Goal: Task Accomplishment & Management: Complete application form

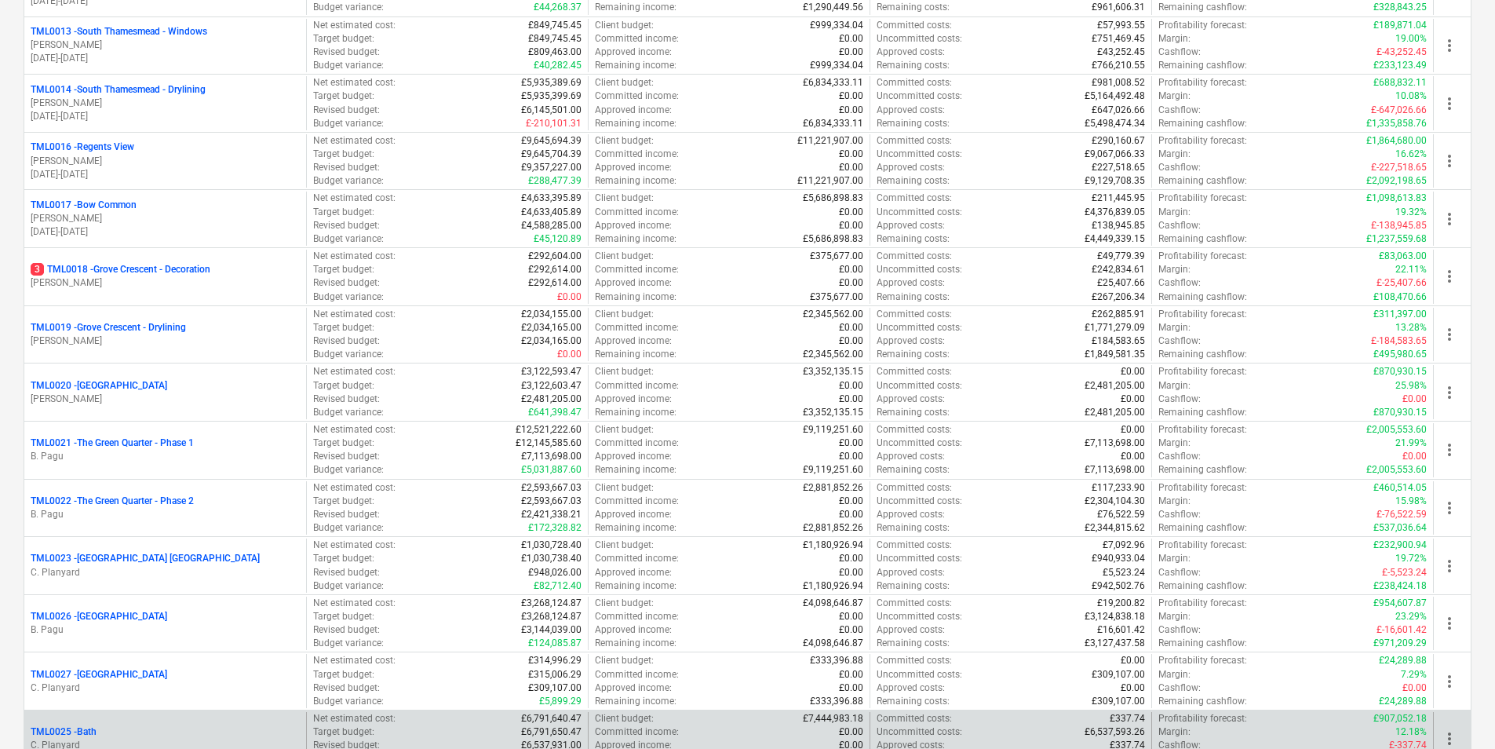
scroll to position [1167, 0]
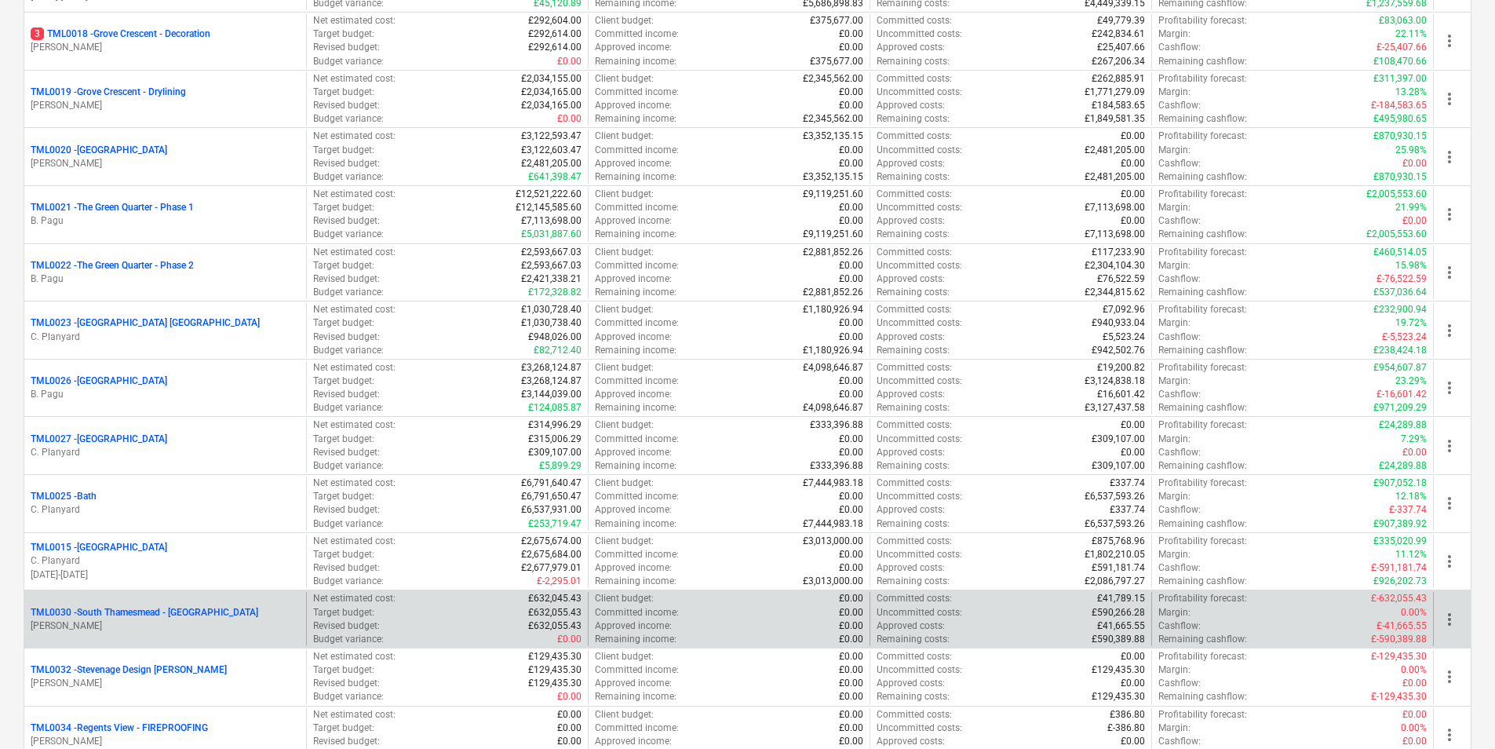
click at [198, 611] on p "TML0030 - South Thamesmead - Soffits" at bounding box center [145, 612] width 228 height 13
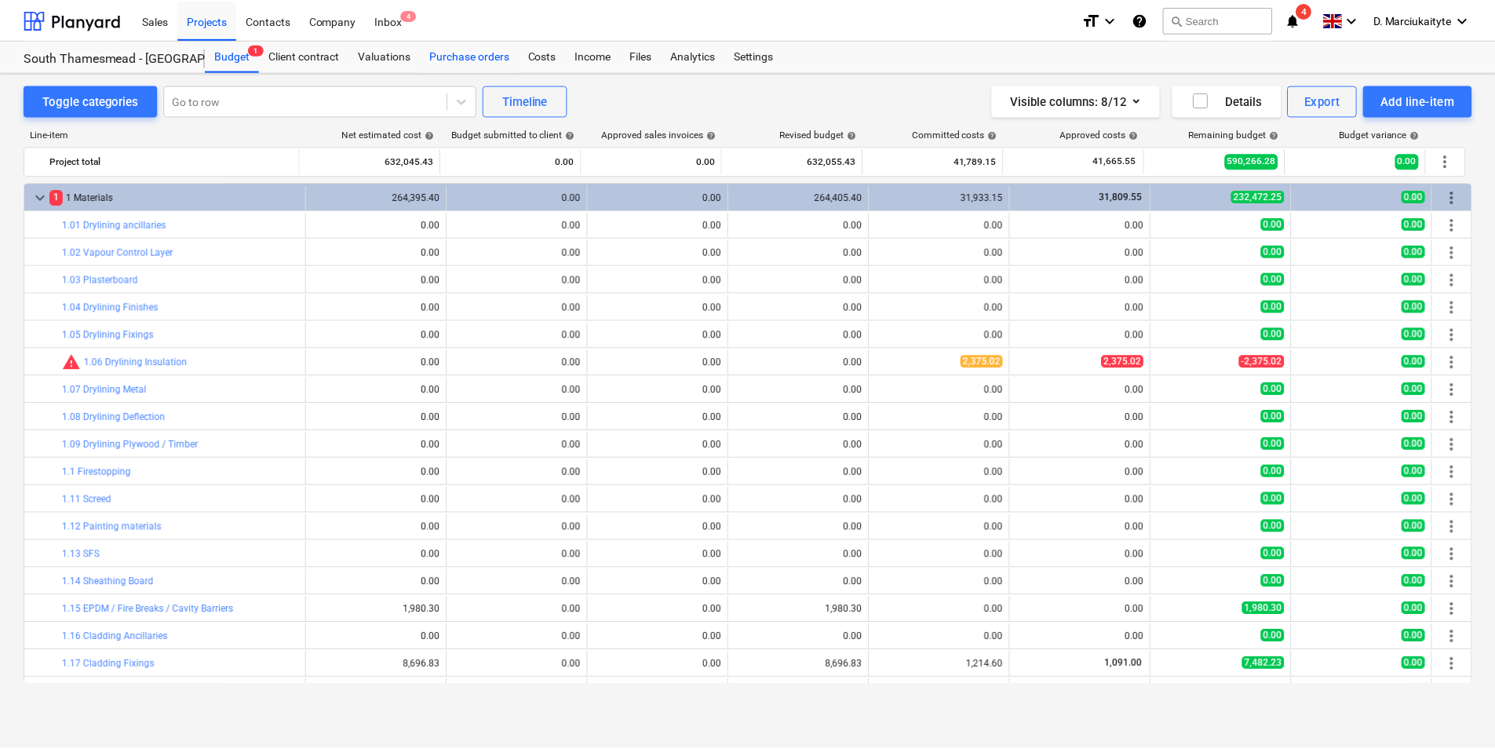
scroll to position [314, 0]
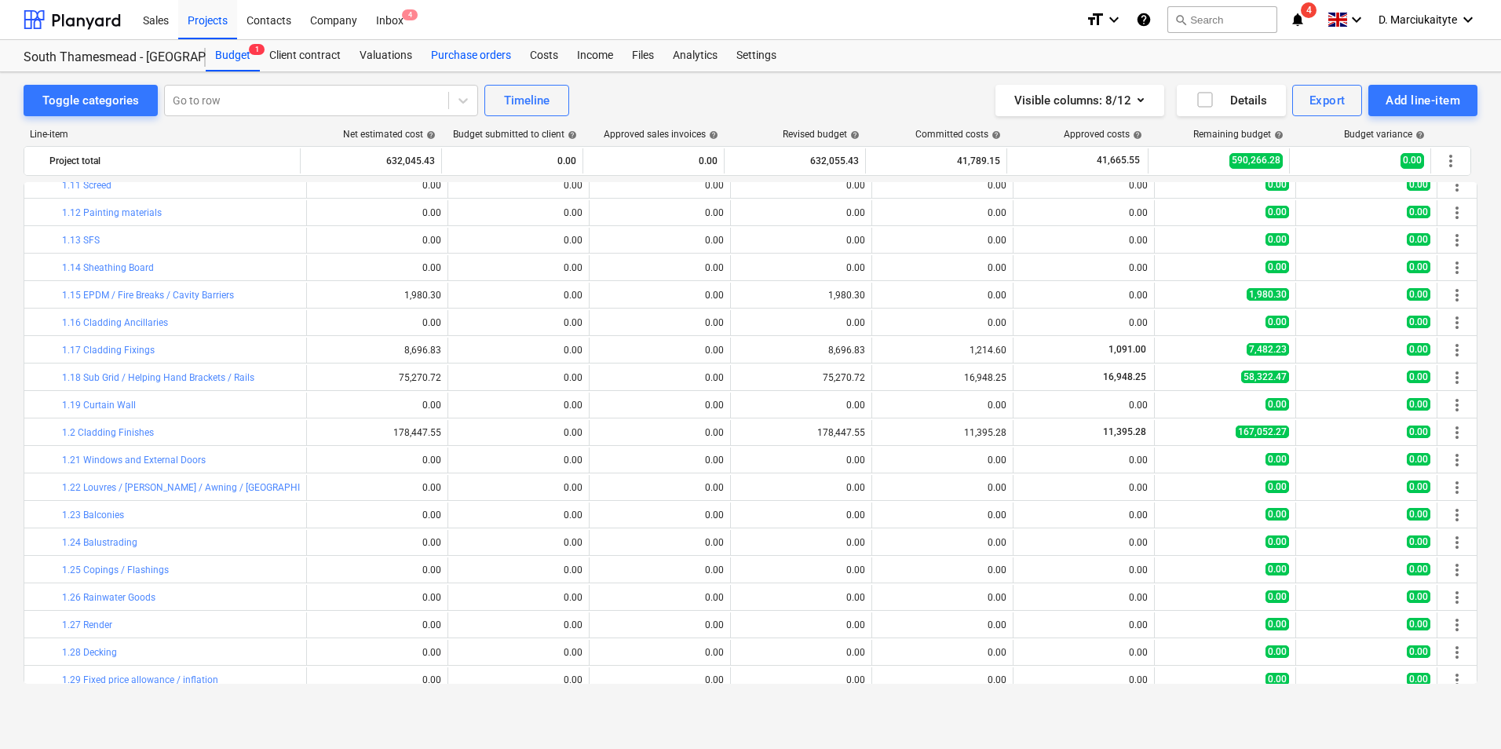
click at [465, 60] on div "Purchase orders" at bounding box center [471, 55] width 99 height 31
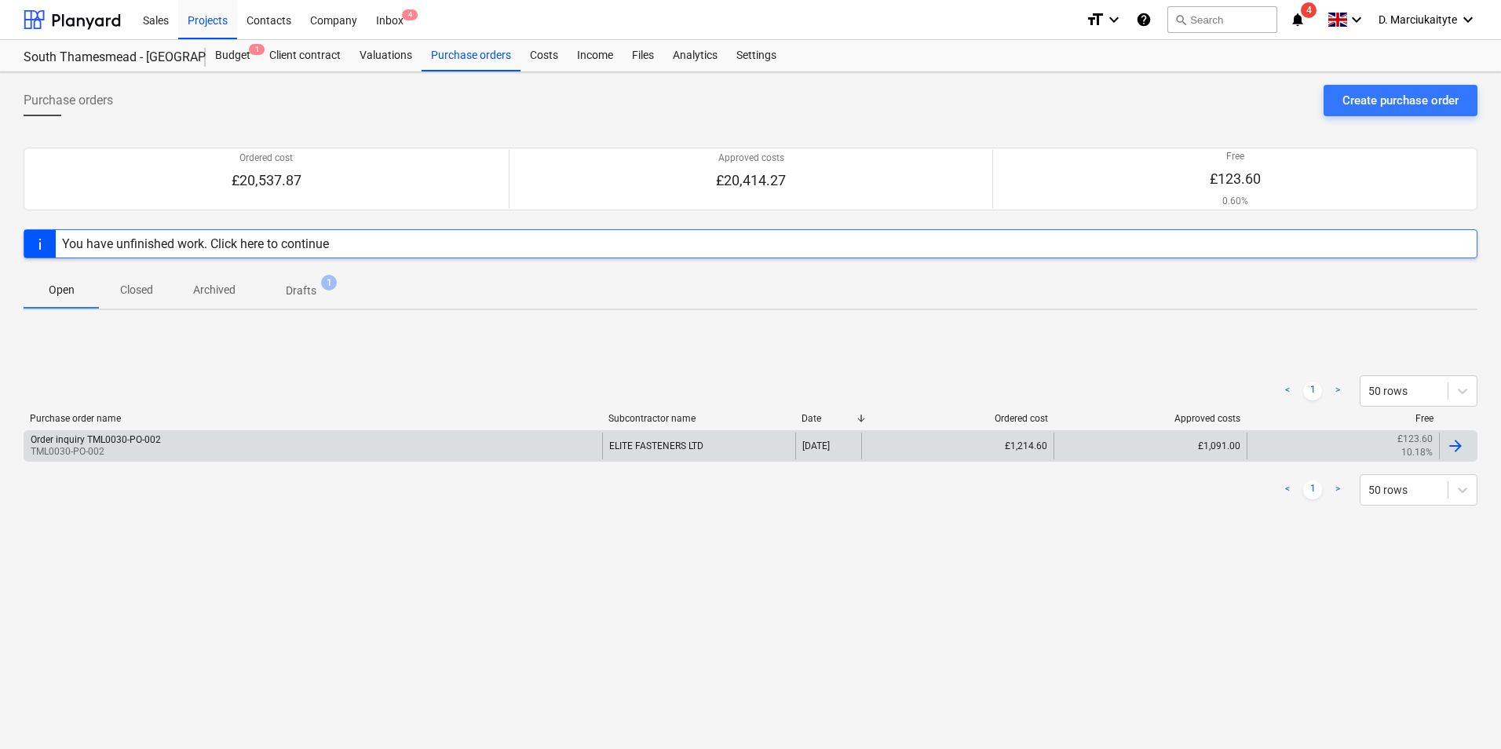
click at [178, 453] on div "Order inquiry TML0030-PO-002 TML0030-PO-002" at bounding box center [313, 446] width 578 height 27
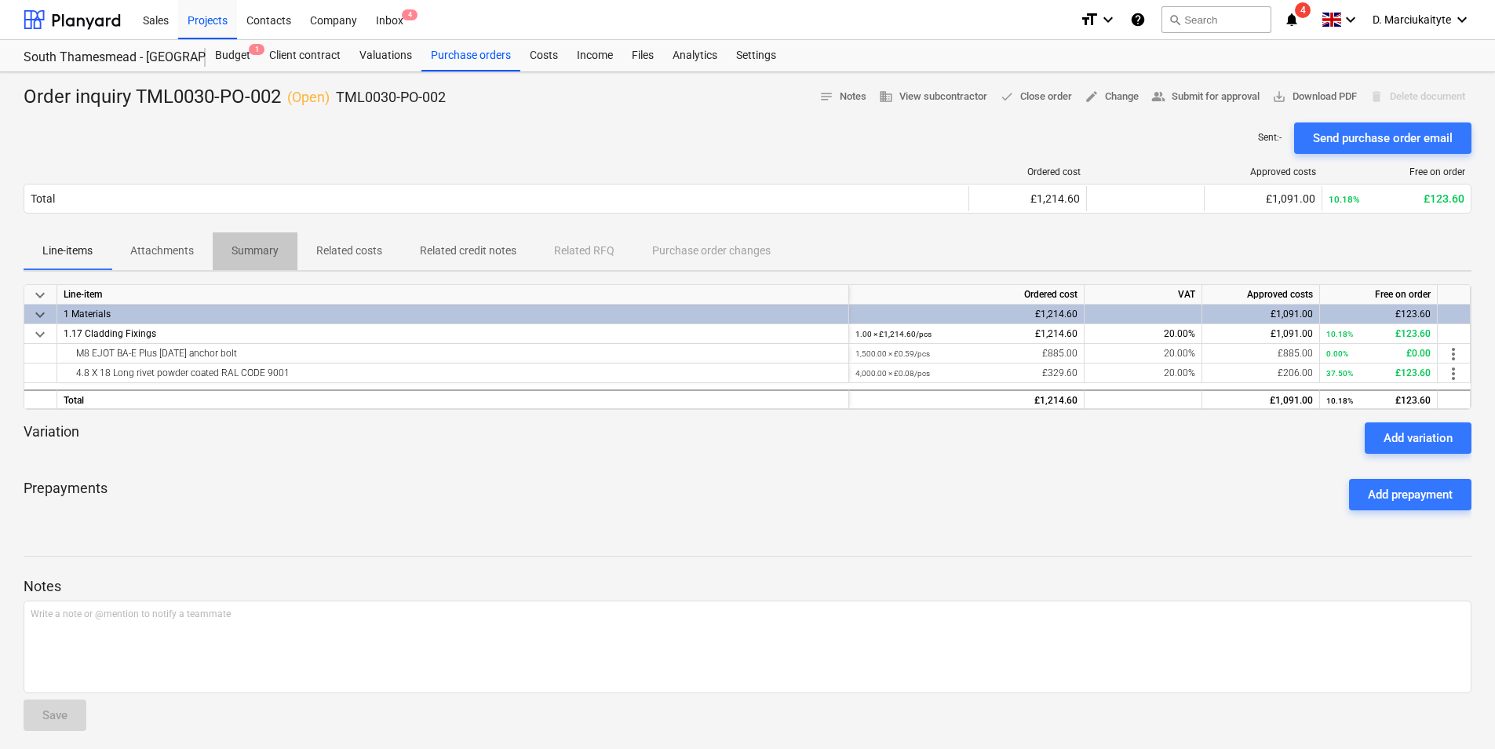
click at [261, 254] on p "Summary" at bounding box center [255, 251] width 47 height 16
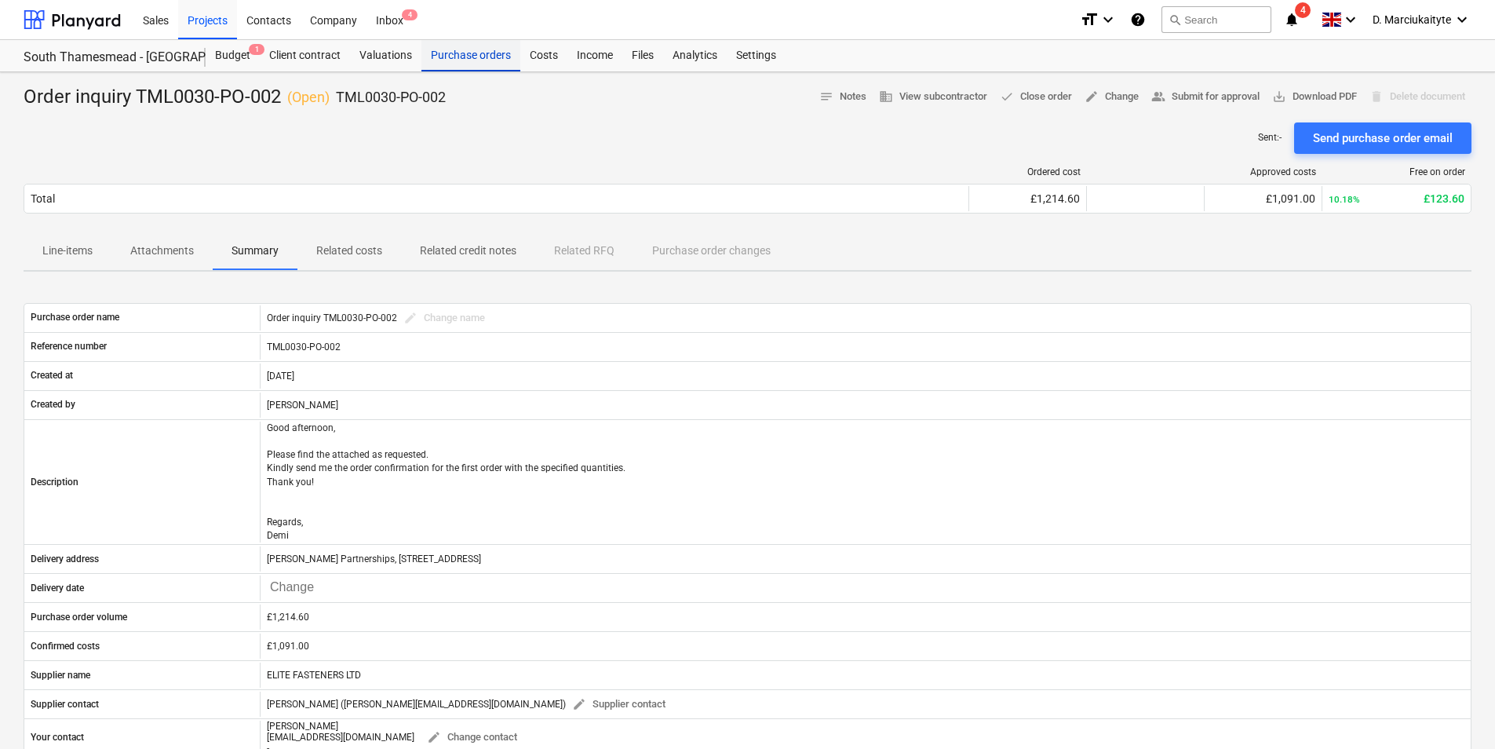
click at [456, 56] on div "Purchase orders" at bounding box center [471, 55] width 99 height 31
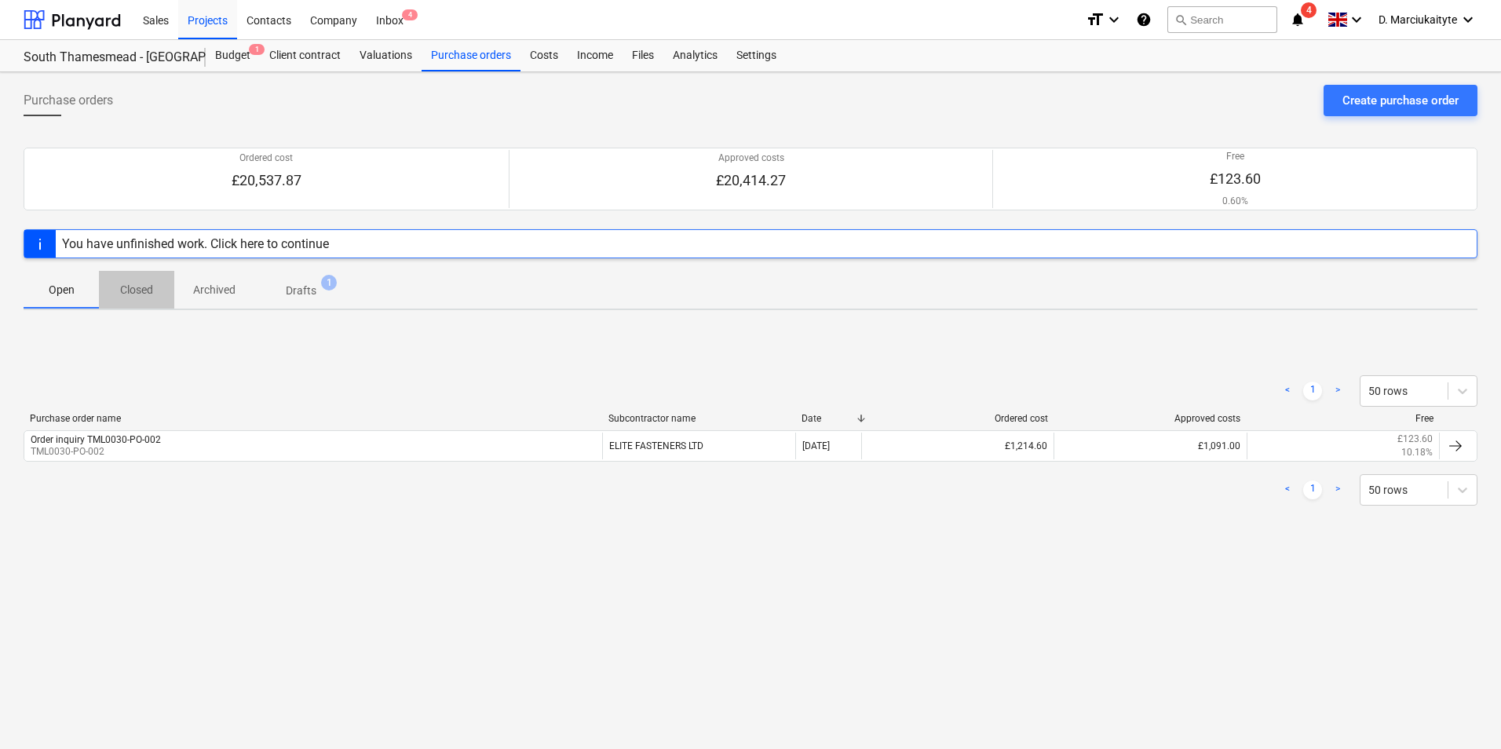
click at [144, 283] on p "Closed" at bounding box center [137, 290] width 38 height 16
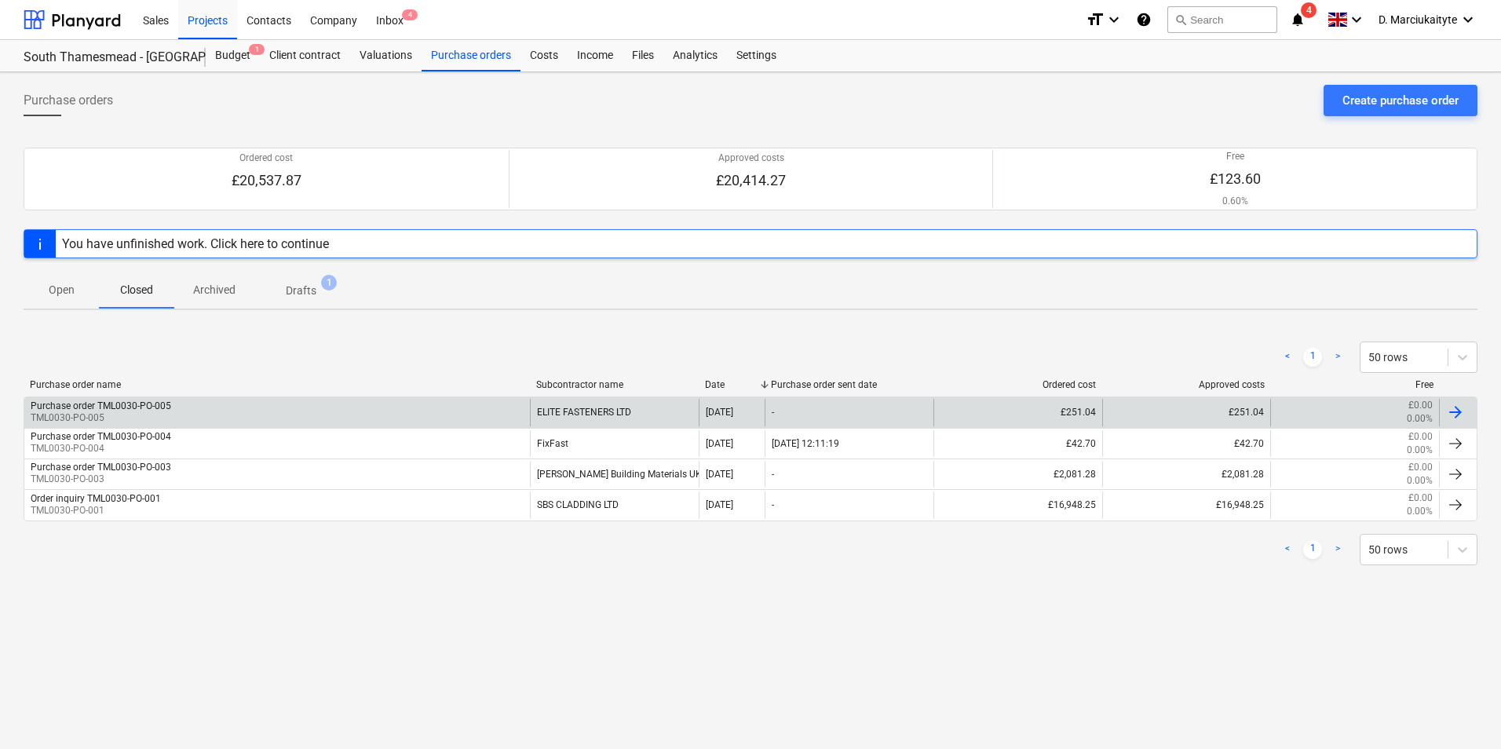
click at [159, 413] on p "TML0030-PO-005" at bounding box center [101, 417] width 141 height 13
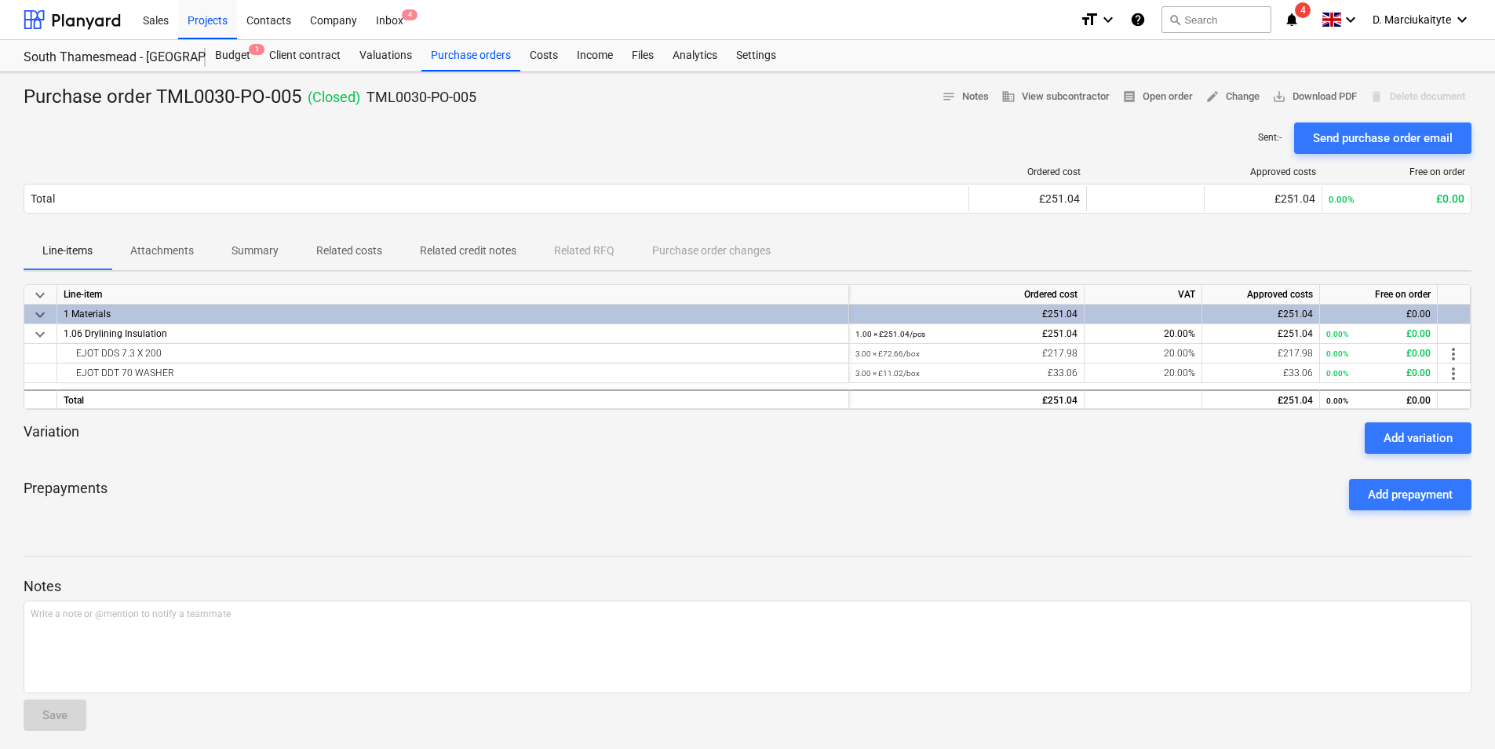
click at [355, 249] on p "Related costs" at bounding box center [349, 251] width 66 height 16
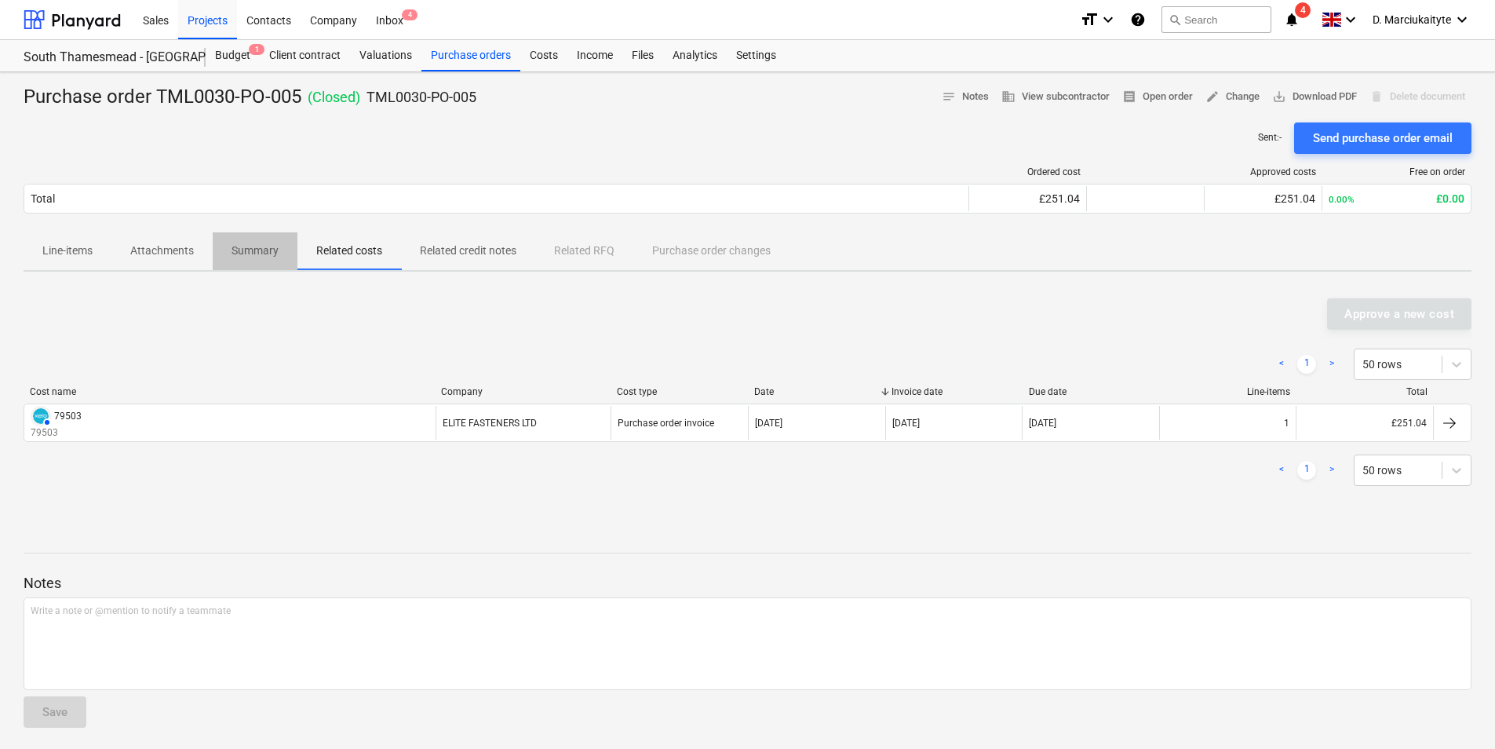
click at [234, 250] on p "Summary" at bounding box center [255, 251] width 47 height 16
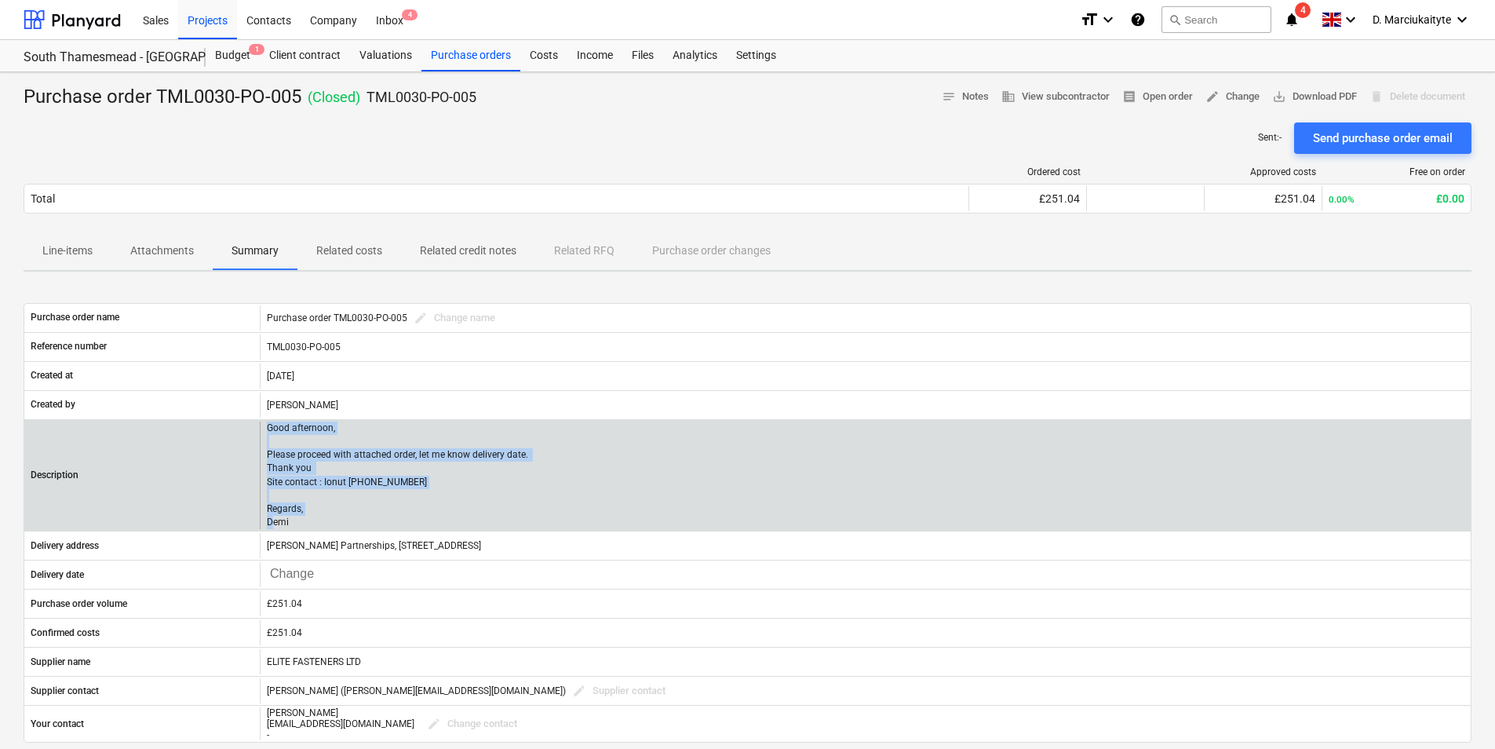
drag, startPoint x: 296, startPoint y: 522, endPoint x: 250, endPoint y: 439, distance: 94.8
click at [250, 439] on div "Description Good afternoon, Please proceed with attached order, let me know del…" at bounding box center [747, 476] width 1447 height 108
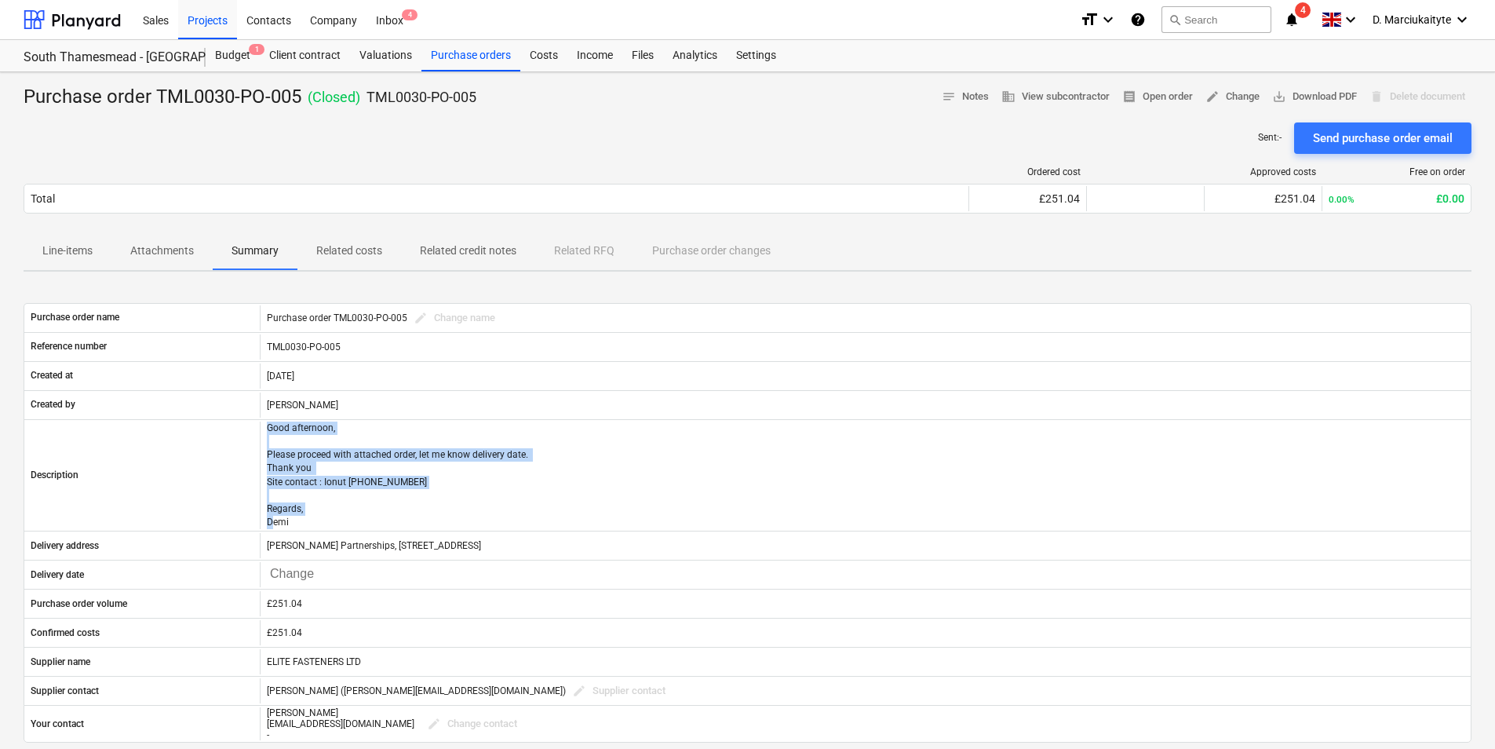
copy div "Good afternoon, Please proceed with attached order, let me know delivery date. …"
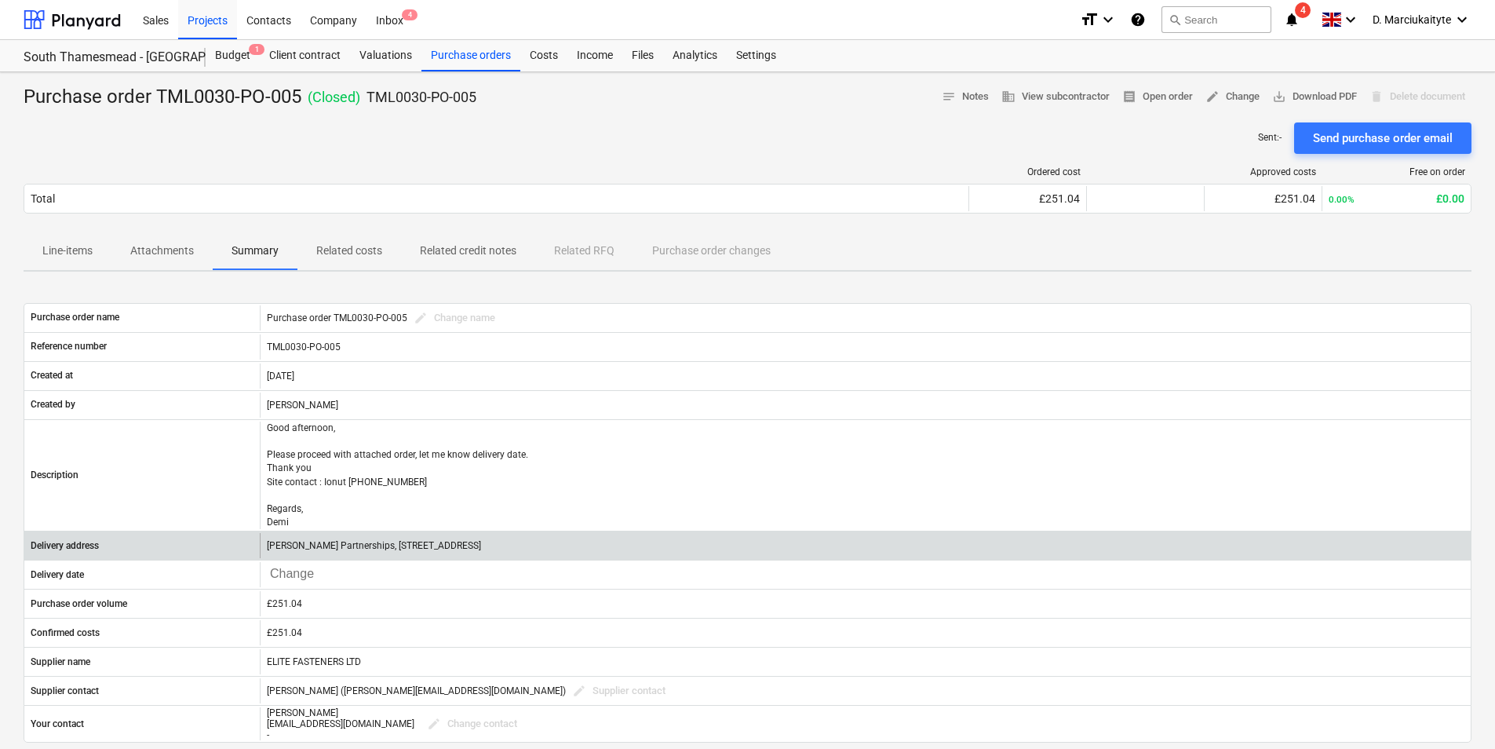
click at [481, 539] on p "[PERSON_NAME] Partnerships, [STREET_ADDRESS]" at bounding box center [374, 545] width 214 height 13
drag, startPoint x: 657, startPoint y: 538, endPoint x: 254, endPoint y: 544, distance: 402.7
click at [254, 544] on div "Delivery address Lovell Partnerships, Lakeside Centre, South Thamesmead, Bazalg…" at bounding box center [747, 545] width 1447 height 25
copy div "[PERSON_NAME] Partnerships, [STREET_ADDRESS]"
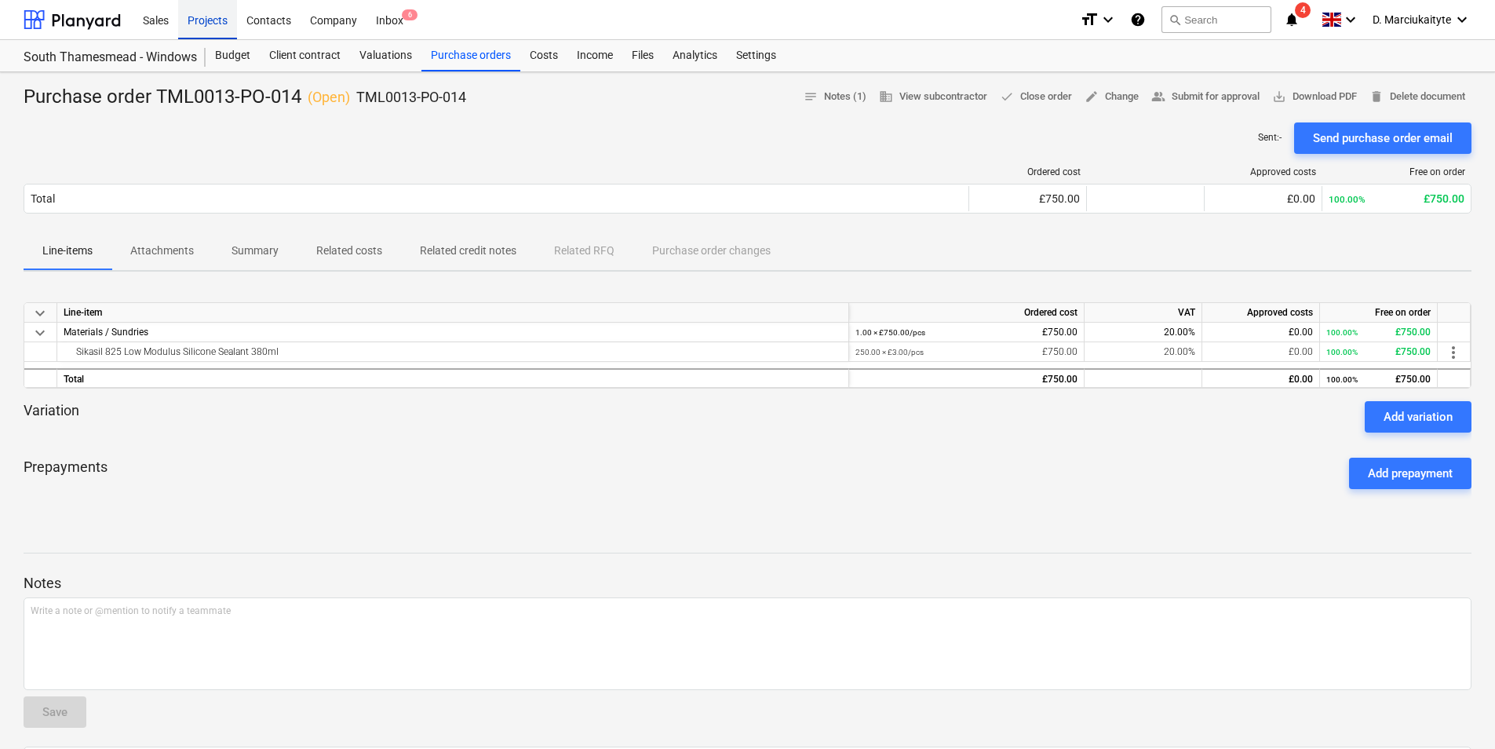
click at [209, 20] on div "Projects" at bounding box center [207, 19] width 59 height 40
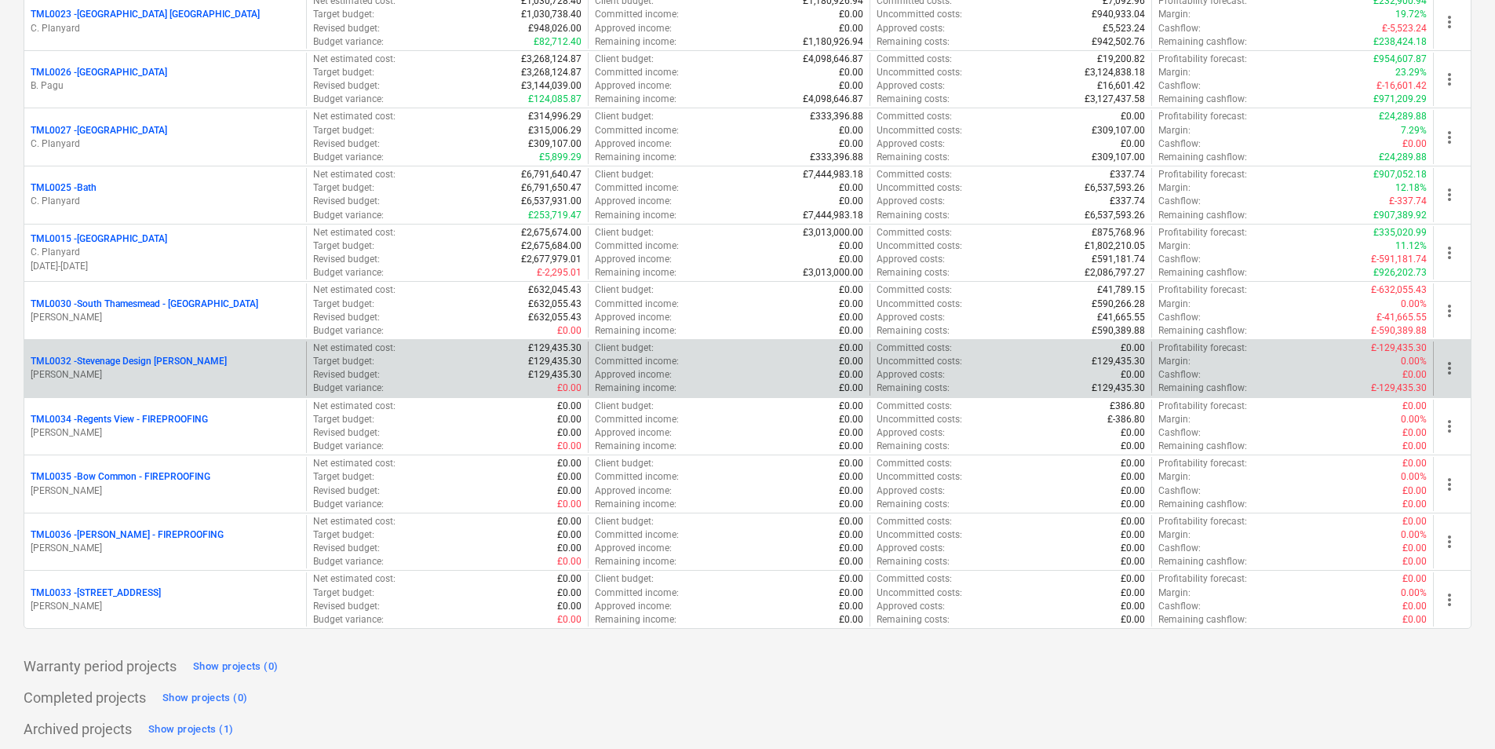
scroll to position [1481, 0]
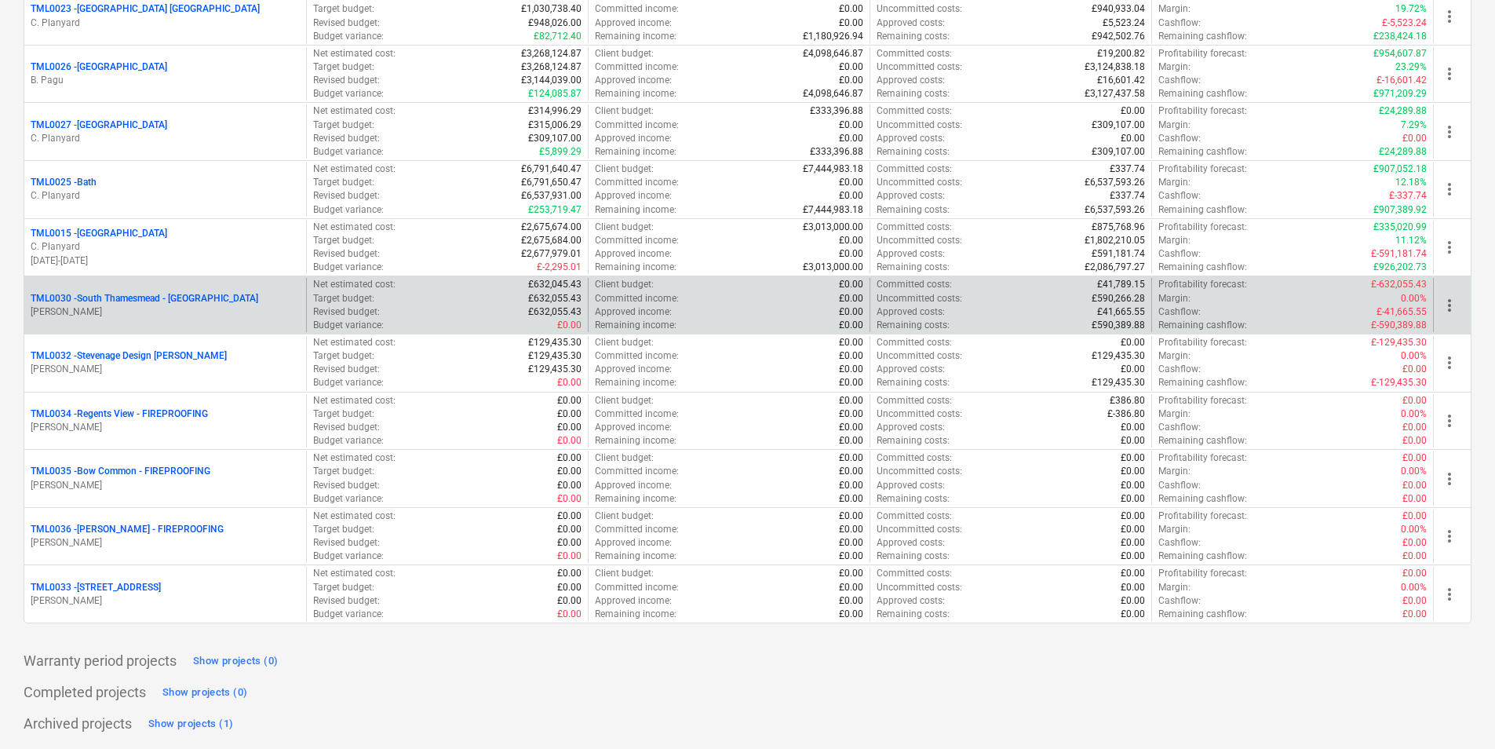
click at [183, 301] on p "TML0030 - [GEOGRAPHIC_DATA] - [GEOGRAPHIC_DATA]" at bounding box center [145, 298] width 228 height 13
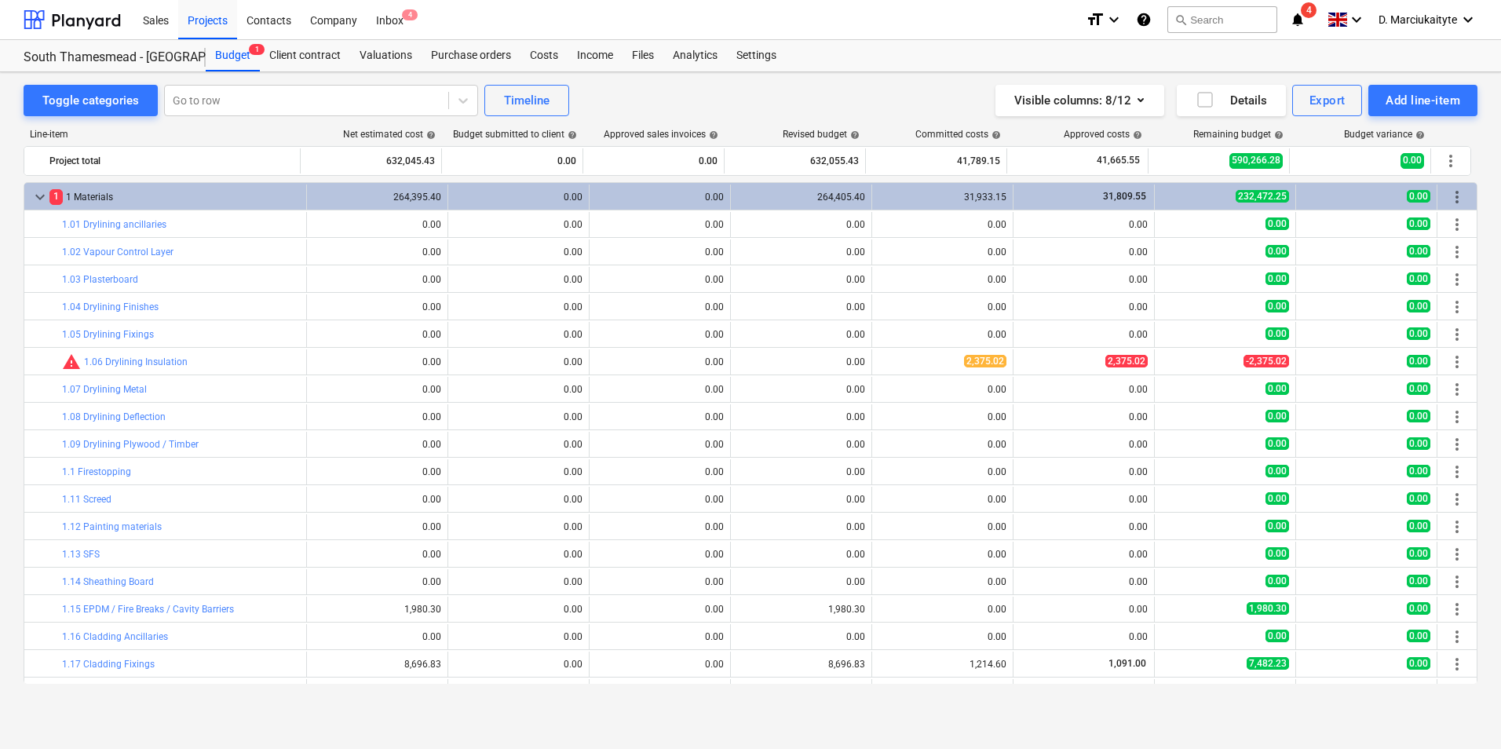
scroll to position [314, 0]
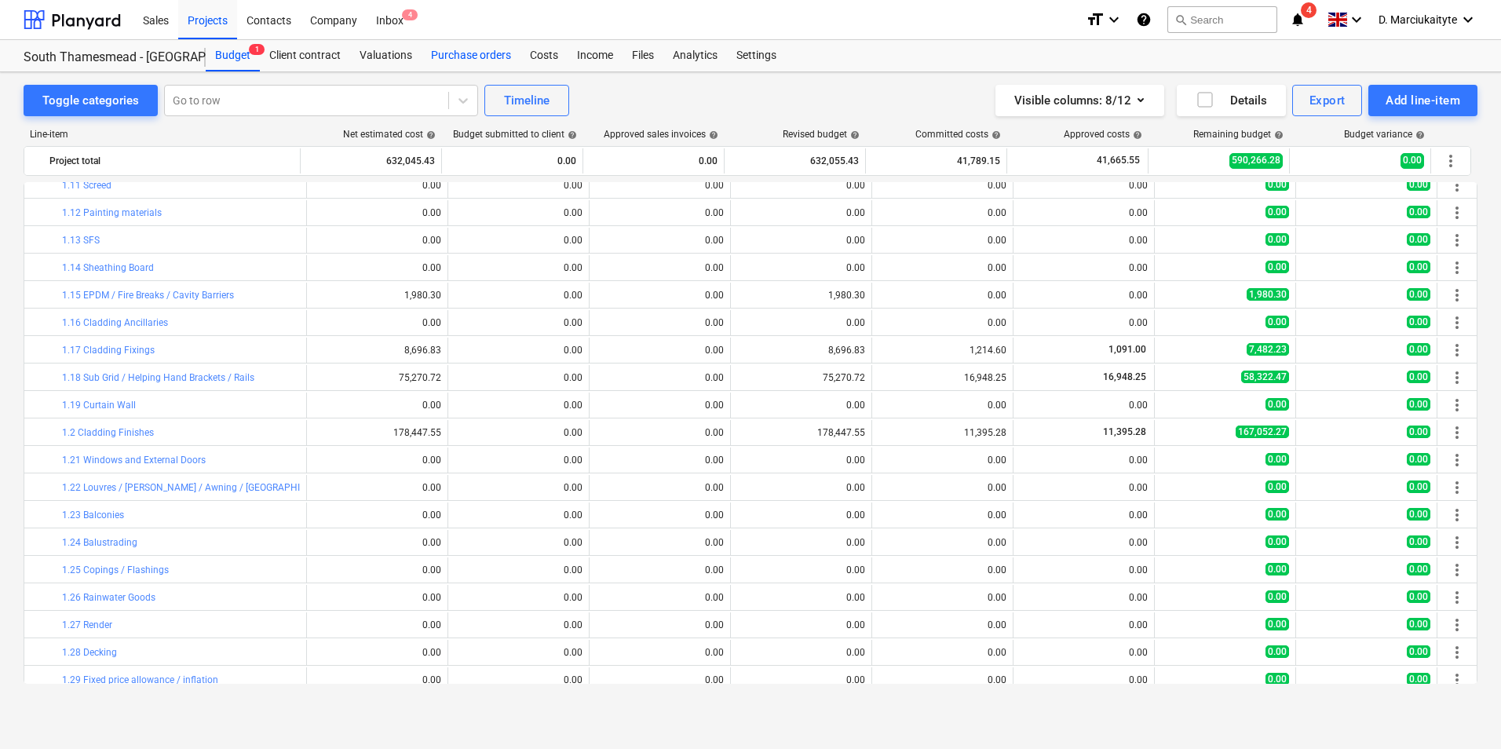
click at [452, 57] on div "Purchase orders" at bounding box center [471, 55] width 99 height 31
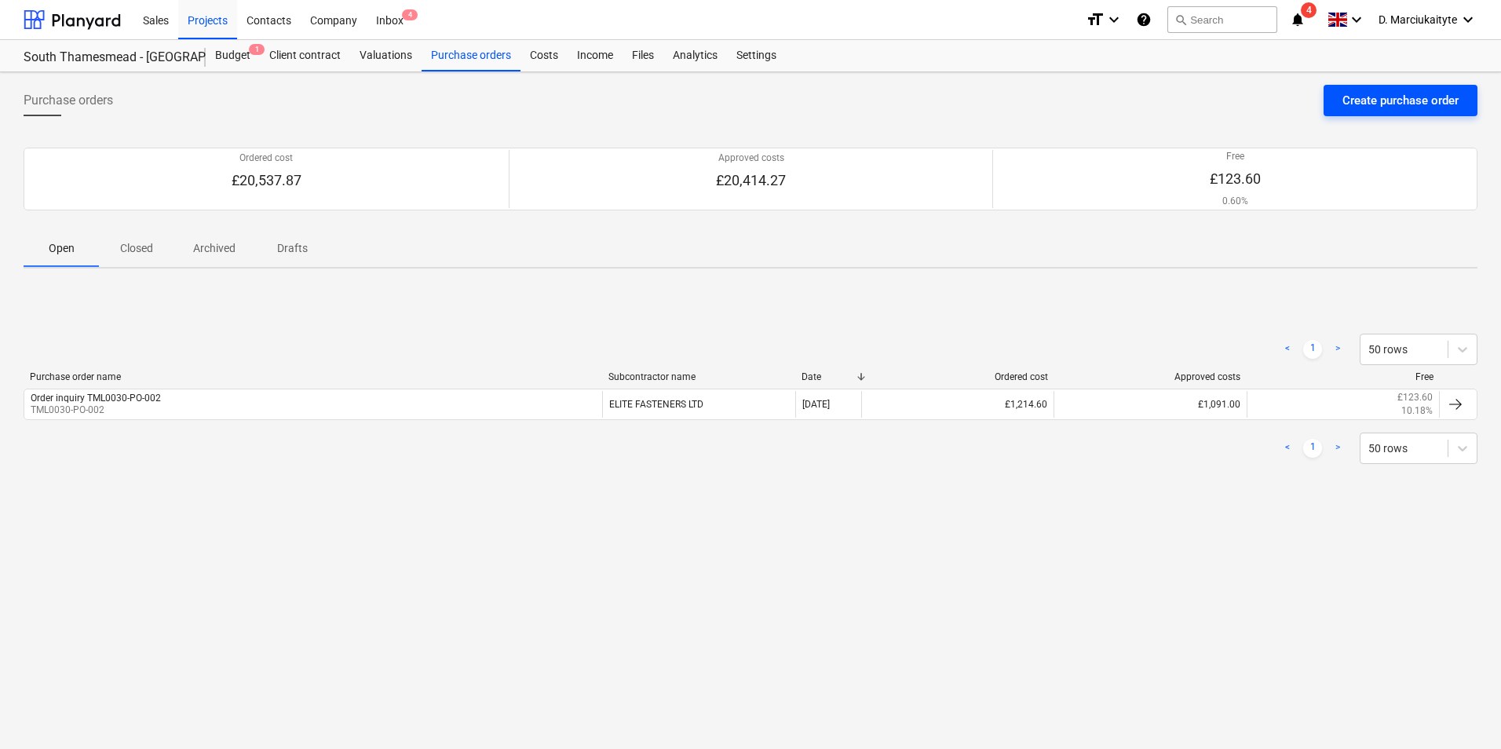
click at [1371, 97] on div "Create purchase order" at bounding box center [1400, 100] width 116 height 20
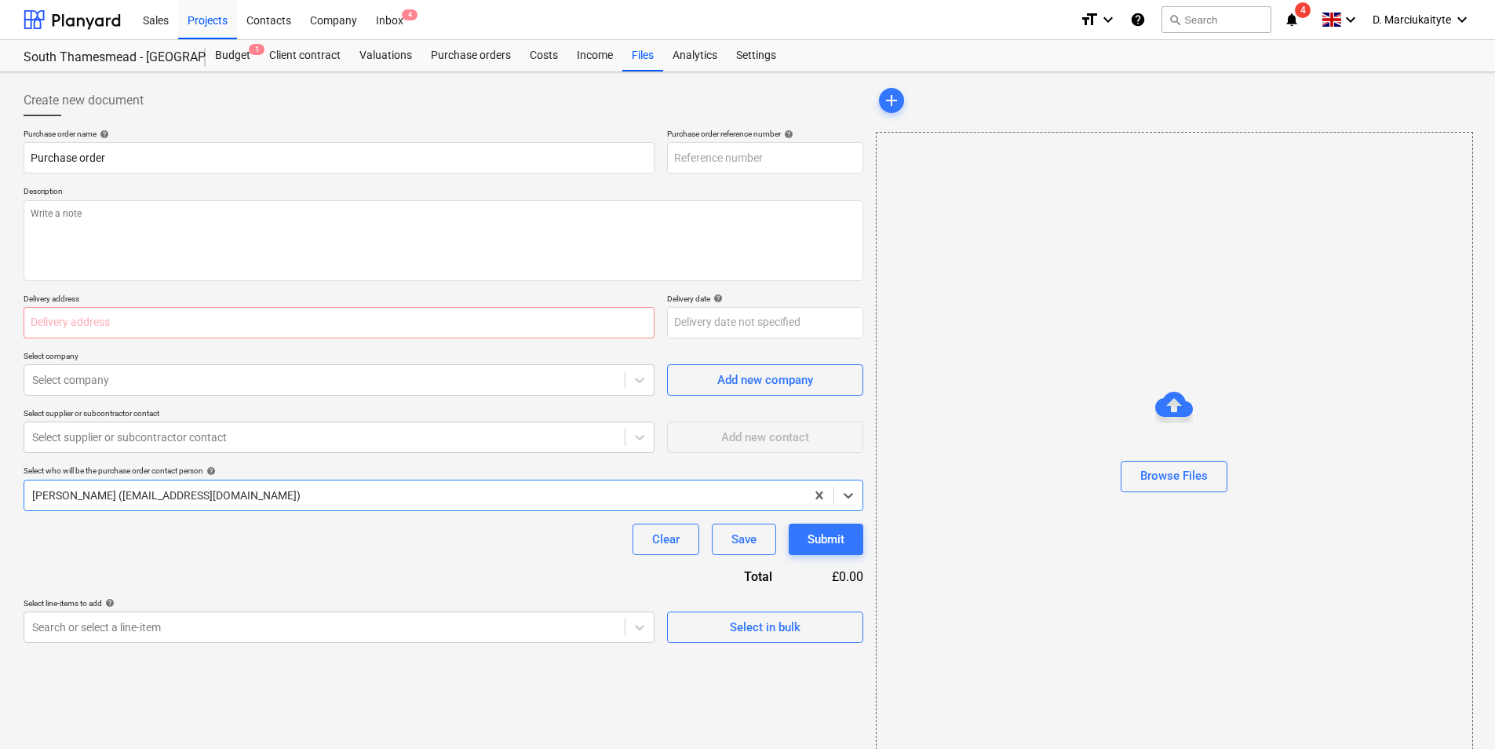
type textarea "x"
type input "TML0030-PO-015"
click at [827, 150] on input "TML0030-PO-015" at bounding box center [765, 157] width 196 height 31
type textarea "x"
type input "TML0030-PO-01"
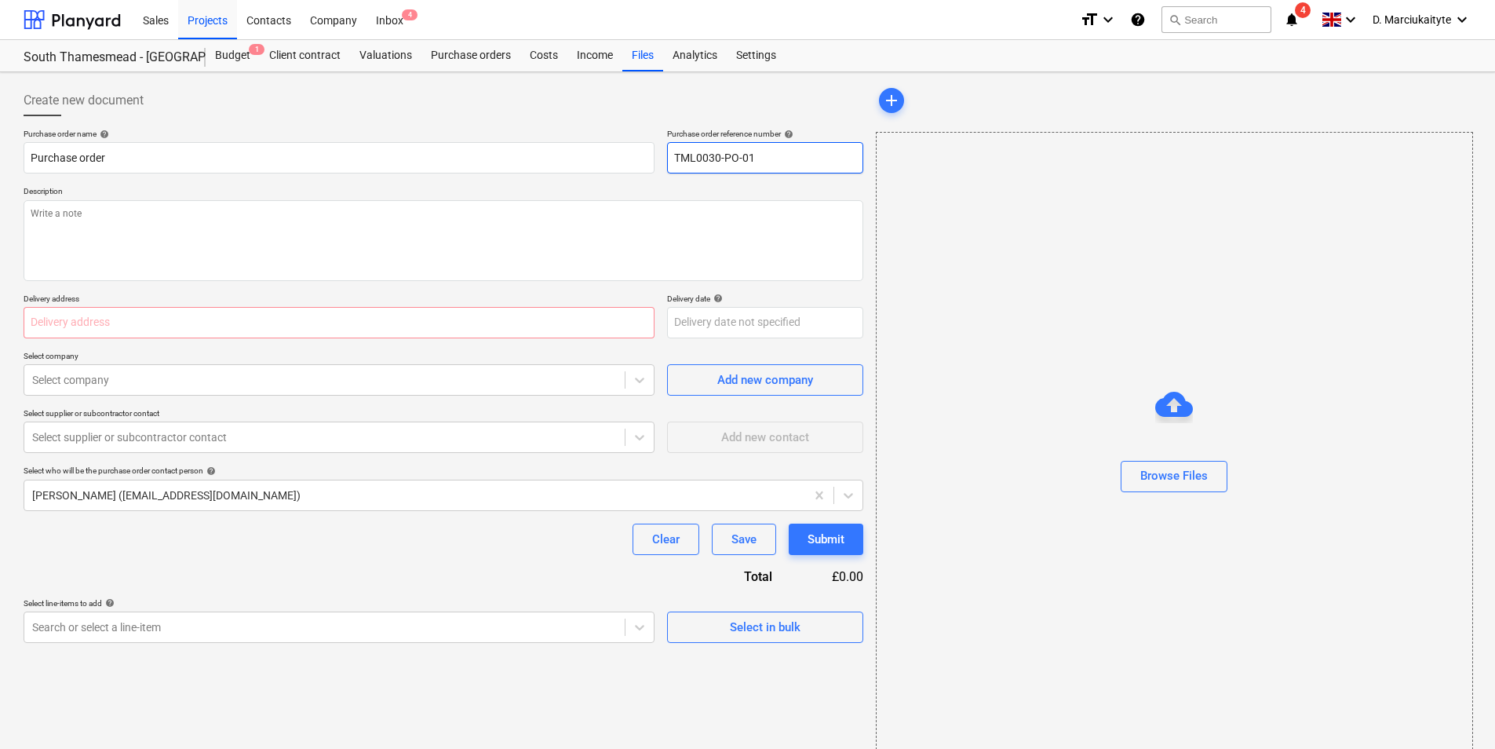
type textarea "x"
type input "TML0030-PO-0"
type textarea "x"
type input "TML0030-PO-00"
type textarea "x"
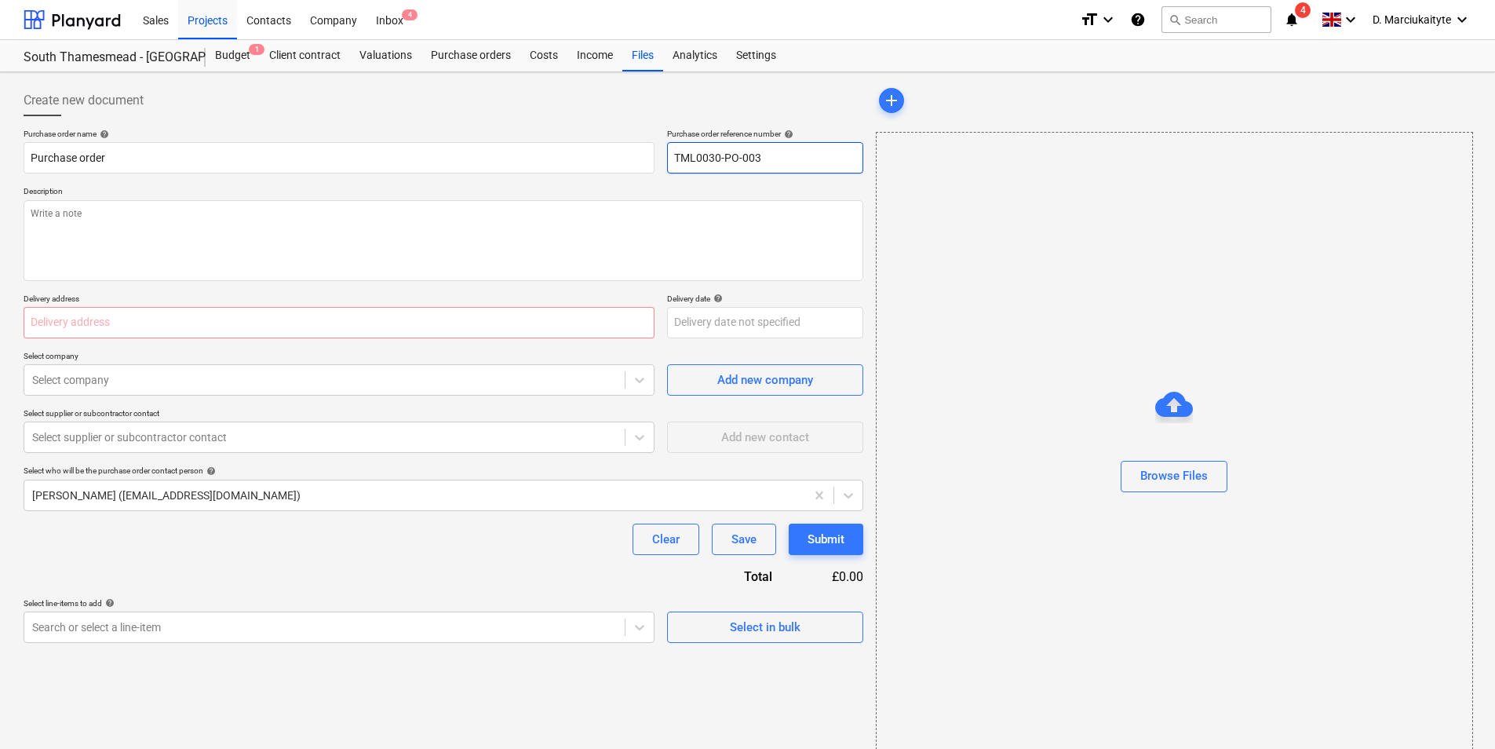
type input "TML0030-PO-003"
click at [763, 205] on div "Description" at bounding box center [444, 233] width 840 height 94
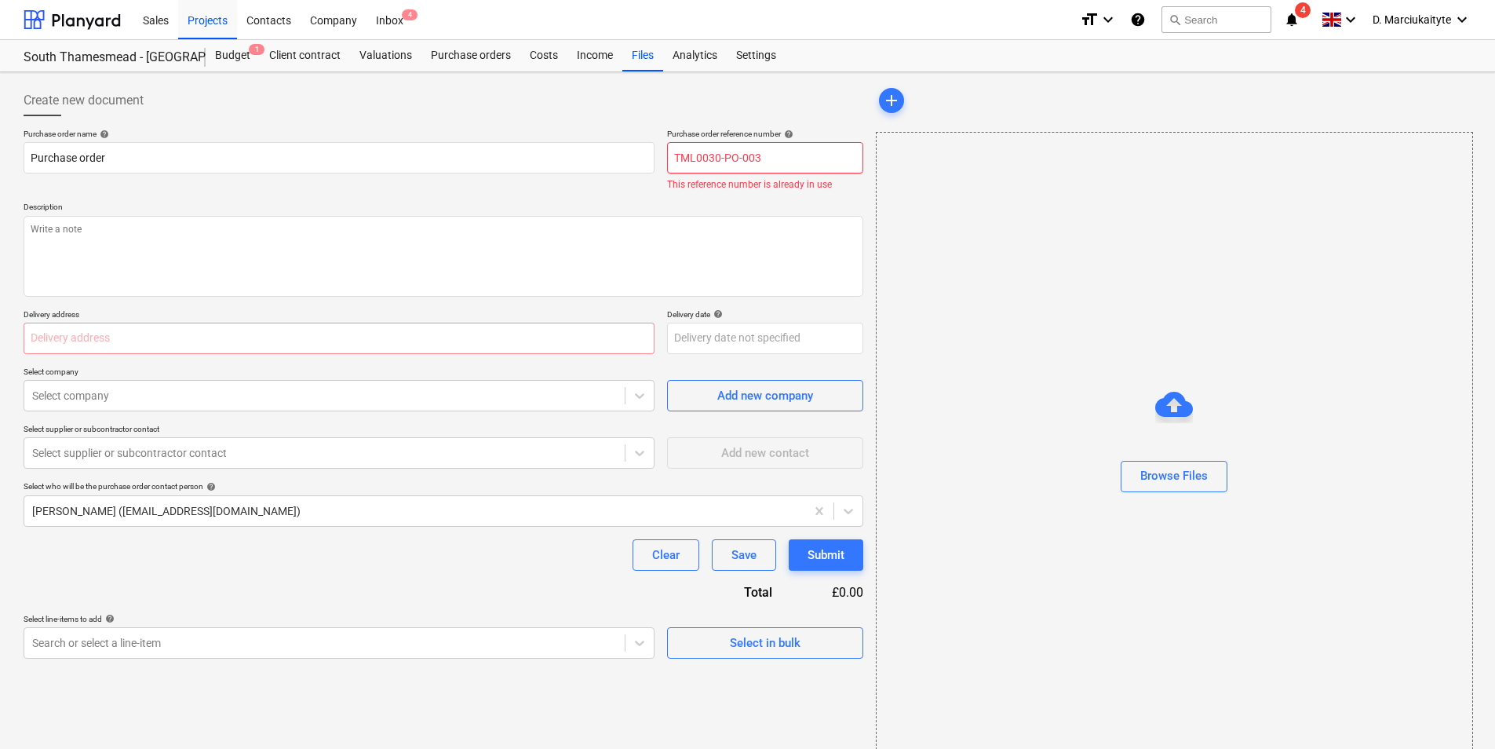
click at [801, 151] on input "TML0030-PO-003" at bounding box center [765, 157] width 196 height 31
type textarea "x"
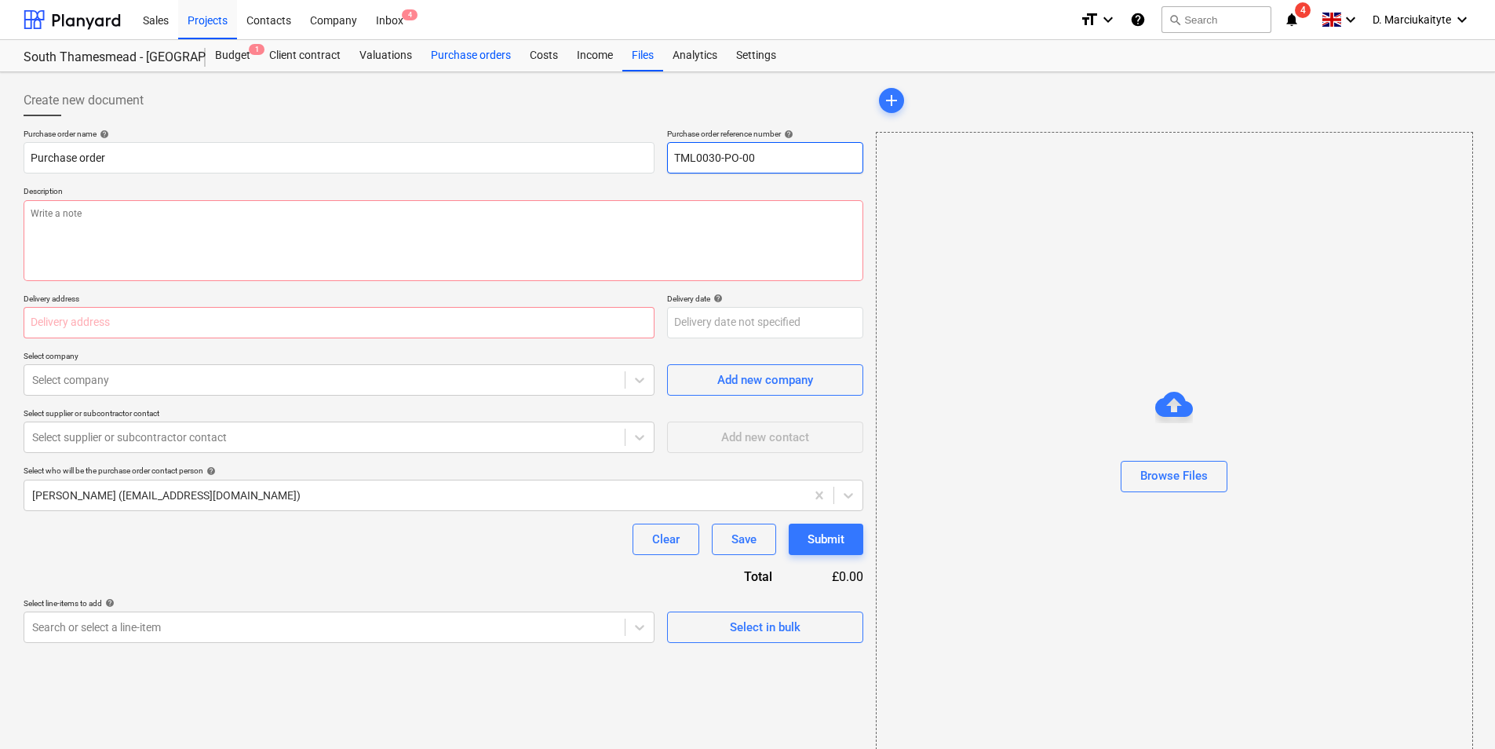
type input "TML0030-PO-00"
click at [466, 57] on div "Purchase orders" at bounding box center [471, 55] width 99 height 31
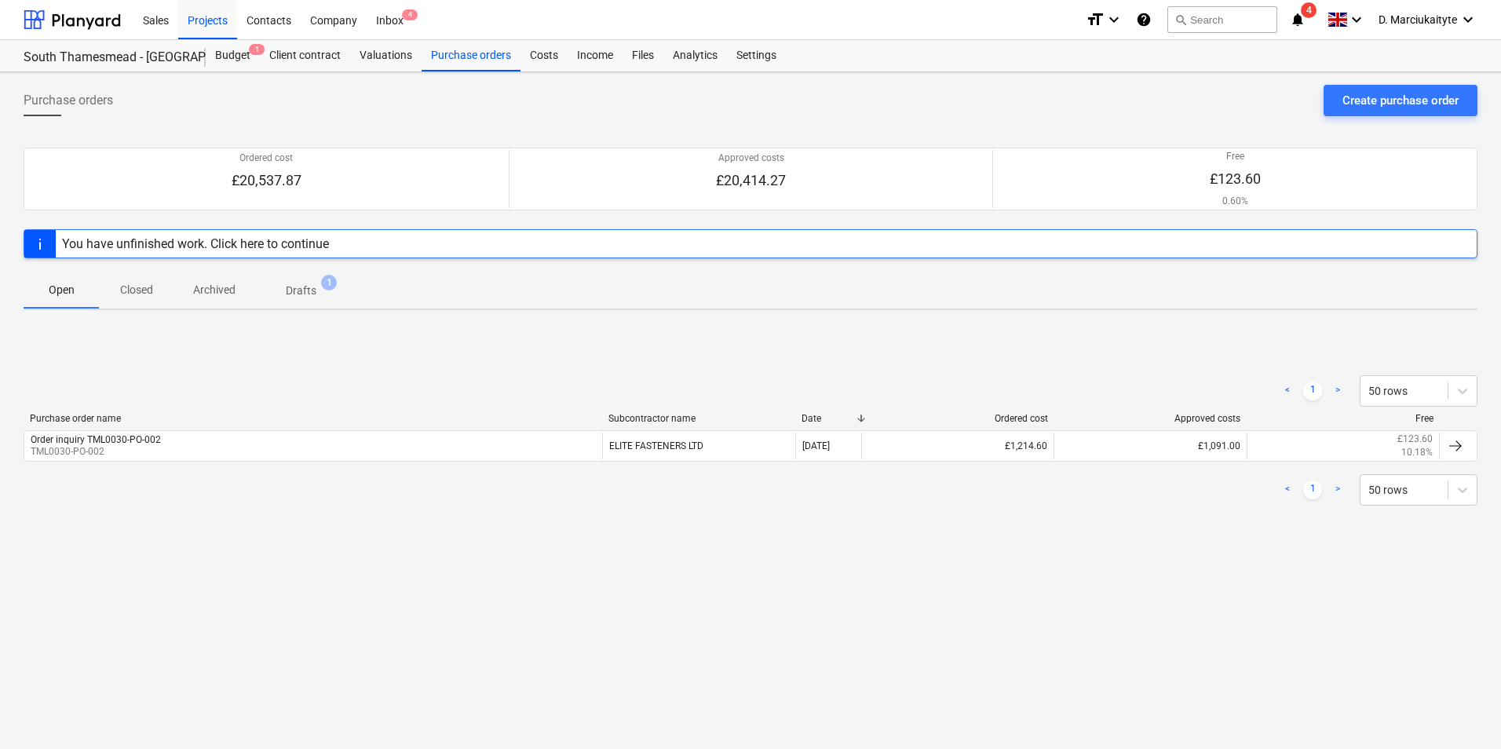
click at [139, 289] on p "Closed" at bounding box center [137, 290] width 38 height 16
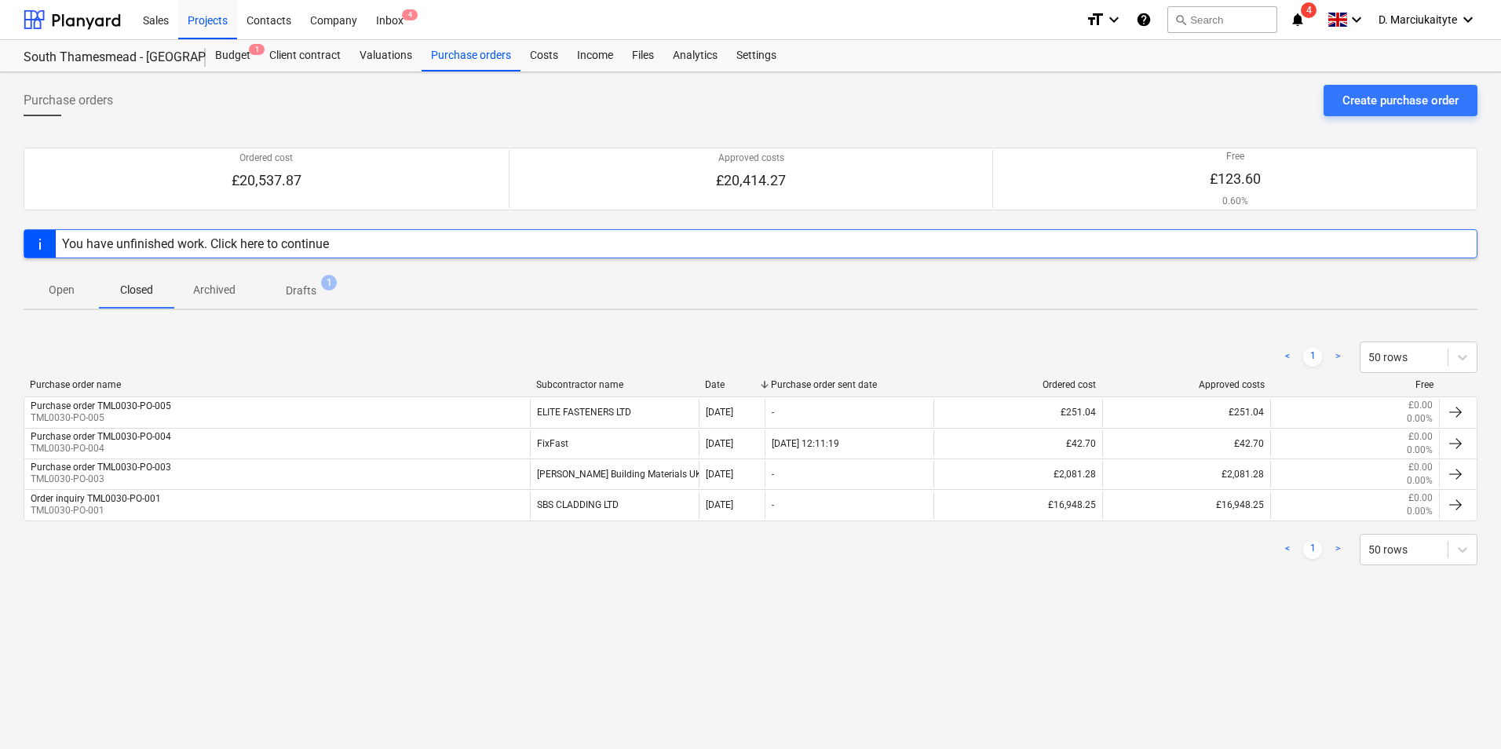
click at [54, 300] on span "Open" at bounding box center [61, 290] width 75 height 26
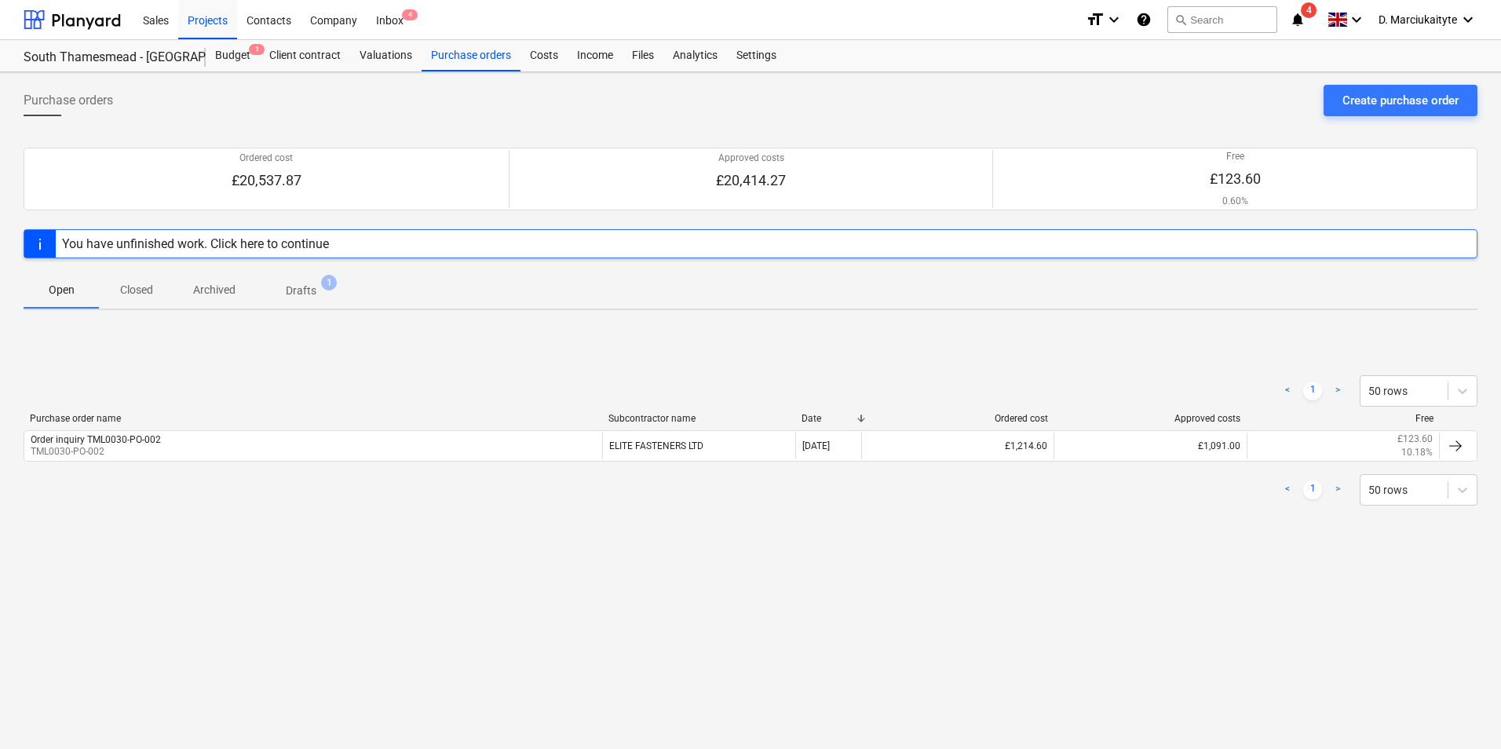
click at [311, 304] on span "Drafts 1" at bounding box center [300, 290] width 93 height 28
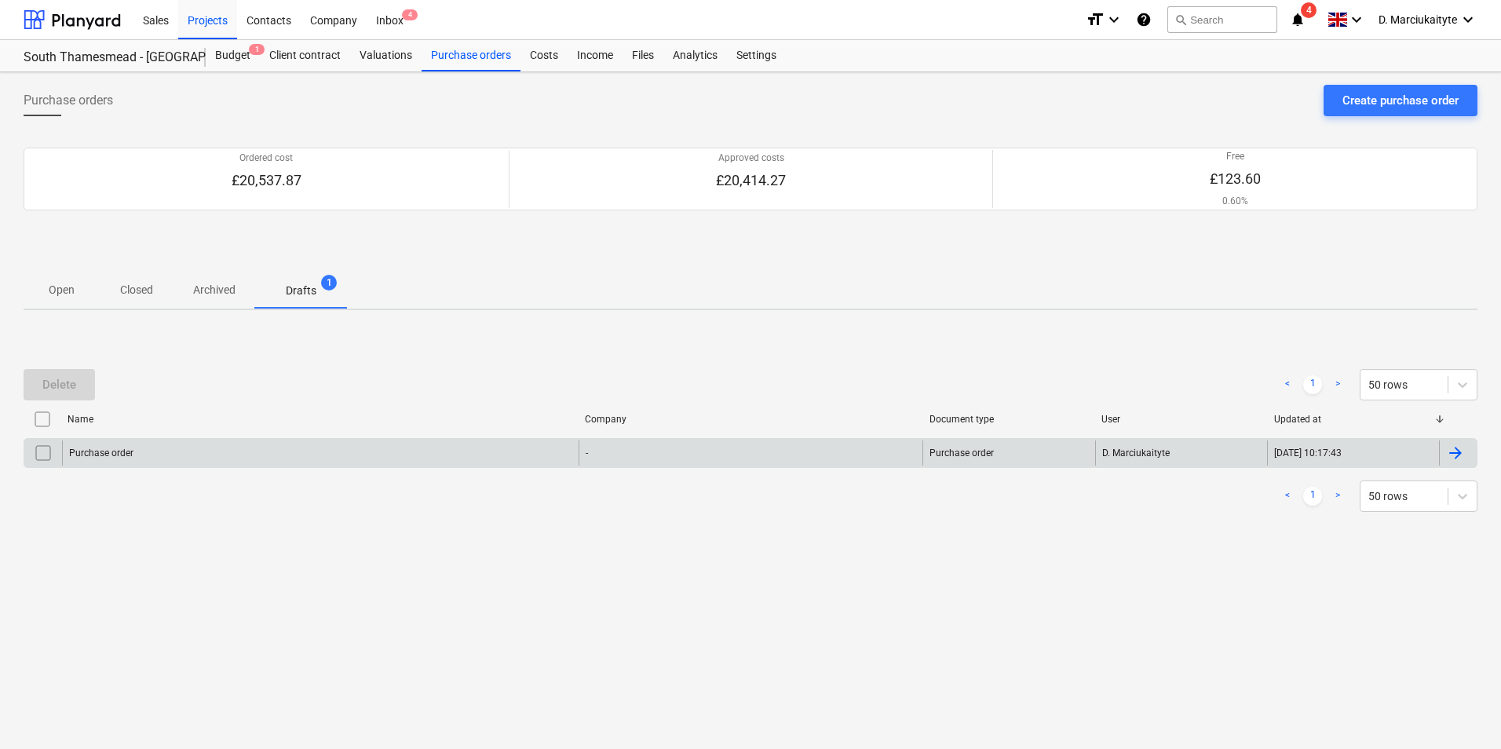
click at [207, 459] on div "Purchase order" at bounding box center [320, 452] width 517 height 25
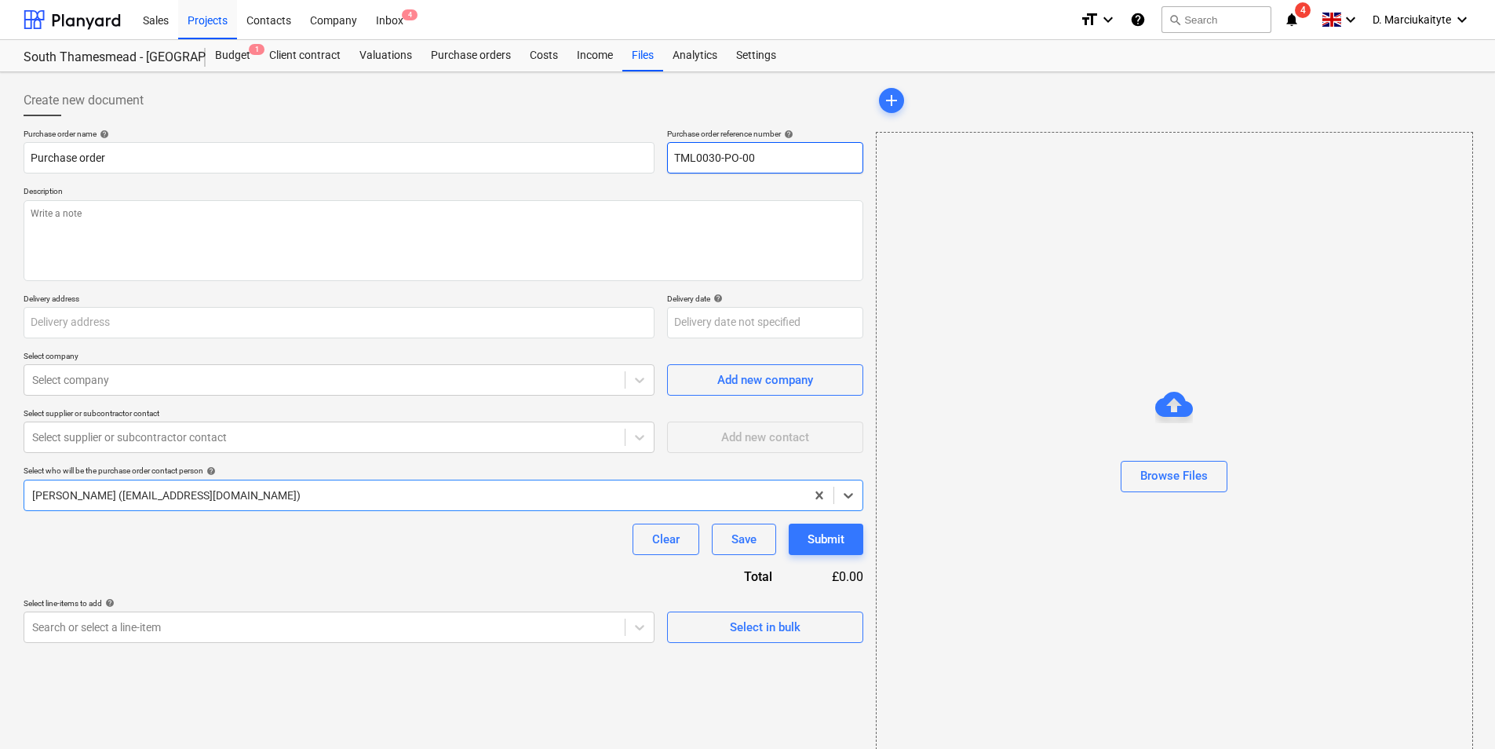
click at [787, 160] on input "TML0030-PO-00" at bounding box center [765, 157] width 196 height 31
type textarea "x"
drag, startPoint x: 790, startPoint y: 166, endPoint x: 637, endPoint y: 160, distance: 153.2
click at [637, 160] on div "Purchase order name help Purchase order Purchase order reference number help TM…" at bounding box center [444, 151] width 840 height 45
type input "TML0030-PO-006"
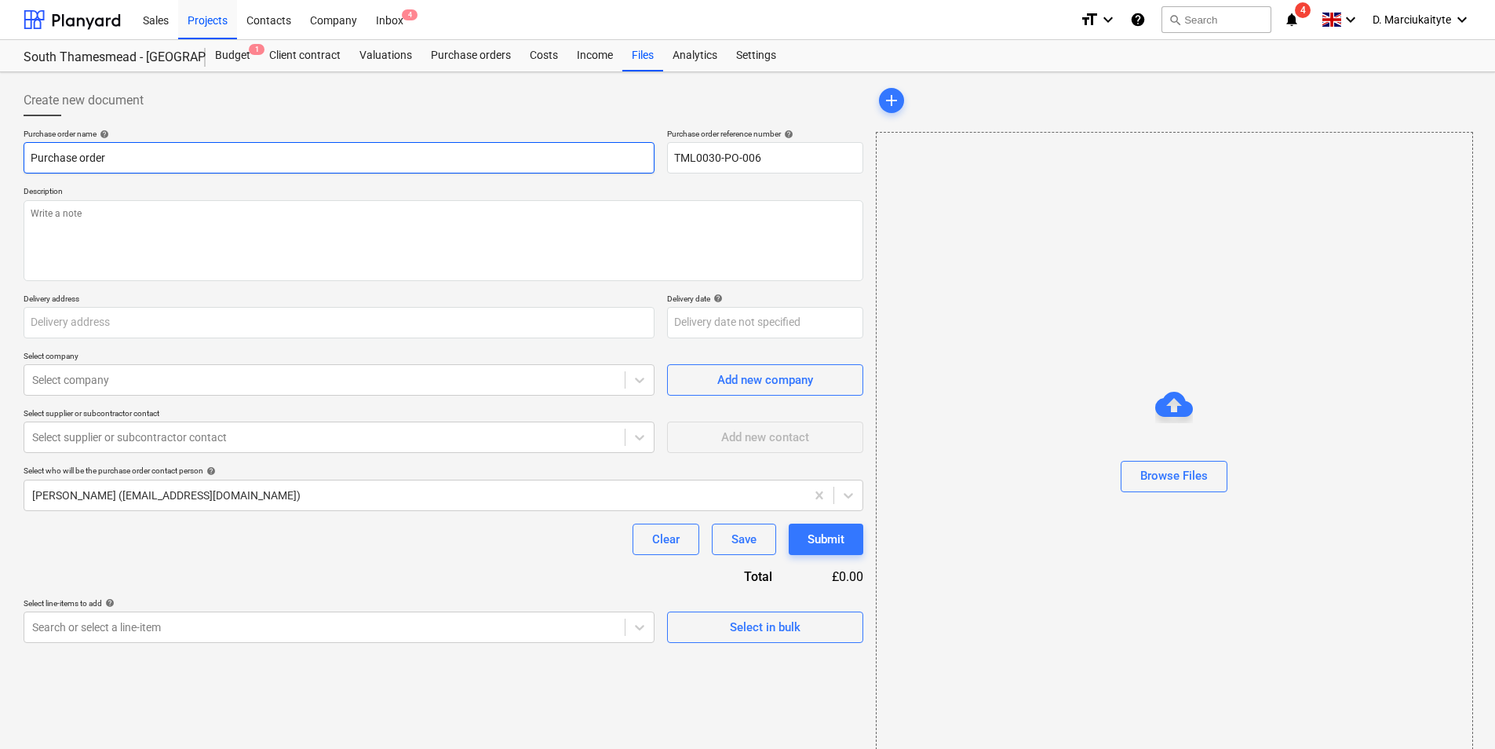
click at [406, 145] on div "Purchase order name help Purchase order" at bounding box center [339, 151] width 631 height 45
click at [403, 161] on input "Purchase order" at bounding box center [339, 157] width 631 height 31
type textarea "x"
type input "Purchase order"
paste input "TML0030-PO-006"
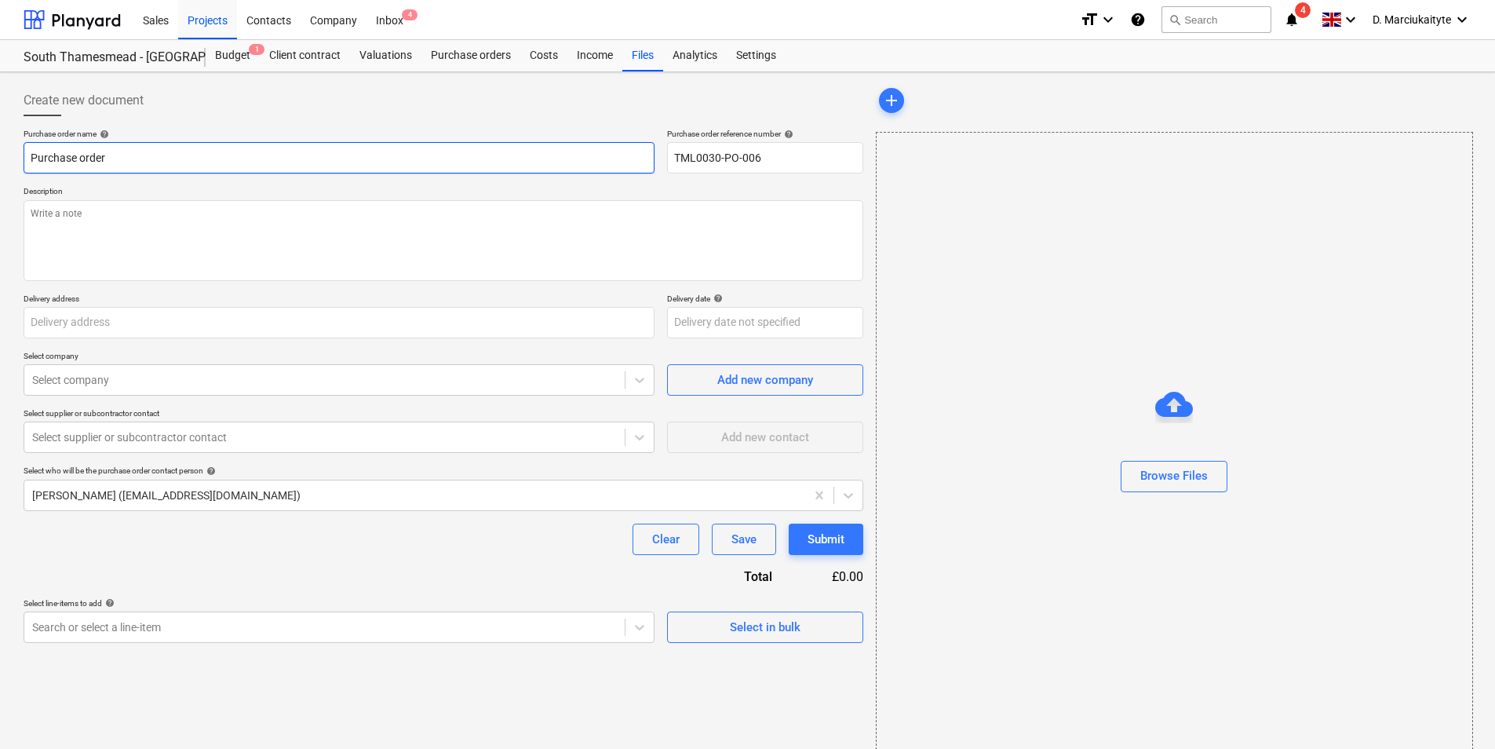
type textarea "x"
type input "Purchase order TML0030-PO-006"
click at [308, 211] on textarea at bounding box center [444, 240] width 840 height 81
click at [763, 626] on div "Select in bulk" at bounding box center [765, 627] width 71 height 20
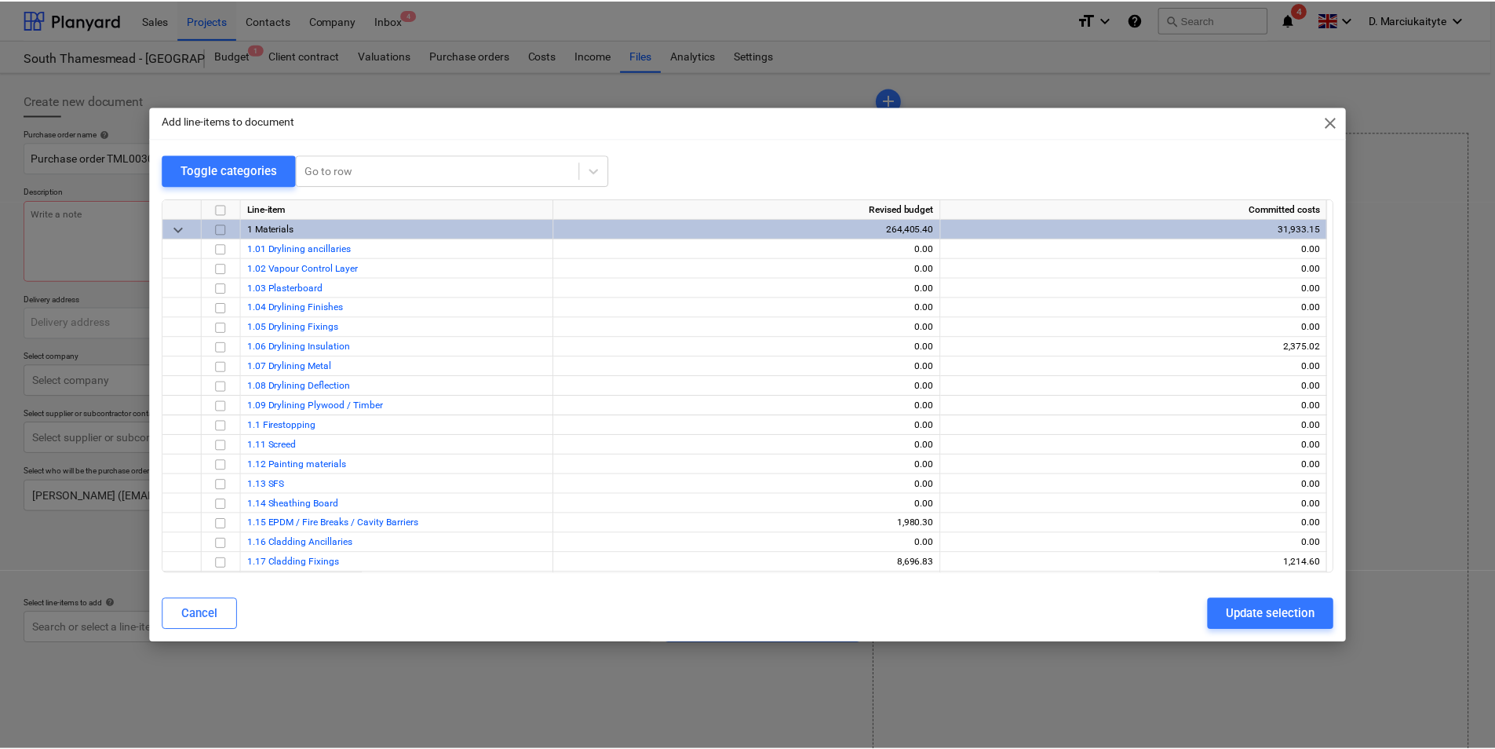
scroll to position [157, 0]
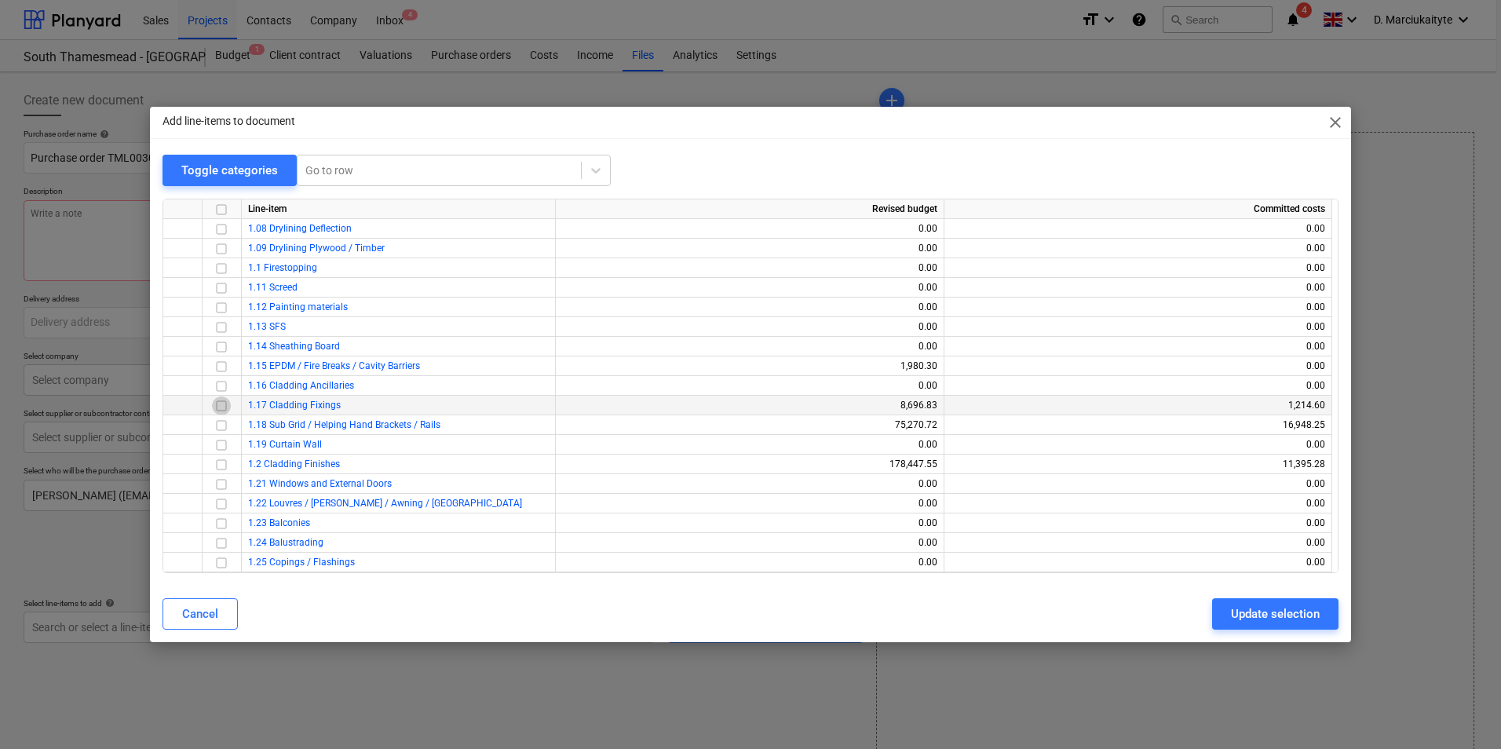
click at [221, 406] on input "checkbox" at bounding box center [221, 405] width 19 height 19
click at [223, 405] on input "checkbox" at bounding box center [221, 405] width 19 height 19
click at [218, 378] on div "Line-item Revised budget Committed costs 1.04 Drylining Finishes 0.00 0.00 1.05…" at bounding box center [750, 386] width 1176 height 374
click at [221, 385] on input "checkbox" at bounding box center [221, 386] width 19 height 19
click at [1249, 622] on div "Update selection" at bounding box center [1275, 614] width 89 height 20
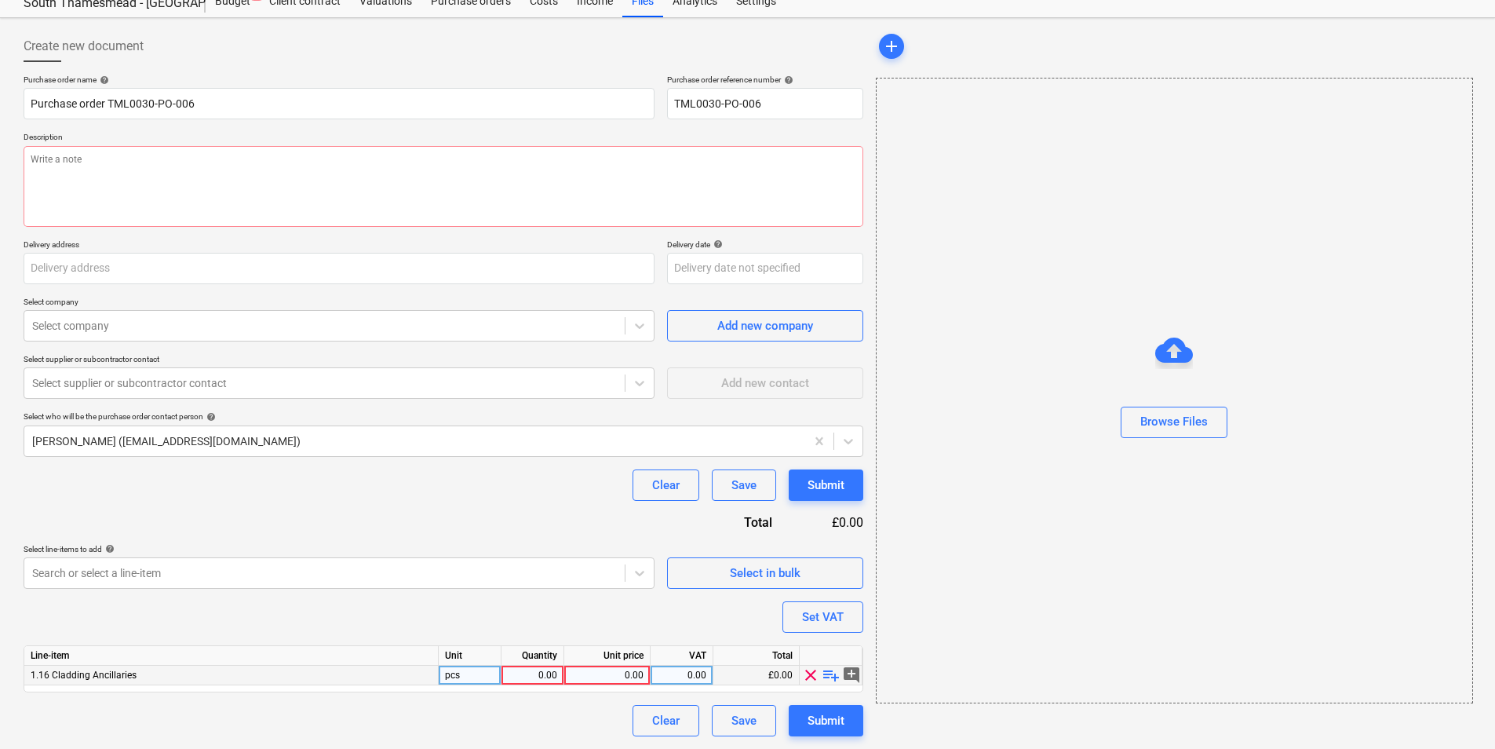
click at [803, 673] on span "clear" at bounding box center [810, 675] width 19 height 19
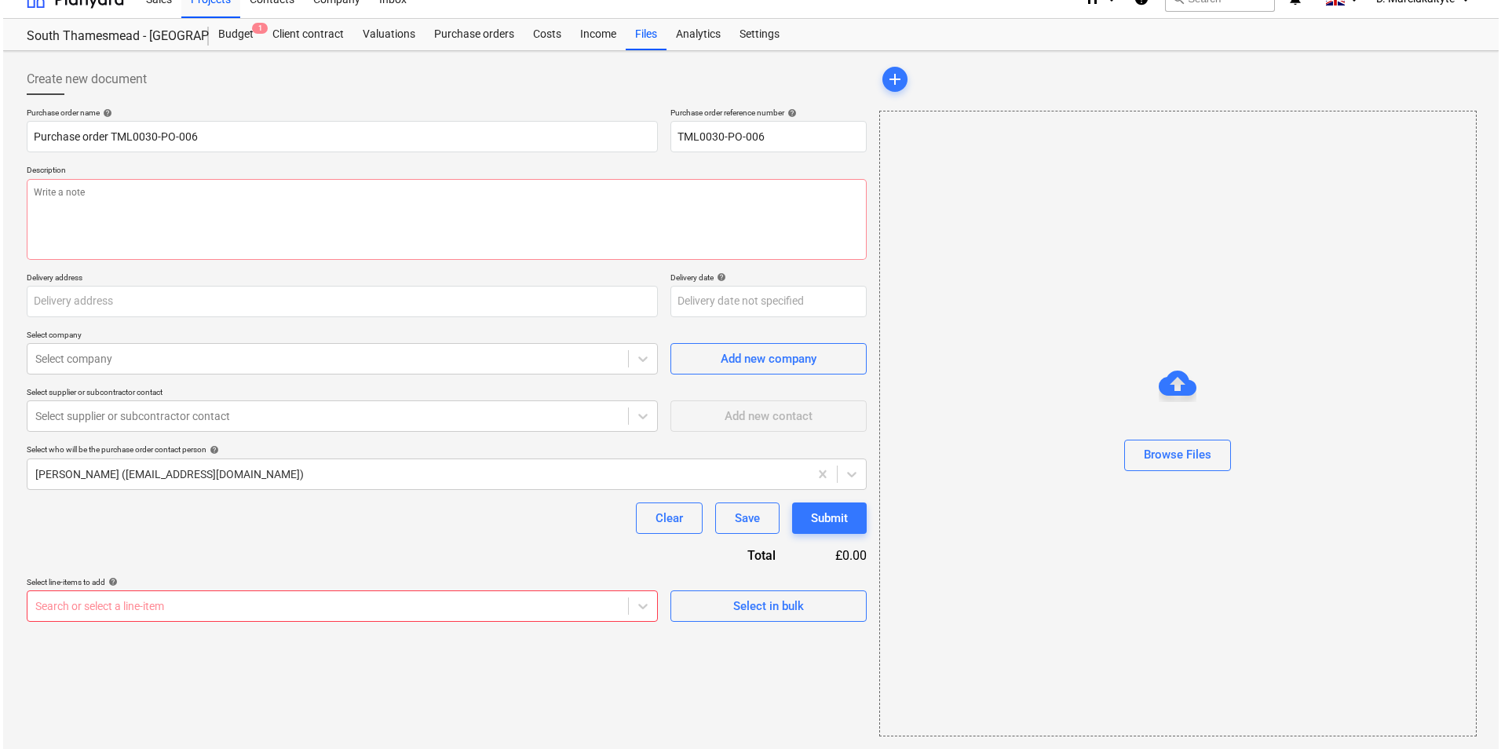
scroll to position [21, 0]
click at [794, 600] on div "Select in bulk" at bounding box center [765, 606] width 71 height 20
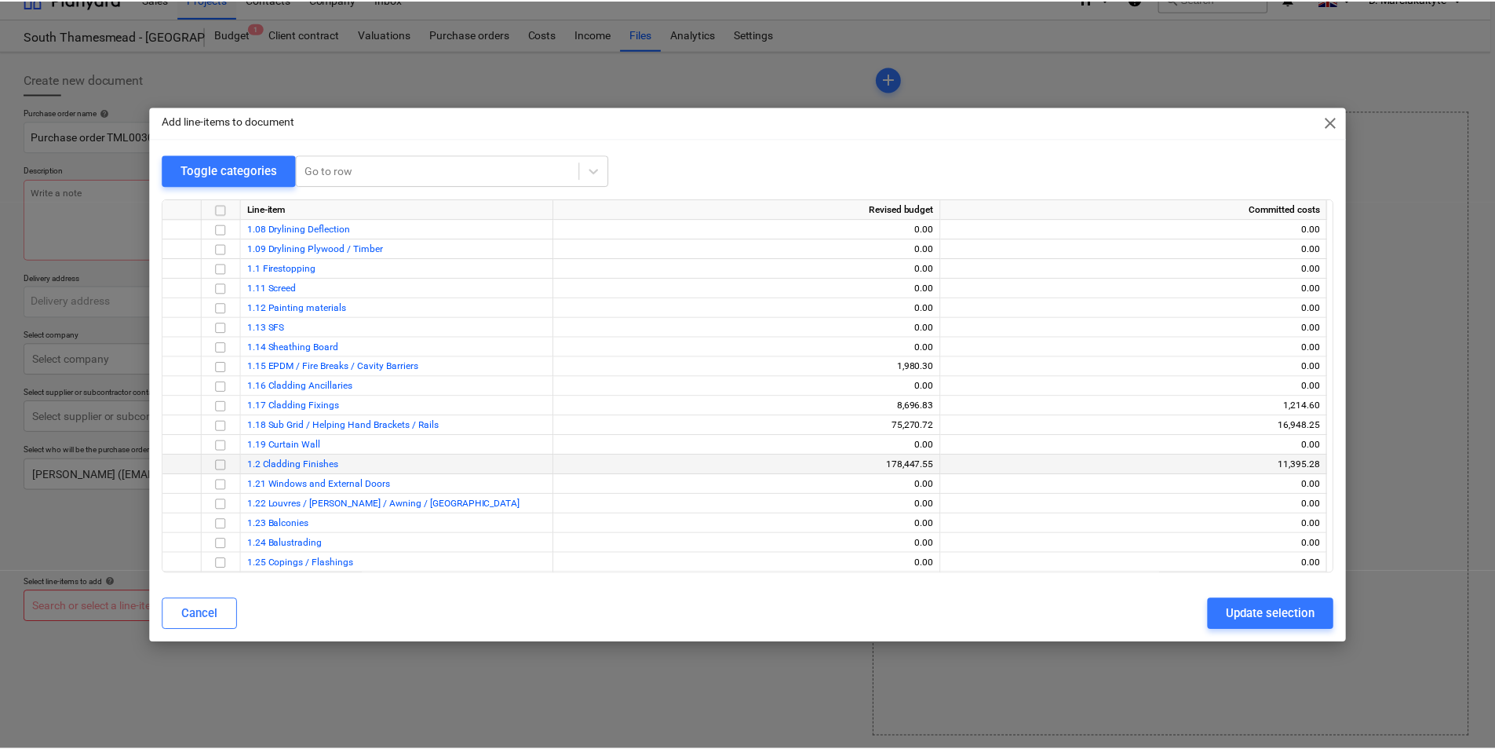
scroll to position [235, 0]
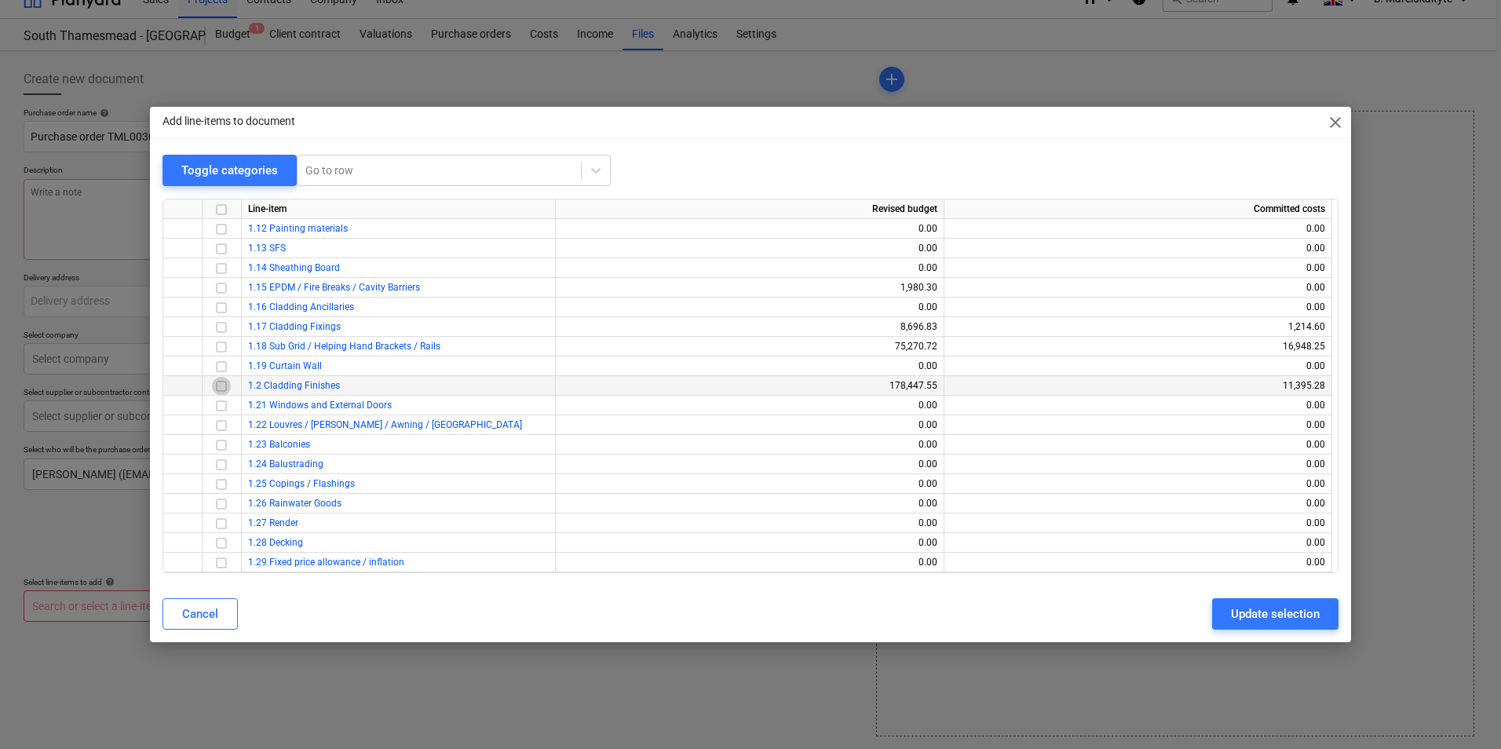
click at [223, 385] on input "checkbox" at bounding box center [221, 386] width 19 height 19
click at [1296, 615] on div "Update selection" at bounding box center [1275, 614] width 89 height 20
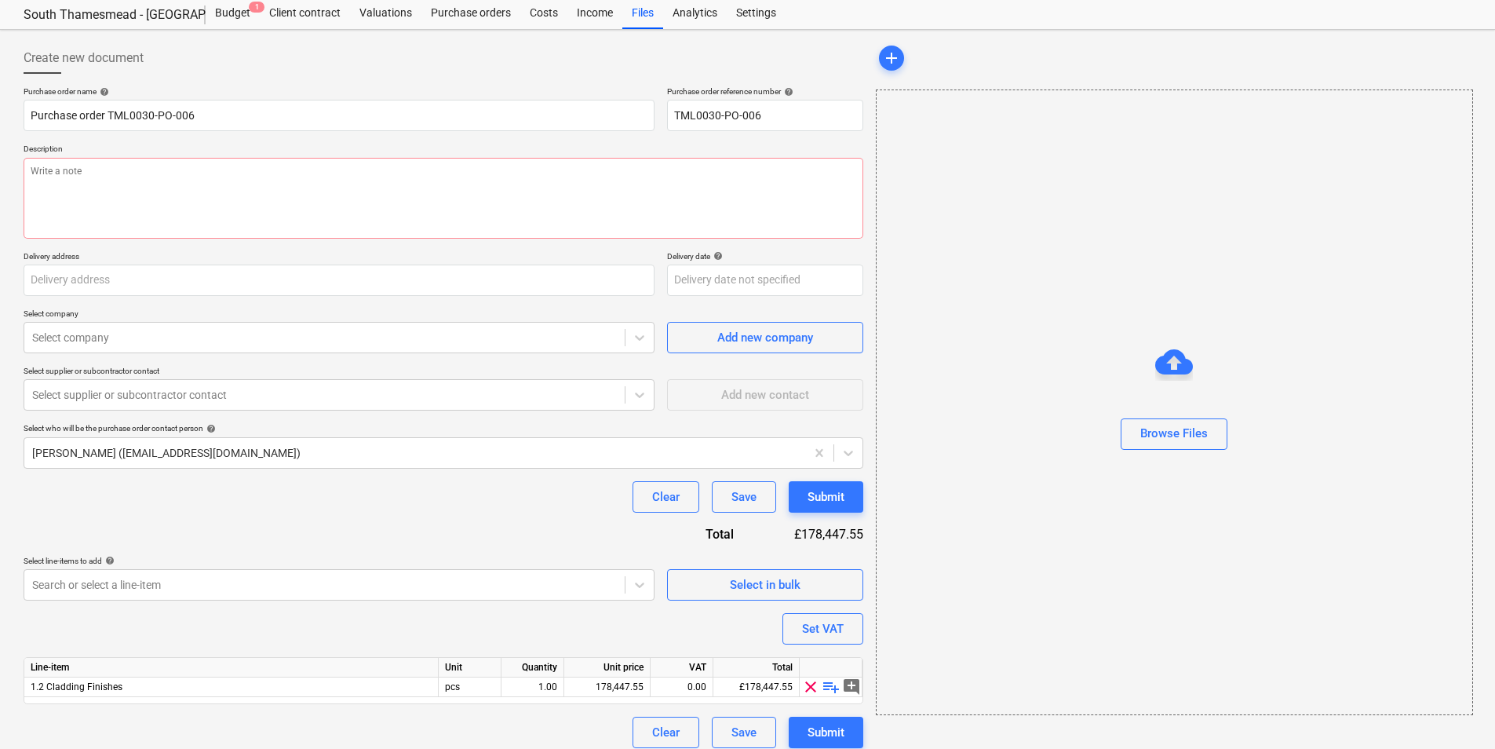
scroll to position [54, 0]
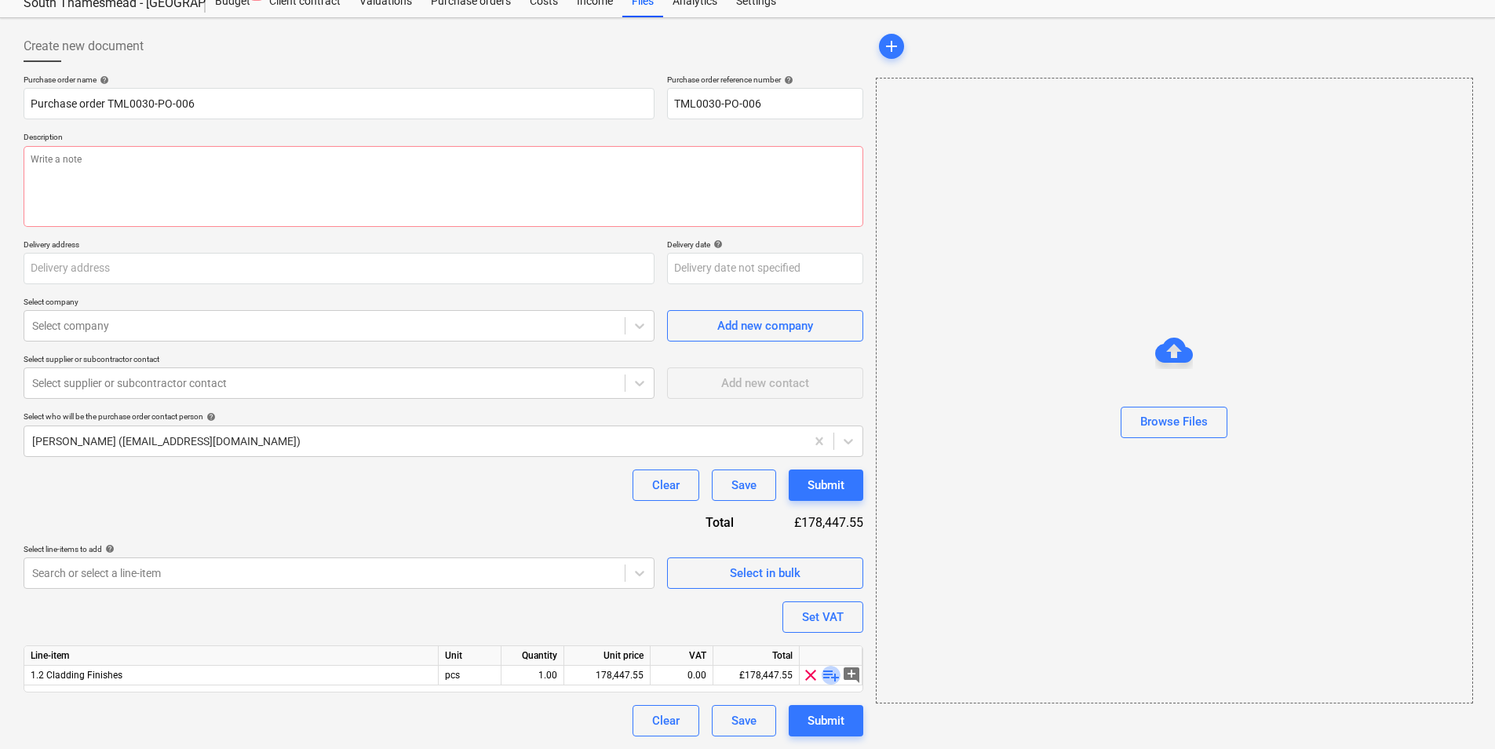
click at [831, 676] on span "playlist_add" at bounding box center [831, 675] width 19 height 19
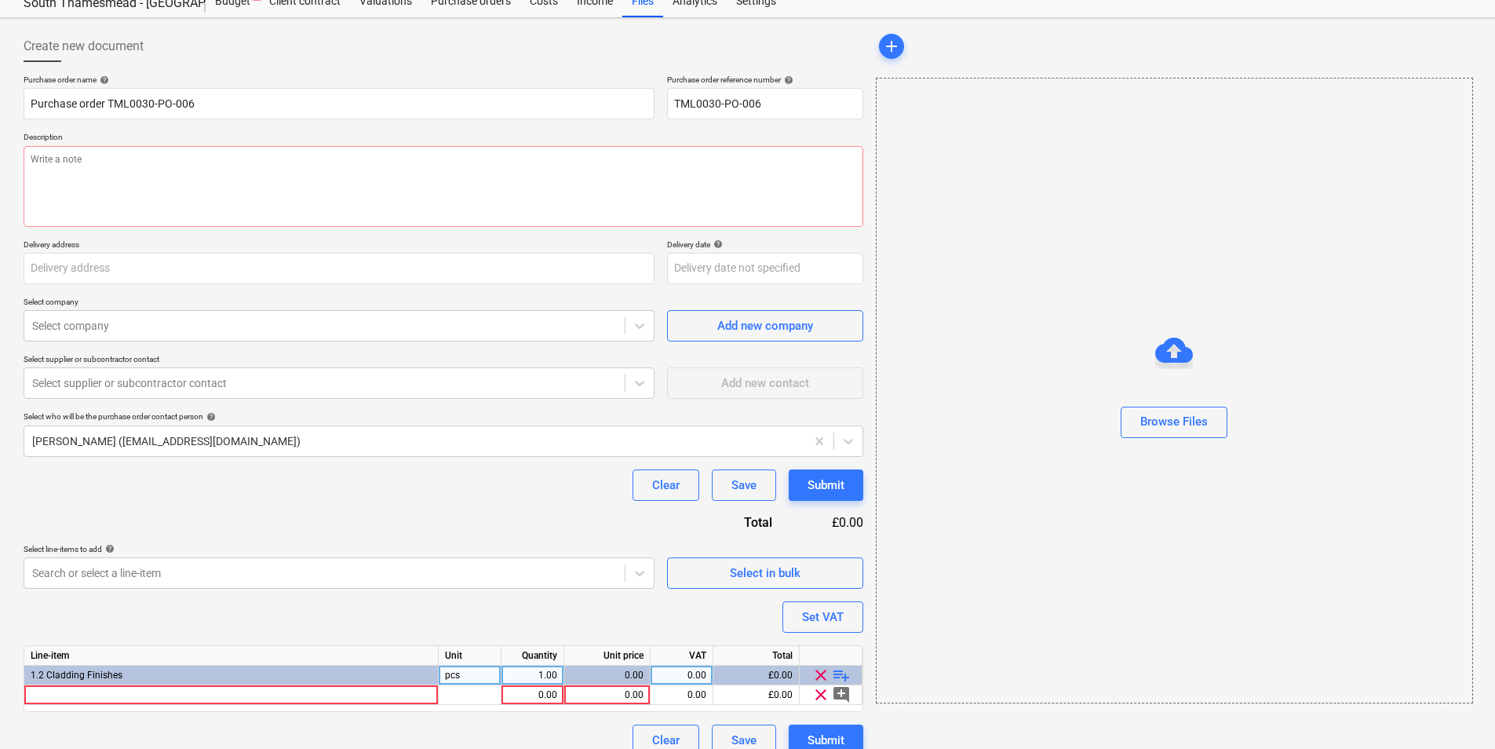
click at [840, 673] on span "playlist_add" at bounding box center [841, 675] width 19 height 19
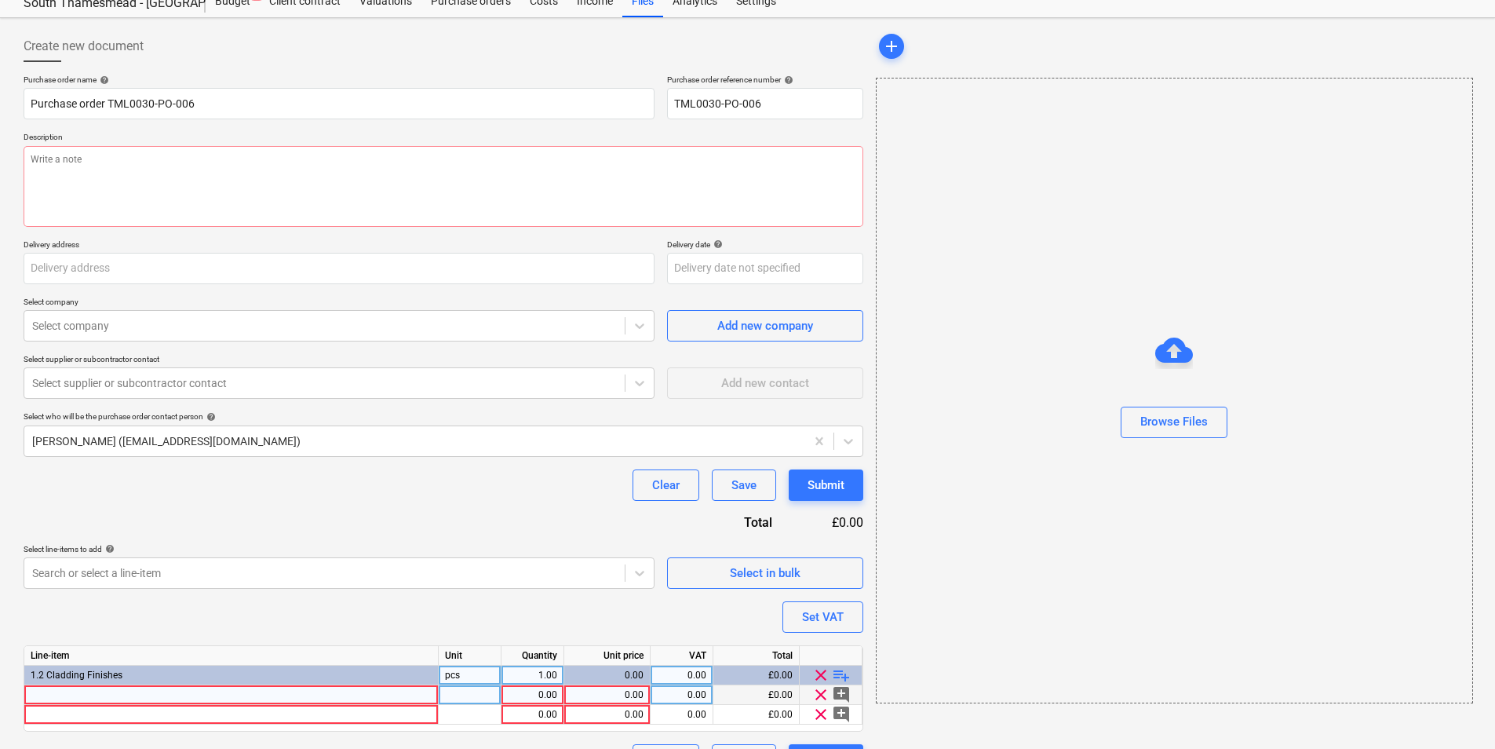
type textarea "x"
click at [189, 698] on div at bounding box center [231, 695] width 414 height 20
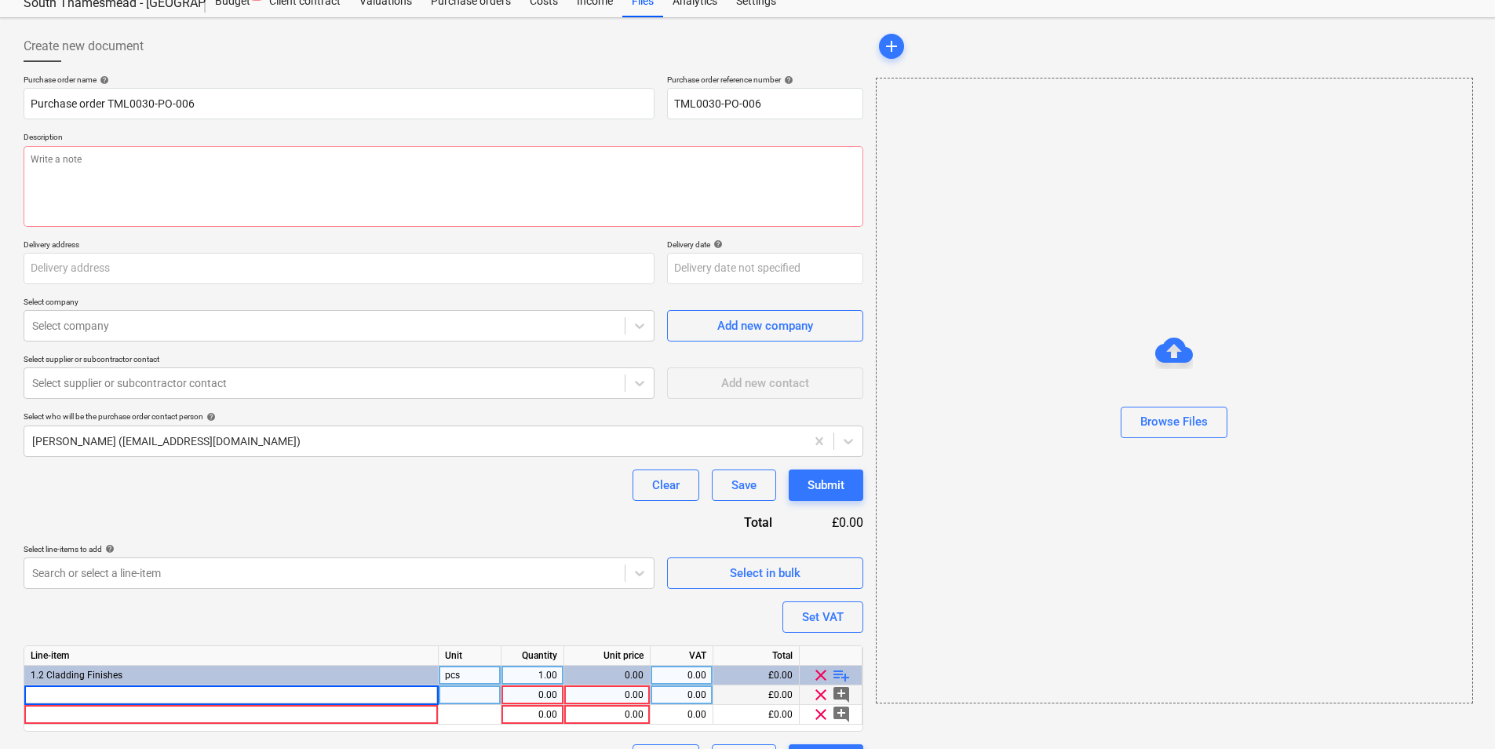
type input "Drill Bit SDS Plus 8mm x 160mm"
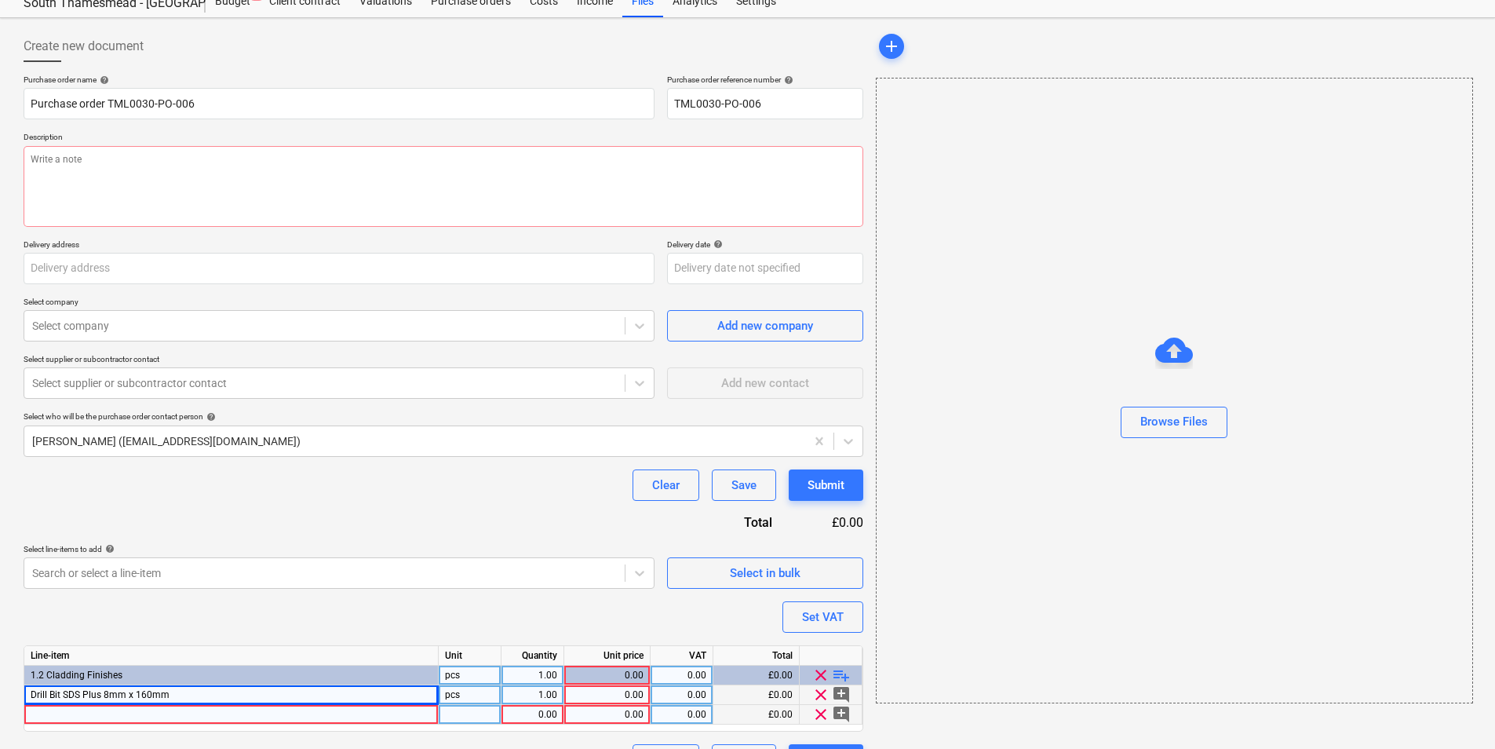
type textarea "x"
click at [215, 710] on div at bounding box center [231, 715] width 414 height 20
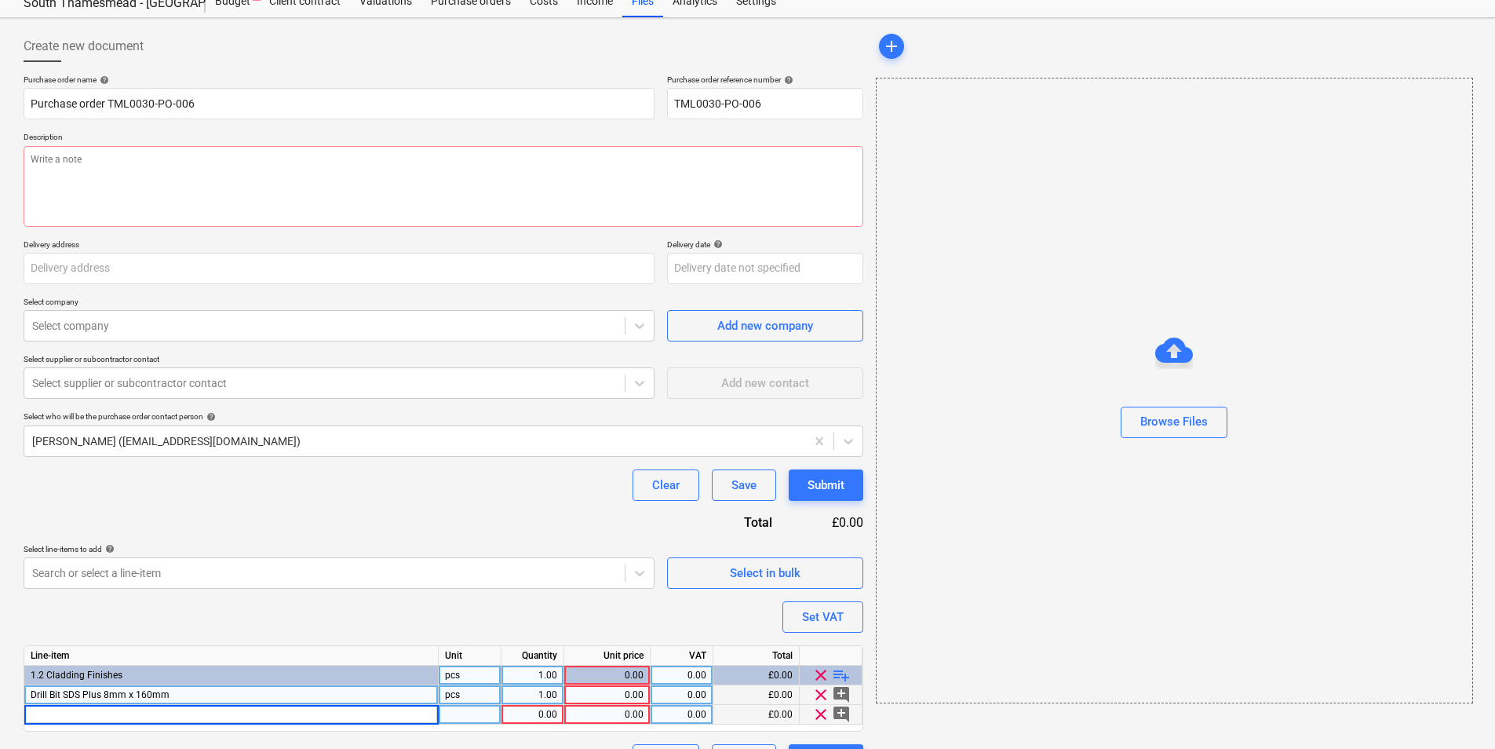
type input "Drill Bit SDS Plus 8mm x 260mm"
type textarea "x"
drag, startPoint x: 528, startPoint y: 689, endPoint x: 606, endPoint y: 699, distance: 78.4
click at [530, 689] on div "1.00" at bounding box center [532, 695] width 49 height 20
type input "10"
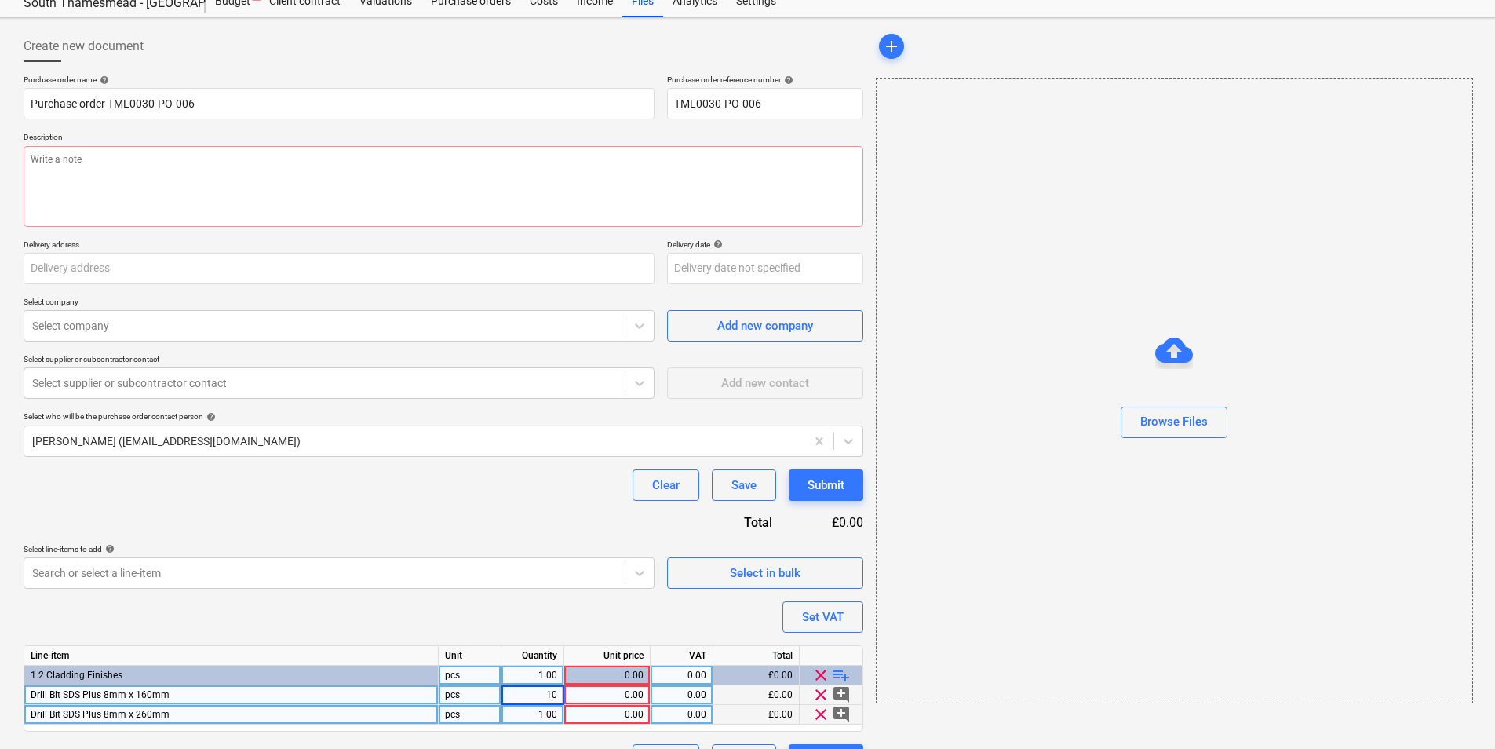
type textarea "x"
type input "10"
type textarea "x"
type input "1.33"
type textarea "x"
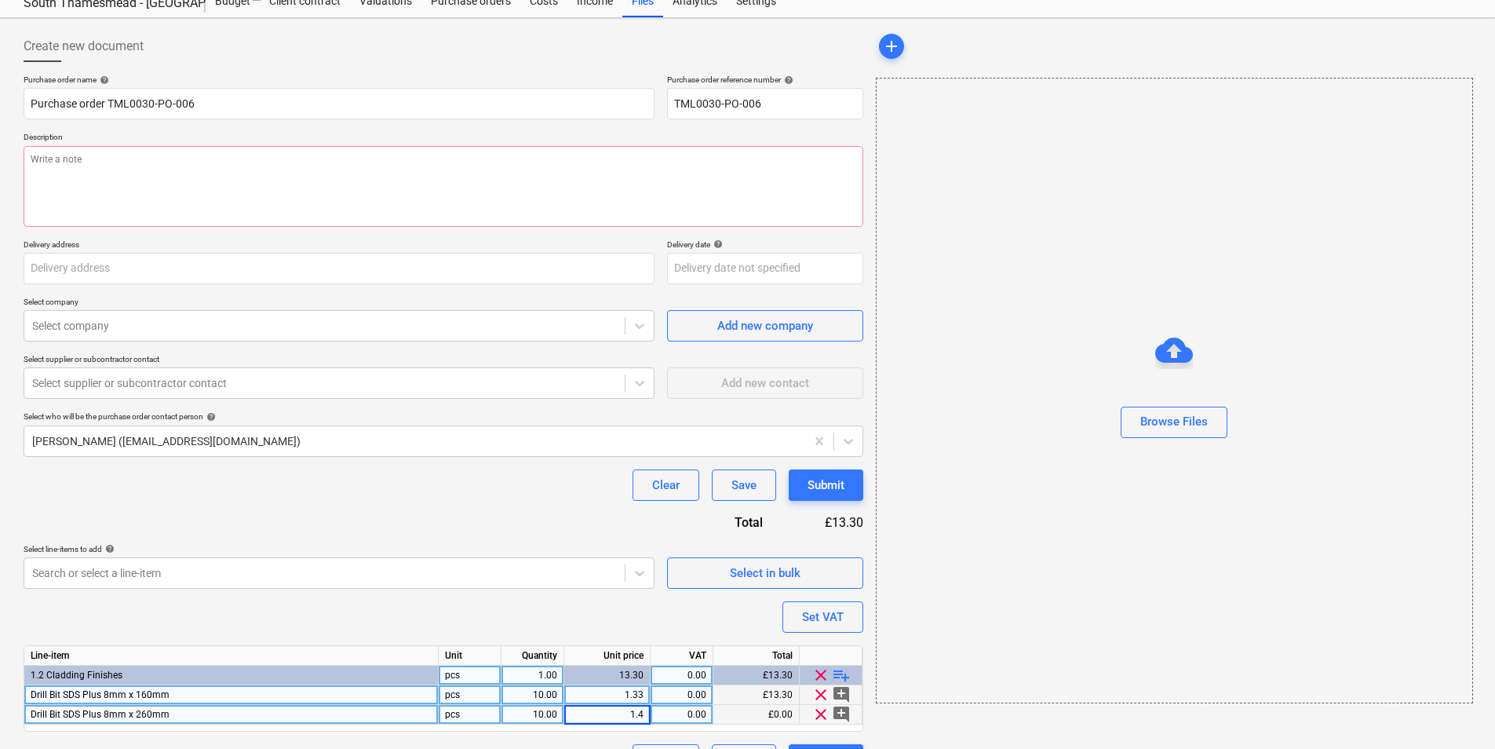
type input "1.40"
type textarea "x"
click at [707, 694] on div "0.00" at bounding box center [682, 695] width 63 height 20
type input "20"
type textarea "x"
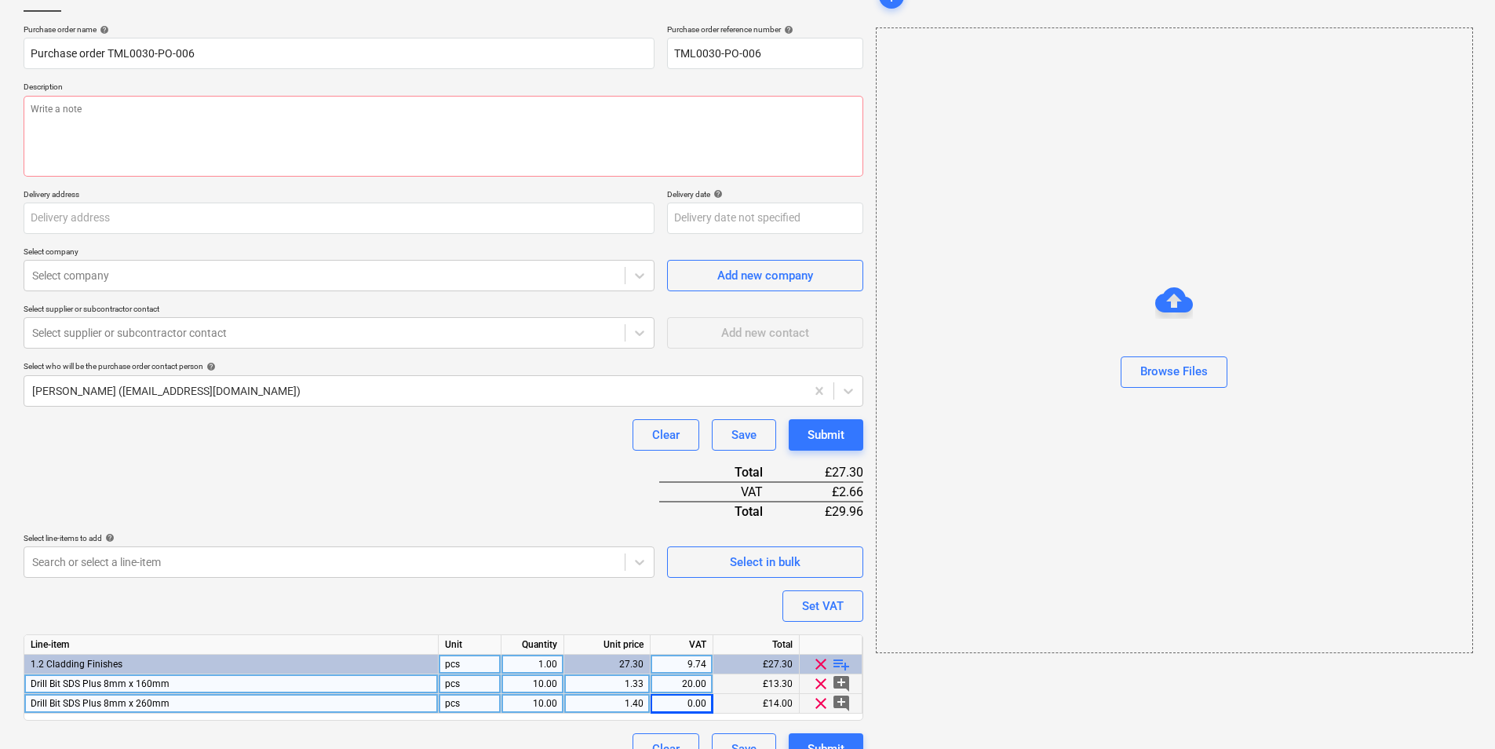
scroll to position [133, 0]
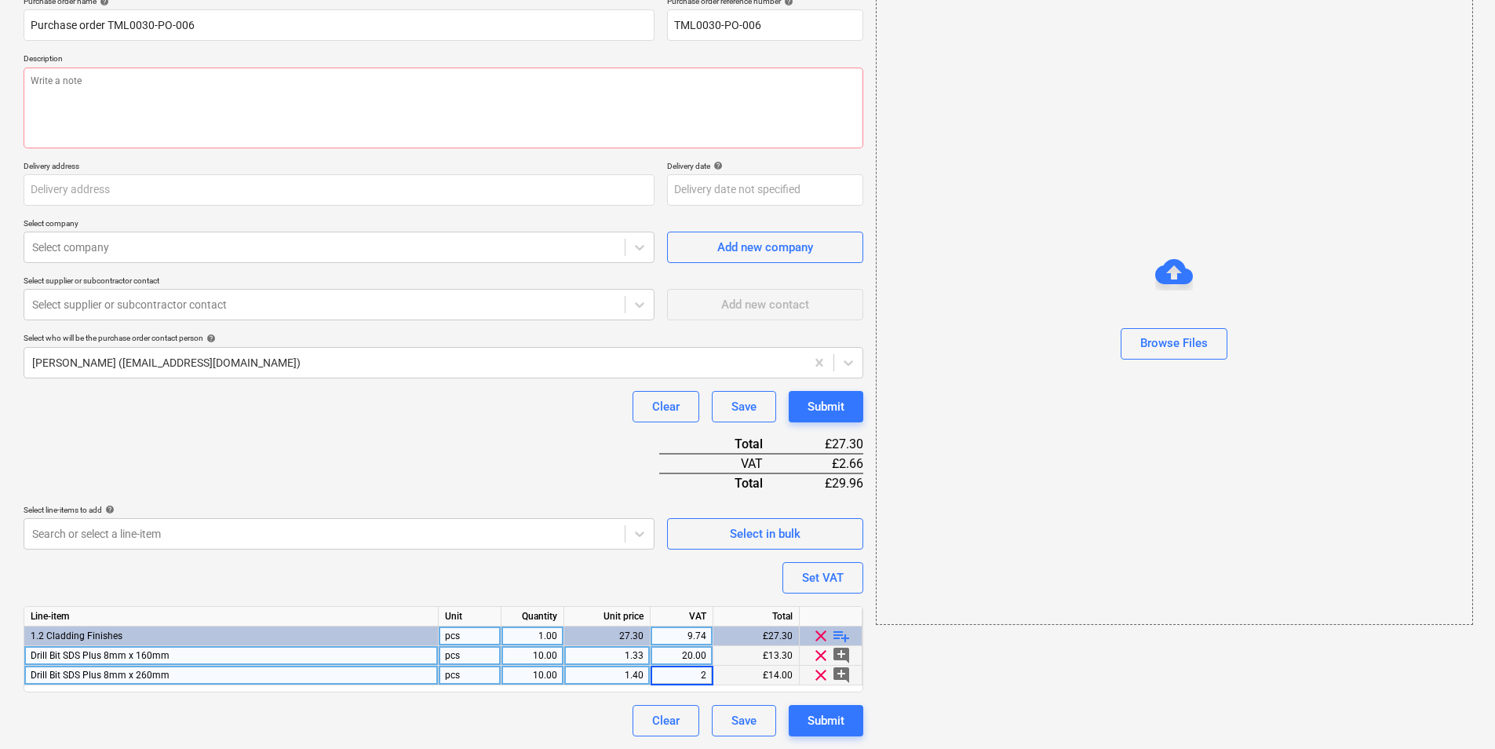
type input "20"
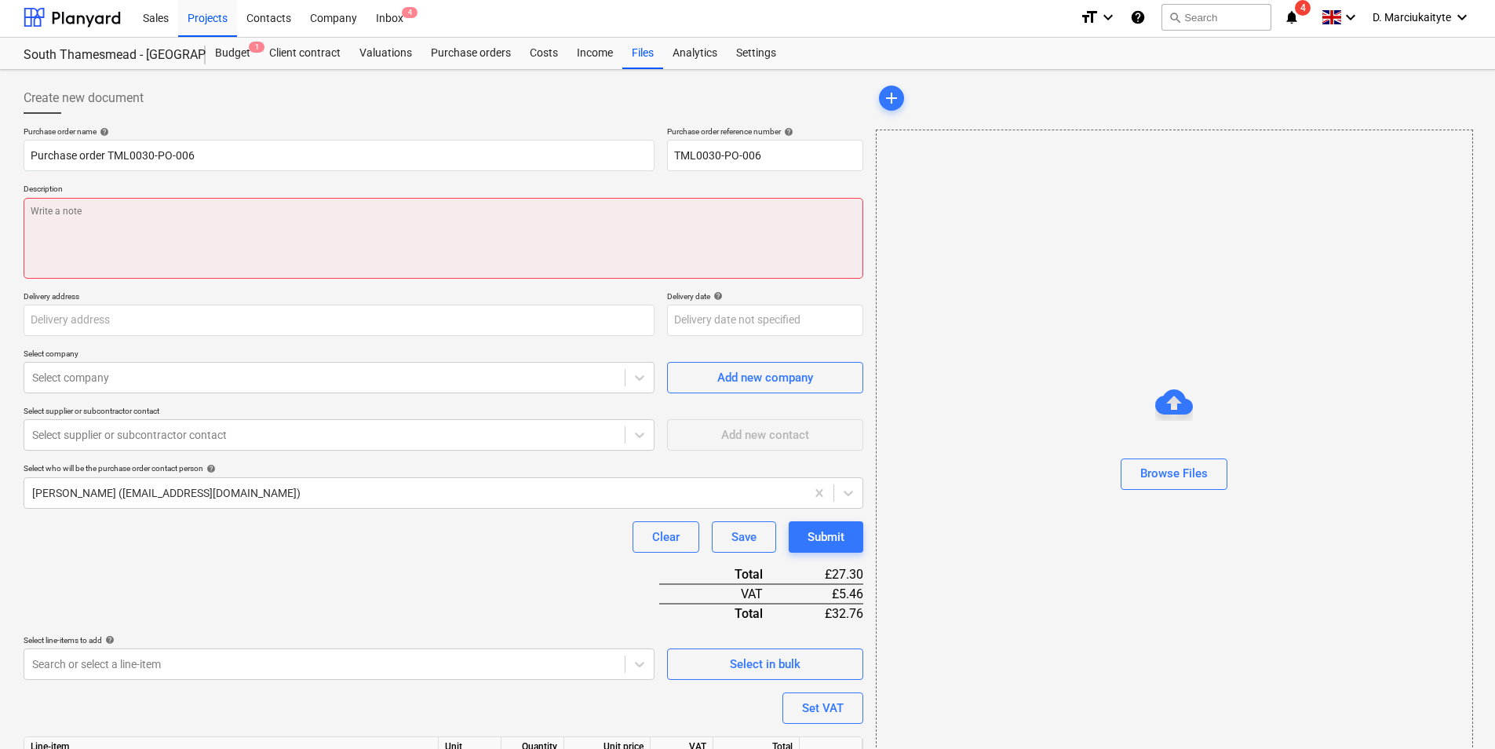
scroll to position [0, 0]
click at [345, 232] on textarea at bounding box center [444, 240] width 840 height 81
paste textarea "Good afternoon, Please proceed with attached order, let me know delivery date. …"
type textarea "x"
type textarea "Good afternoon, Please proceed with attached order, let me know delivery date. …"
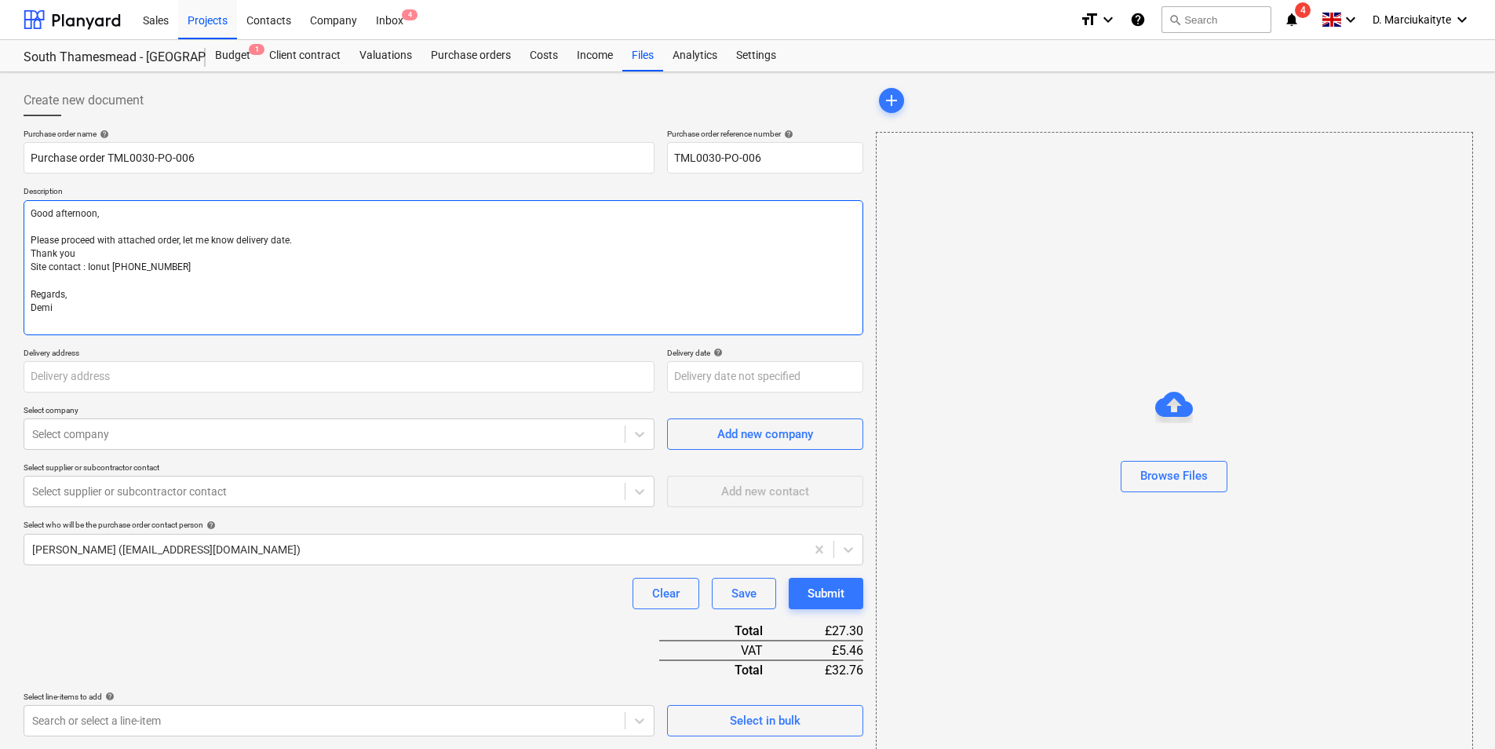
click at [33, 228] on textarea "Good afternoon, Please proceed with attached order, let me know delivery date. …" at bounding box center [444, 267] width 840 height 135
type textarea "x"
type textarea "Good afternoon, Please proceed with attached order, let me know delivery date. …"
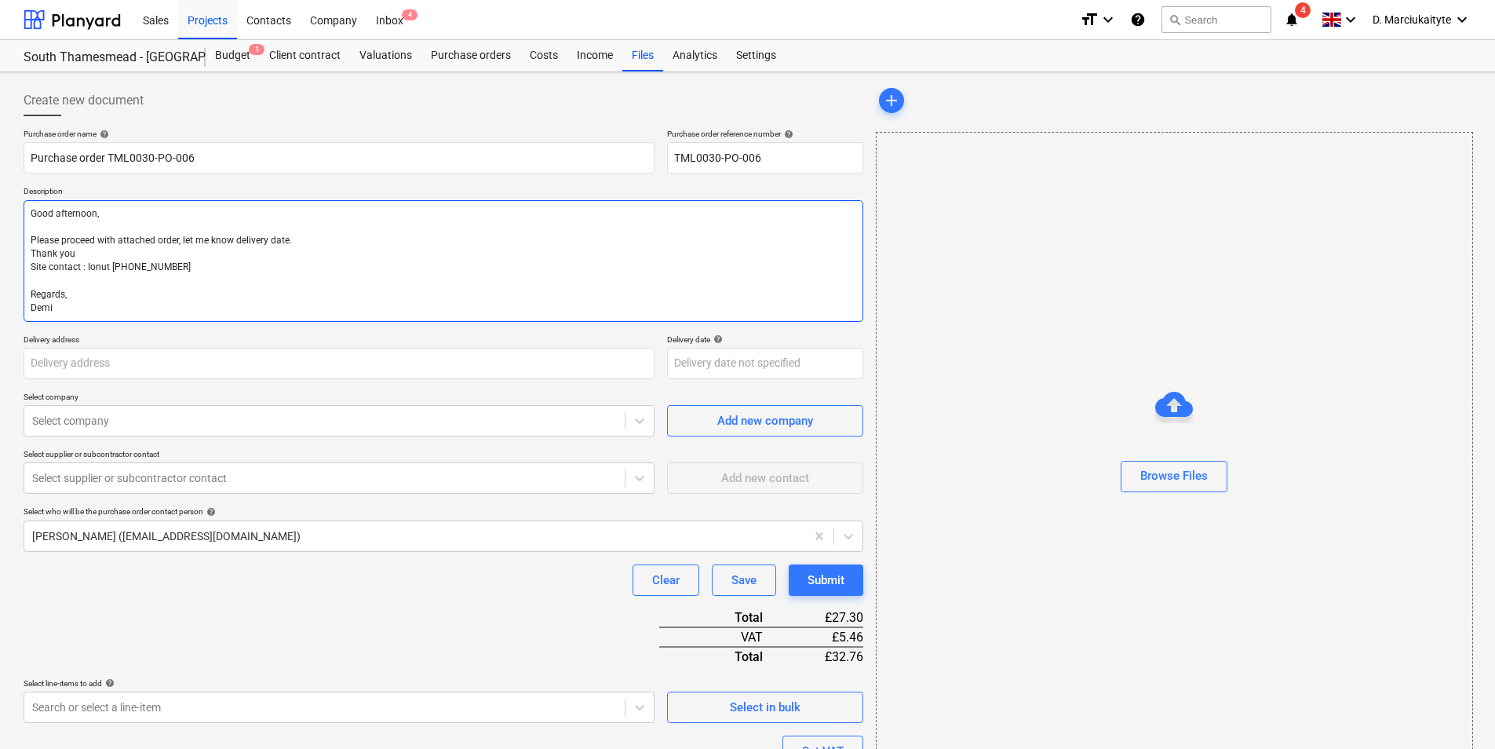
type textarea "x"
type textarea "Good afternoo, Please proceed with attached order, let me know delivery date. T…"
type textarea "x"
type textarea "Good afterno, Please proceed with attached order, let me know delivery date. Th…"
type textarea "x"
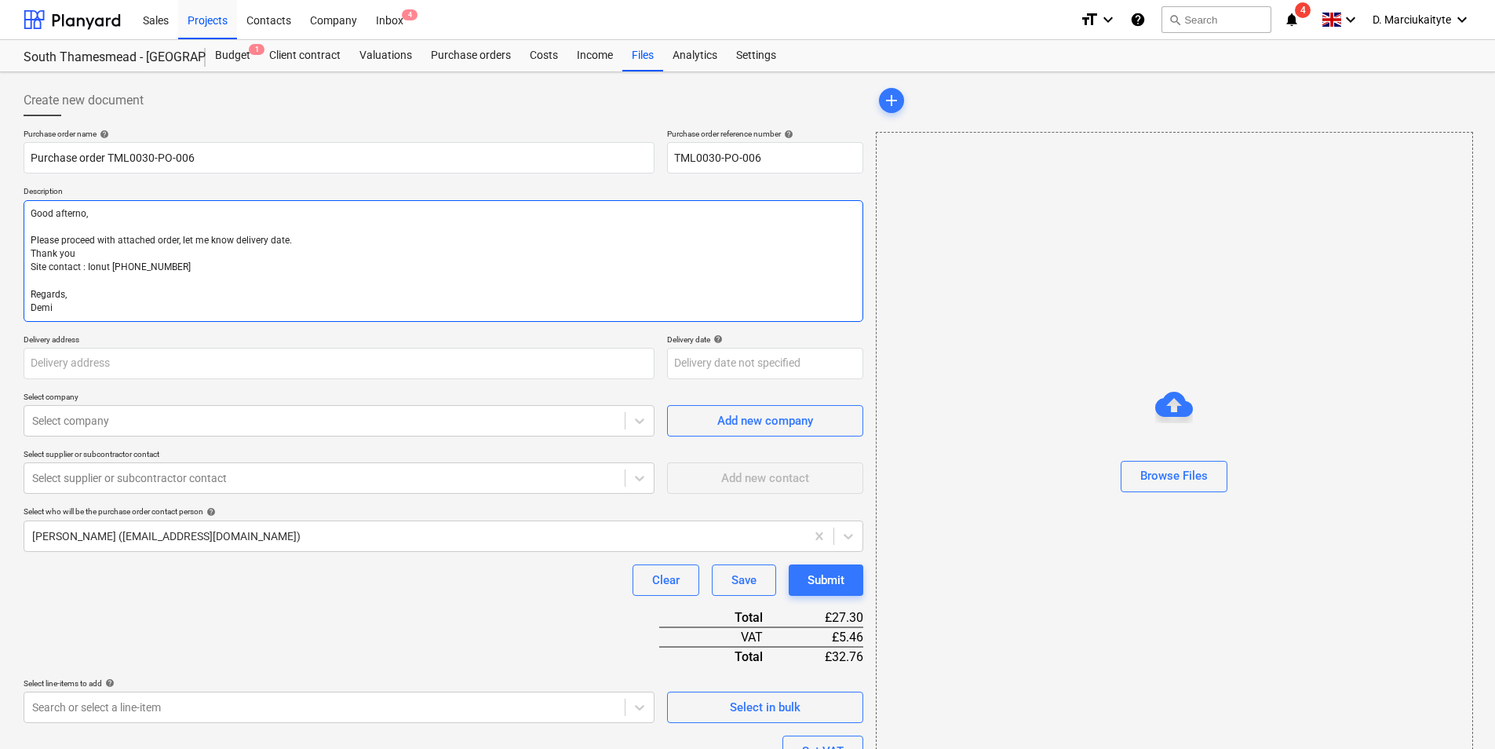
type textarea "Good aftern, Please proceed with attached order, let me know delivery date. Tha…"
type textarea "x"
type textarea "Good after, Please proceed with attached order, let me know delivery date. Than…"
type textarea "x"
type textarea "Good afte, Please proceed with attached order, let me know delivery date. Thank…"
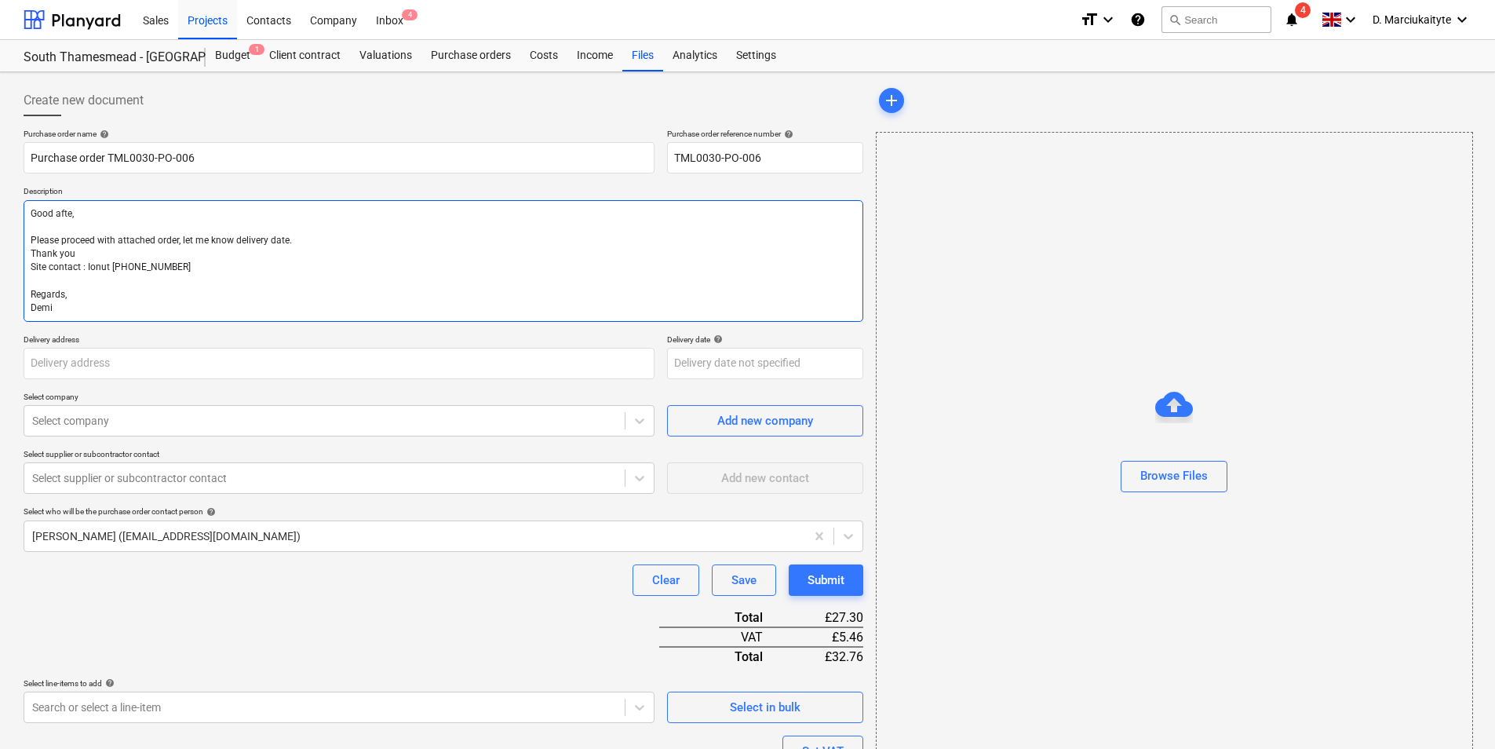
type textarea "x"
type textarea "Good aft, Please proceed with attached order, let me know delivery date. Thank …"
type textarea "x"
type textarea "Good af, Please proceed with attached order, let me know delivery date. Thank y…"
type textarea "x"
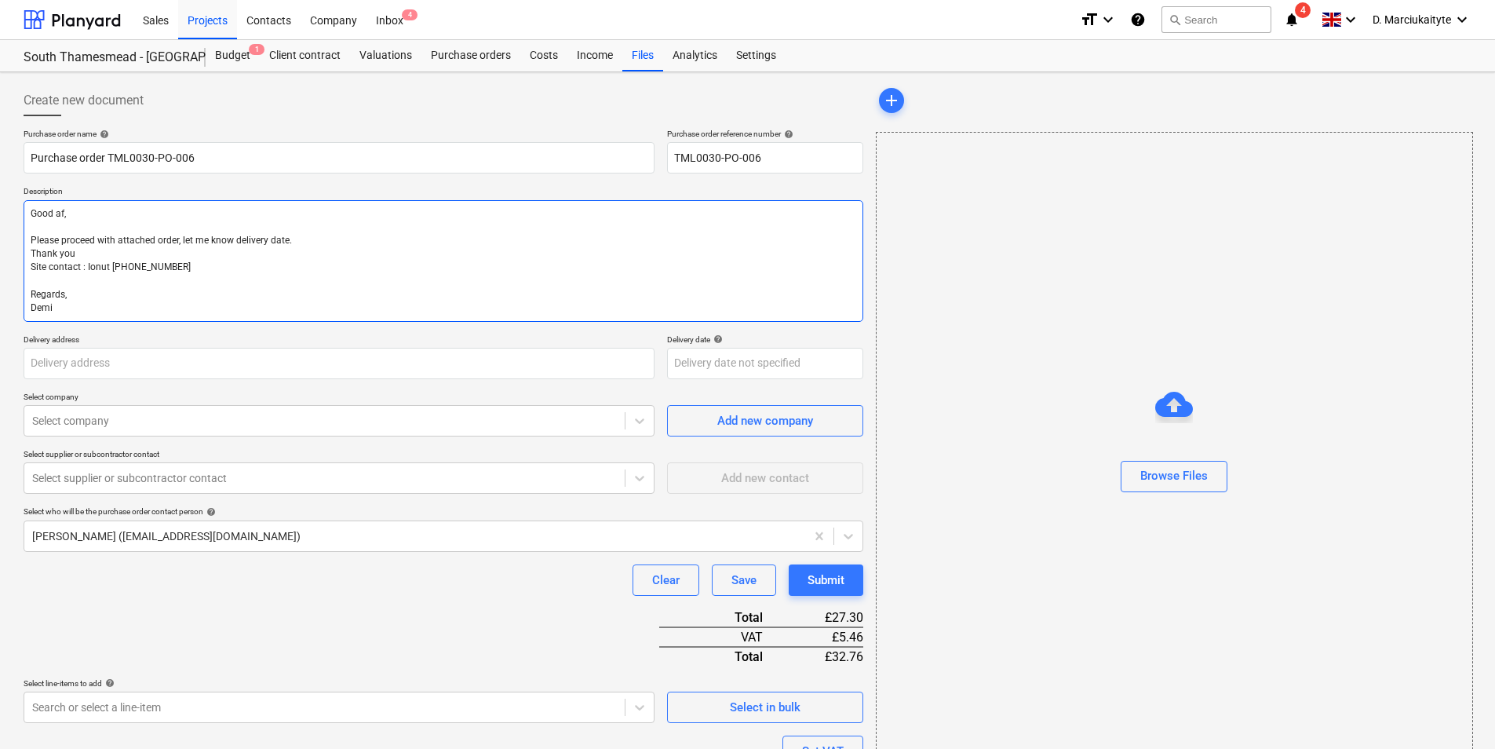
type textarea "Good a, Please proceed with attached order, let me know delivery date. Thank yo…"
type textarea "x"
type textarea "Good , Please proceed with attached order, let me know delivery date. Thank you…"
type textarea "x"
type textarea "Good m, Please proceed with attached order, let me know delivery date. Thank yo…"
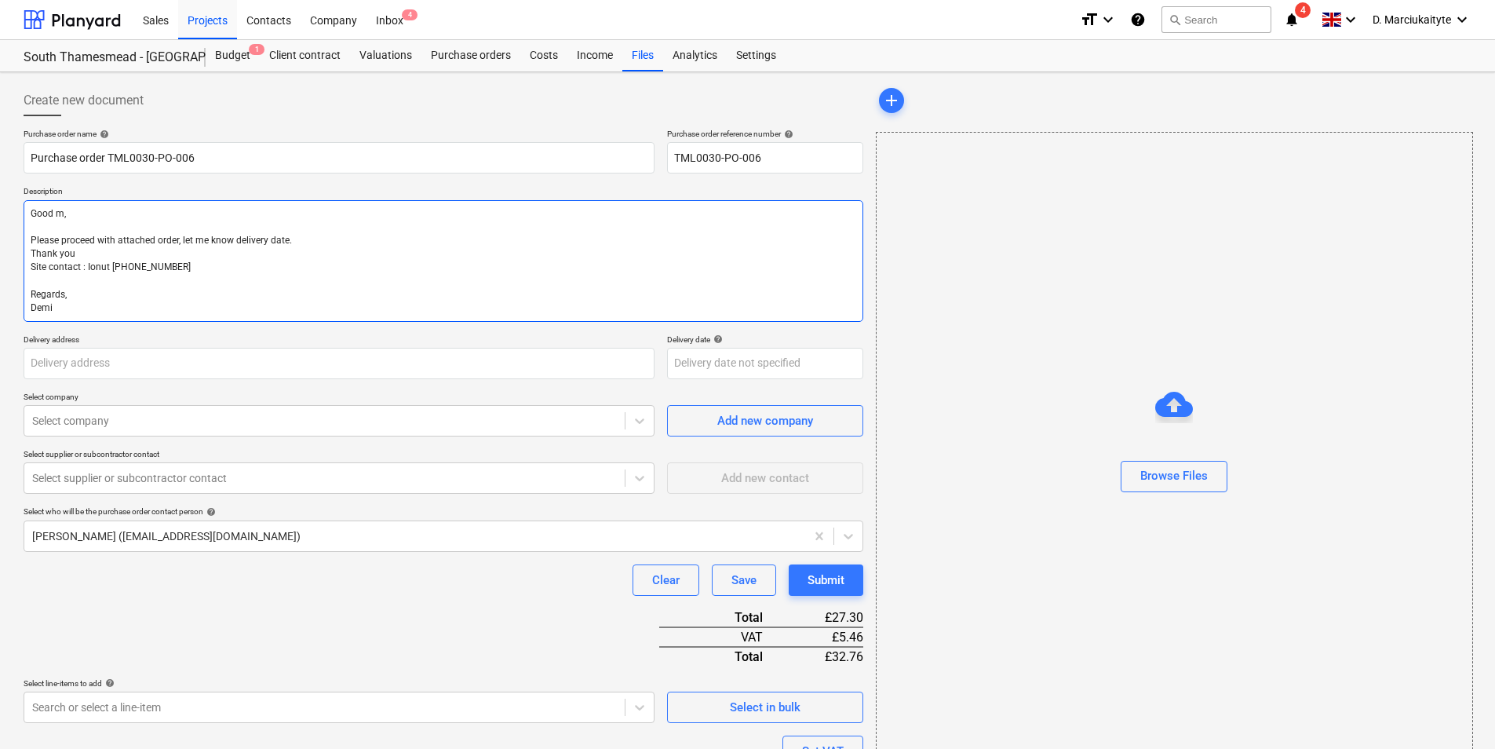
type textarea "x"
type textarea "Good mo, Please proceed with attached order, let me know delivery date. Thank y…"
type textarea "x"
type textarea "Good mor, Please proceed with attached order, let me know delivery date. Thank …"
type textarea "x"
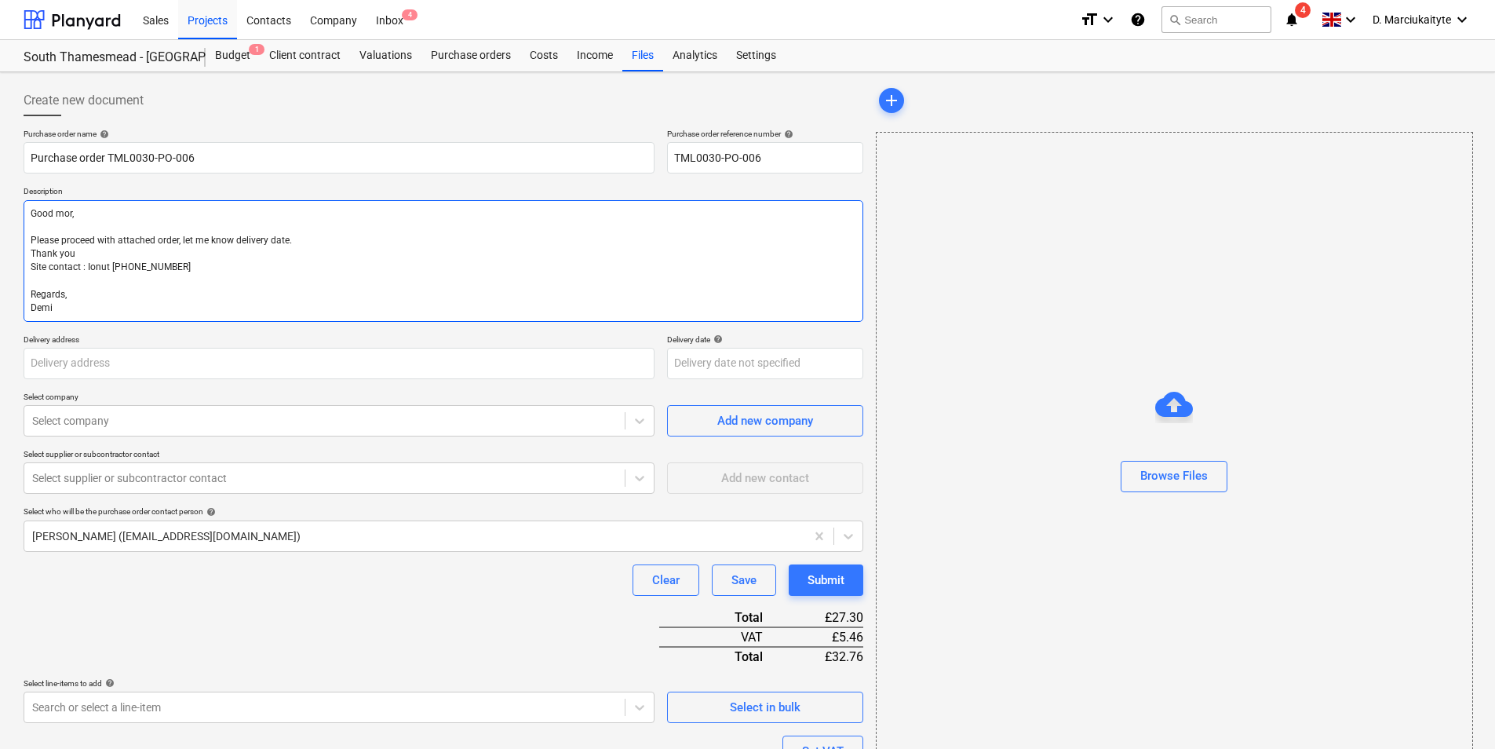
type textarea "Good mori, Please proceed with attached order, let me know delivery date. Thank…"
type textarea "x"
type textarea "Good mor, Please proceed with attached order, let me know delivery date. Thank …"
type textarea "x"
type textarea "Good morn, Please proceed with attached order, let me know delivery date. Thank…"
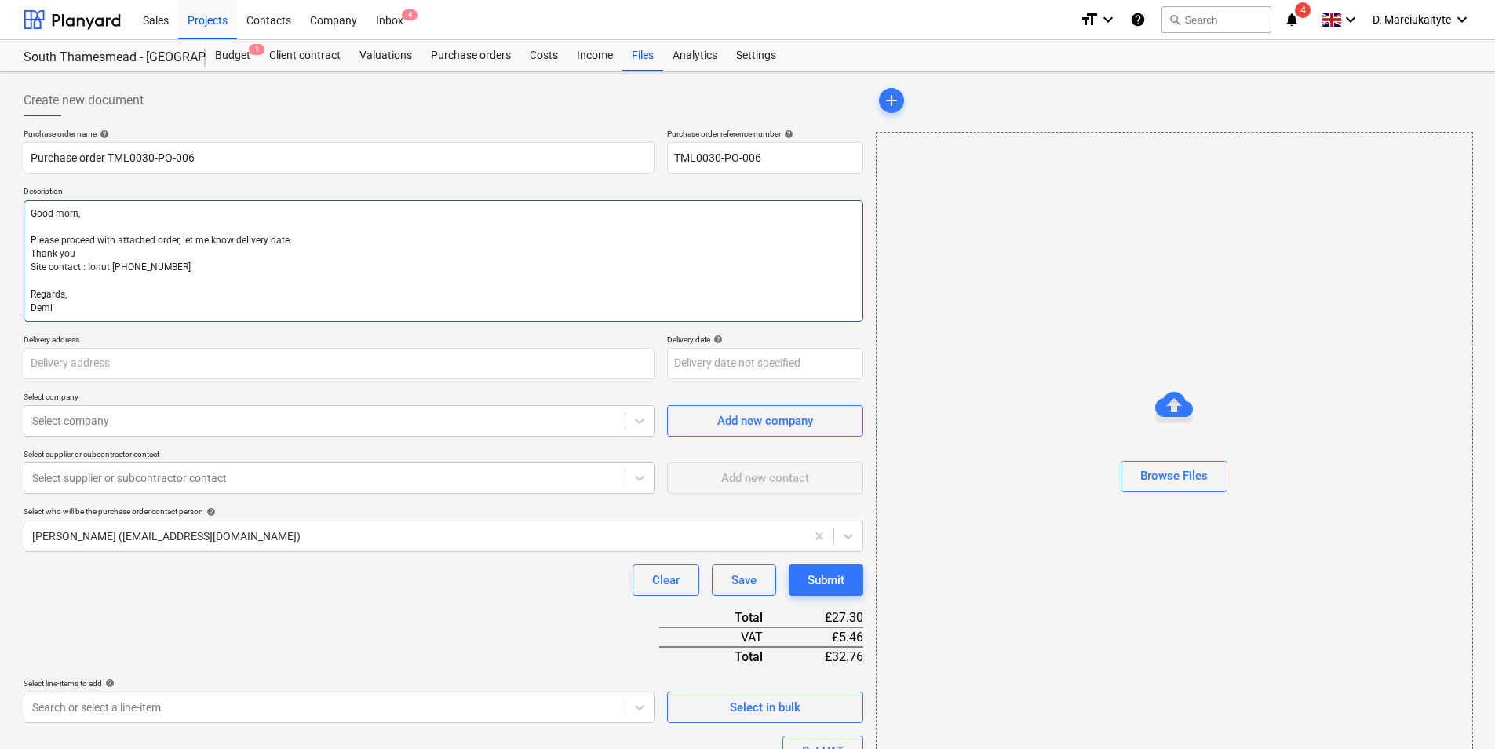
type textarea "x"
type textarea "Good morni, Please proceed with attached order, let me know delivery date. Than…"
type textarea "x"
type textarea "Good morning, Please proceed with attached order, let me know delivery date. Th…"
click at [129, 248] on textarea "Good morning, Please proceed with attached order, let me know delivery date. Th…" at bounding box center [444, 261] width 840 height 122
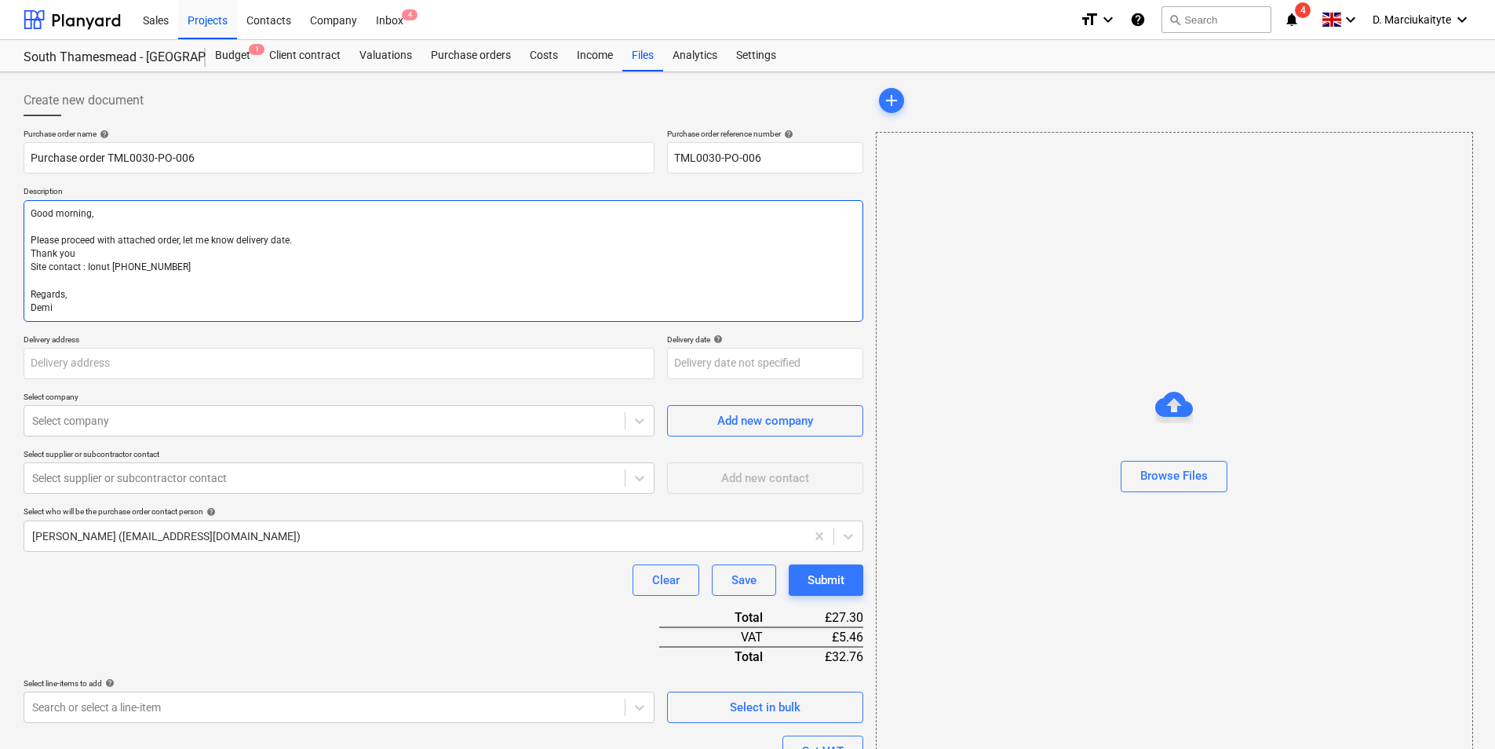
click at [296, 257] on textarea "Good morning, Please proceed with attached order, let me know delivery date. Th…" at bounding box center [444, 261] width 840 height 122
click at [306, 245] on textarea "Good morning, Please proceed with attached order, let me know delivery date. Th…" at bounding box center [444, 261] width 840 height 122
drag, startPoint x: 306, startPoint y: 243, endPoint x: 300, endPoint y: 235, distance: 10.1
click at [304, 240] on textarea "Good morning, Please proceed with attached order, let me know delivery date. Th…" at bounding box center [444, 261] width 840 height 122
click at [345, 232] on textarea "Good morning, Please proceed with attached order, let me know delivery date. Th…" at bounding box center [444, 261] width 840 height 122
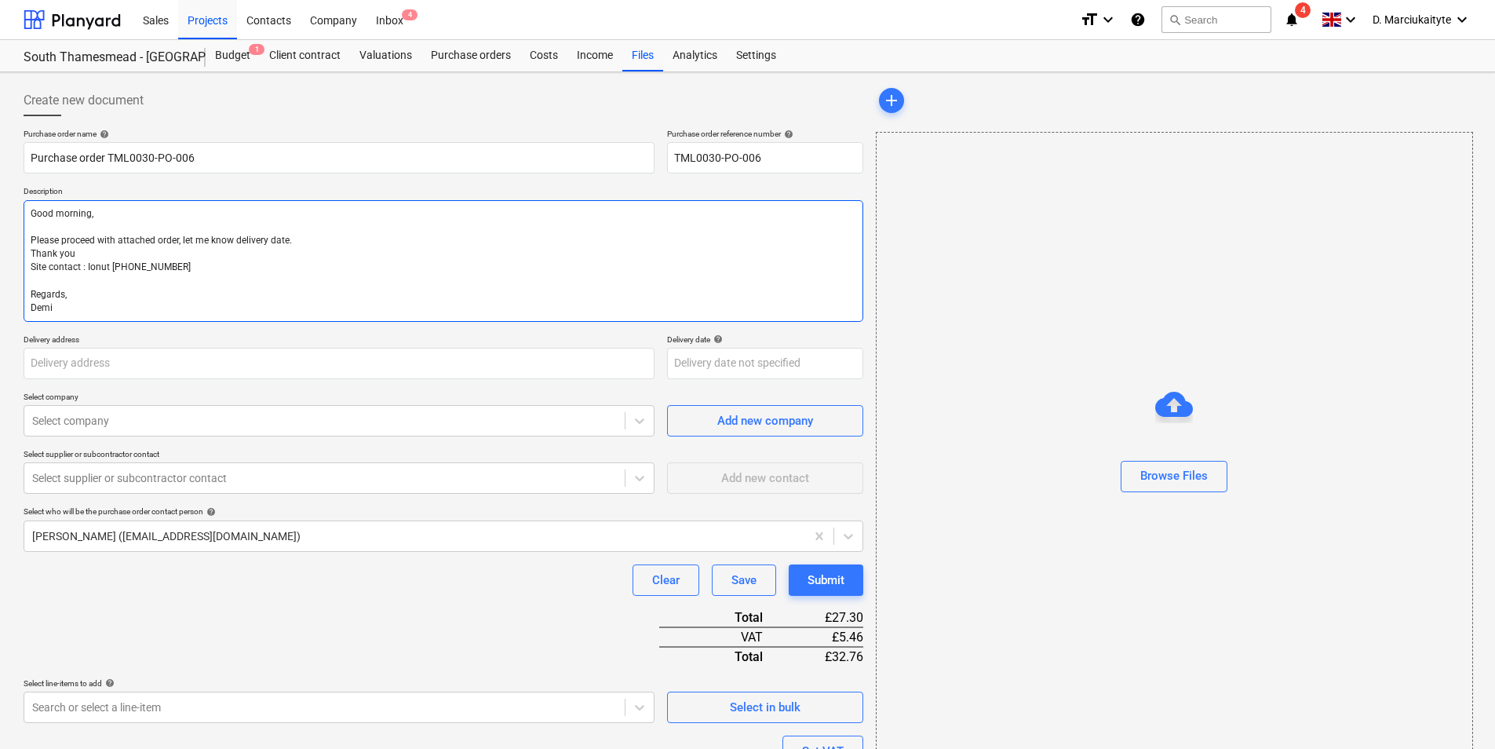
drag, startPoint x: 342, startPoint y: 245, endPoint x: 186, endPoint y: 243, distance: 156.2
click at [186, 243] on textarea "Good morning, Please proceed with attached order, let me know delivery date. Th…" at bounding box center [444, 261] width 840 height 122
type textarea "x"
type textarea "Good morning, Please proceed with attached order, l Thank you Site contact : Io…"
type textarea "x"
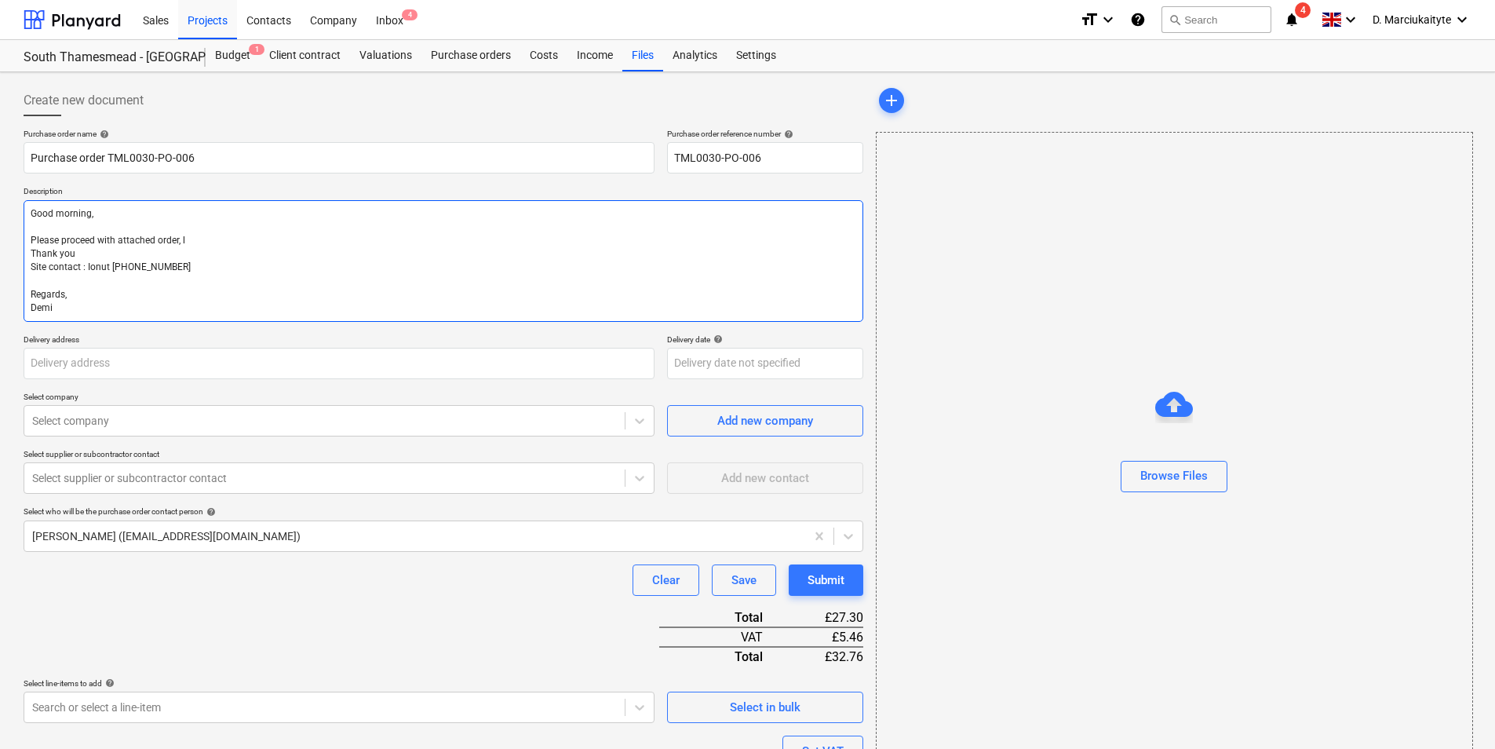
type textarea "Good morning, Please proceed with attached order, Thank you Site contact : Ionu…"
type textarea "x"
type textarea "Good morning, Please proceed with attached order, Thank you Site contact : Ionu…"
type textarea "x"
type textarea "Good morning, Please proceed with attached order Thank you Site contact : Ionut…"
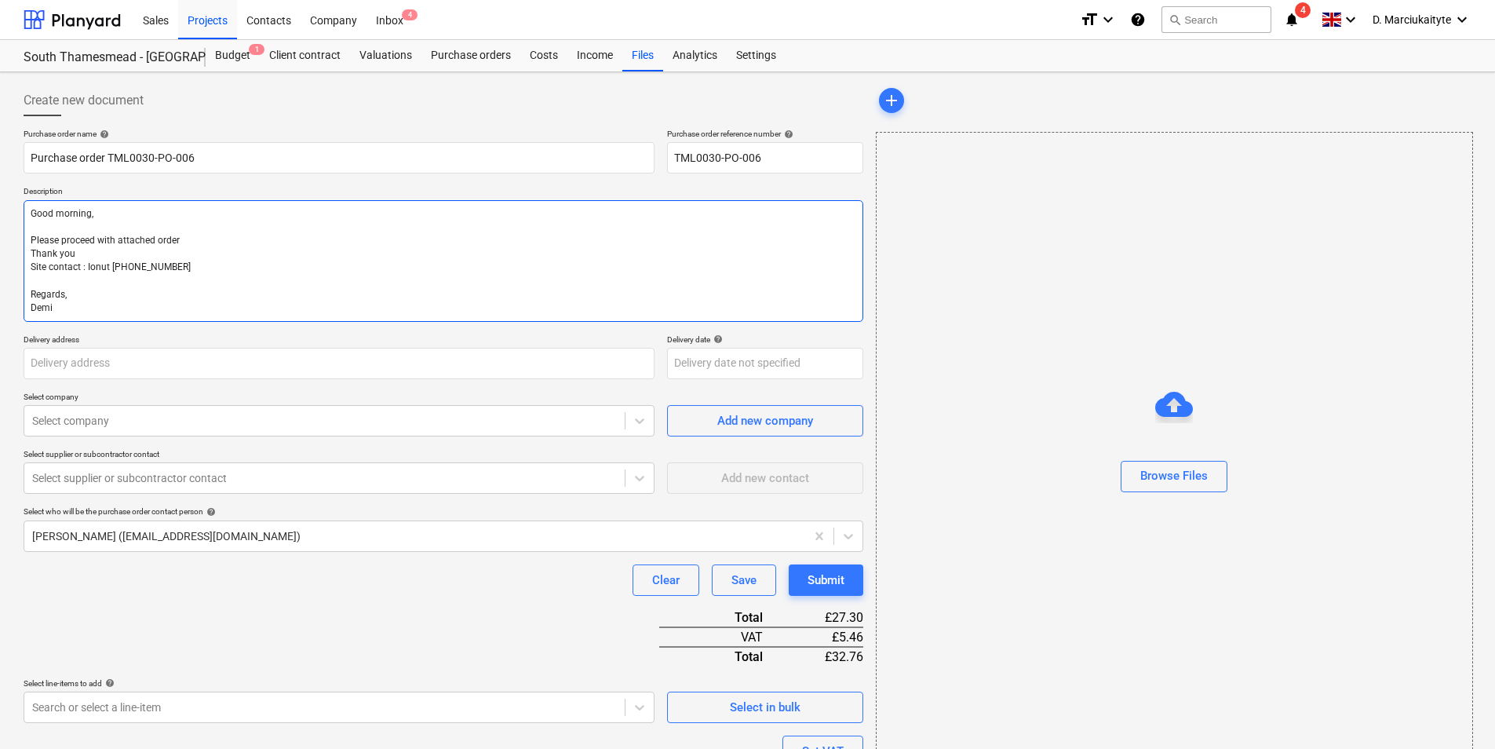
type textarea "x"
type textarea "Good morning, Please proceed with attached order. Thank you Site contact : Ionu…"
type textarea "x"
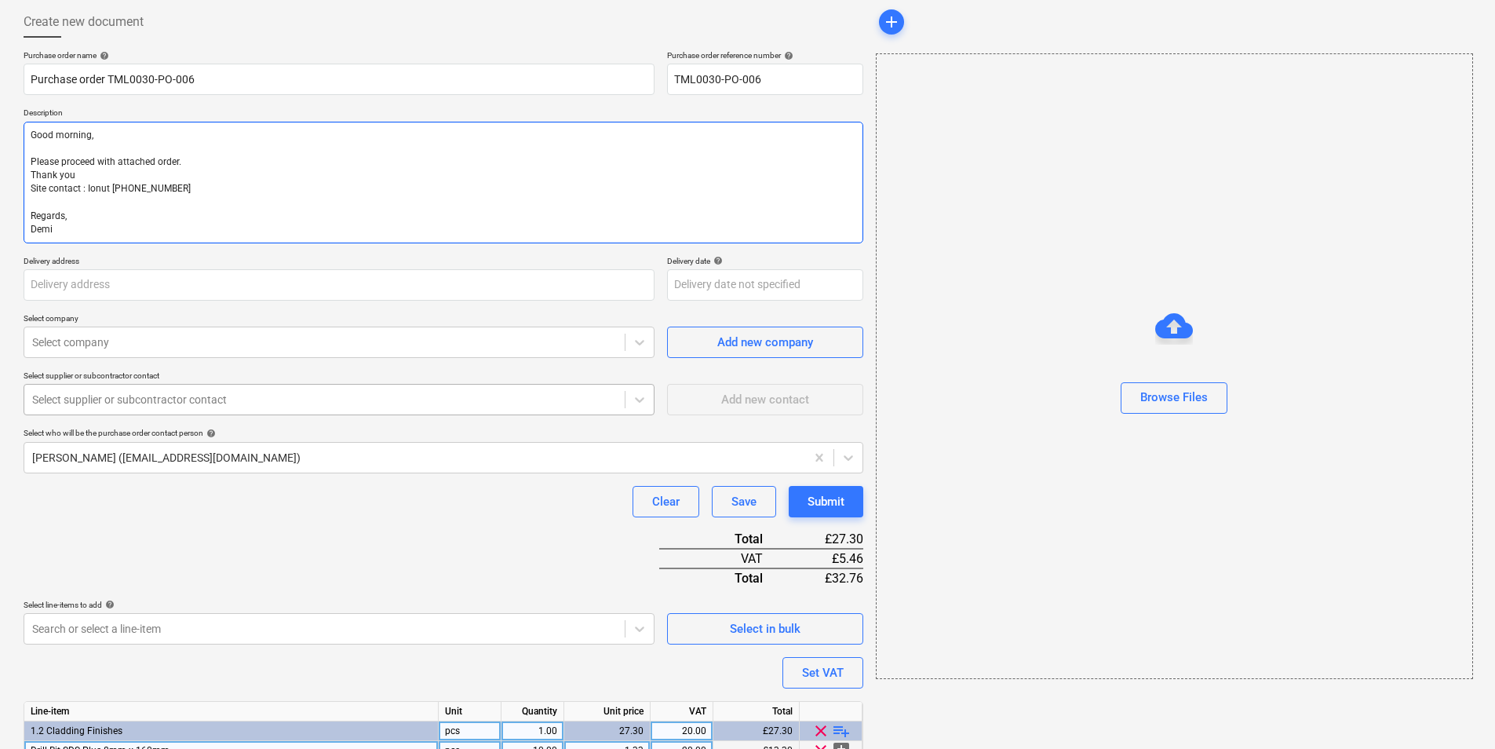
scroll to position [173, 0]
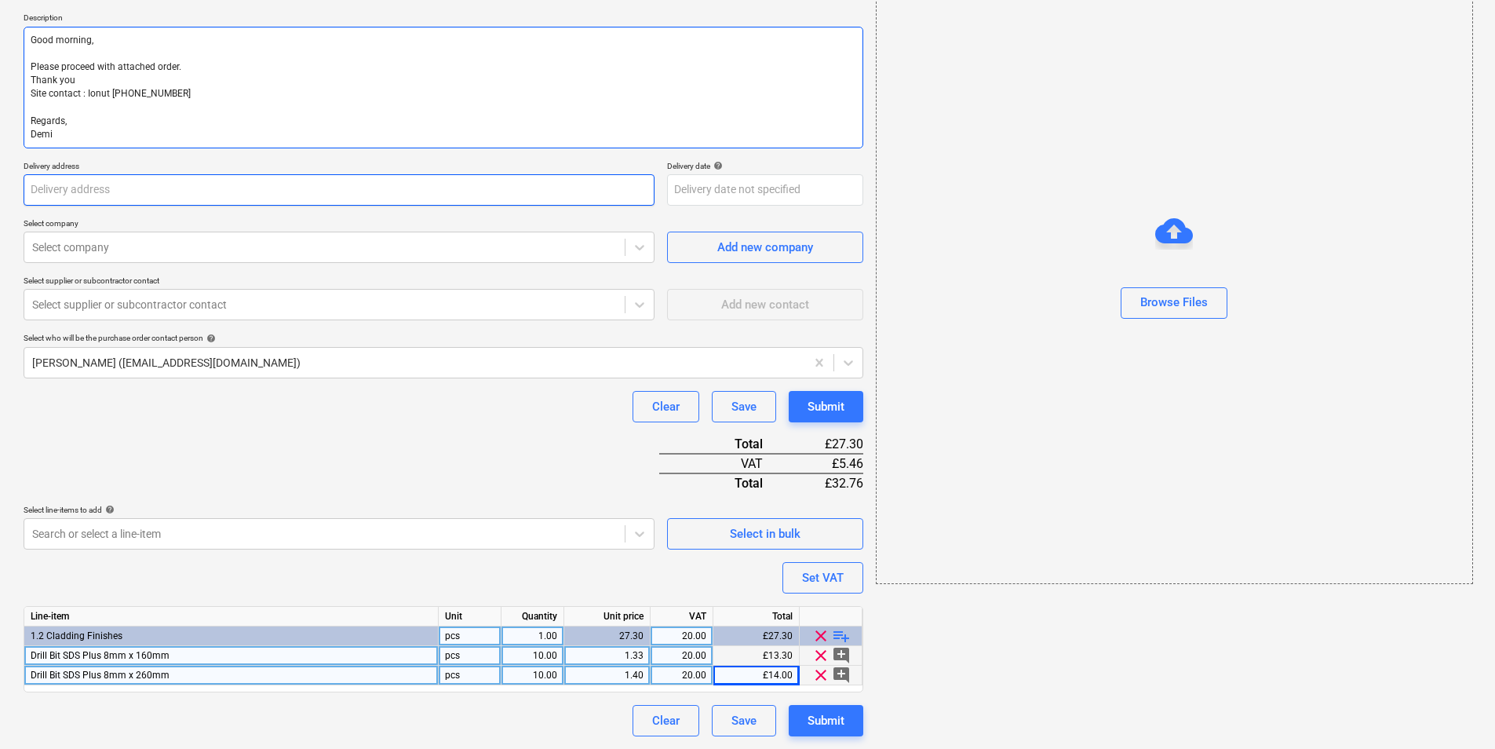
type textarea "Good morning, Please proceed with attached order. Thank you Site contact : Ionu…"
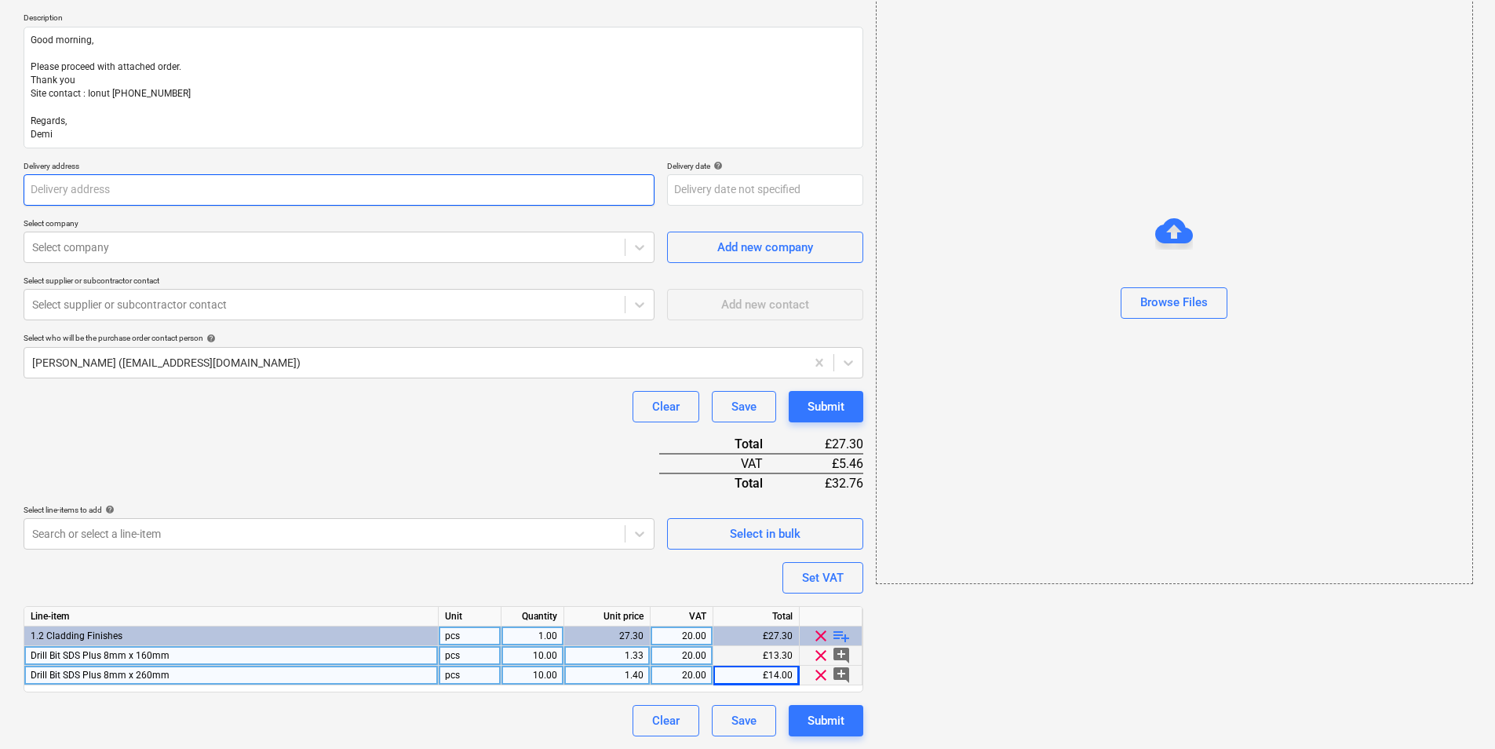
click at [181, 201] on input "text" at bounding box center [339, 189] width 631 height 31
click at [188, 185] on input "text" at bounding box center [339, 189] width 631 height 31
click at [287, 199] on input "text" at bounding box center [339, 189] width 631 height 31
paste input "[PERSON_NAME] Partnerships, [STREET_ADDRESS]"
type textarea "x"
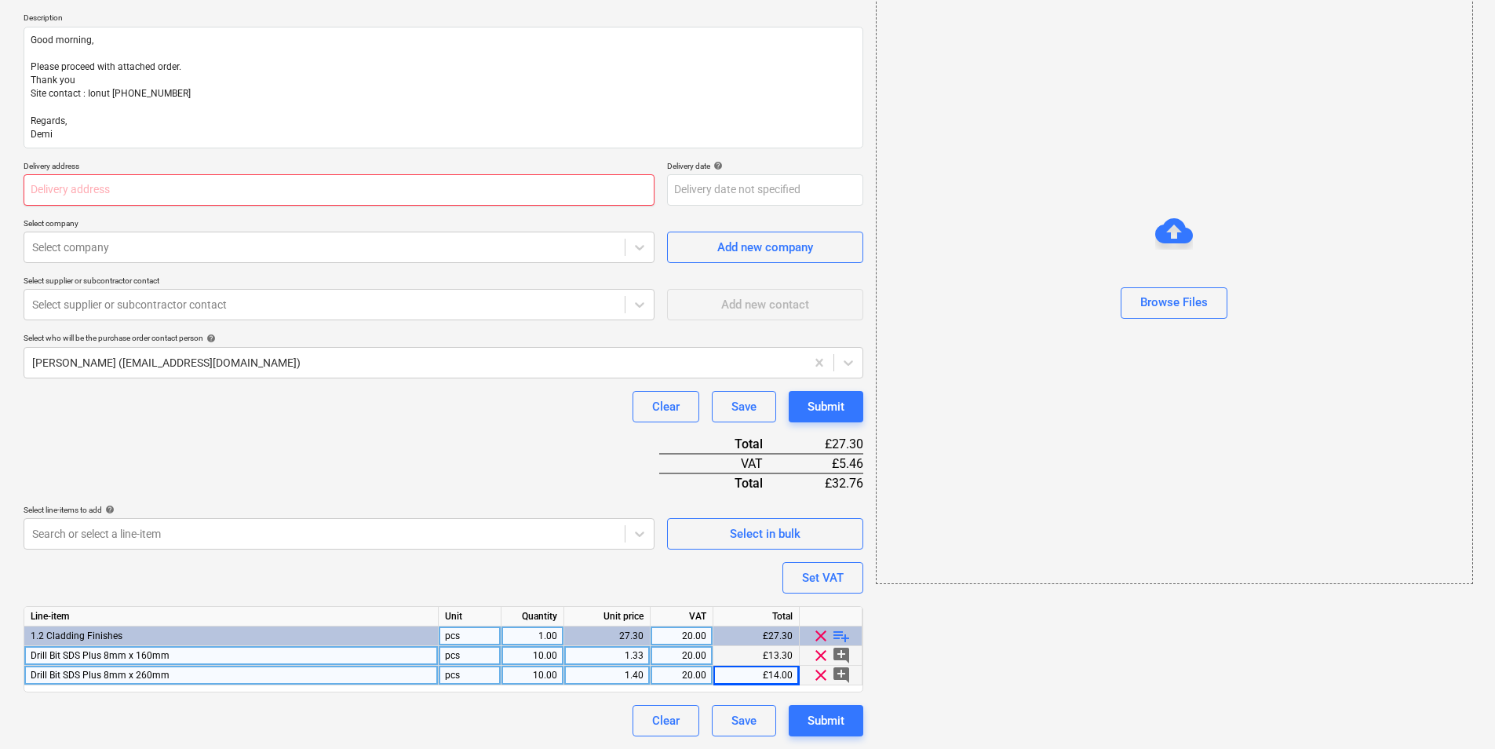
type input "[PERSON_NAME] Partnerships, [STREET_ADDRESS]"
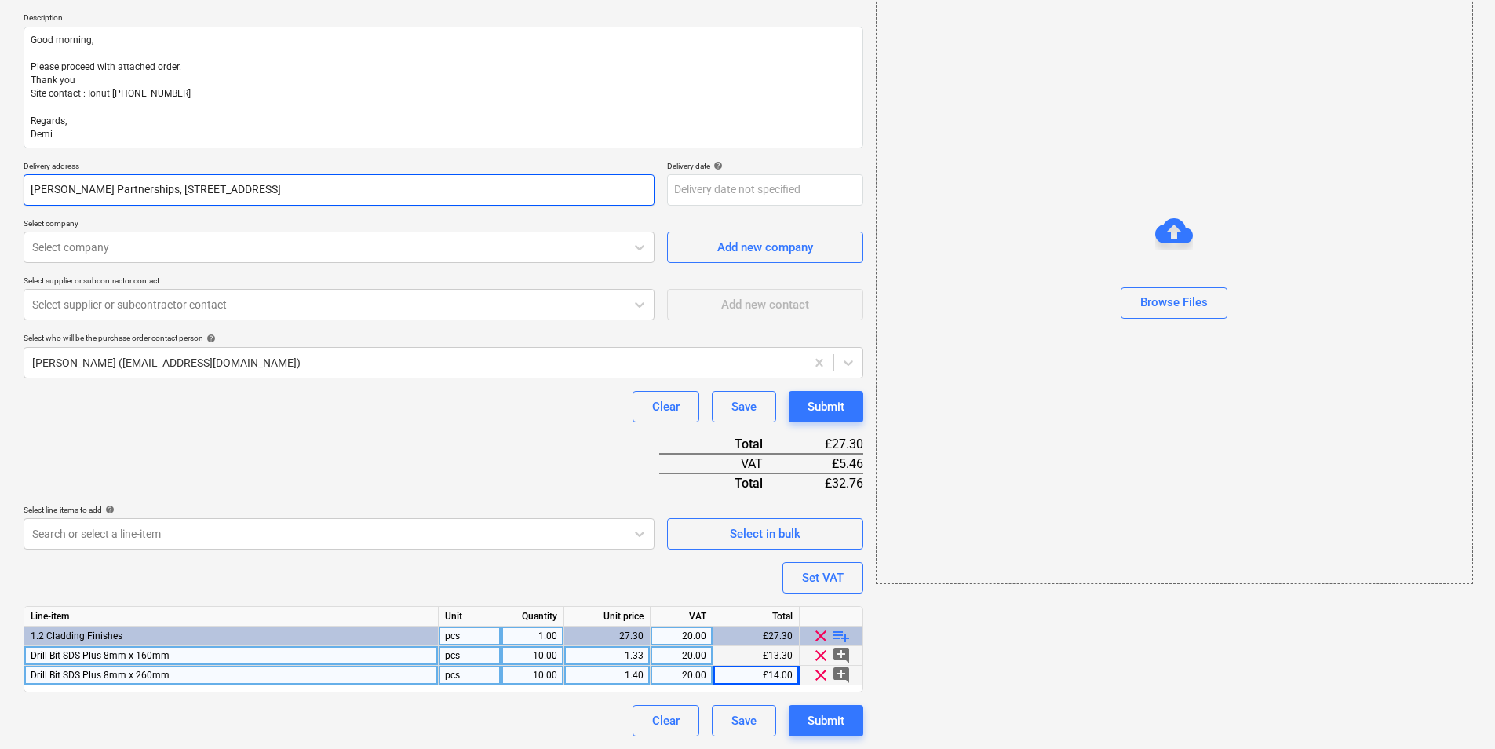
drag, startPoint x: 41, startPoint y: 190, endPoint x: 69, endPoint y: 188, distance: 28.3
click at [38, 190] on input "[PERSON_NAME] Partnerships, [STREET_ADDRESS]" at bounding box center [339, 189] width 631 height 31
type textarea "x"
type input "[PERSON_NAME] Partnerships, [STREET_ADDRESS]"
type textarea "x"
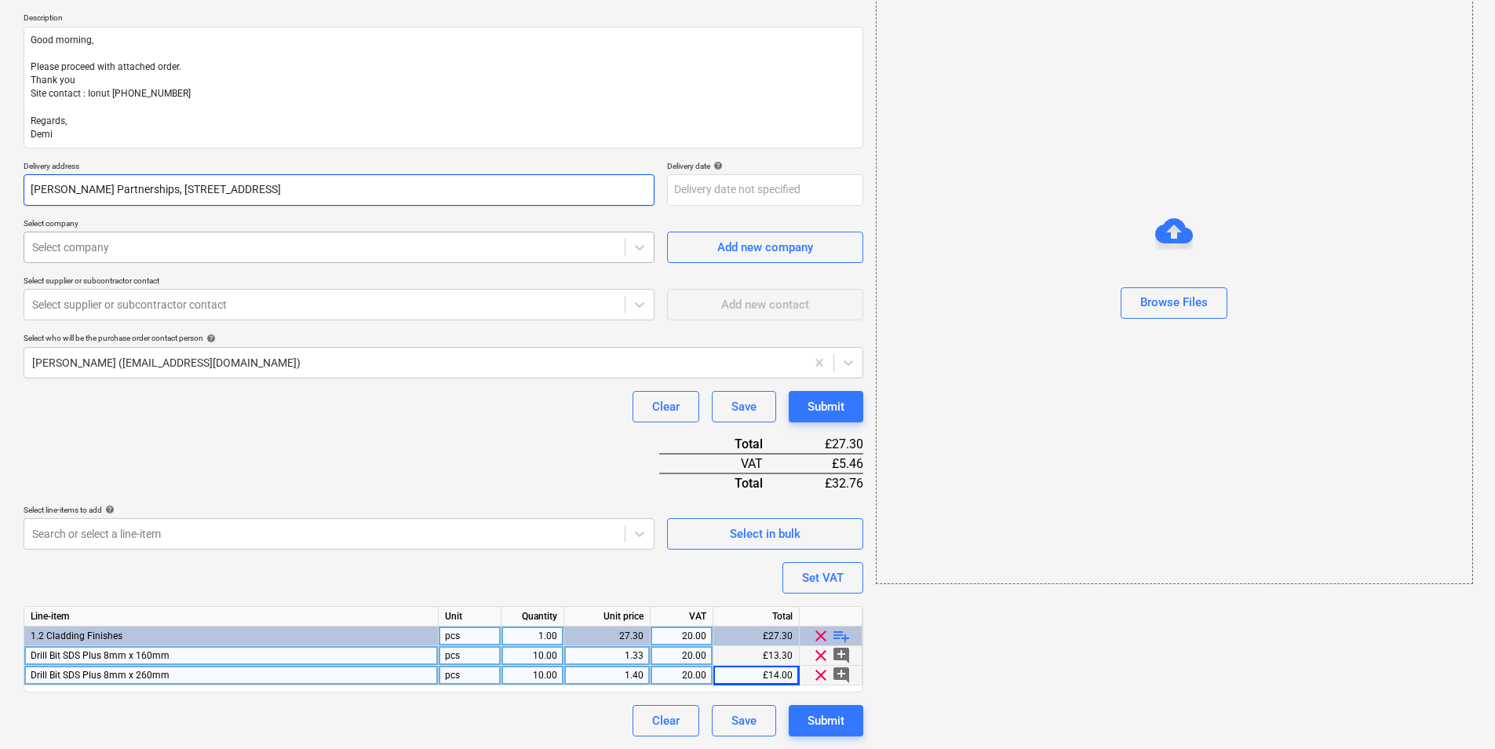
type input "[PERSON_NAME] Partnerships, [STREET_ADDRESS]"
type textarea "x"
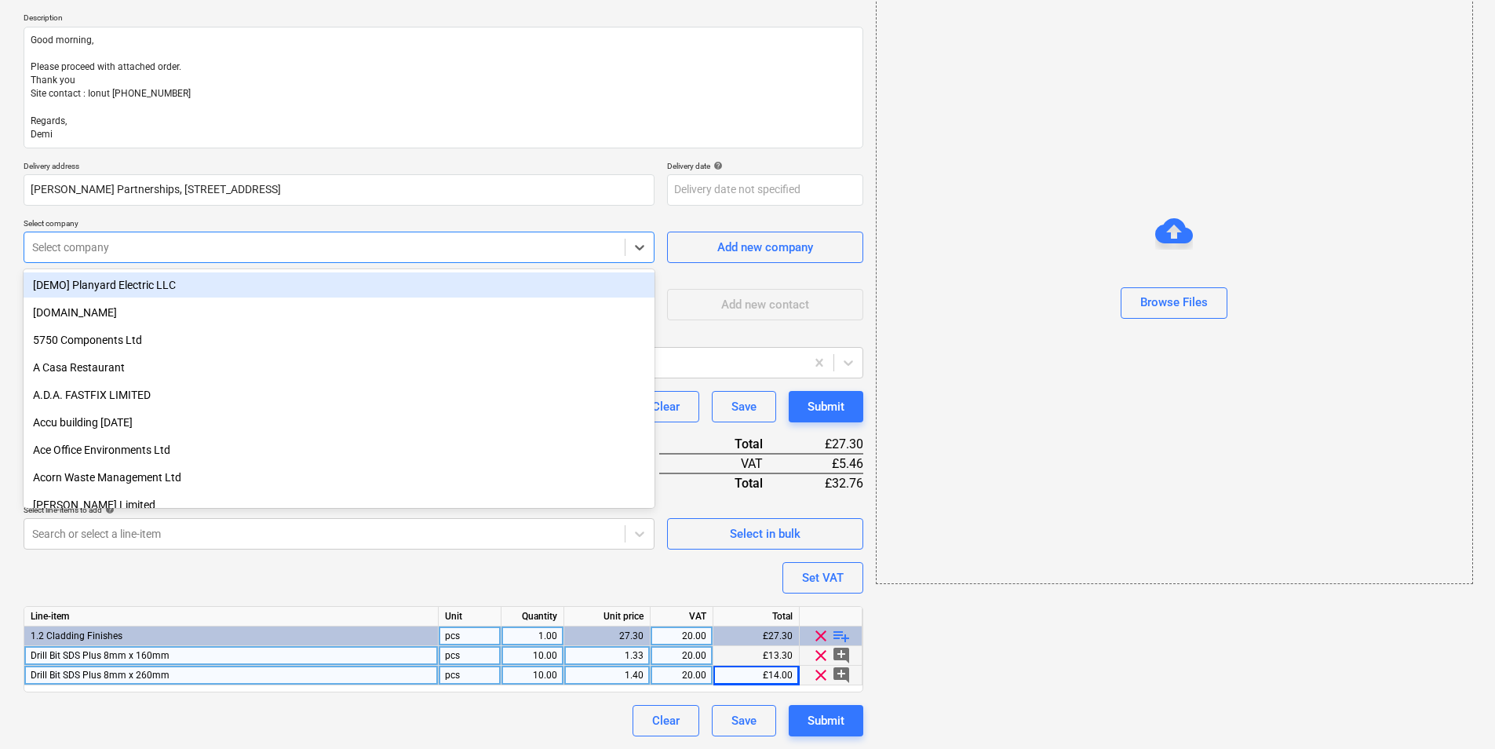
click at [214, 252] on div at bounding box center [324, 247] width 585 height 16
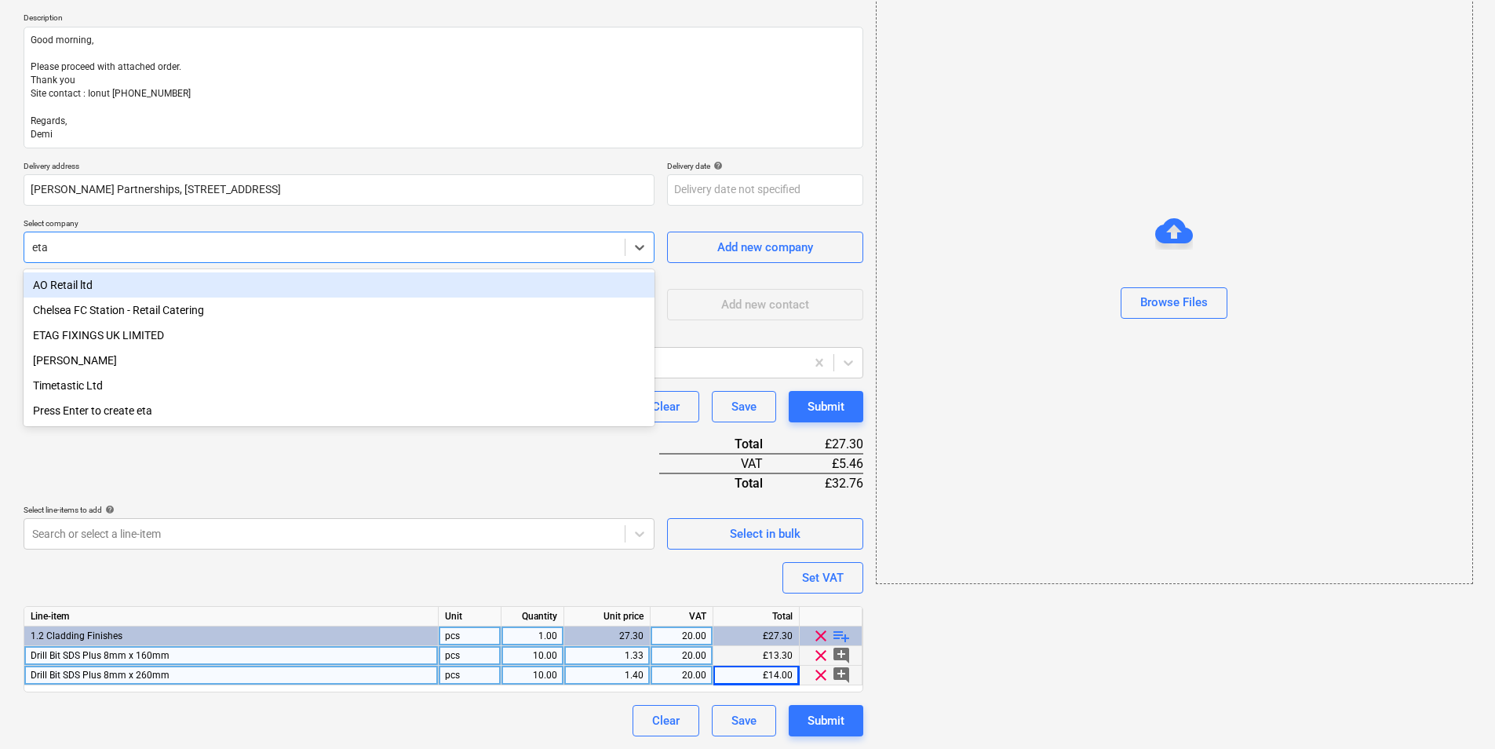
type input "etag"
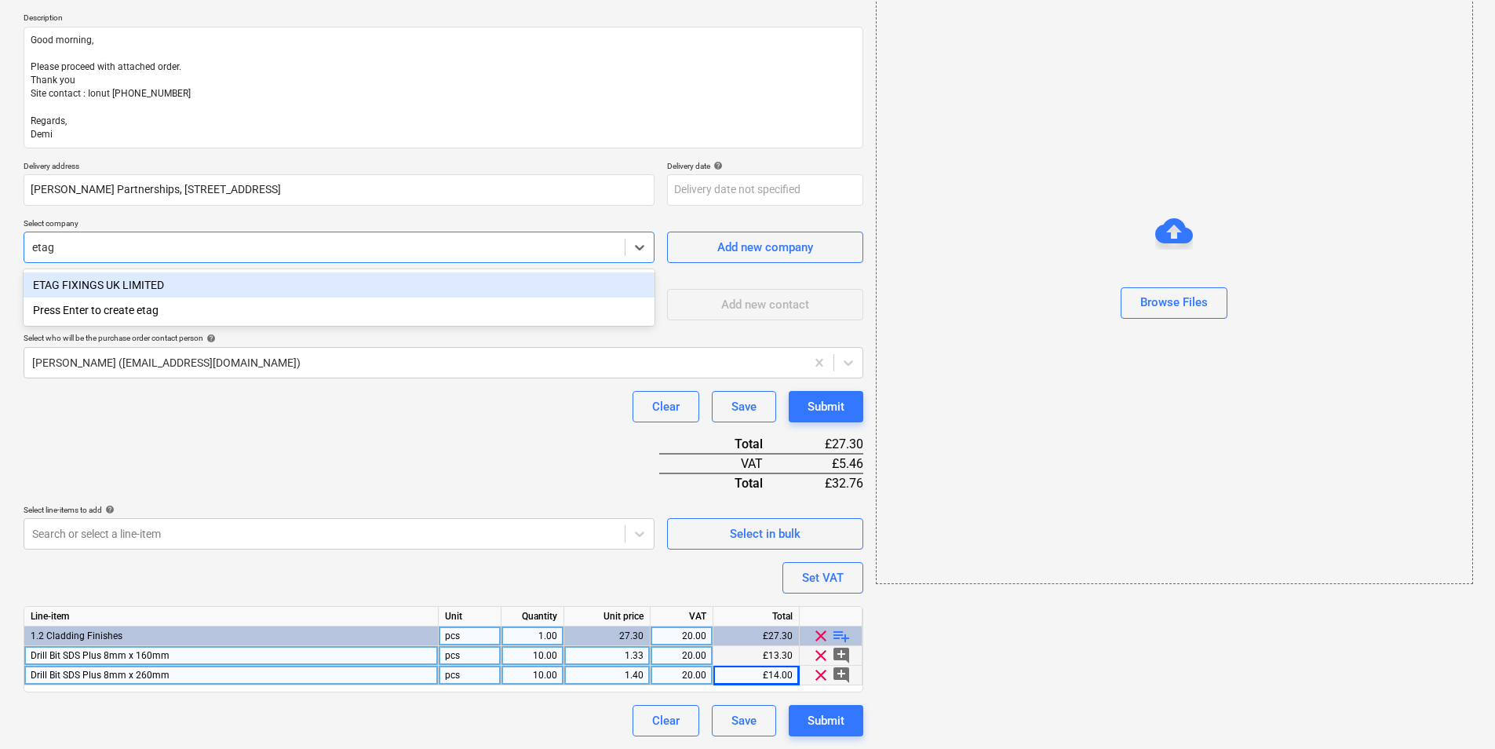
click at [223, 283] on div "ETAG FIXINGS UK LIMITED" at bounding box center [339, 284] width 631 height 25
type textarea "x"
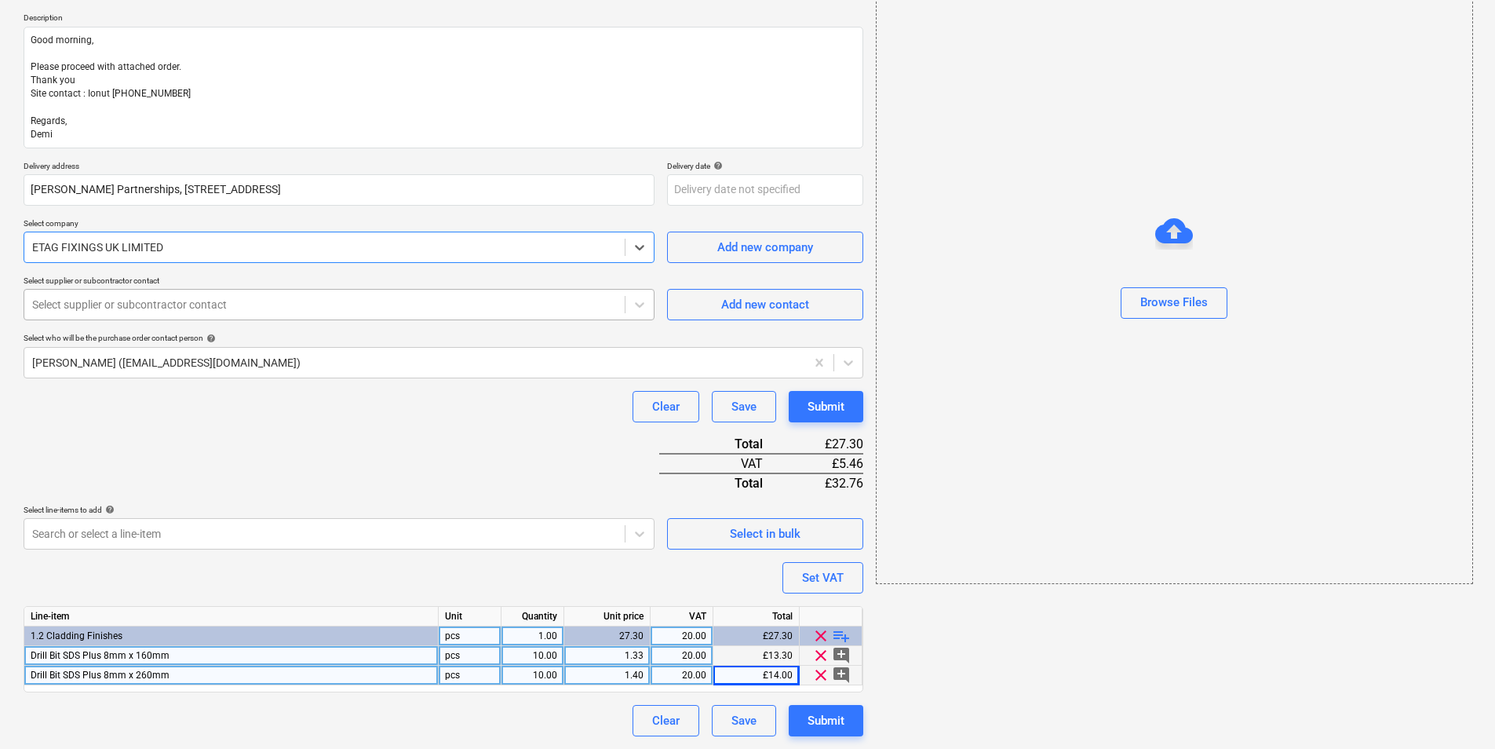
click at [221, 313] on div "Select supplier or subcontractor contact" at bounding box center [324, 305] width 600 height 22
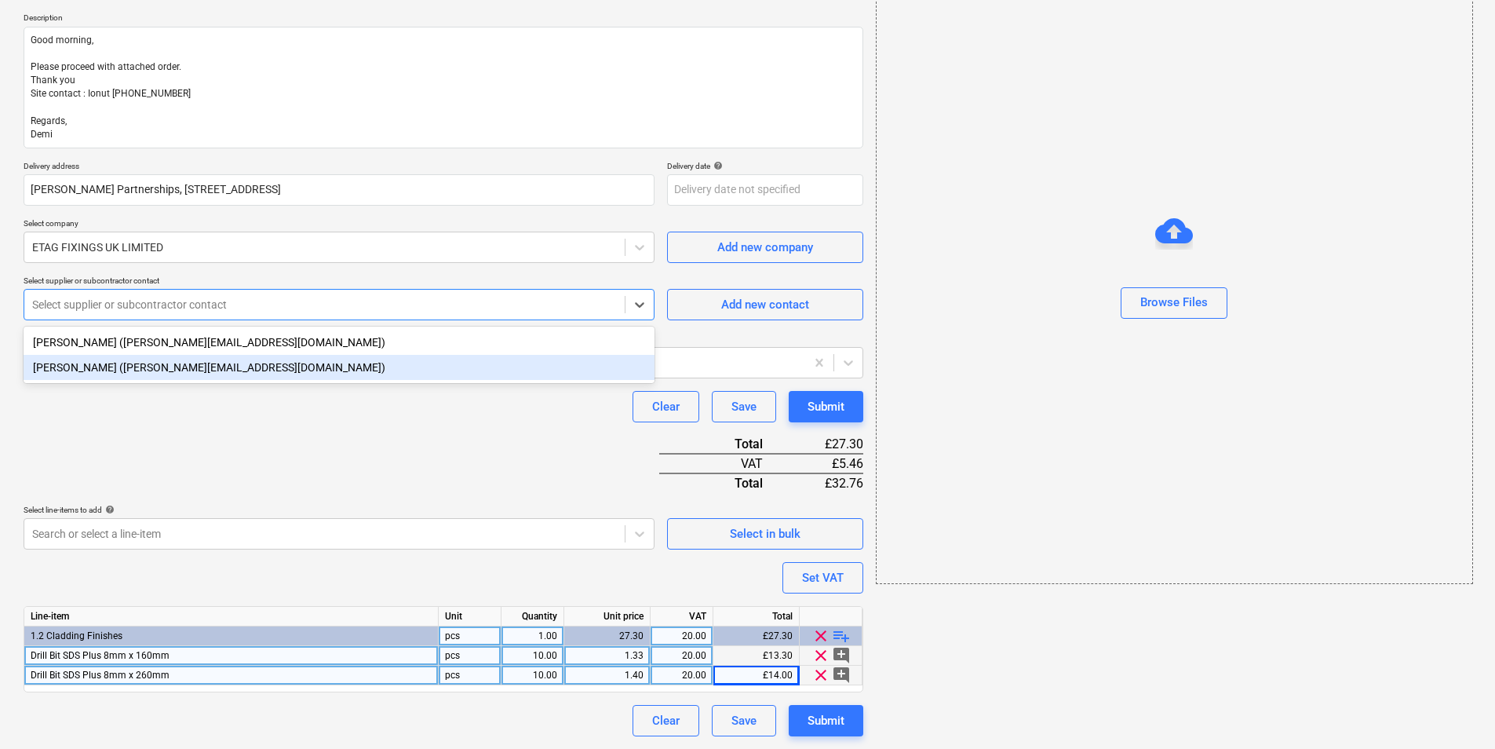
click at [162, 365] on div "[PERSON_NAME] ([PERSON_NAME][EMAIL_ADDRESS][DOMAIN_NAME])" at bounding box center [339, 367] width 631 height 25
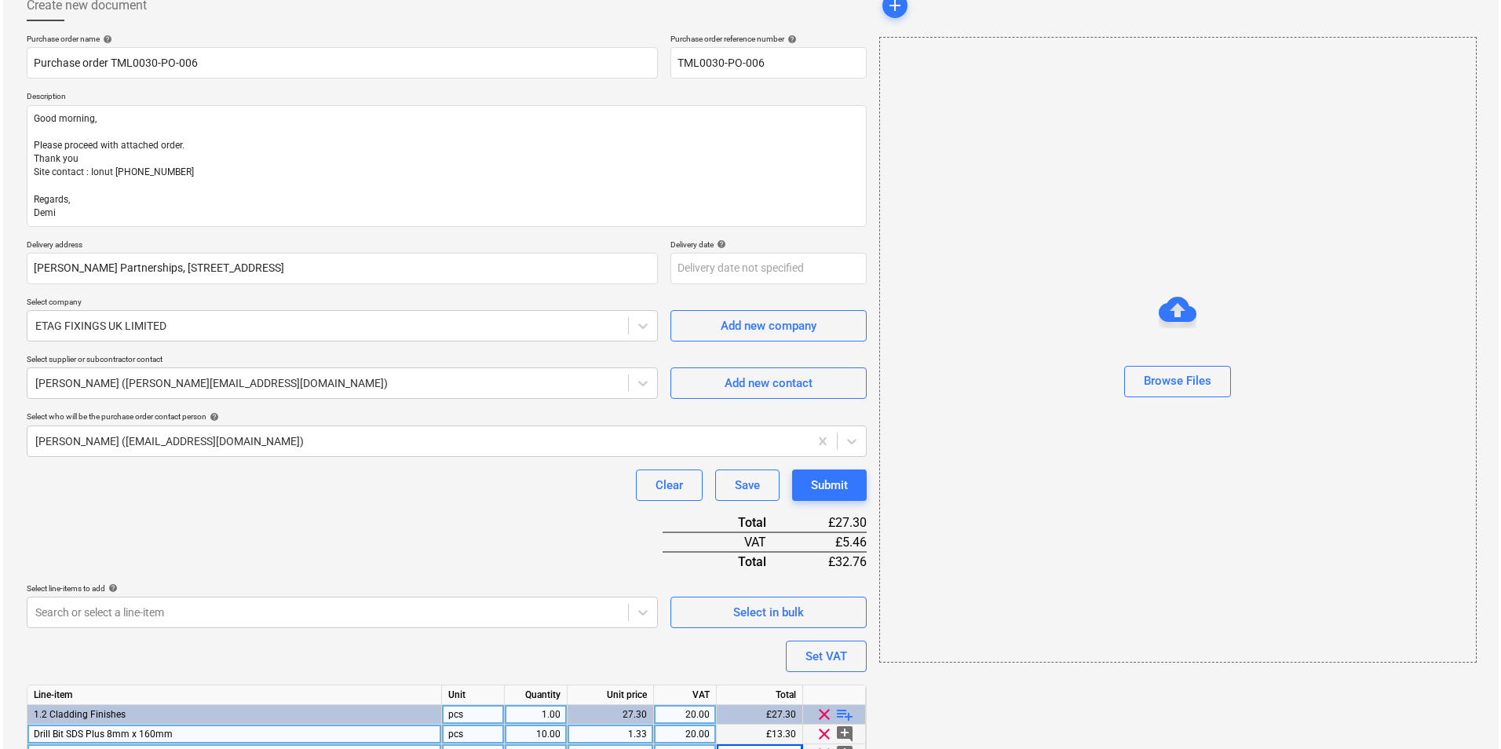
scroll to position [173, 0]
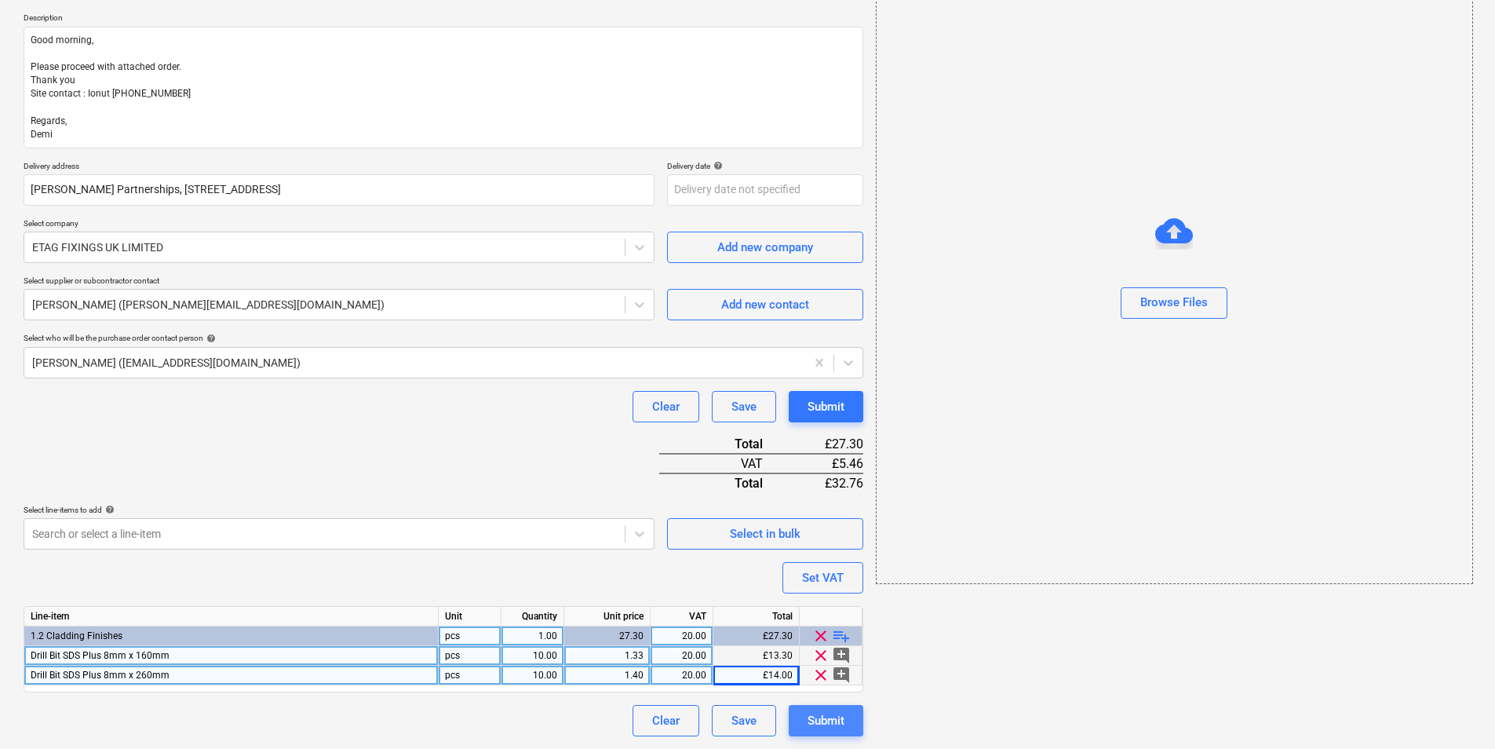
click at [839, 714] on div "Submit" at bounding box center [826, 720] width 37 height 20
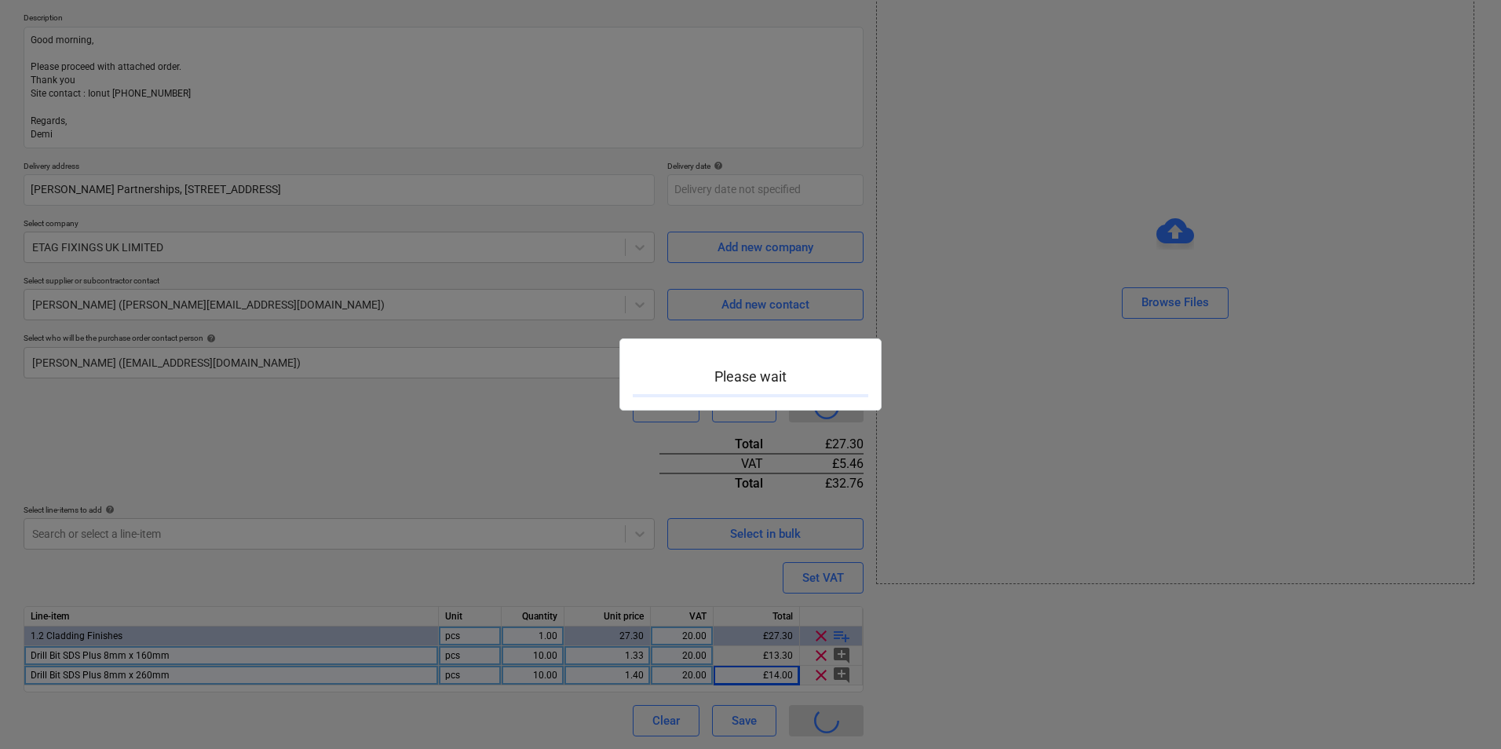
type textarea "x"
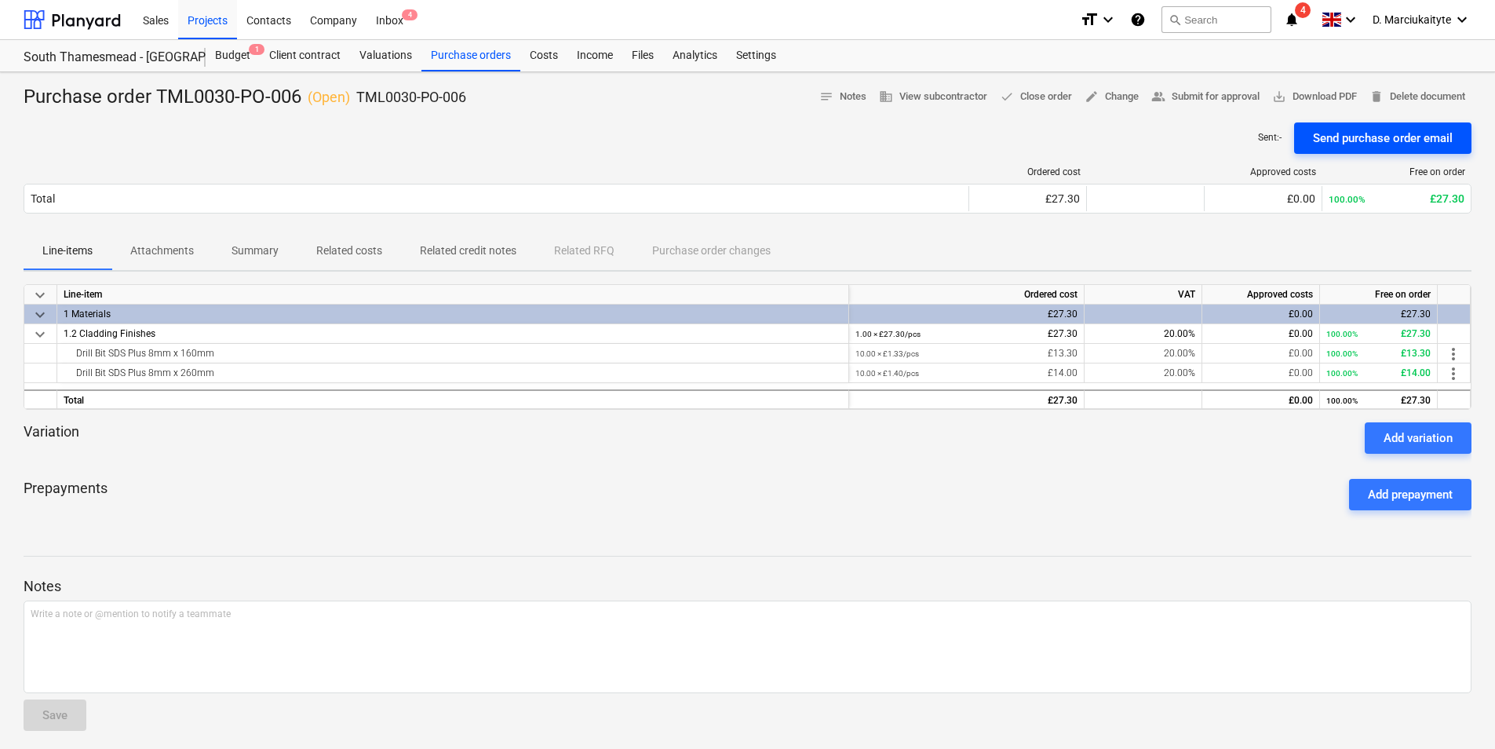
click at [1350, 139] on div "Send purchase order email" at bounding box center [1383, 138] width 140 height 20
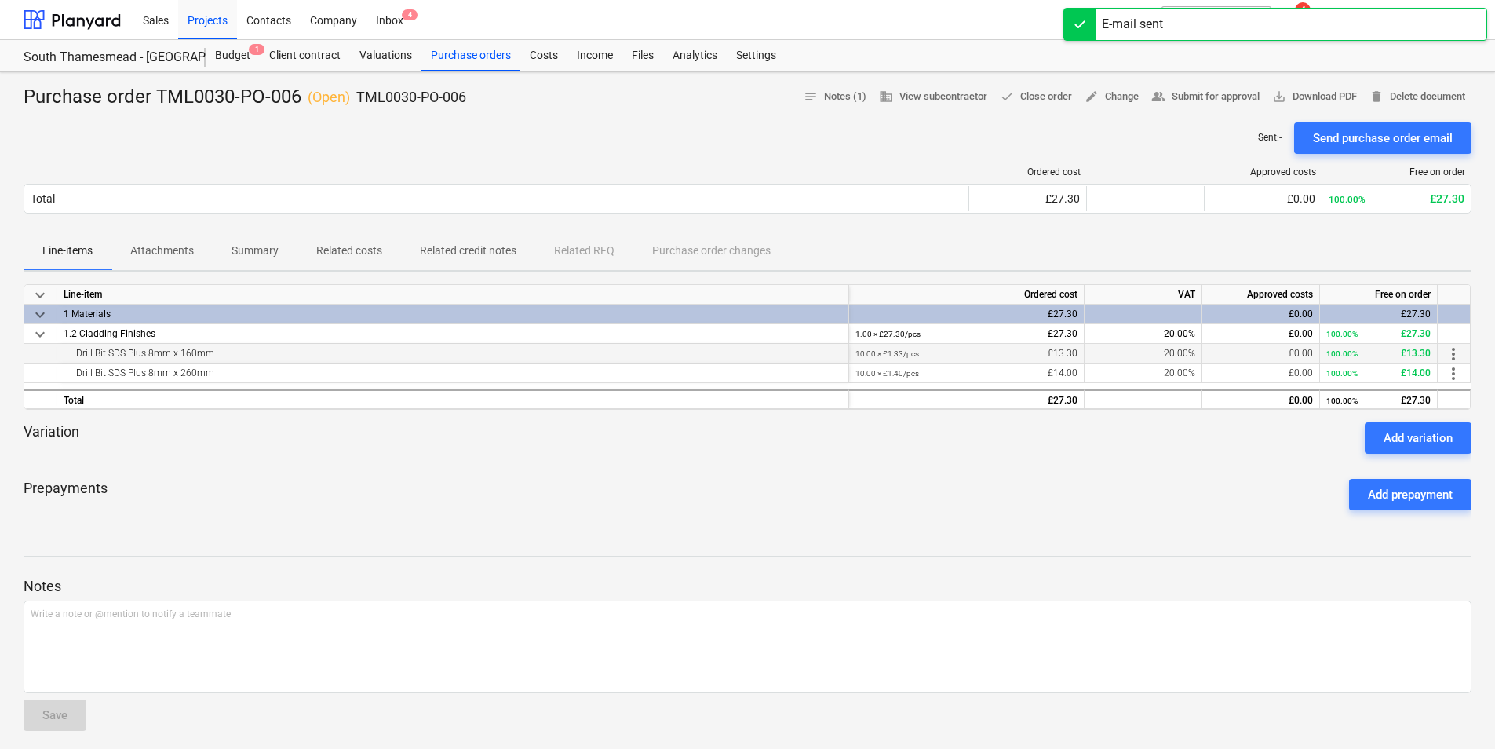
click at [206, 352] on div "Drill Bit SDS Plus 8mm x 160mm" at bounding box center [453, 353] width 779 height 19
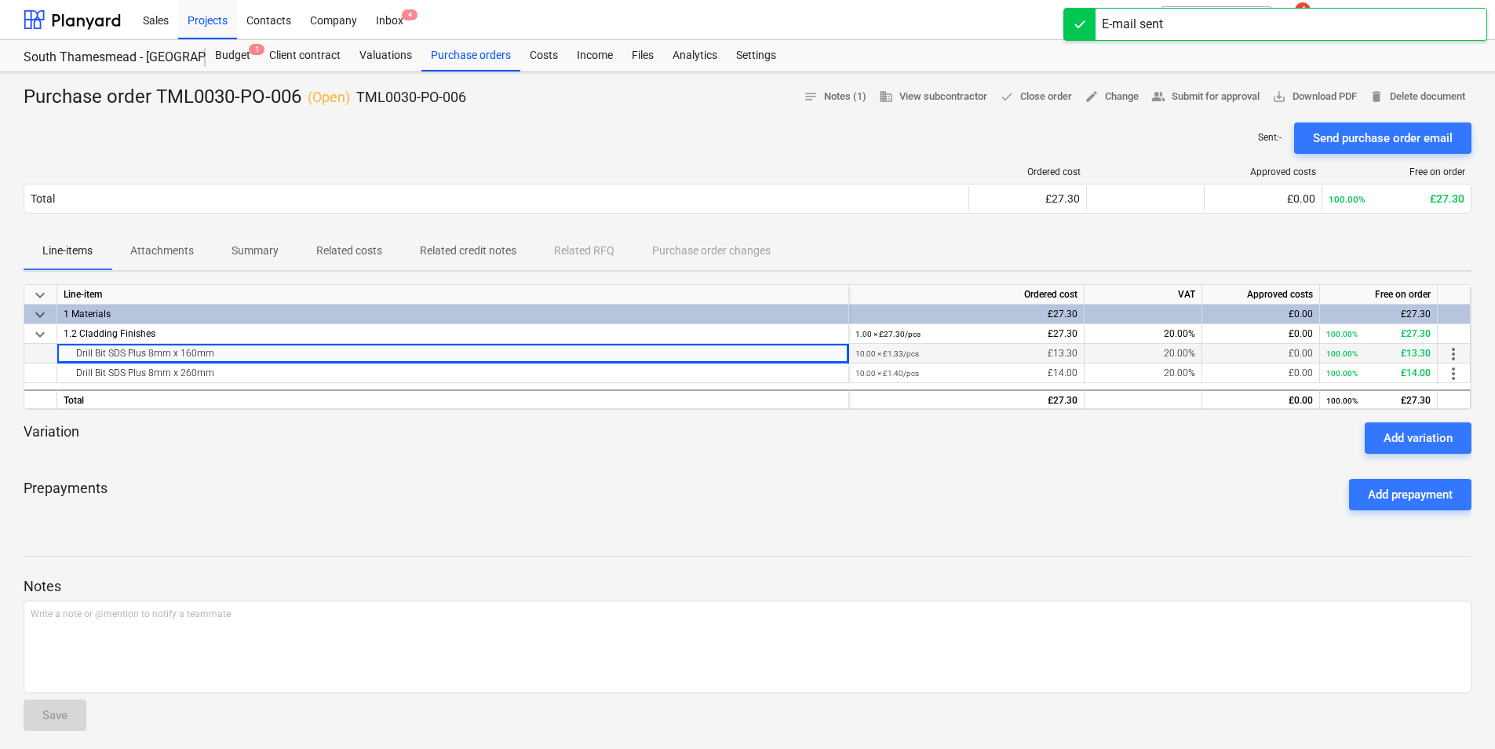
drag, startPoint x: 211, startPoint y: 355, endPoint x: 46, endPoint y: 356, distance: 164.8
click at [0, 0] on div "Drill Bit SDS Plus 8mm x 160mm 10.00 × £1.33 / pcs £13.30 20.00% £0.00 100.00% …" at bounding box center [0, 0] width 0 height 0
copy div "Drill Bit SDS Plus 8mm x 160mm"
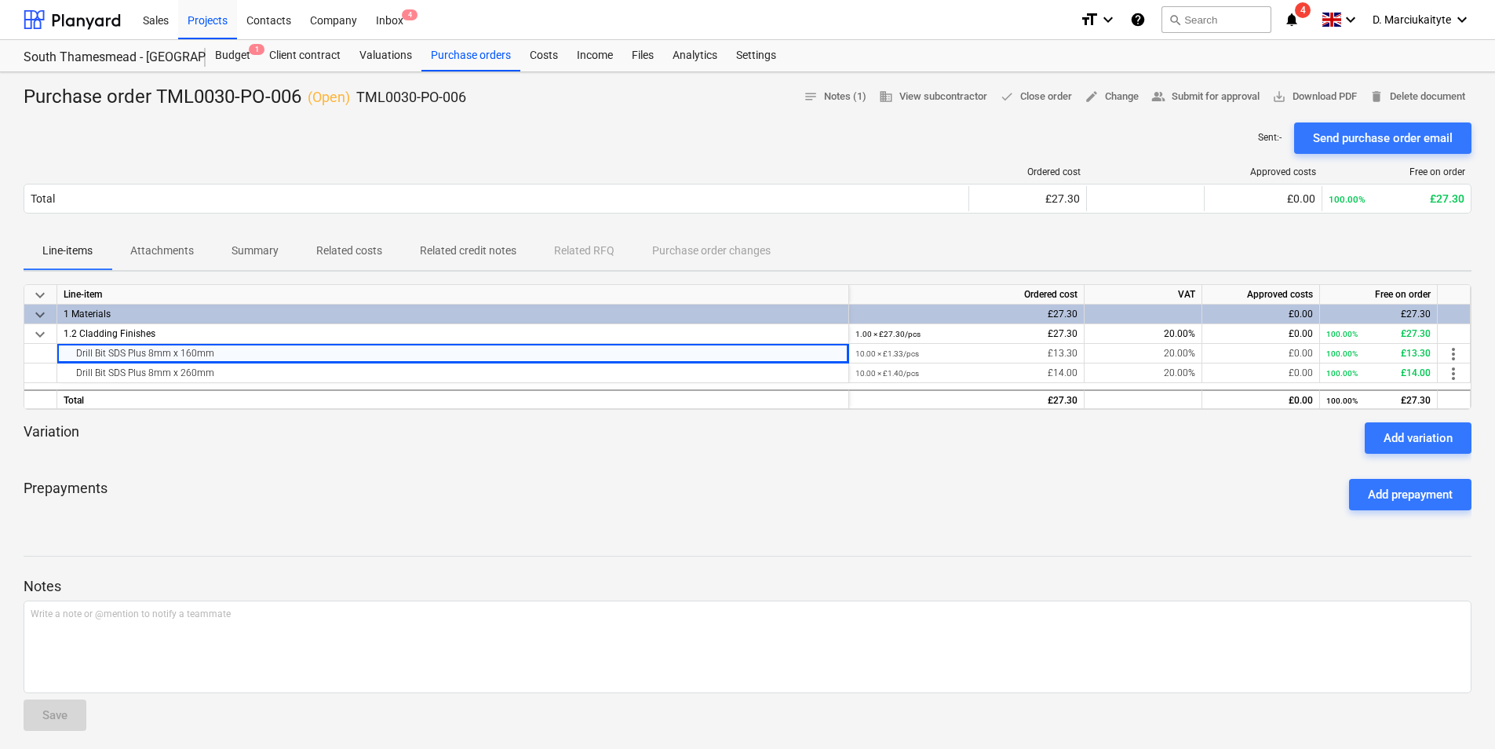
drag, startPoint x: 469, startPoint y: 104, endPoint x: 480, endPoint y: 100, distance: 10.7
click at [470, 104] on div "Purchase order TML0030-PO-006 ( Open ) TML0030-PO-006 notes Notes (1) business …" at bounding box center [748, 97] width 1448 height 25
drag, startPoint x: 485, startPoint y: 97, endPoint x: 360, endPoint y: 98, distance: 125.6
click at [360, 98] on div "Purchase order TML0030-PO-006 ( Open ) TML0030-PO-006 notes Notes (1) business …" at bounding box center [748, 97] width 1448 height 25
copy p "TML0030-PO-006"
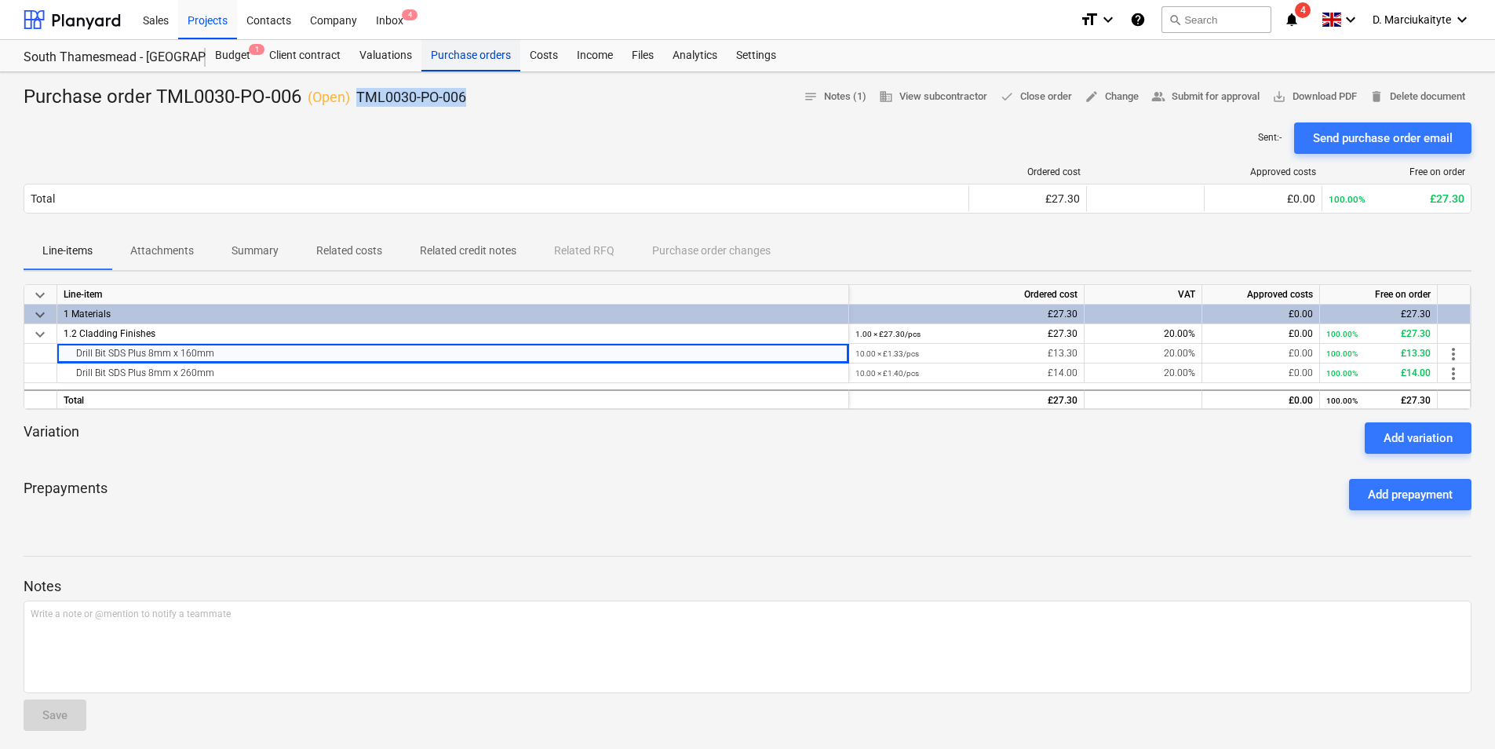
click at [487, 60] on div "Purchase orders" at bounding box center [471, 55] width 99 height 31
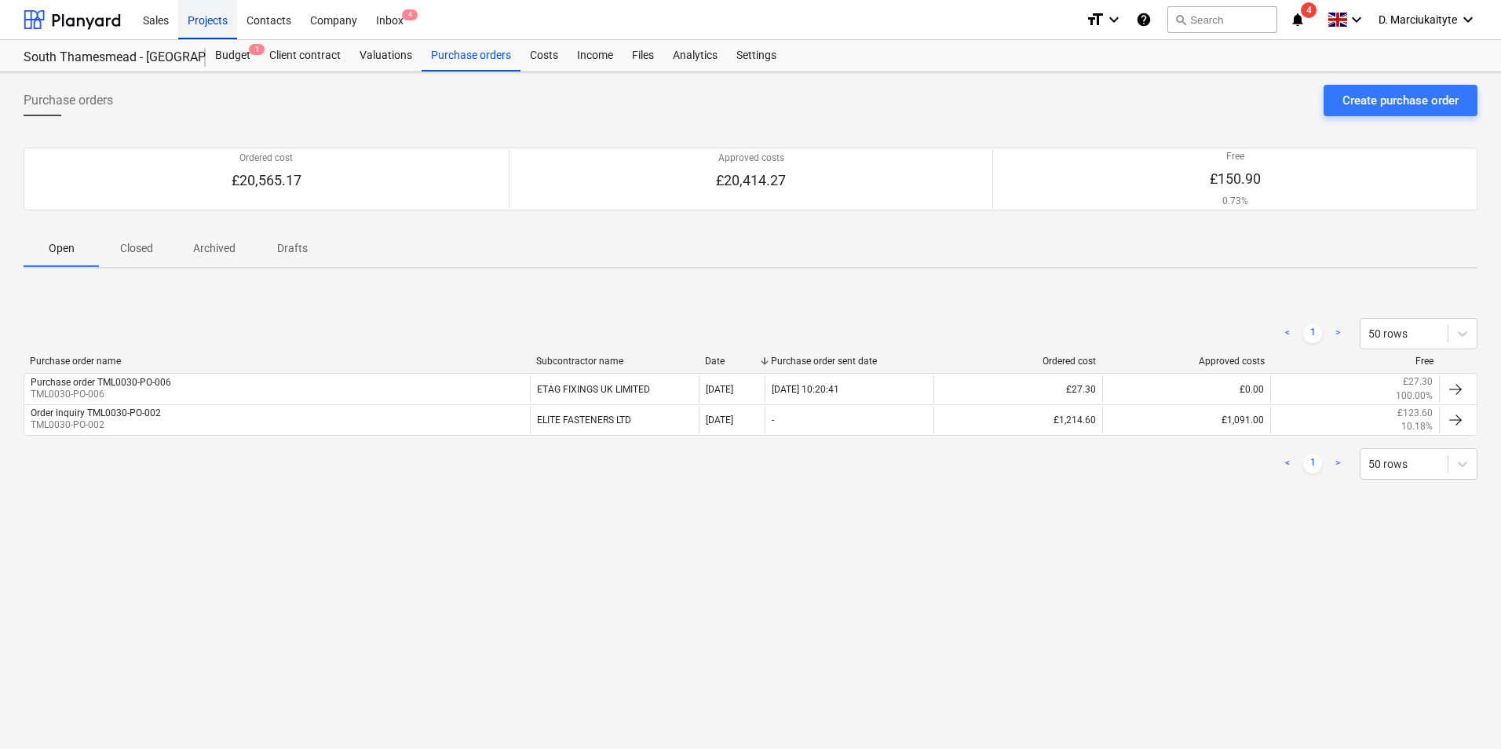
click at [216, 32] on div "Projects" at bounding box center [207, 19] width 59 height 40
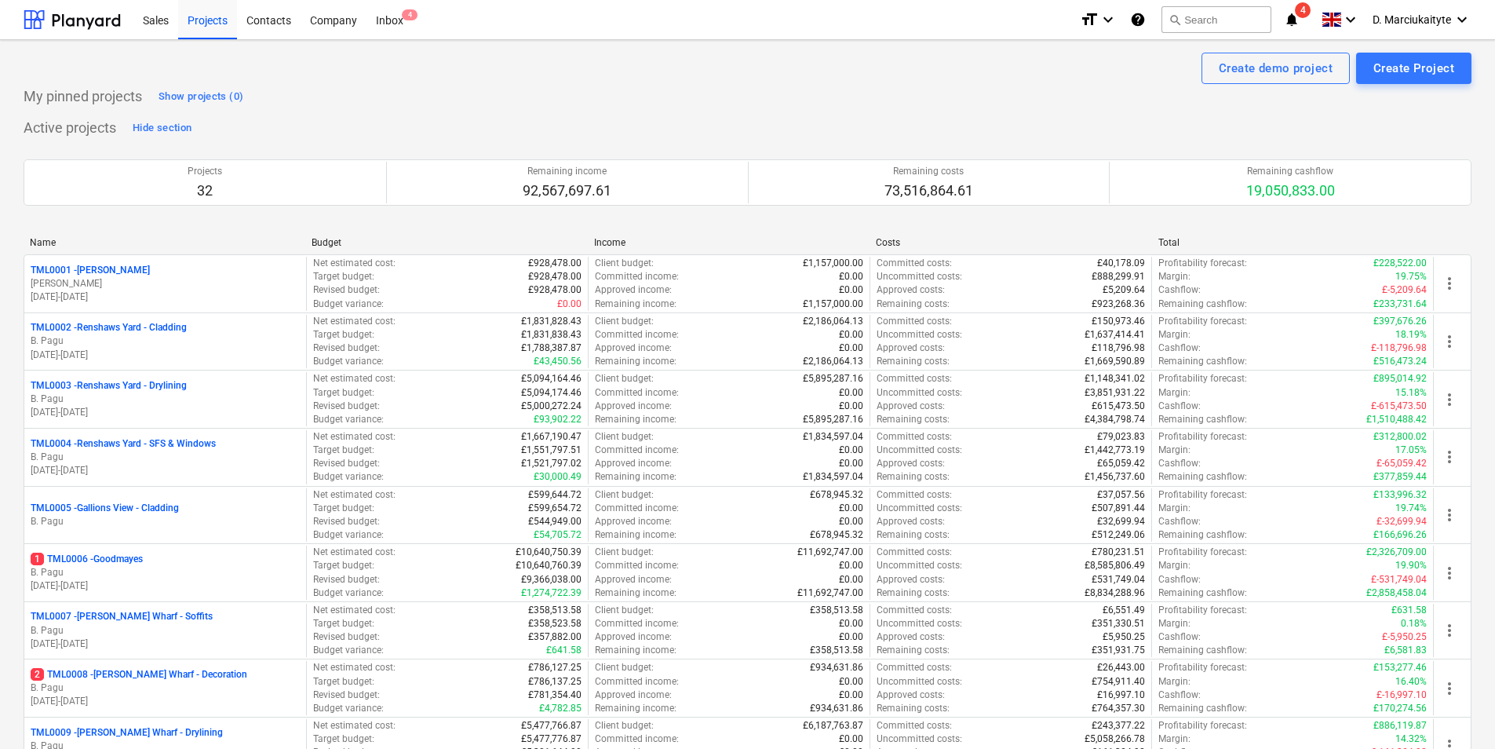
scroll to position [706, 0]
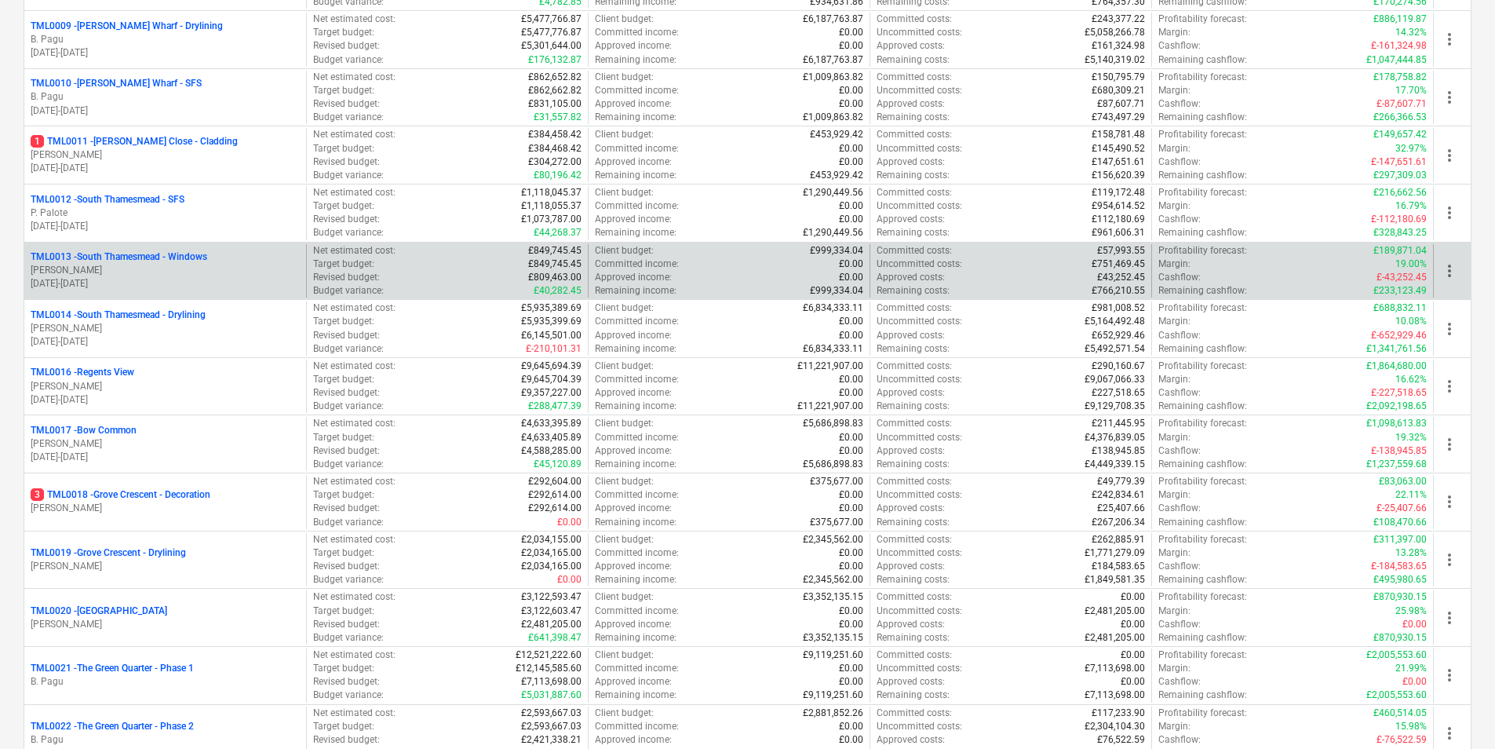
click at [176, 261] on p "TML0013 - [GEOGRAPHIC_DATA] - Windows" at bounding box center [119, 256] width 177 height 13
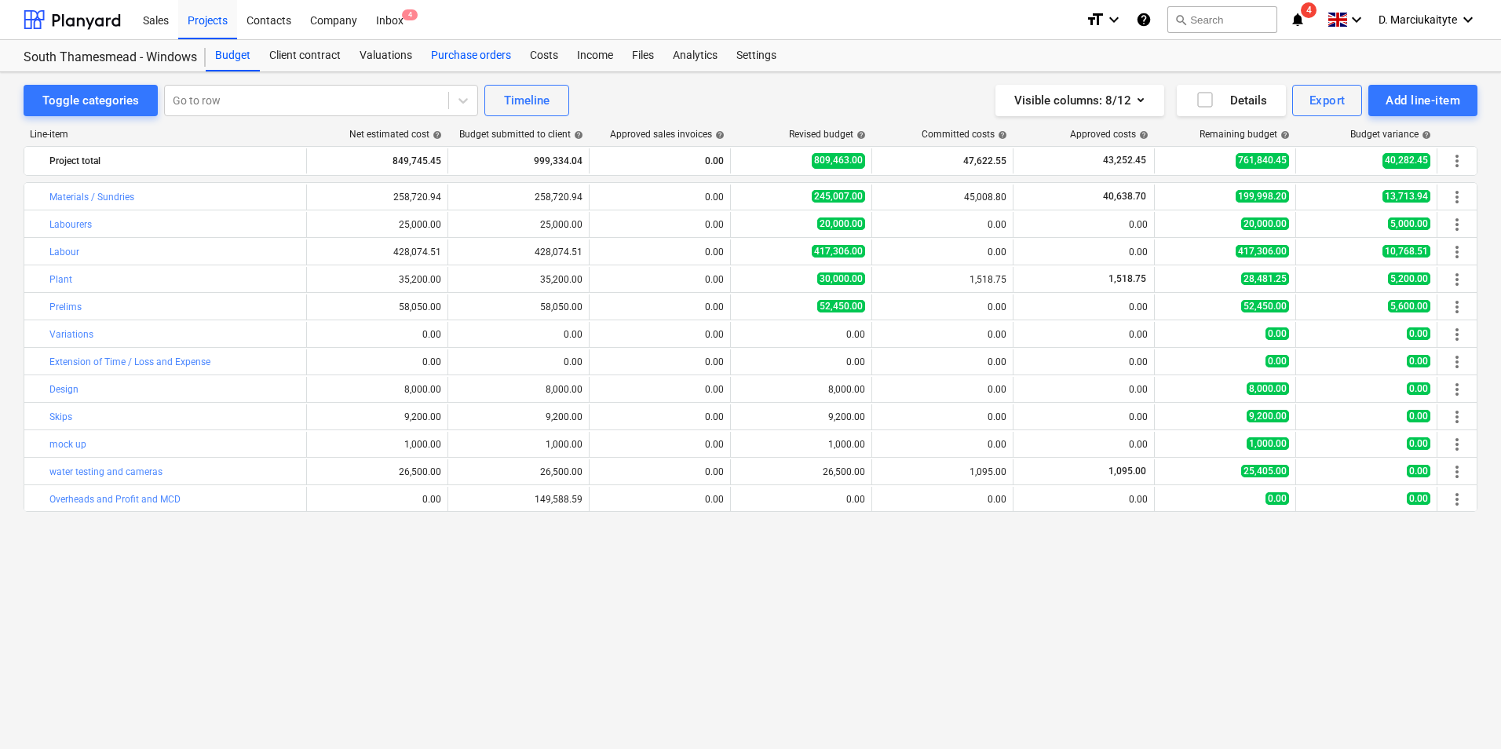
drag, startPoint x: 445, startPoint y: 57, endPoint x: 452, endPoint y: 64, distance: 10.0
click at [447, 60] on div "Purchase orders" at bounding box center [471, 55] width 99 height 31
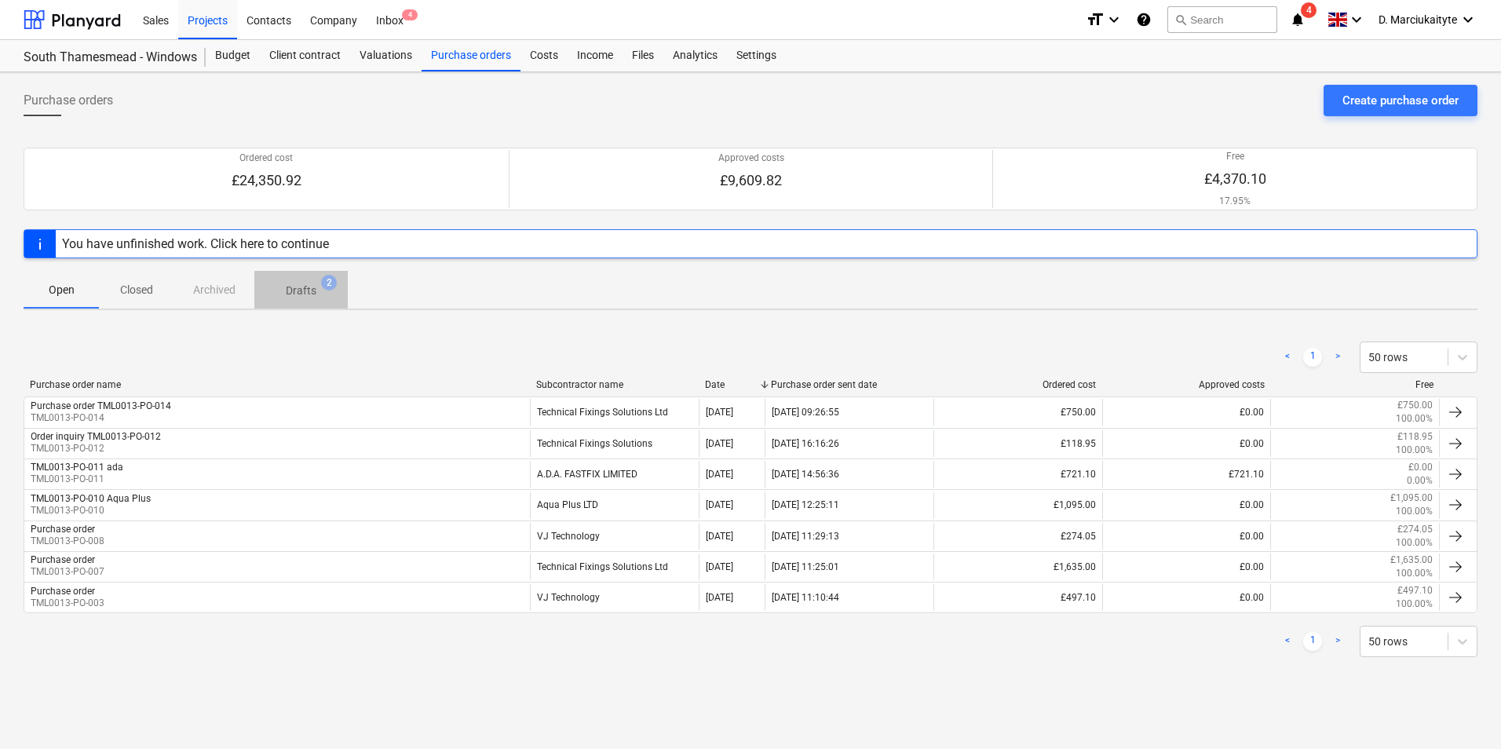
click at [308, 296] on p "Drafts" at bounding box center [301, 291] width 31 height 16
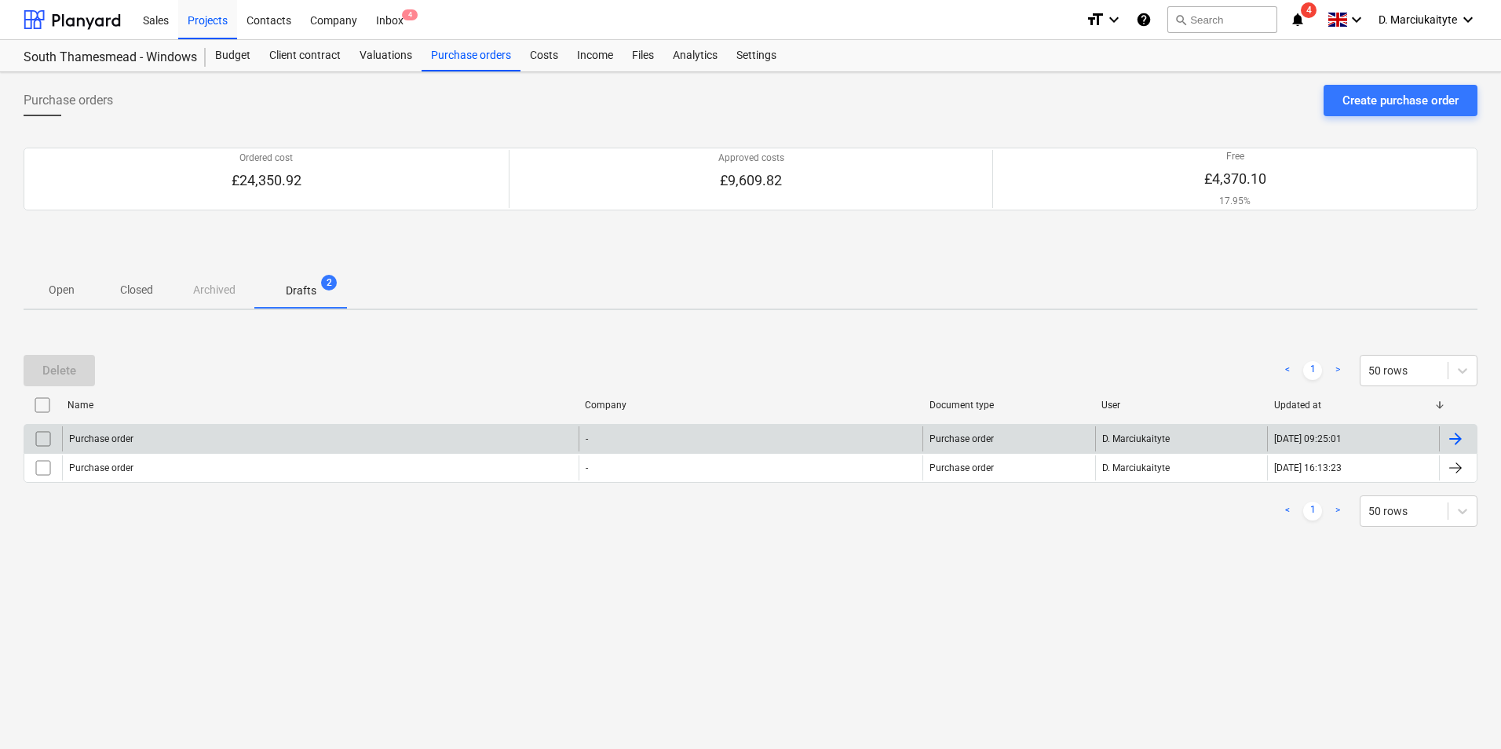
click at [210, 431] on div "Purchase order" at bounding box center [320, 438] width 517 height 25
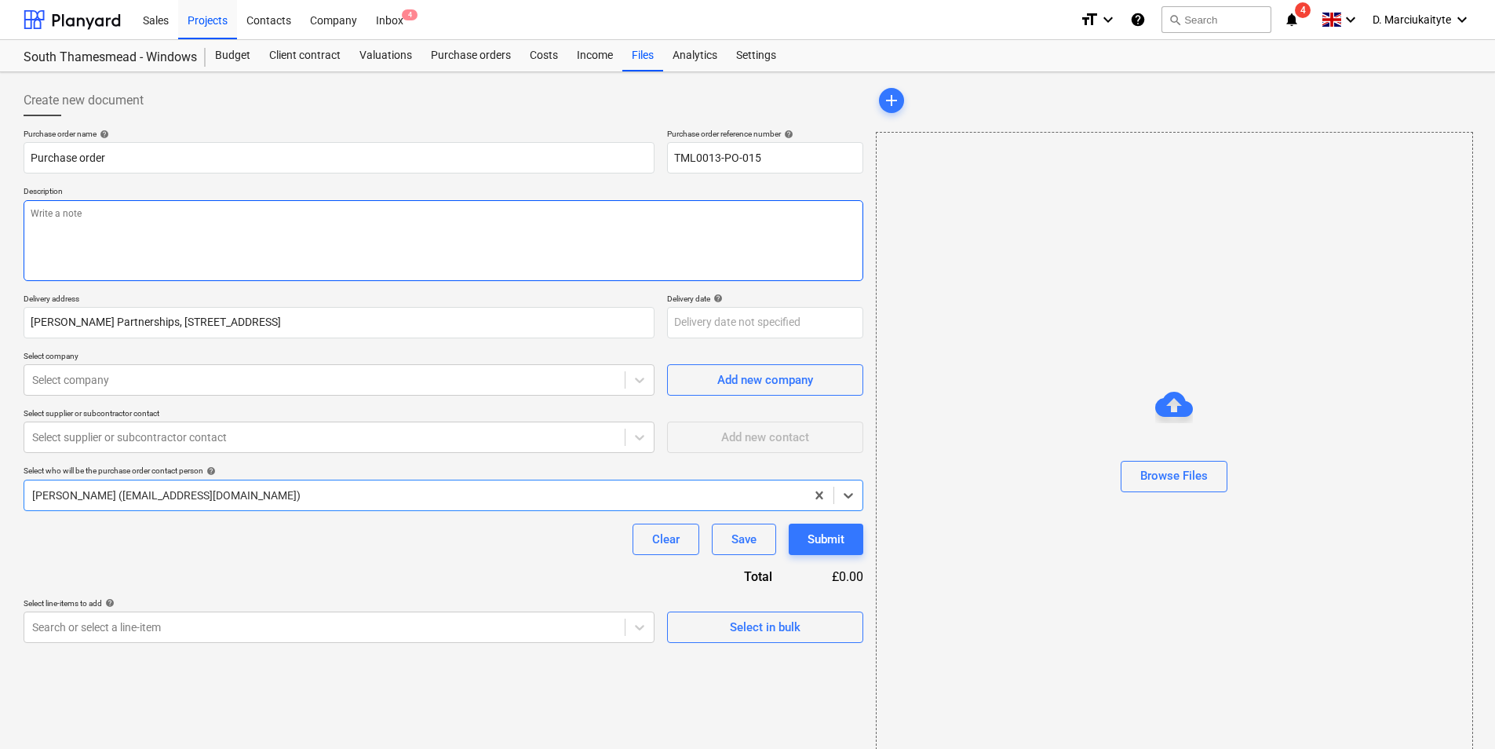
click at [236, 237] on textarea at bounding box center [444, 240] width 840 height 81
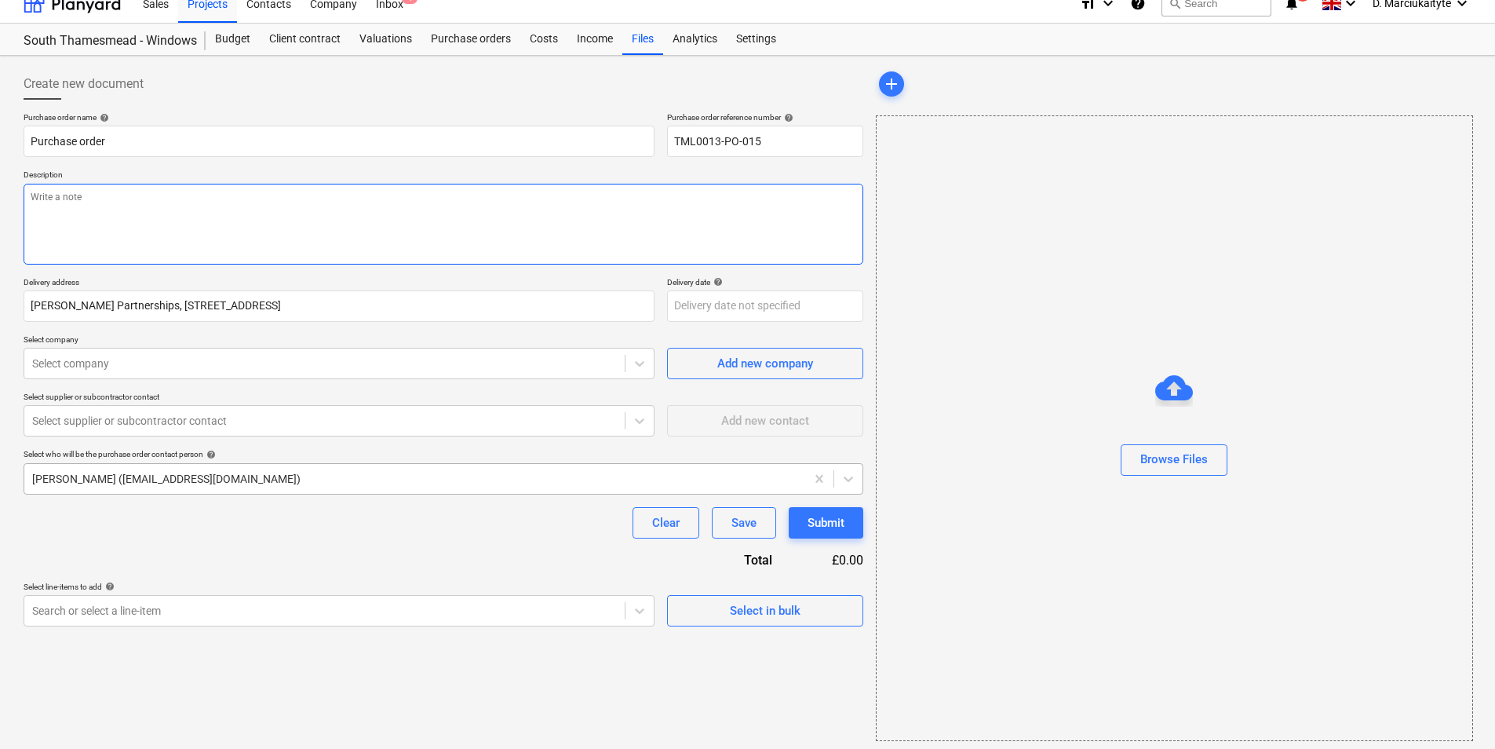
scroll to position [21, 0]
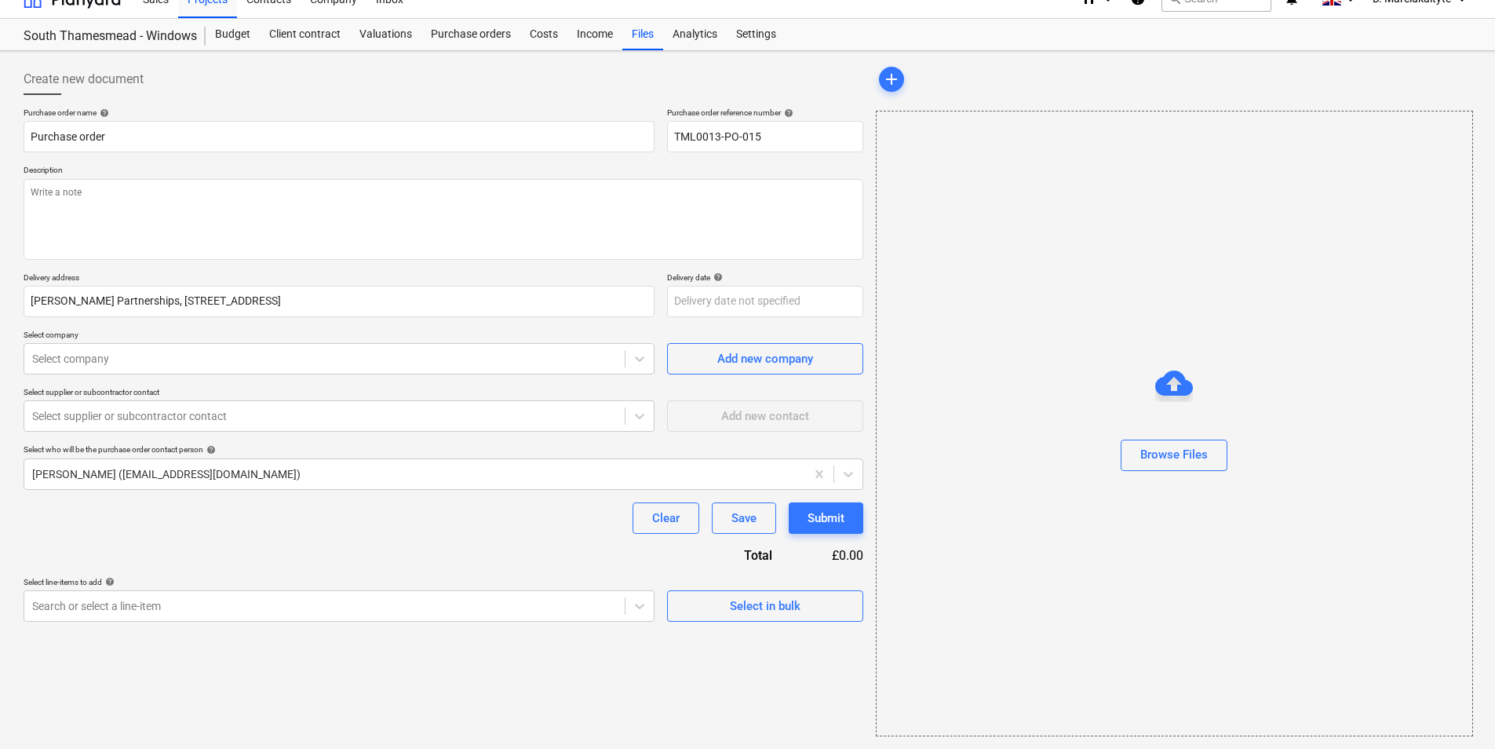
type textarea "x"
click at [626, 399] on p "Select supplier or subcontractor contact" at bounding box center [339, 393] width 631 height 13
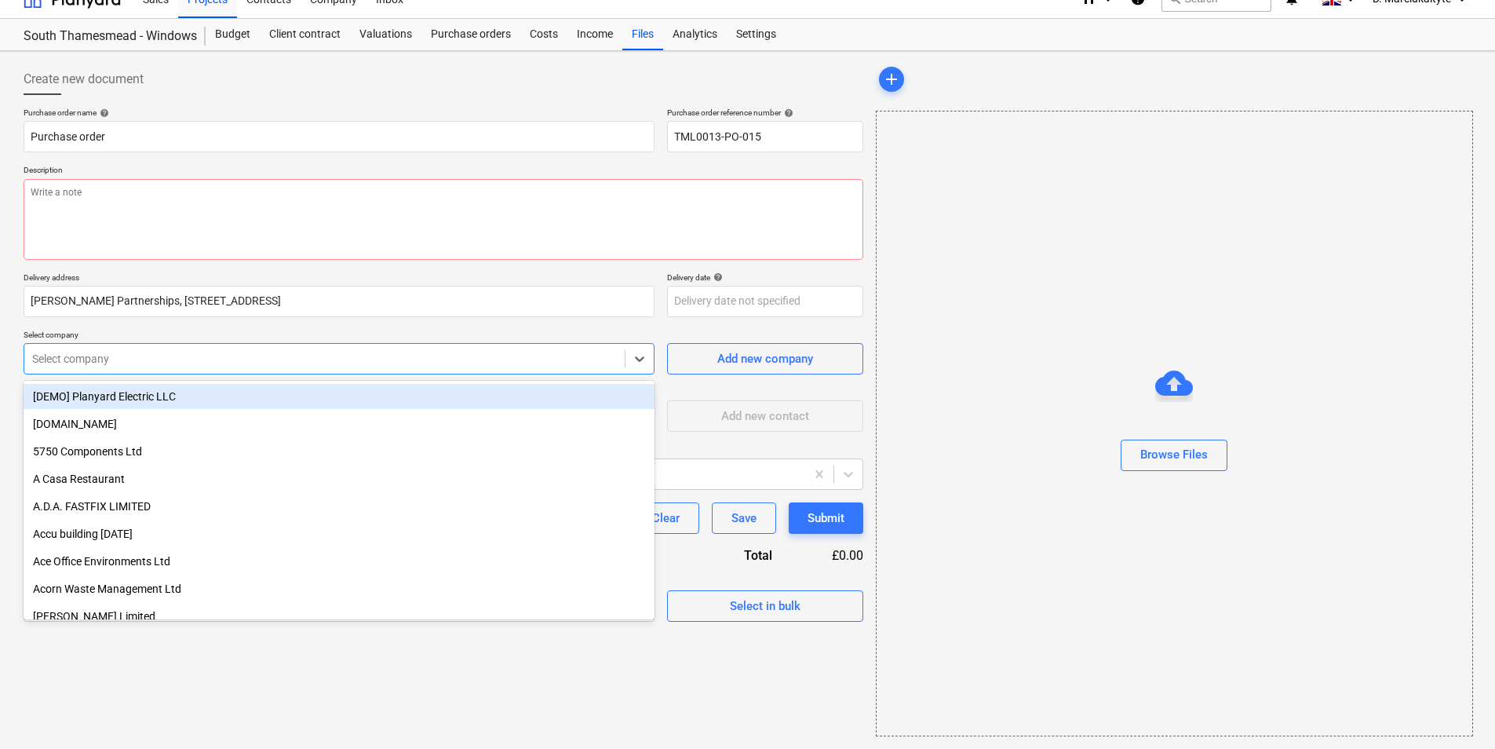
click at [562, 356] on div at bounding box center [324, 359] width 585 height 16
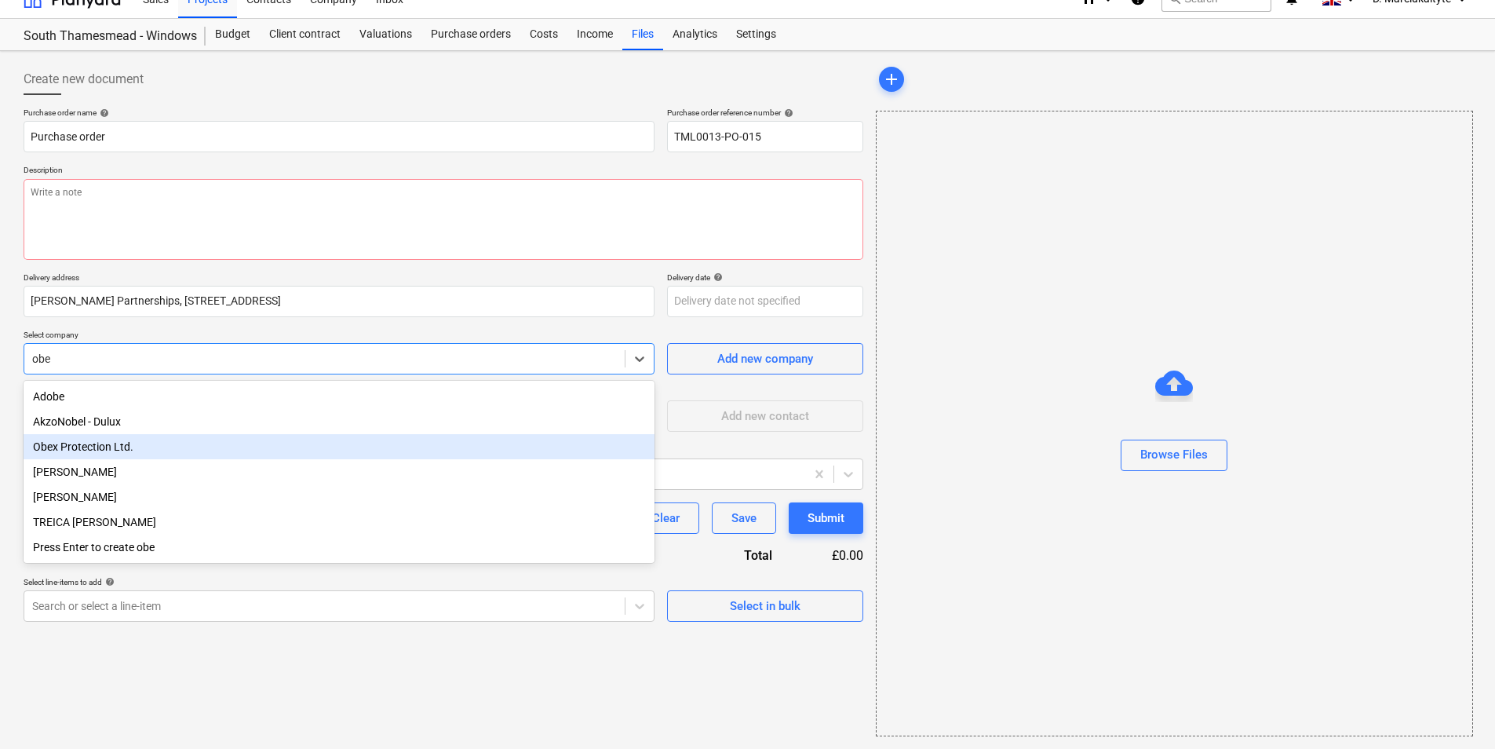
type input "obex"
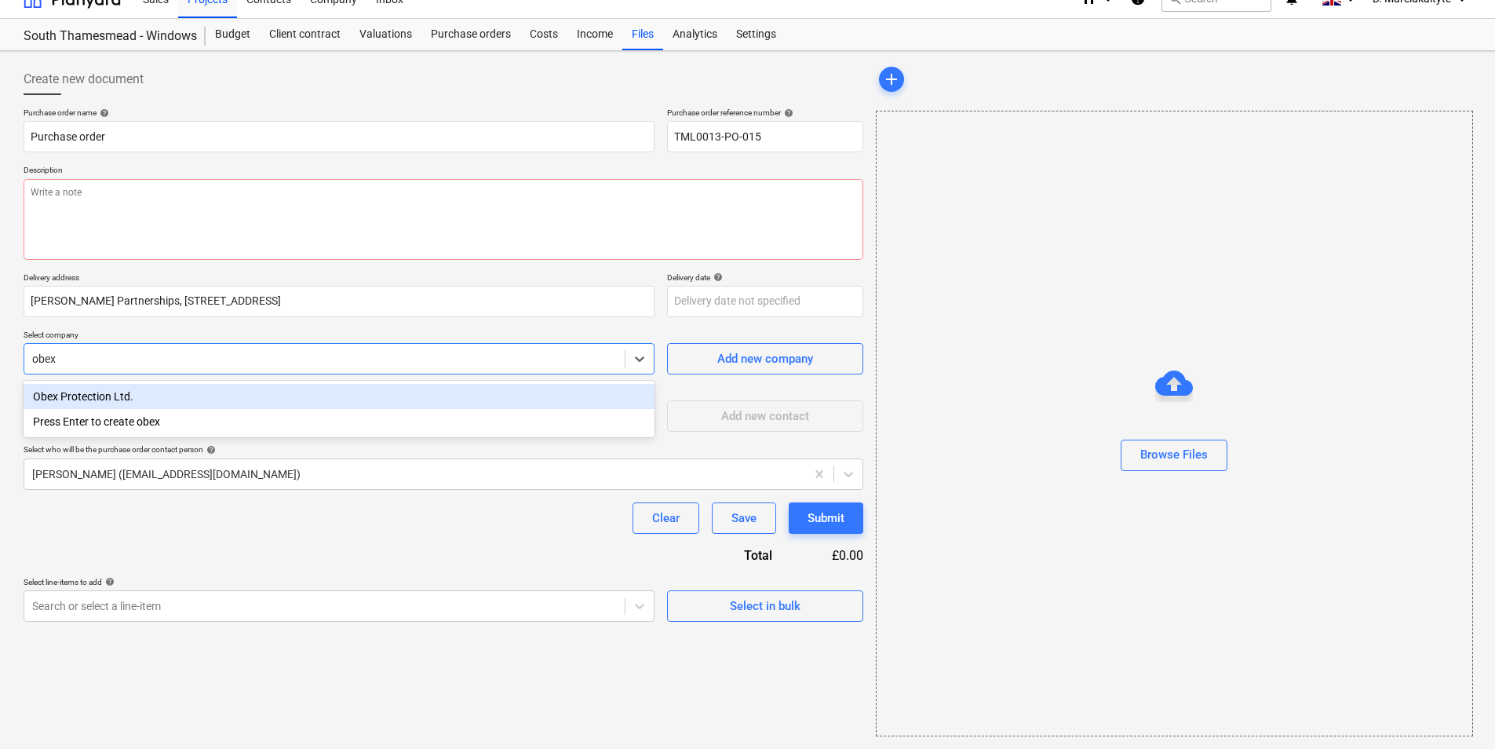
click at [156, 400] on div "Obex Protection Ltd." at bounding box center [339, 396] width 631 height 25
type textarea "x"
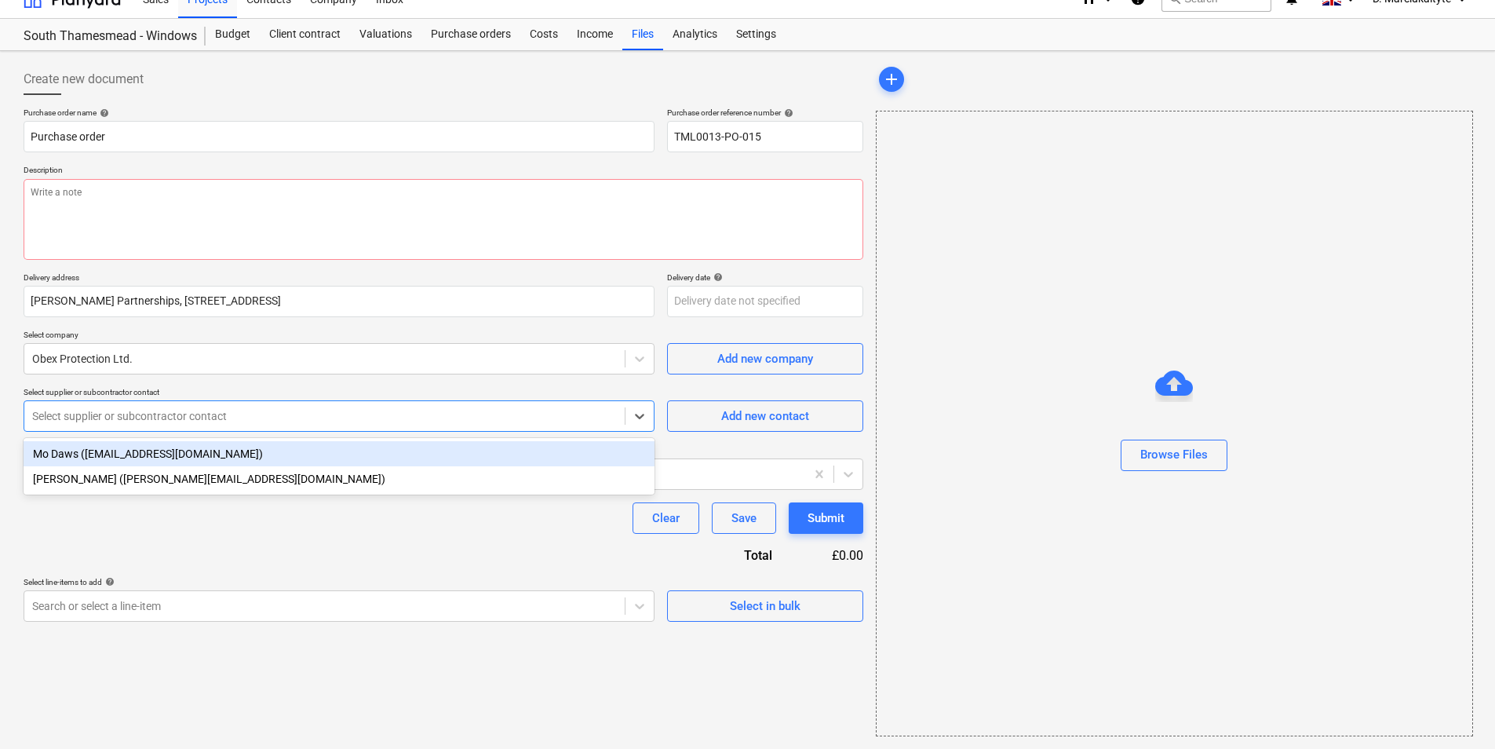
click at [177, 416] on div at bounding box center [324, 416] width 585 height 16
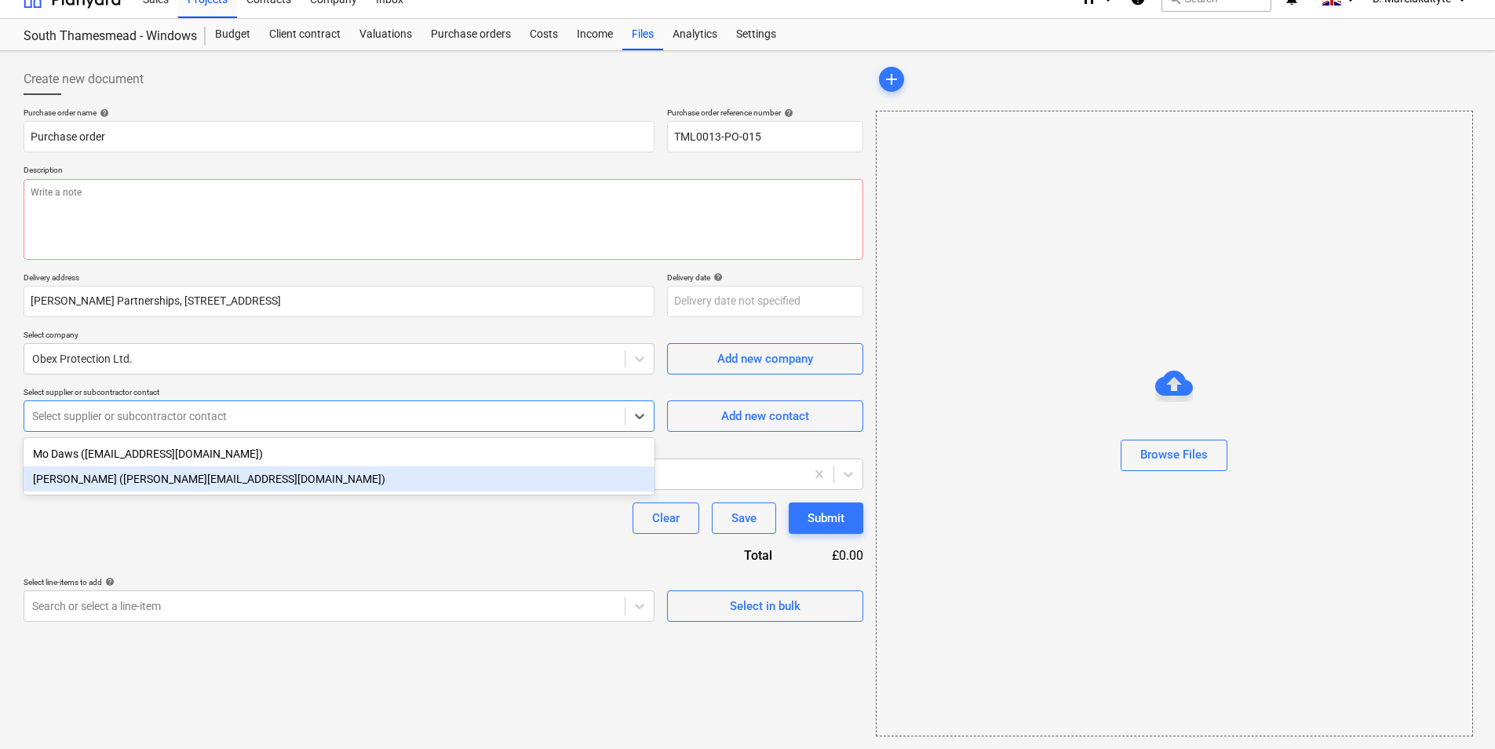
click at [133, 469] on div "Henry Napthine (henry.napthine@obexuk.com)" at bounding box center [339, 478] width 631 height 25
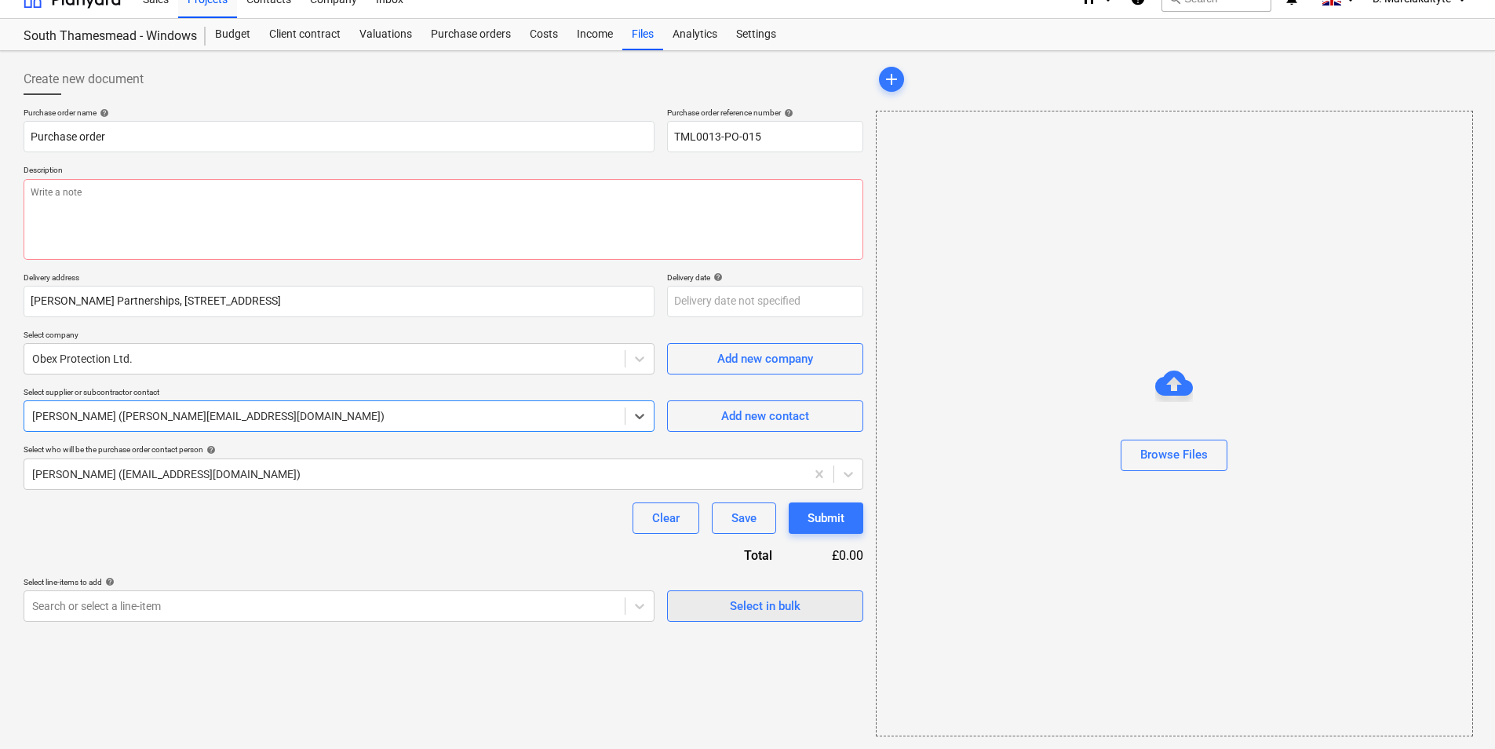
click at [759, 611] on div "Select in bulk" at bounding box center [765, 606] width 71 height 20
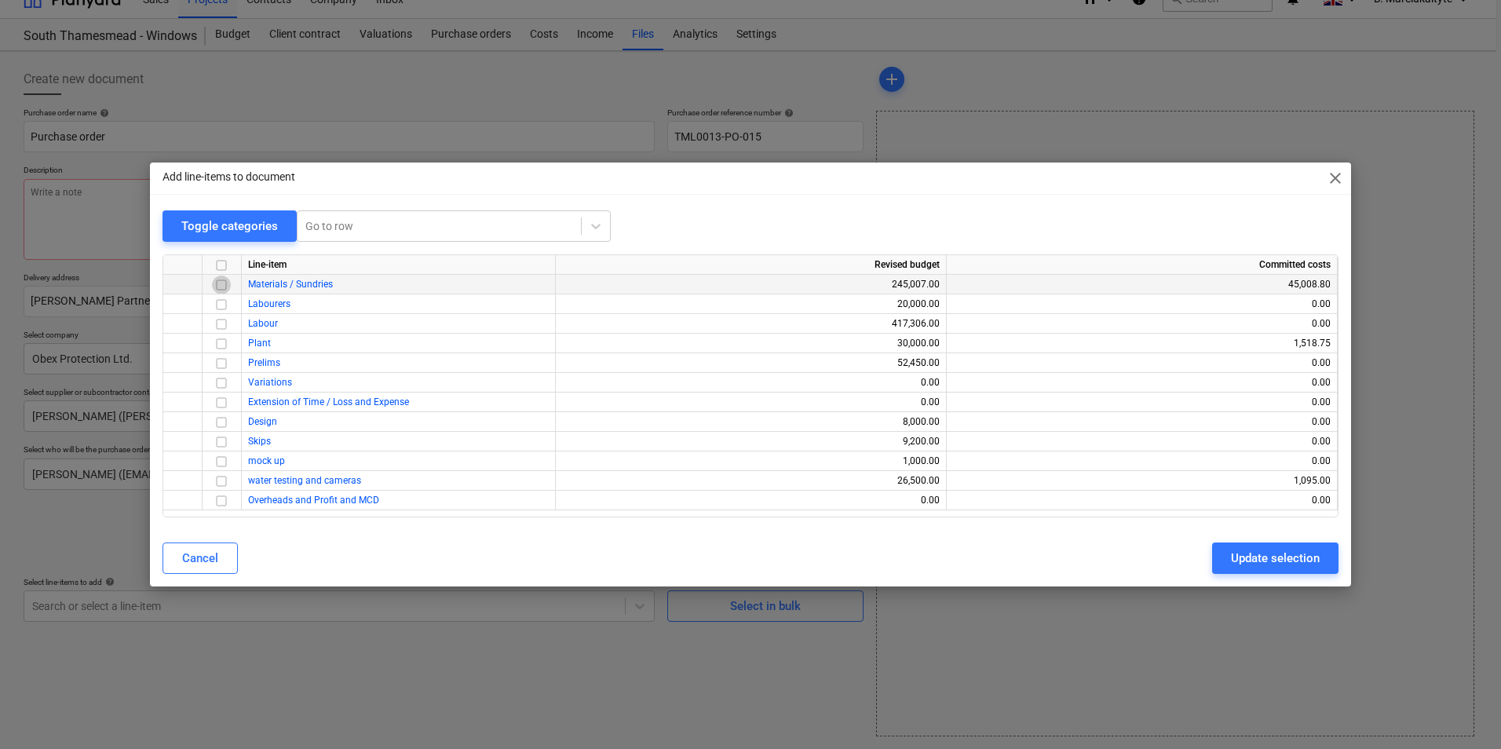
click at [221, 288] on input "checkbox" at bounding box center [221, 285] width 19 height 19
click at [1245, 564] on div "Update selection" at bounding box center [1275, 558] width 89 height 20
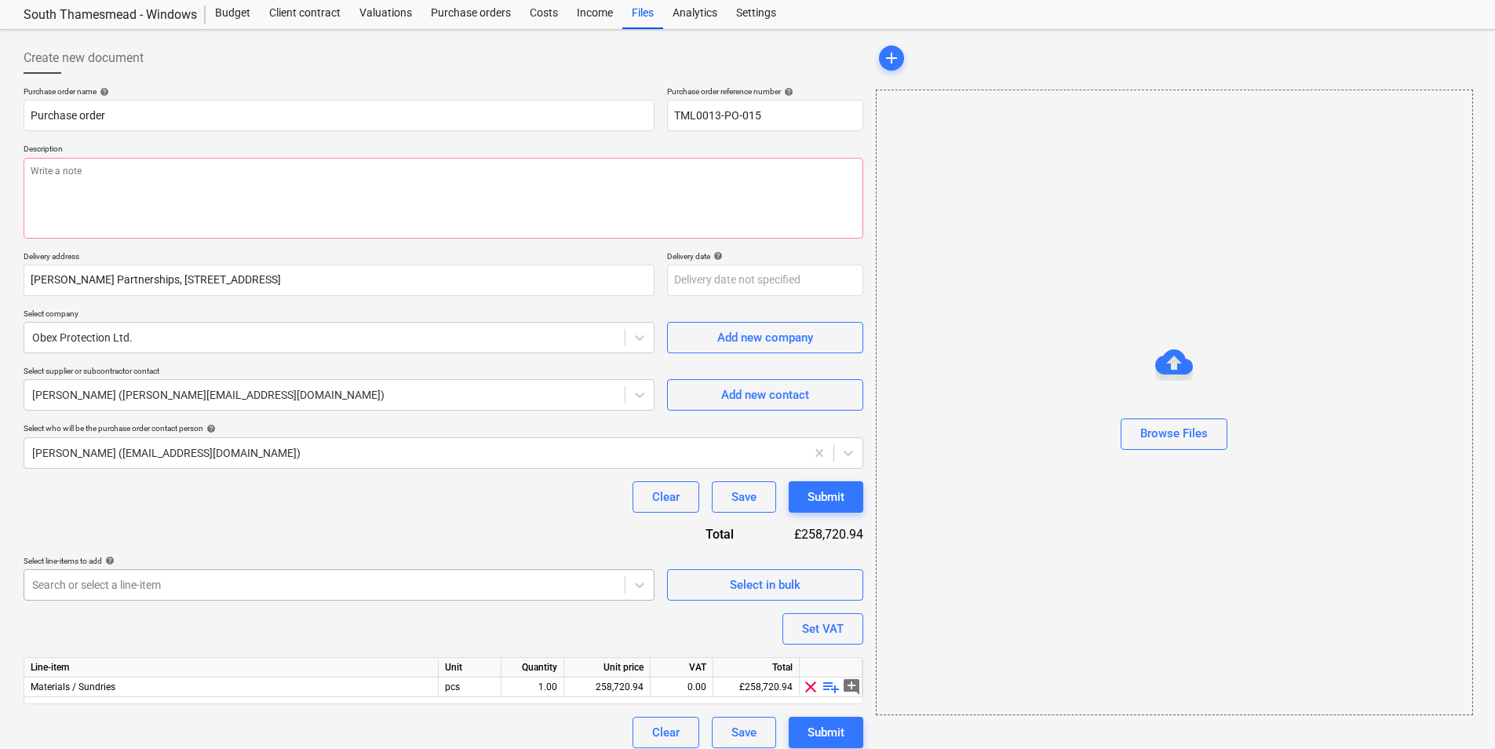
scroll to position [54, 0]
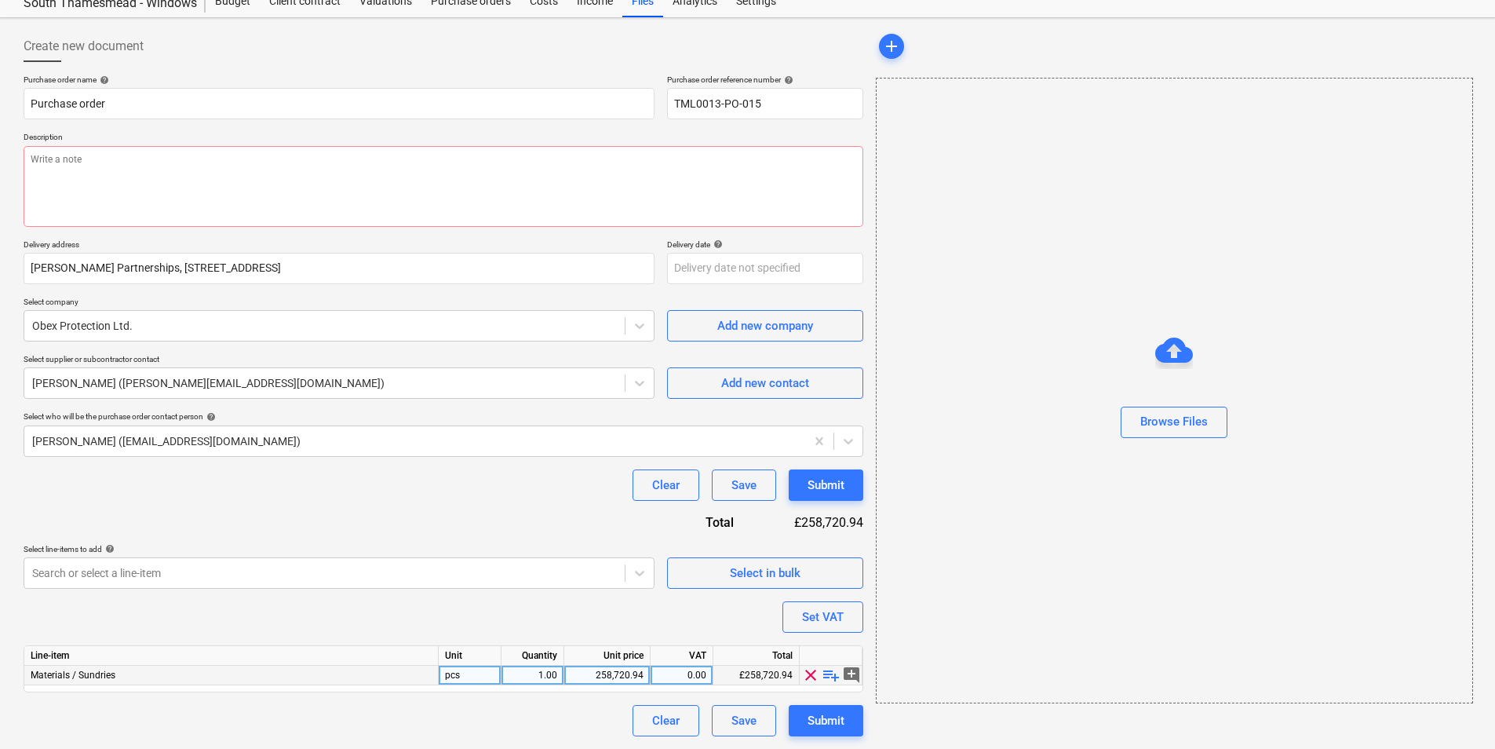
click at [827, 673] on span "playlist_add" at bounding box center [831, 675] width 19 height 19
type textarea "x"
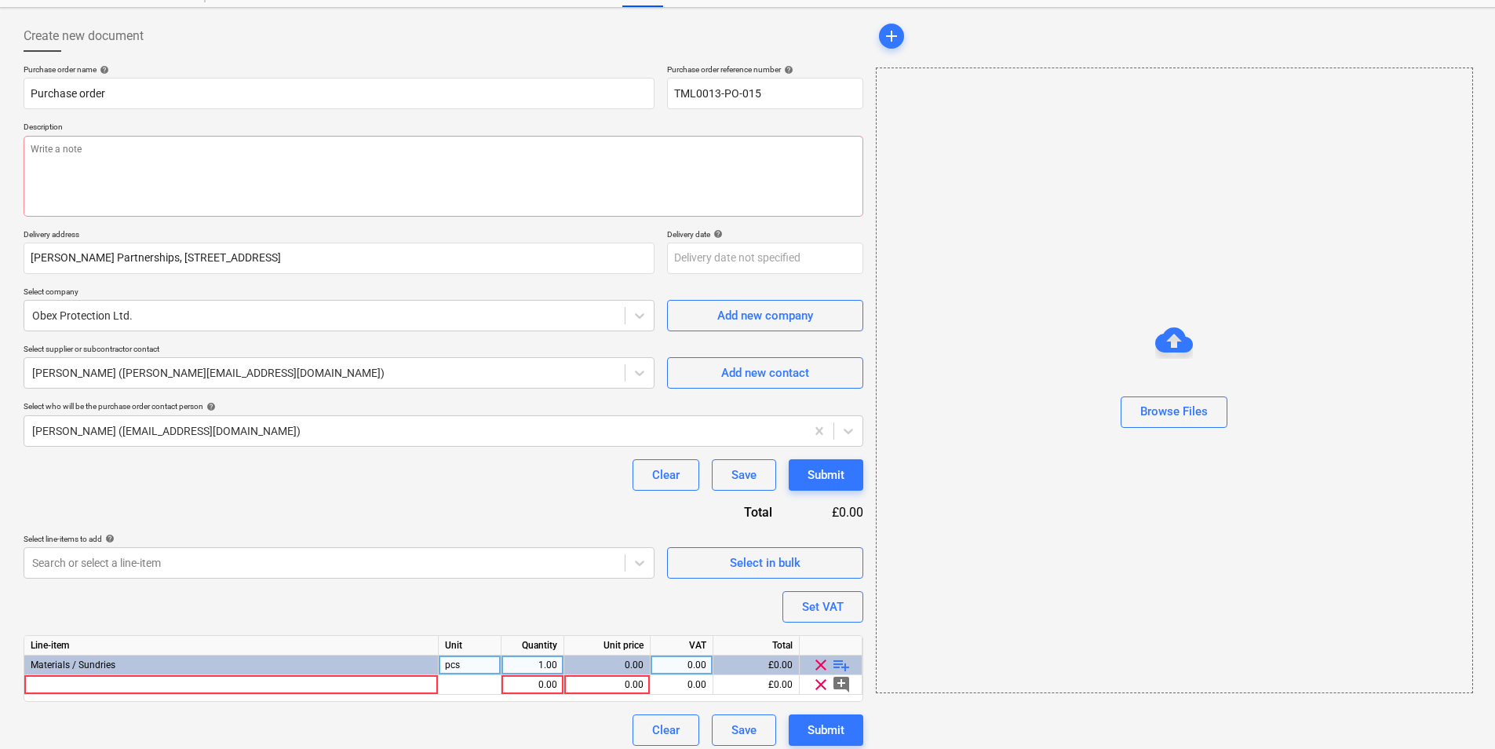
scroll to position [74, 0]
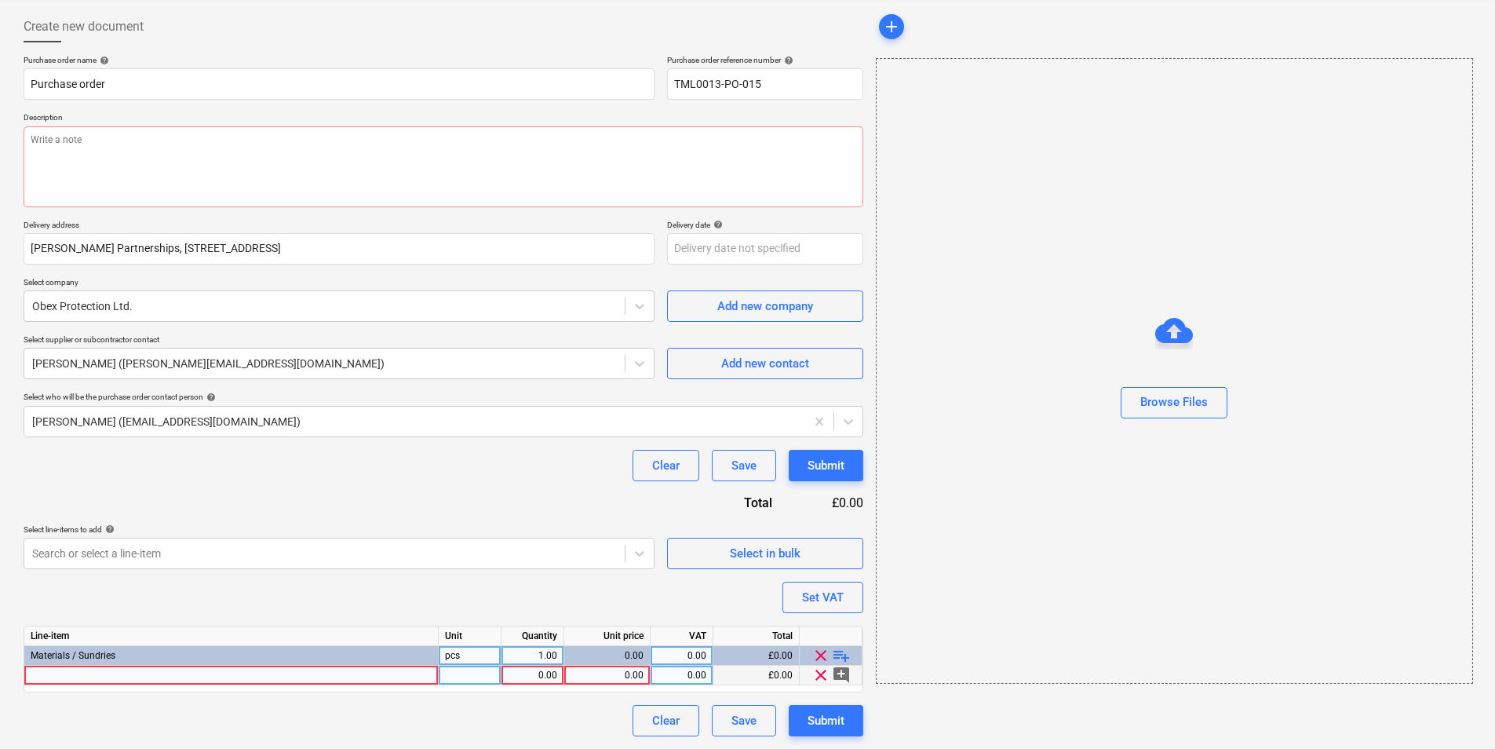
click at [330, 675] on div at bounding box center [231, 676] width 414 height 20
type input "OBEX CORTEX 0500FR Interface Sealing Membrane - Class B-s3,d0 300mm x 20m"
type textarea "x"
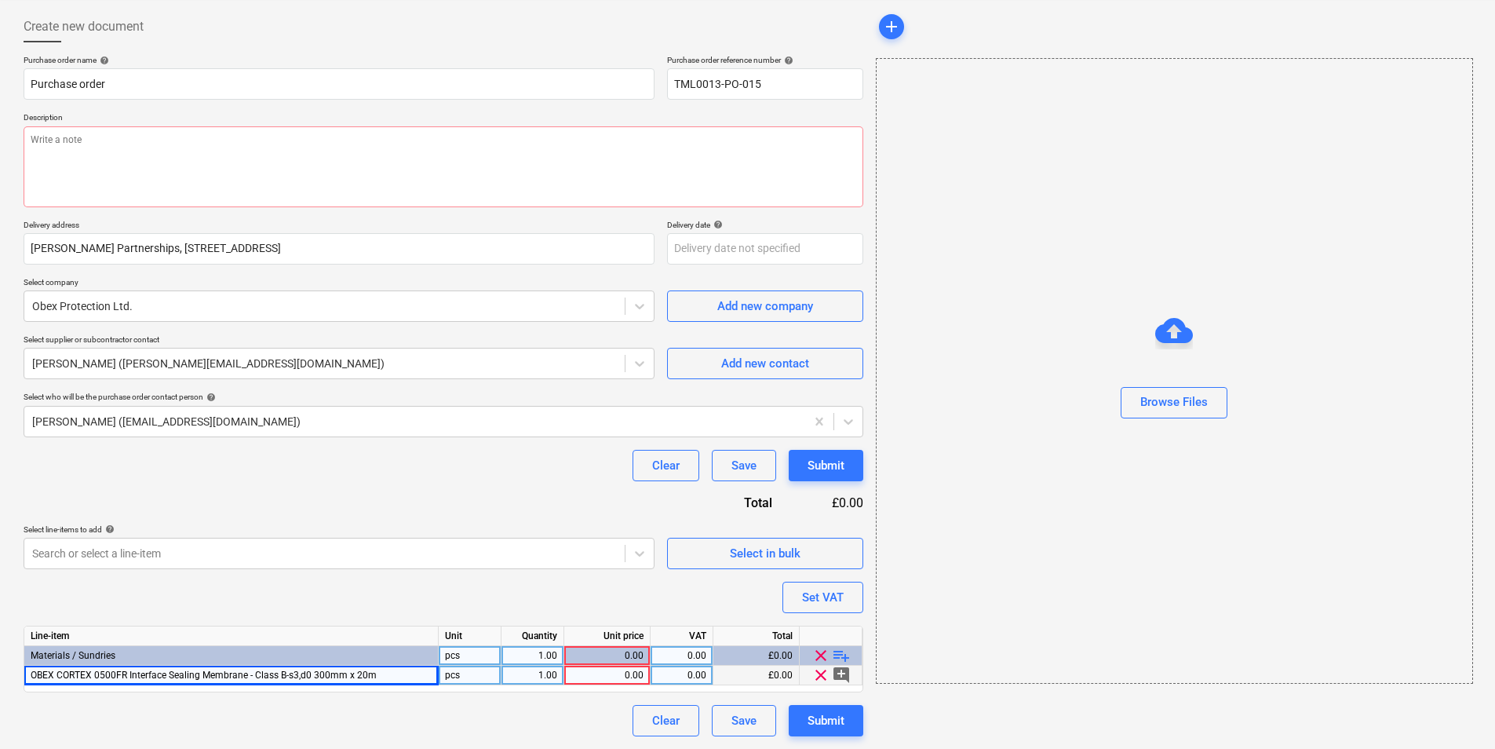
click at [451, 675] on div "pcs" at bounding box center [470, 676] width 63 height 20
click at [538, 677] on div "1.00" at bounding box center [532, 676] width 49 height 20
type input "30"
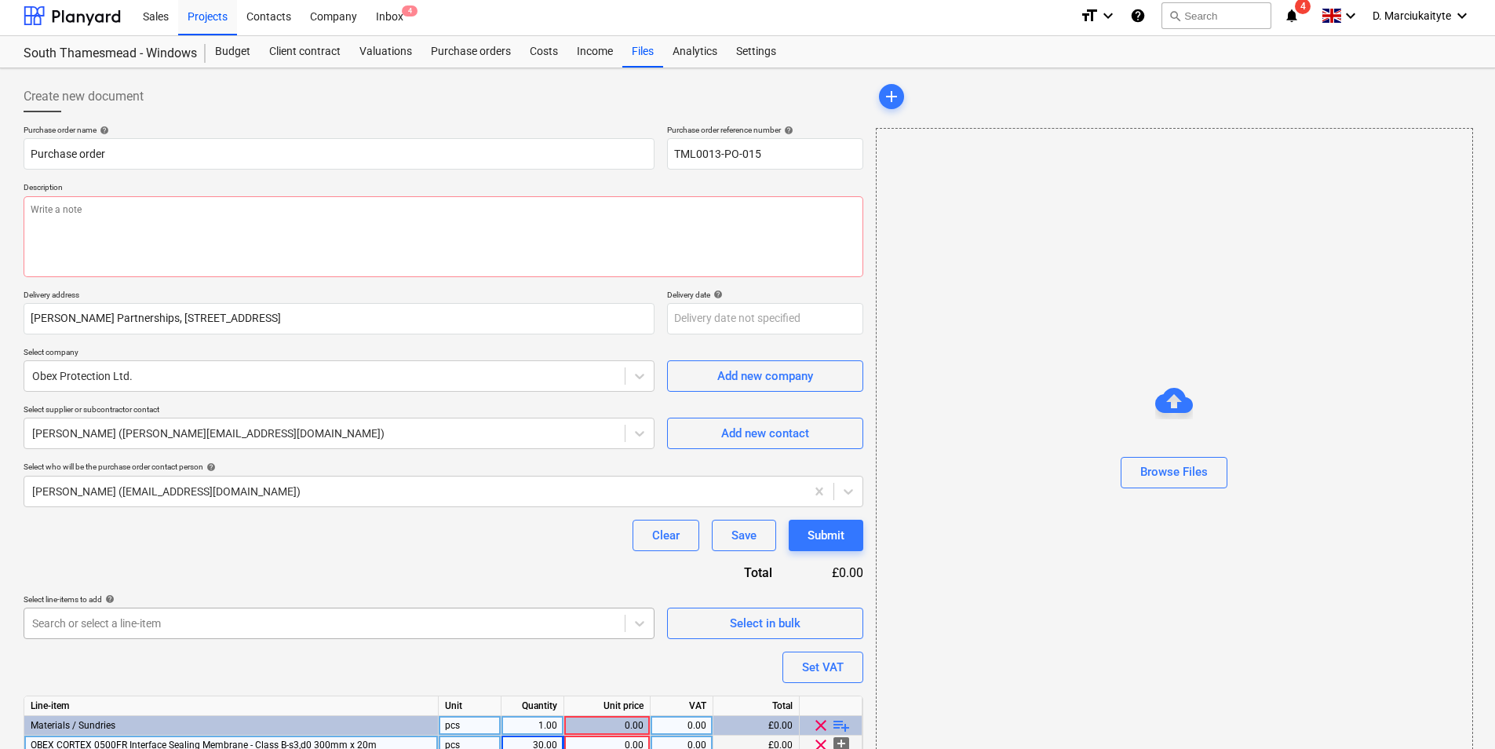
scroll to position [0, 0]
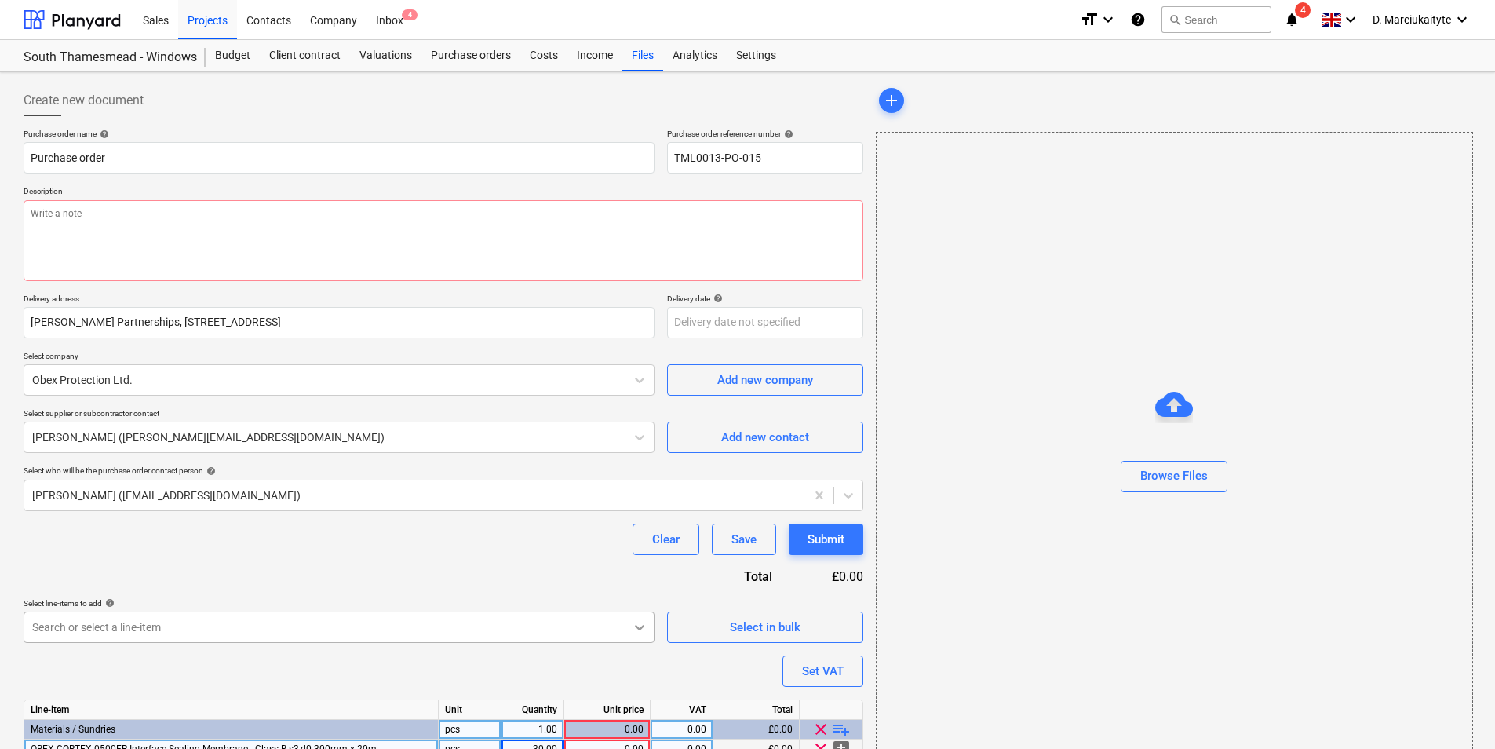
type textarea "x"
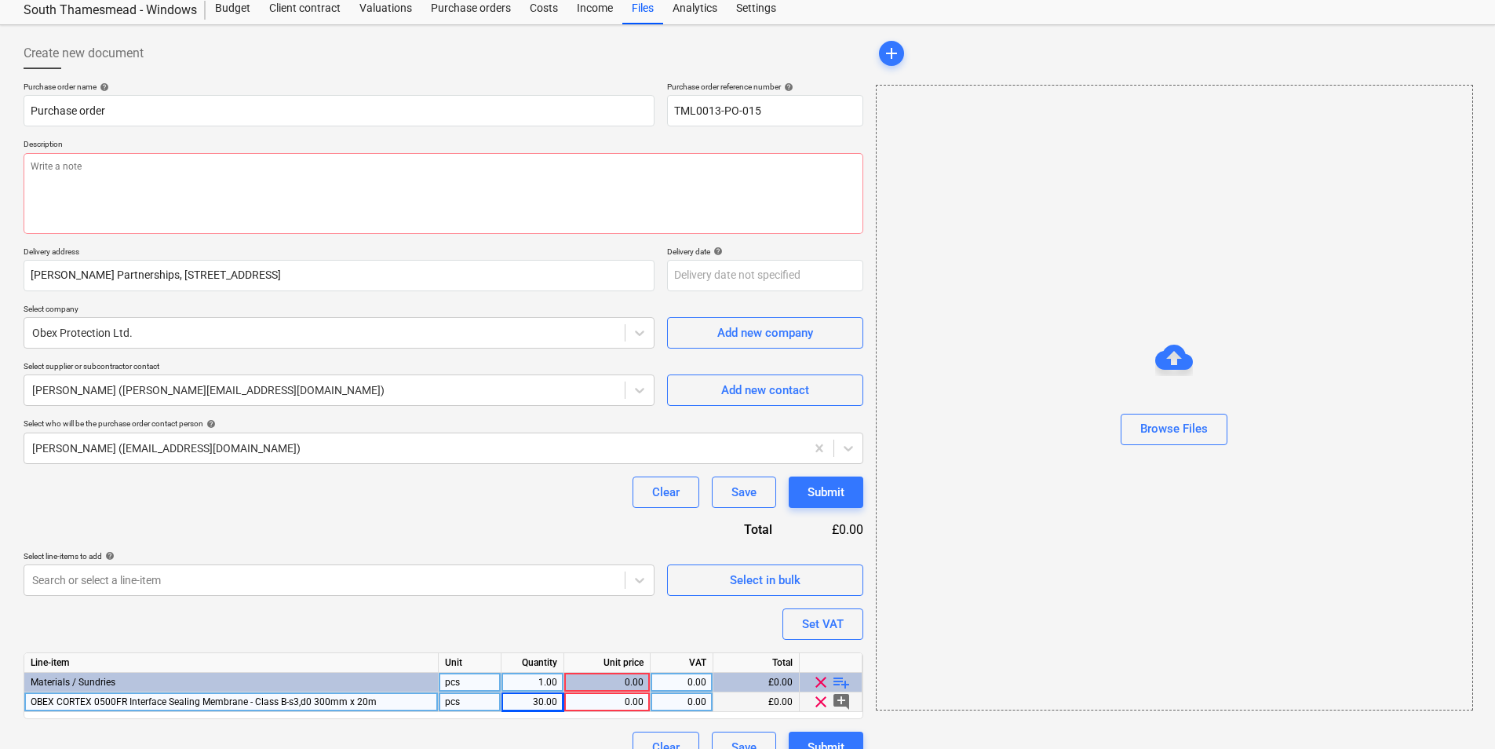
scroll to position [74, 0]
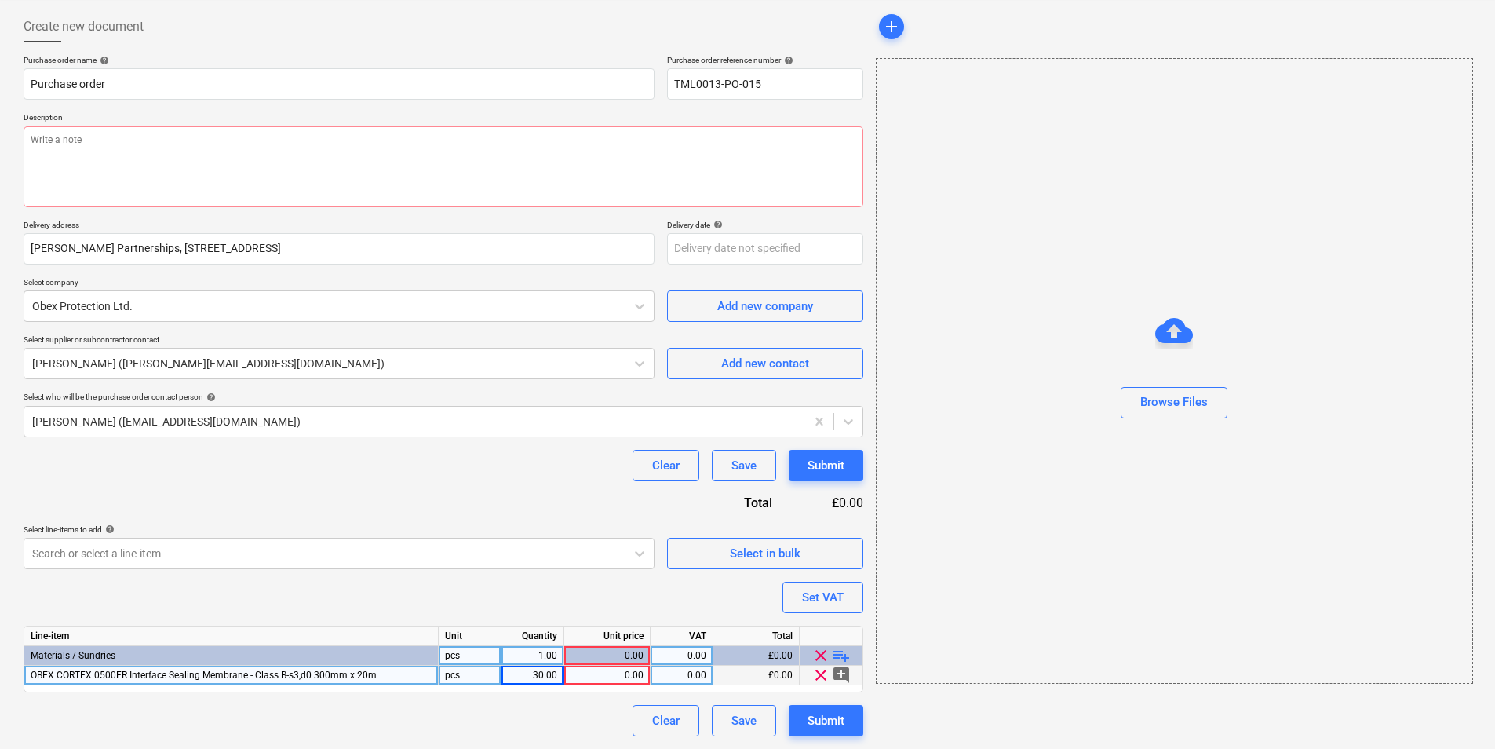
click at [628, 672] on div "0.00" at bounding box center [607, 676] width 73 height 20
type input "49.38"
type textarea "x"
click at [692, 679] on div "0.00" at bounding box center [681, 676] width 49 height 20
type input "20"
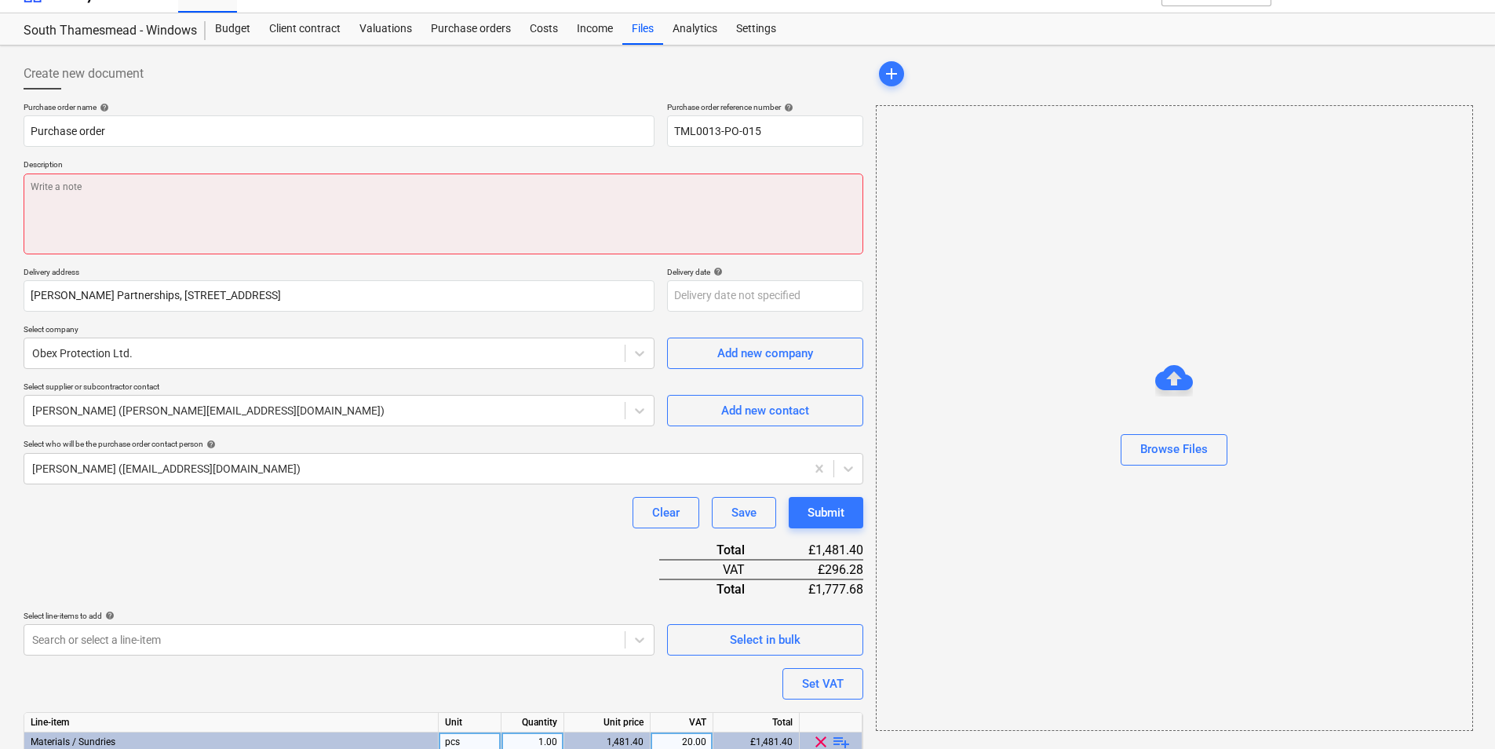
scroll to position [0, 0]
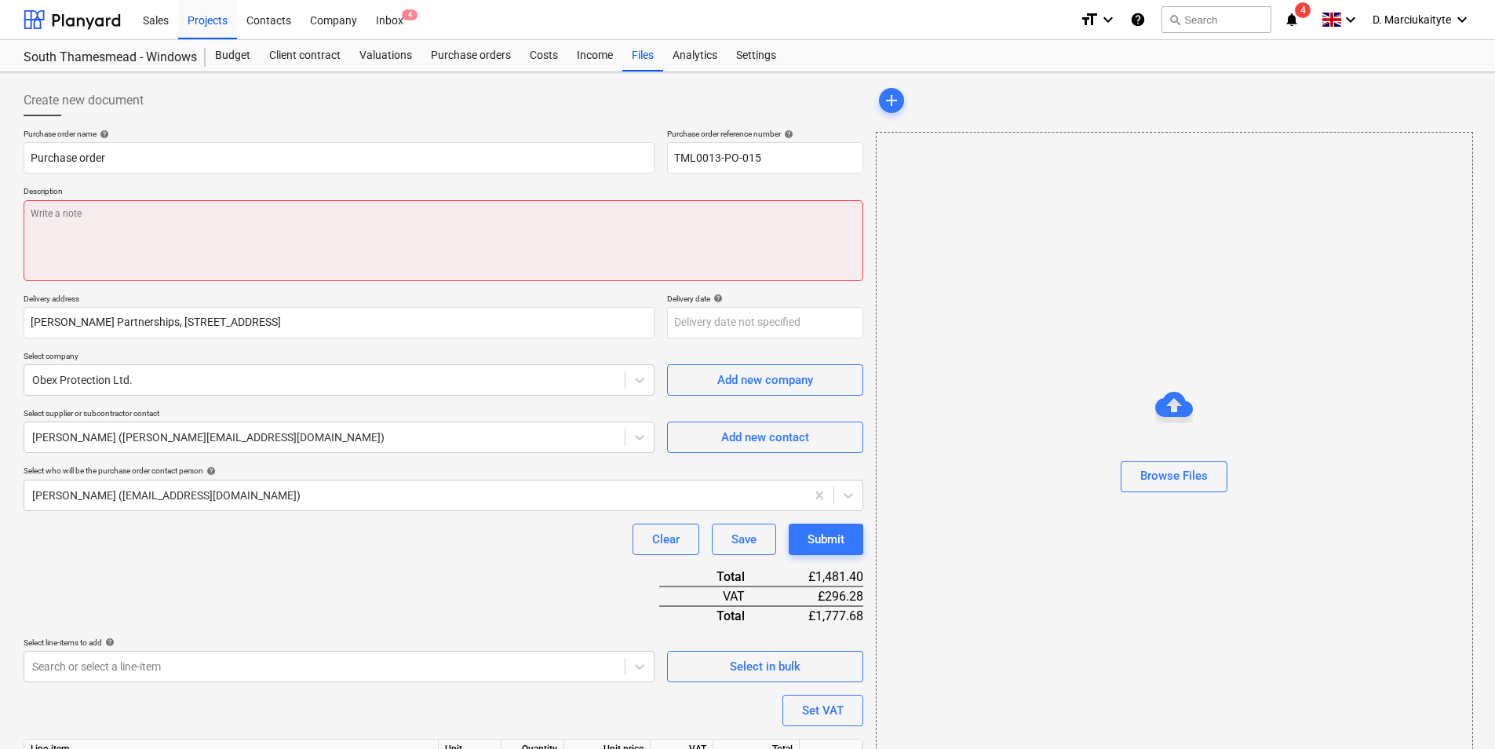
click at [283, 219] on textarea at bounding box center [444, 240] width 840 height 81
paste textarea "Good morning, I hope you are well. Please proceed with attached order. Site con…"
type textarea "x"
type textarea "Good morning, I hope you are well. Please proceed with attached order. Site con…"
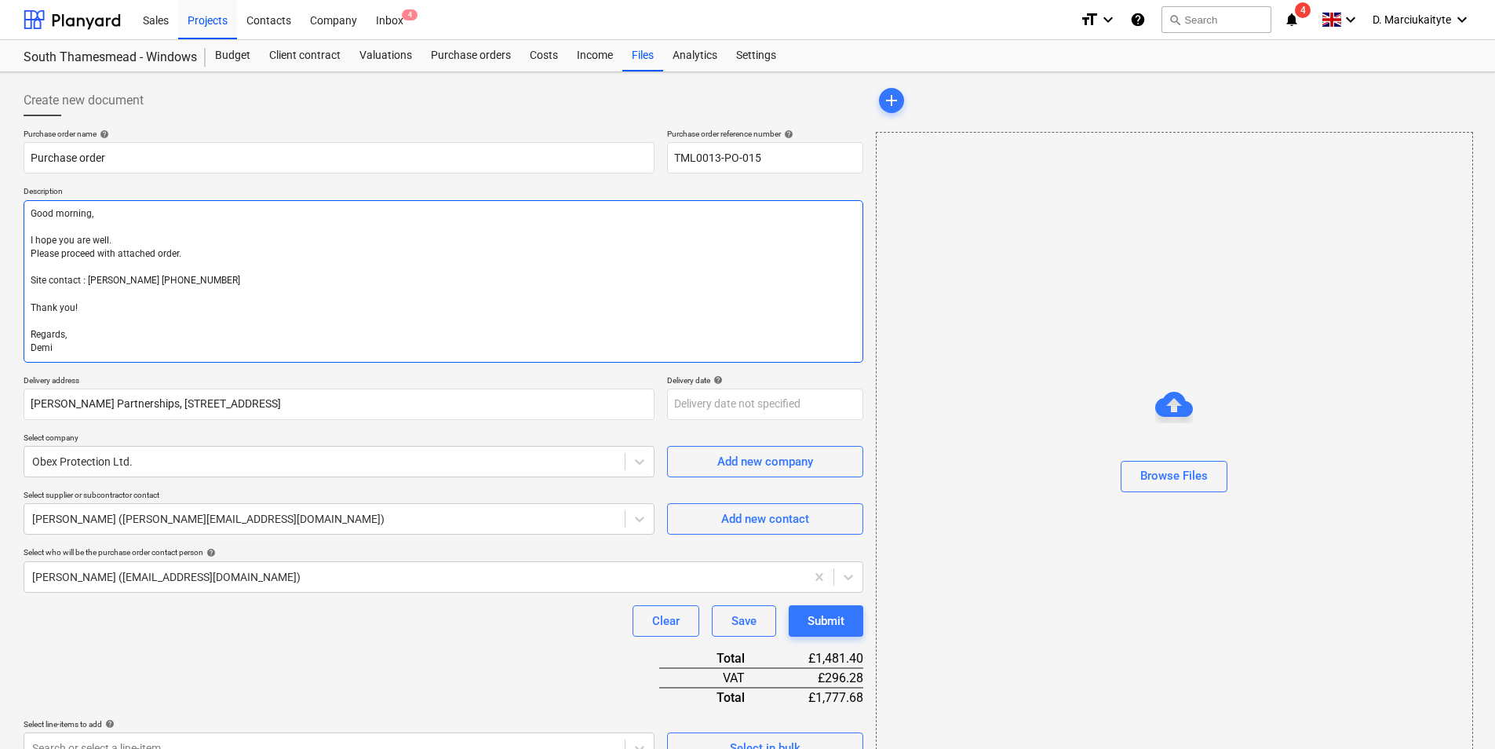
drag, startPoint x: 167, startPoint y: 281, endPoint x: 90, endPoint y: 287, distance: 77.1
click at [90, 287] on textarea "Good morning, I hope you are well. Please proceed with attached order. Site con…" at bounding box center [444, 281] width 840 height 162
type textarea "x"
type textarea "Good morning, I hope you are well. Please proceed with attached order. Site con…"
type textarea "x"
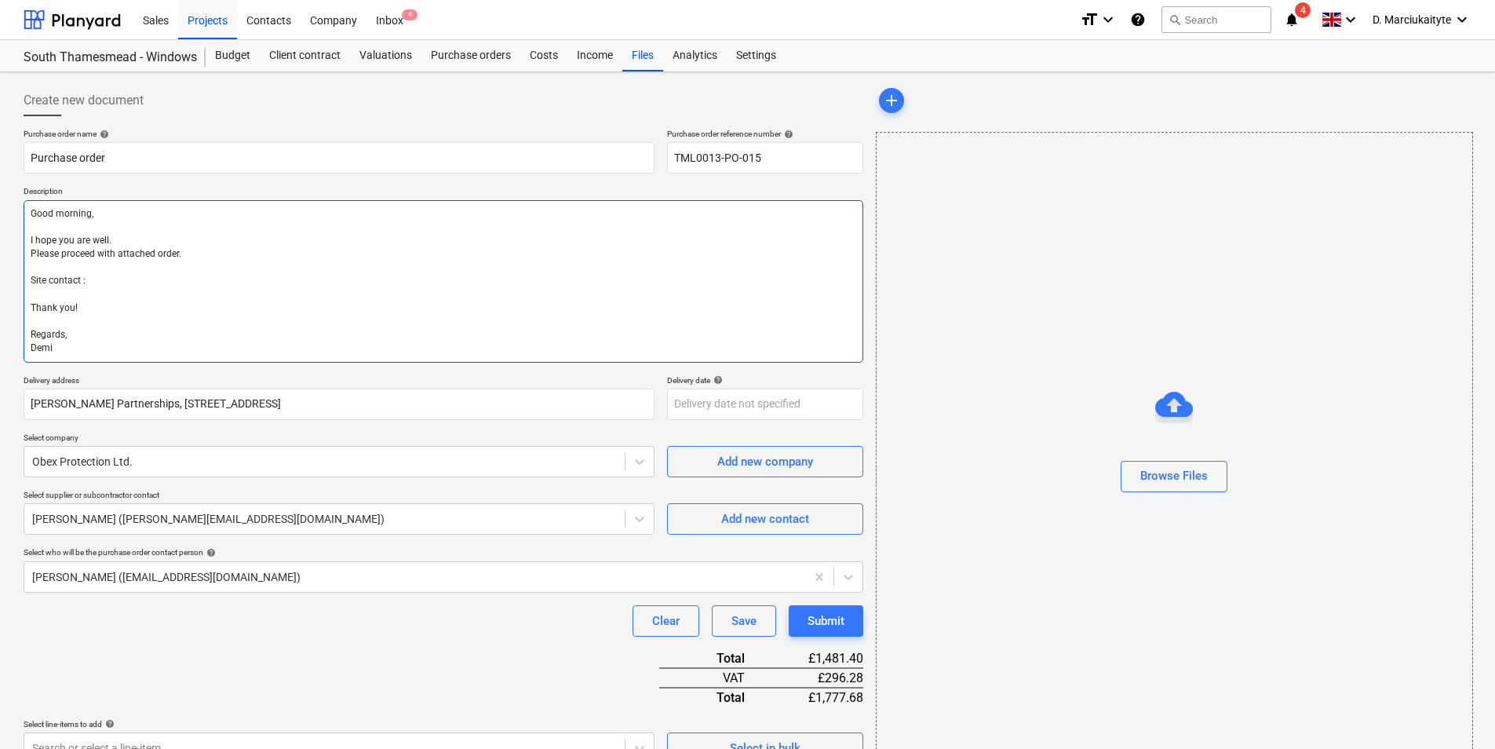
type textarea "Good morning, I hope you are well. Please proceed with attached order. Site con…"
type textarea "x"
type textarea "Good morning, I hope you are well. Please proceed with attached order. Site con…"
type textarea "x"
type textarea "Good morning, I hope you are well. Please proceed with attached order. Site con…"
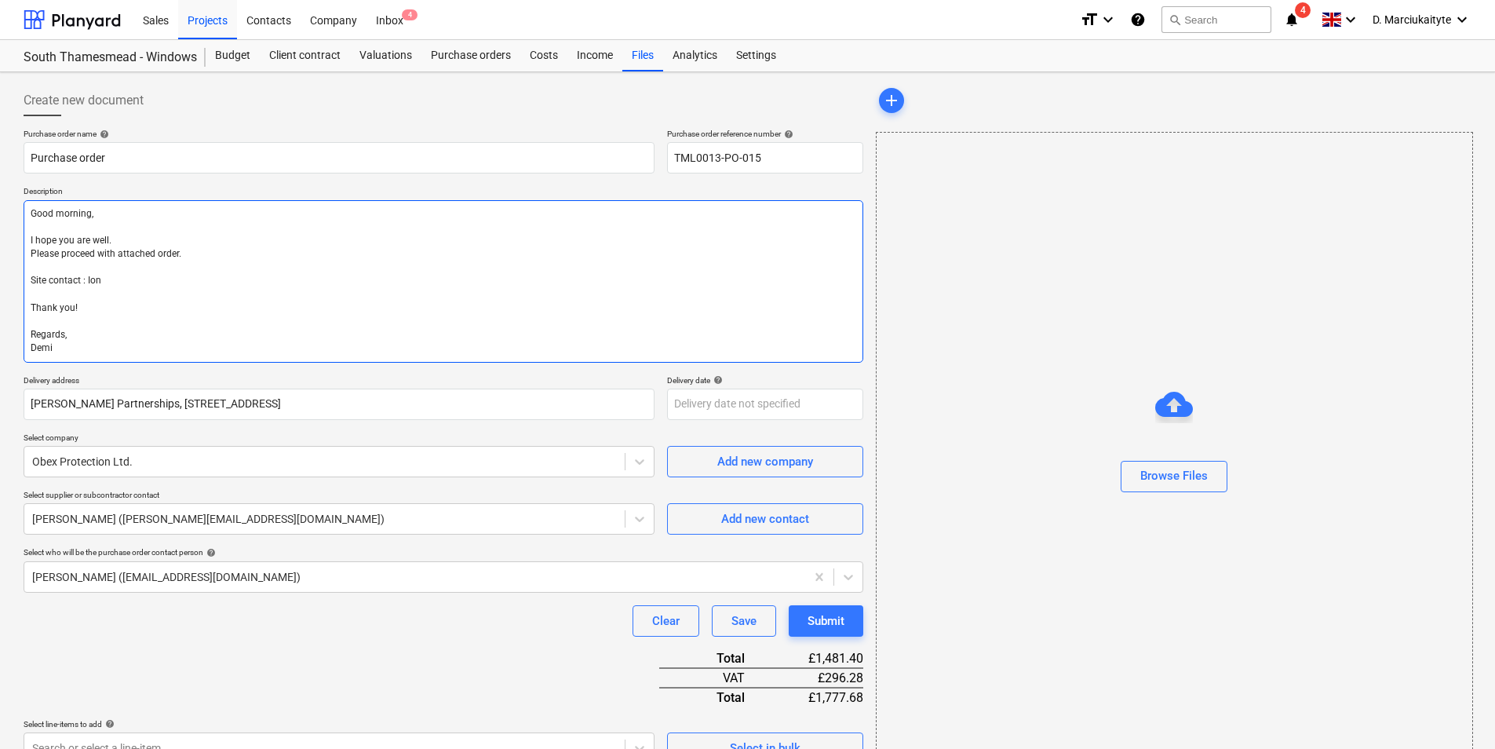
type textarea "x"
type textarea "Good morning, I hope you are well. Please proceed with attached order. Site con…"
type textarea "x"
type textarea "Good morning, I hope you are well. Please proceed with attached order. Site con…"
type textarea "x"
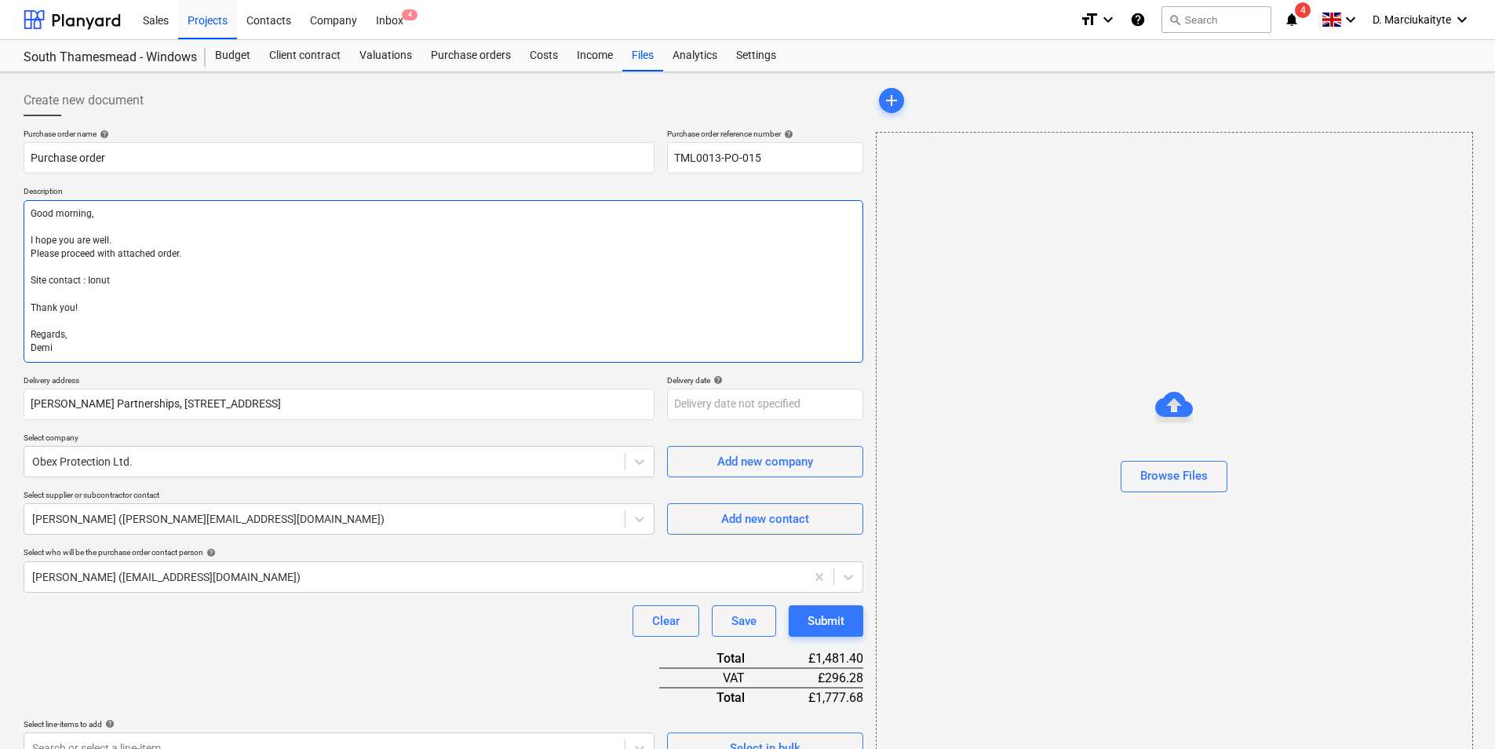
paste textarea "07424539956"
type textarea "Good morning, I hope you are well. Please proceed with attached order. Site con…"
type textarea "x"
type textarea "Good morning, I hope you are well. Please proceed with attached order. Site con…"
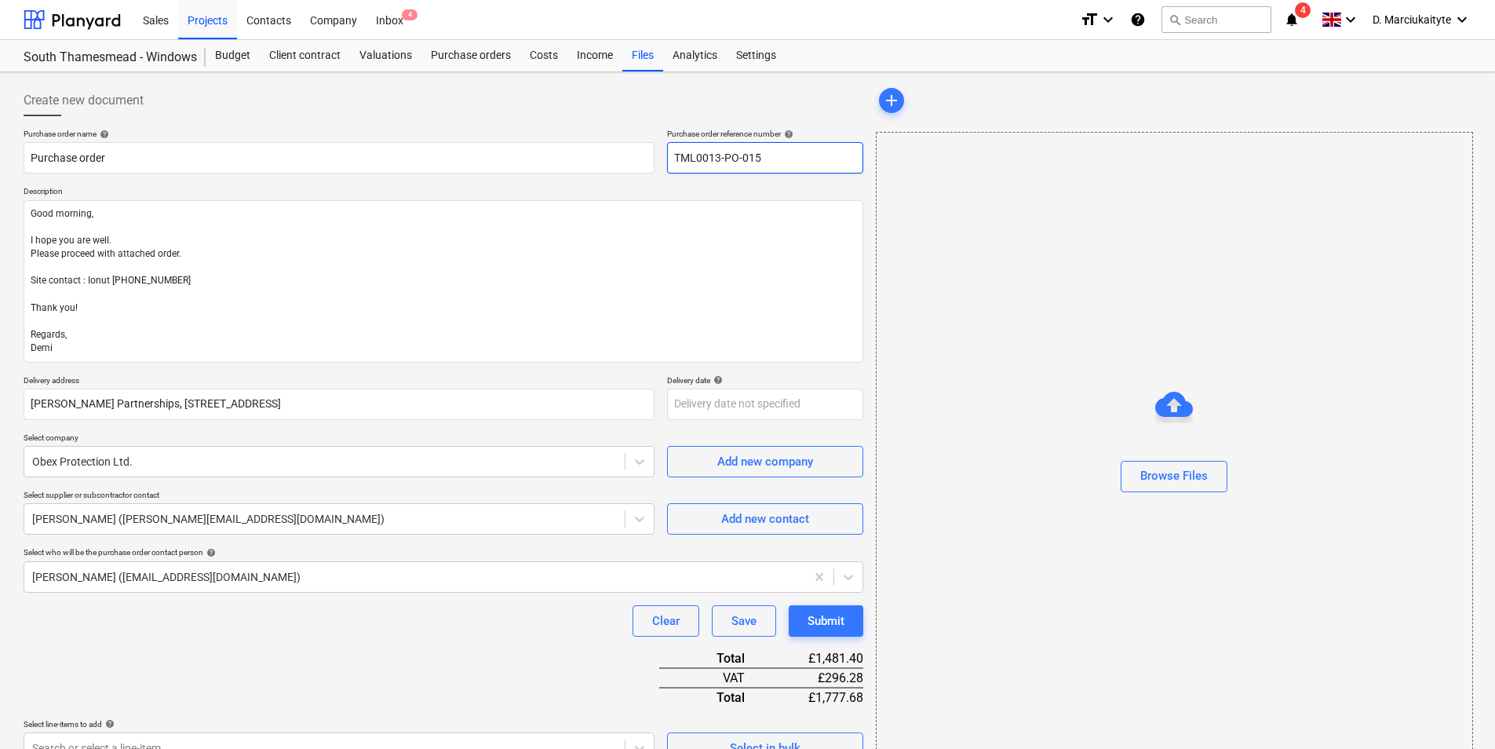
click at [788, 164] on input "TML0013-PO-015" at bounding box center [765, 157] width 196 height 31
drag, startPoint x: 811, startPoint y: 155, endPoint x: 655, endPoint y: 156, distance: 155.4
click at [655, 156] on div "Purchase order name help Purchase order Purchase order reference number help TM…" at bounding box center [444, 151] width 840 height 45
click at [345, 159] on input "Purchase order" at bounding box center [339, 157] width 631 height 31
type textarea "x"
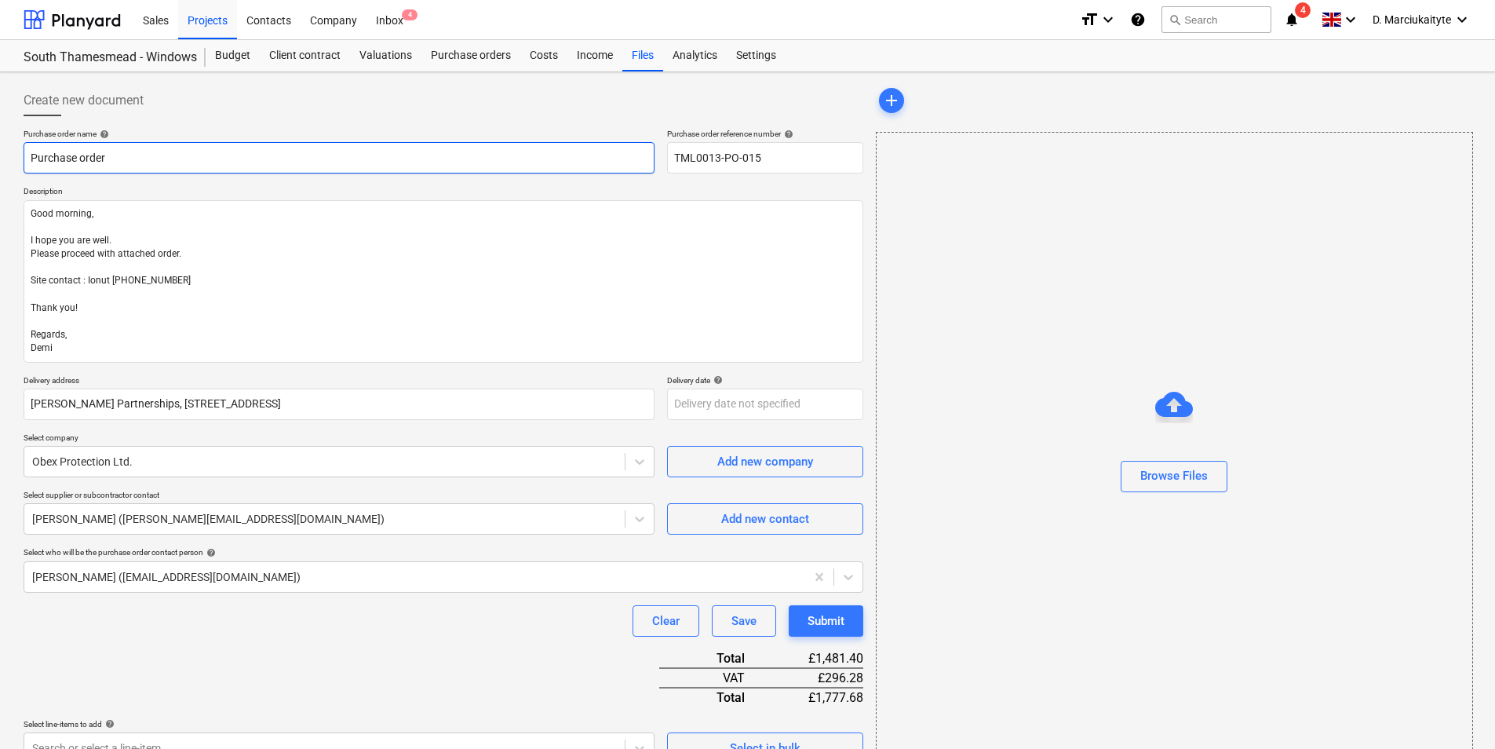
type input "Purchase order"
paste input "TML0013-PO-015"
type textarea "x"
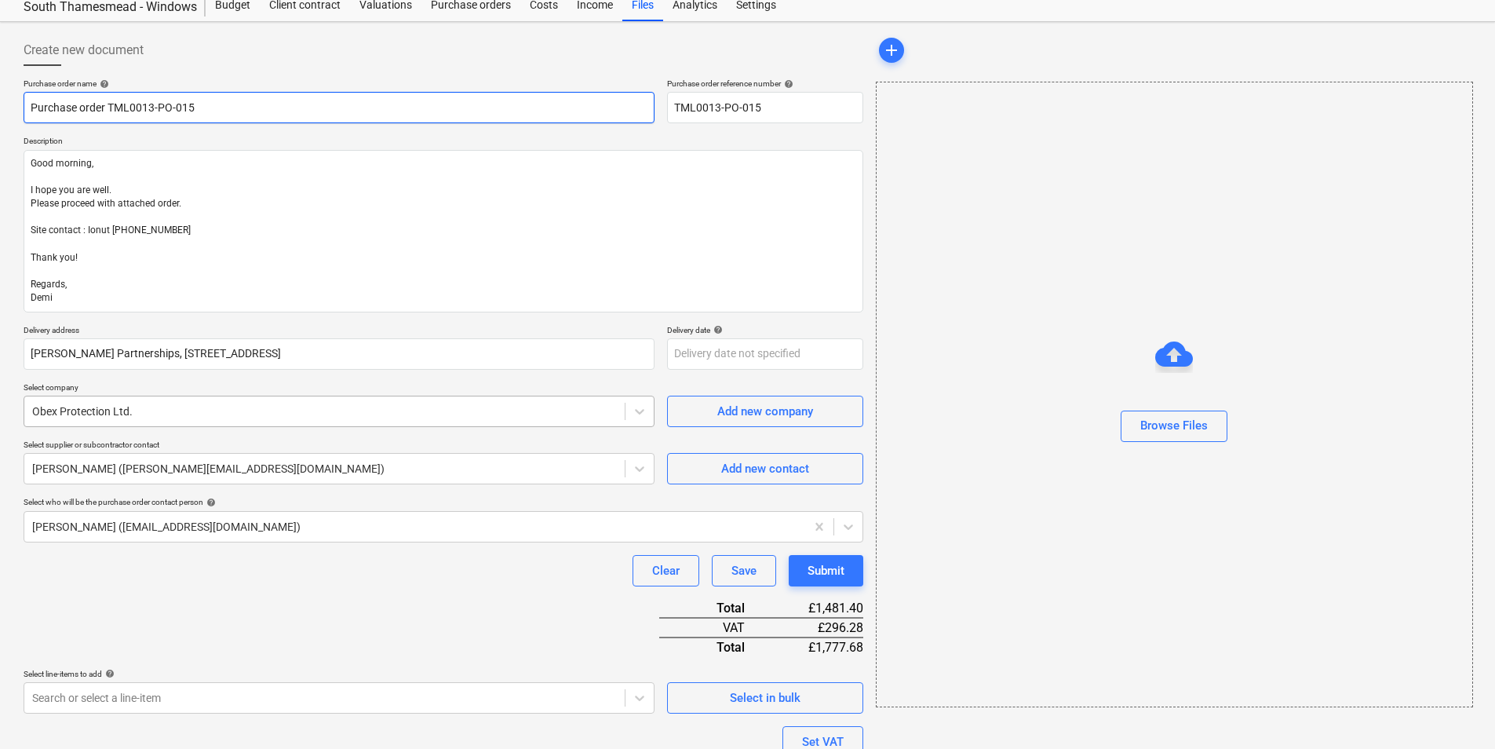
scroll to position [78, 0]
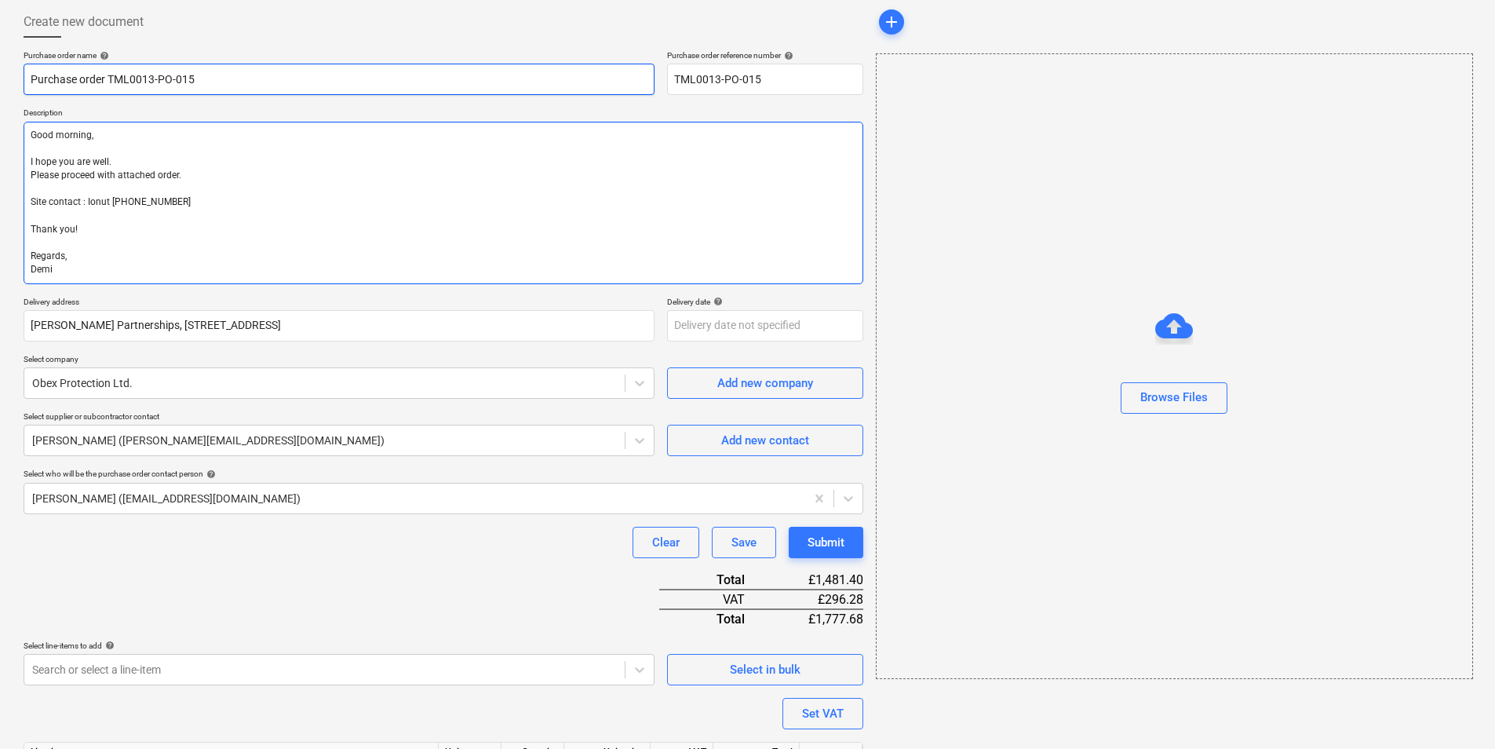
type input "Purchase order TML0013-PO-015"
click at [219, 182] on textarea "Good morning, I hope you are well. Please proceed with attached order. Site con…" at bounding box center [444, 203] width 840 height 162
type textarea "x"
type textarea "Good morning, I hope you are well. Please proceed with attached order. Site con…"
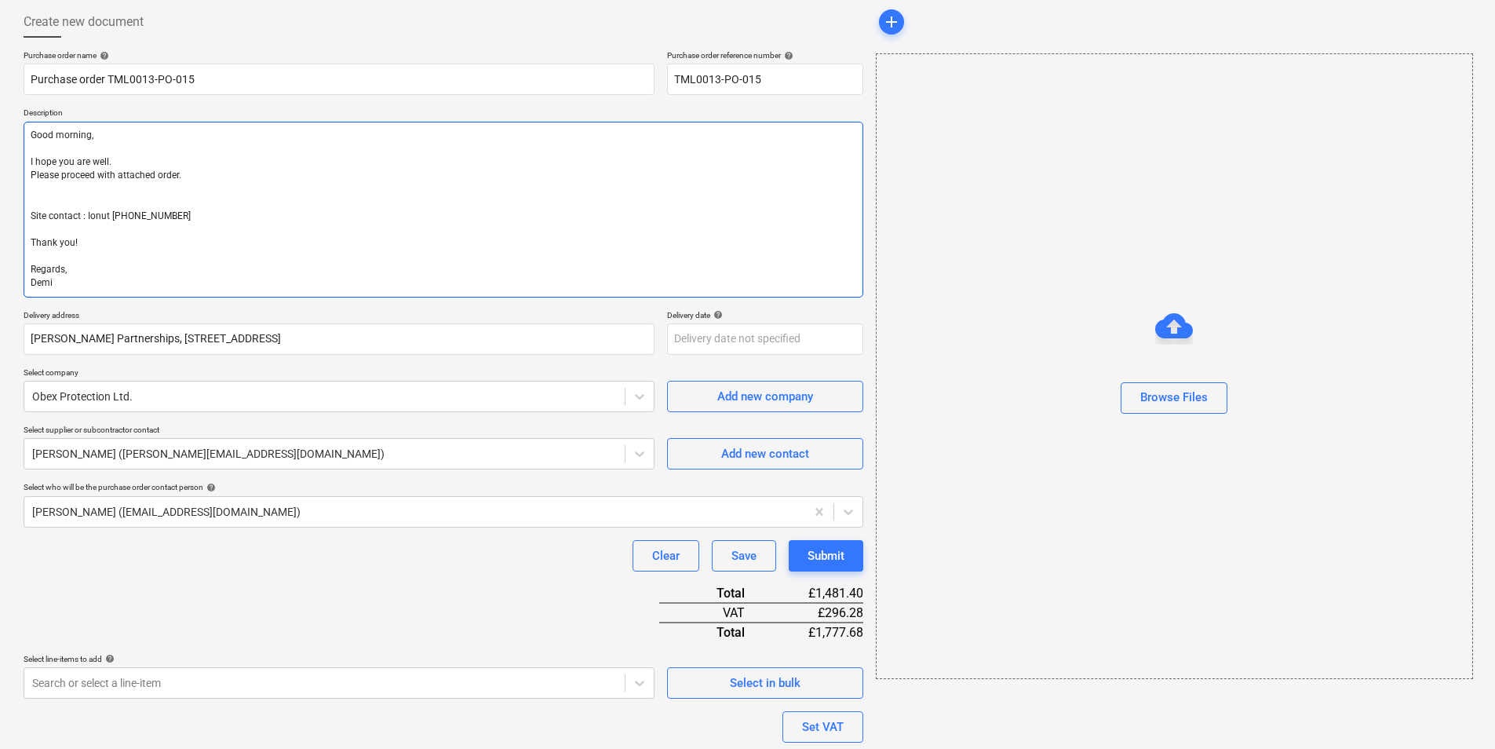
type textarea "x"
type textarea "Good morning, I hope you are well. Please proceed with attached order. D Site c…"
type textarea "x"
type textarea "Good morning, I hope you are well. Please proceed with attached order. De Site …"
type textarea "x"
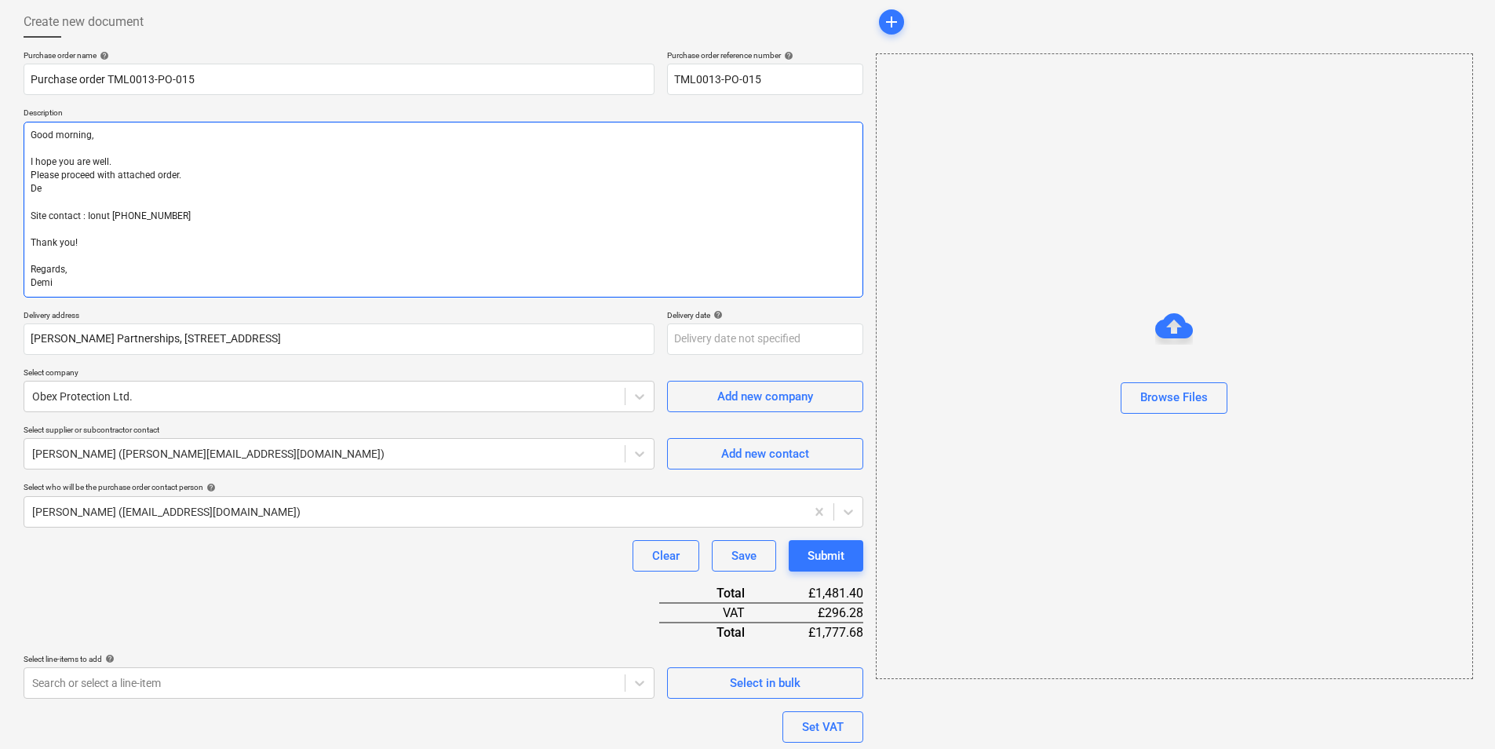
type textarea "Good morning, I hope you are well. Please proceed with attached order. Del Site…"
type textarea "x"
type textarea "Good morning, I hope you are well. Please proceed with attached order. Deli Sit…"
type textarea "x"
type textarea "Good morning, I hope you are well. Please proceed with attached order. Deliv Si…"
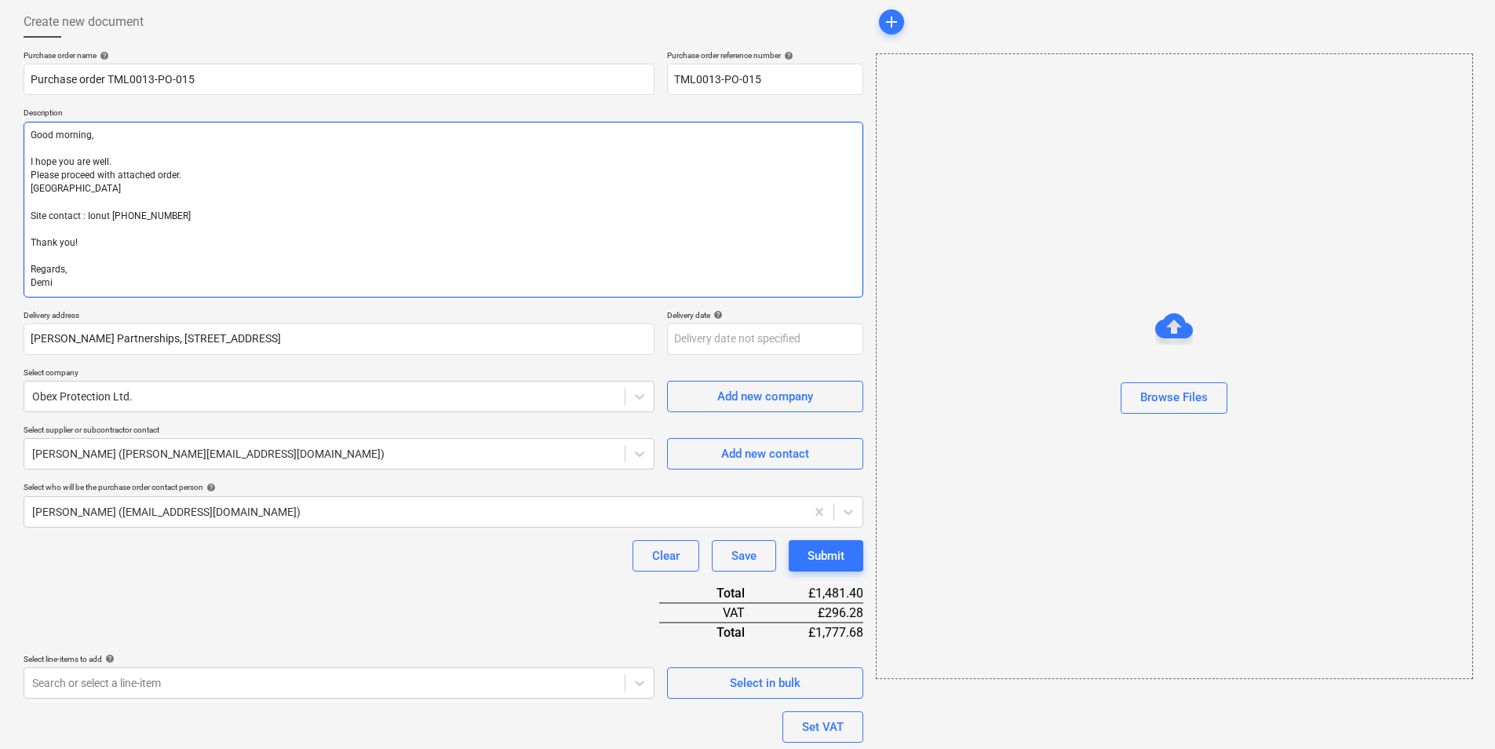
type textarea "x"
type textarea "Good morning, I hope you are well. Please proceed with attached order. Delive S…"
type textarea "x"
type textarea "Good morning, I hope you are well. Please proceed with attached order. Deliver …"
type textarea "x"
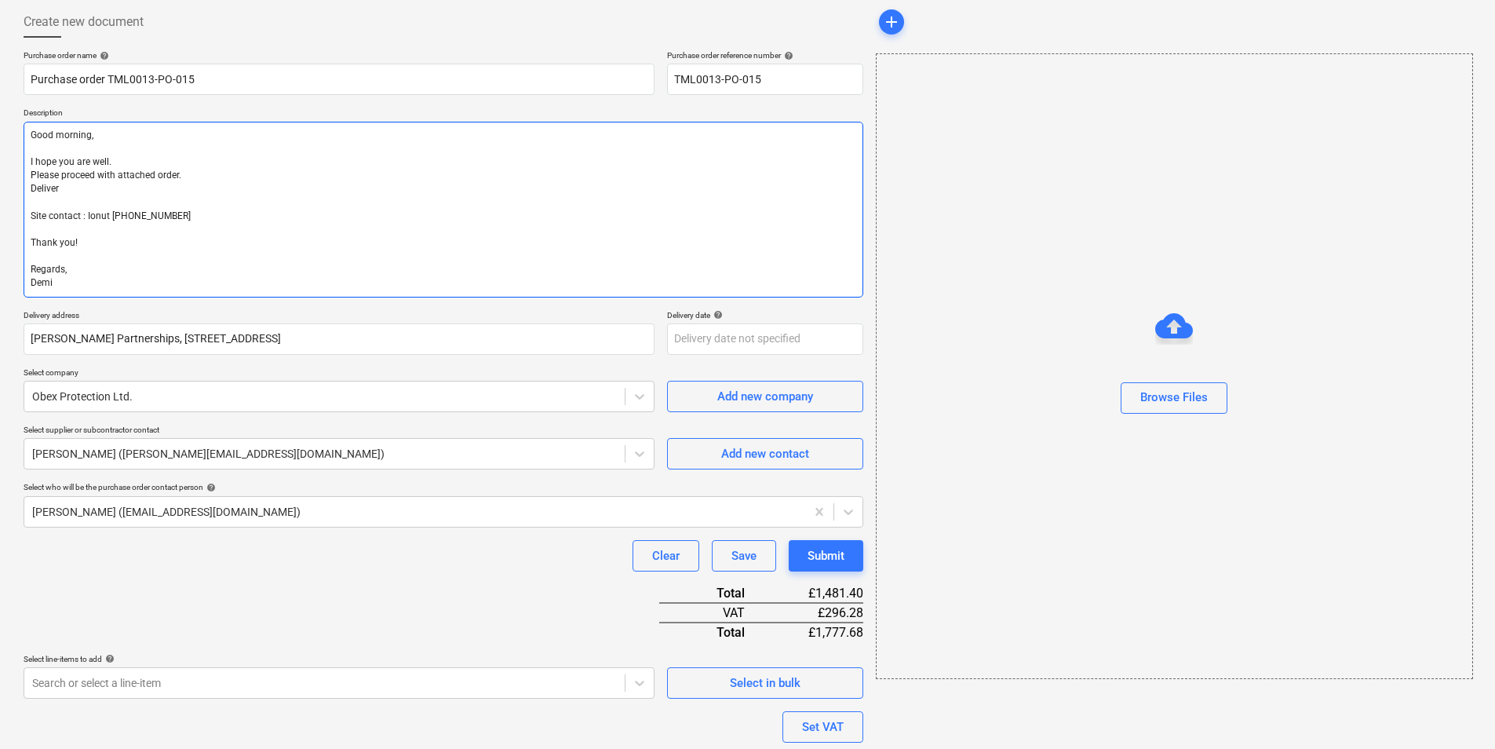
type textarea "Good morning, I hope you are well. Please proceed with attached order. Delivery…"
type textarea "x"
type textarea "Good morning, I hope you are well. Please proceed with attached order. Delivery…"
type textarea "x"
type textarea "Good morning, I hope you are well. Please proceed with attached order. Delivery…"
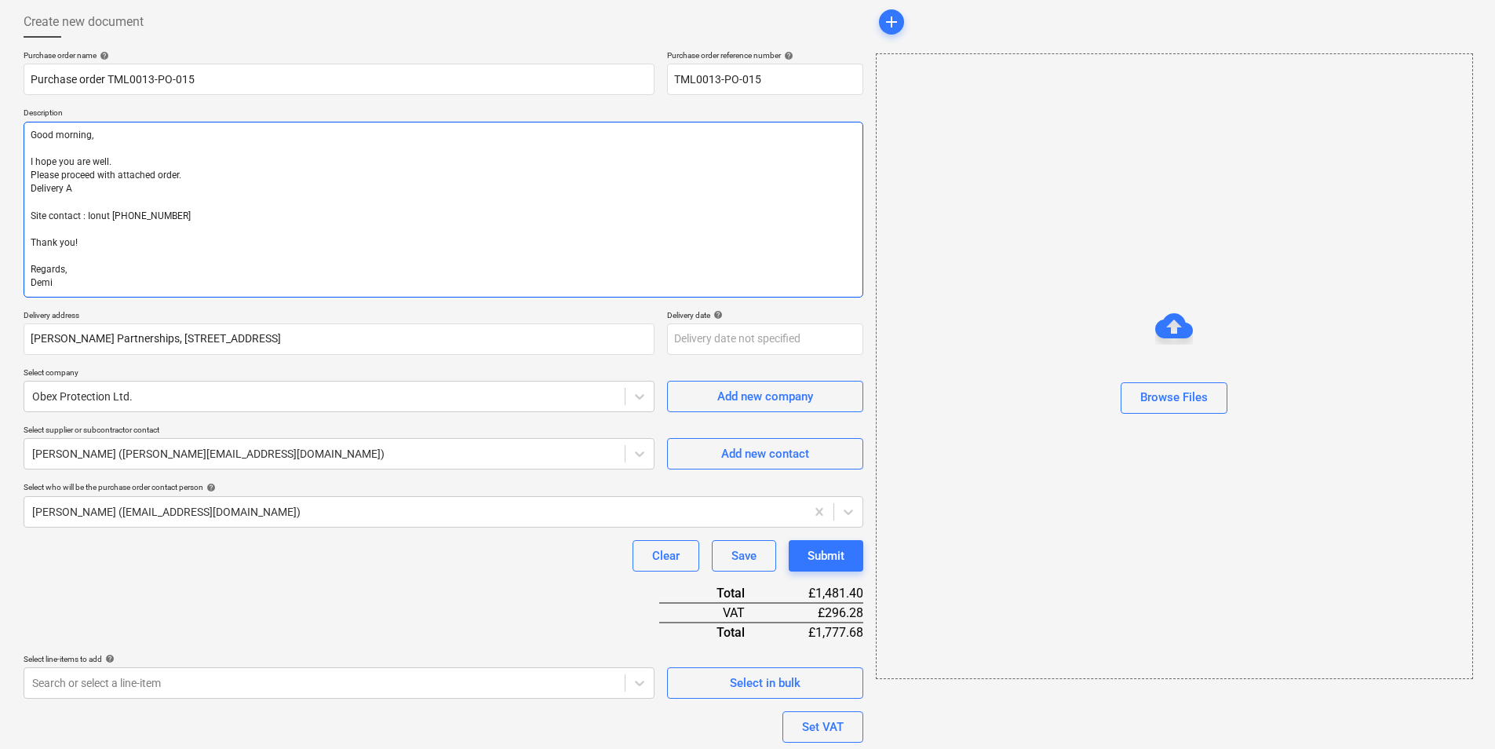
type textarea "x"
type textarea "Good morning, I hope you are well. Please proceed with attached order. Delivery…"
type textarea "x"
type textarea "Good morning, I hope you are well. Please proceed with attached order. Delivery…"
type textarea "x"
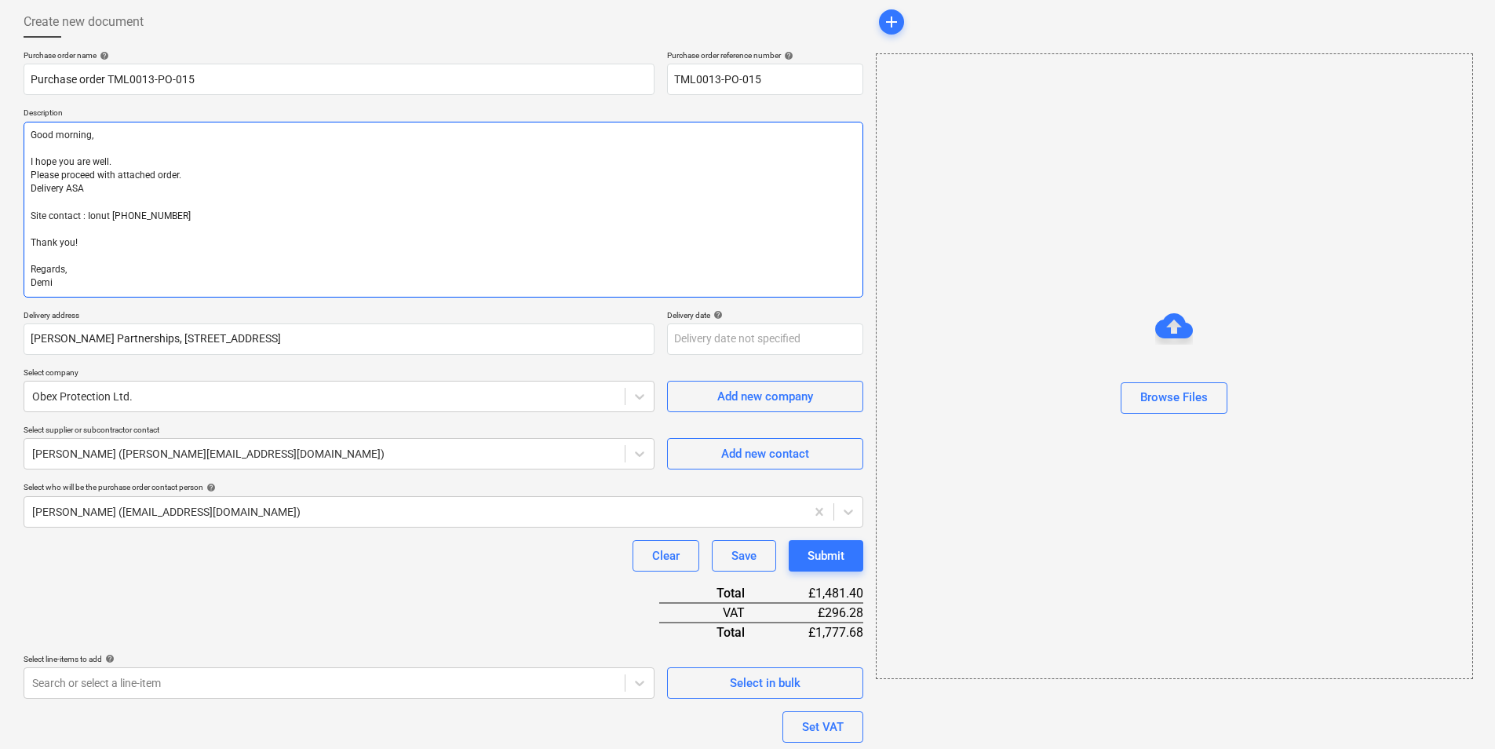
type textarea "Good morning, I hope you are well. Please proceed with attached order. Delivery…"
type textarea "x"
type textarea "Good morning, I hope you are well. Please proceed with attached order. Delivery…"
type textarea "x"
type textarea "Good morning, I hope you are well. Please proceed with attached order. Delivery…"
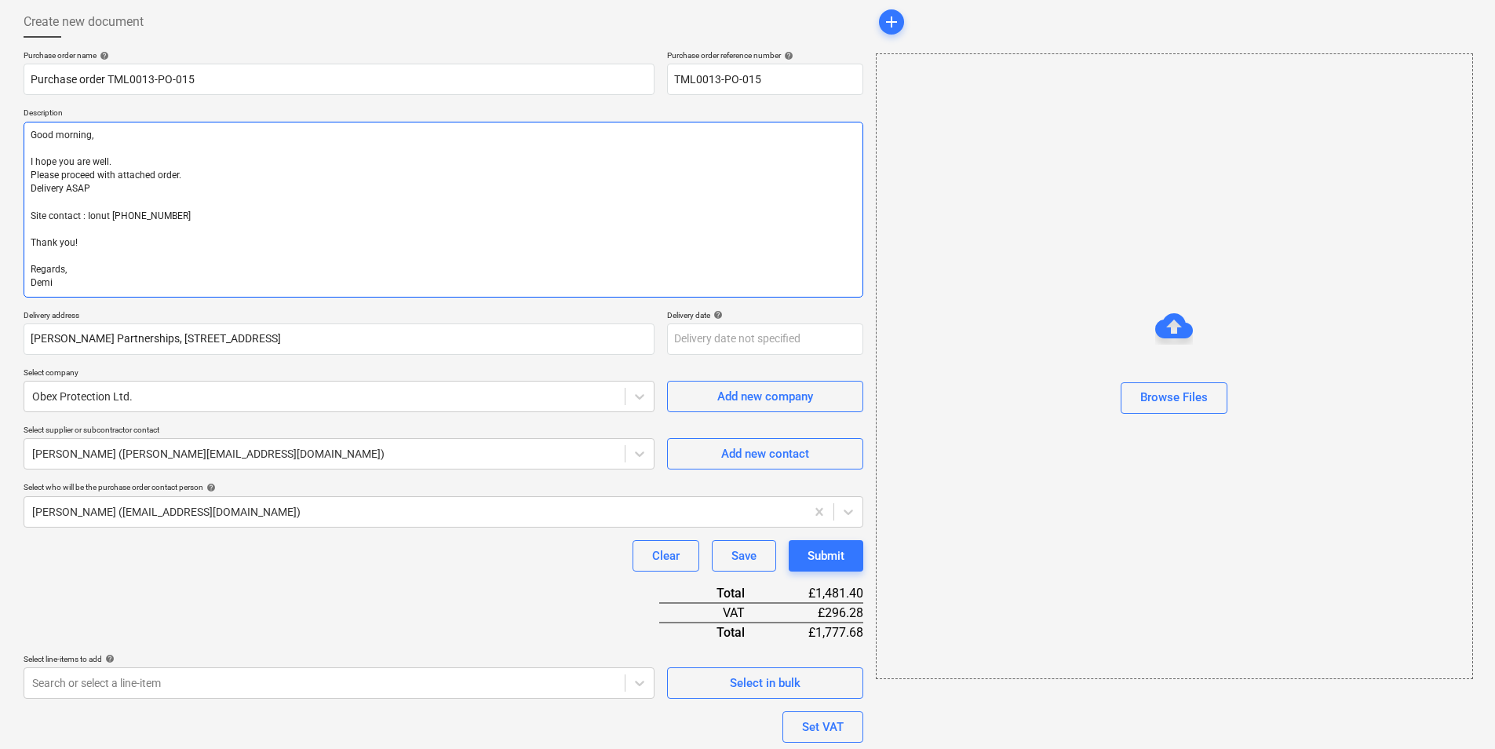
type textarea "x"
type textarea "Good morning, I hope you are well. Please proceed with attached order. Delivery…"
type textarea "x"
type textarea "Good morning, I hope you are well. Please proceed with attached order. Delivery…"
type textarea "x"
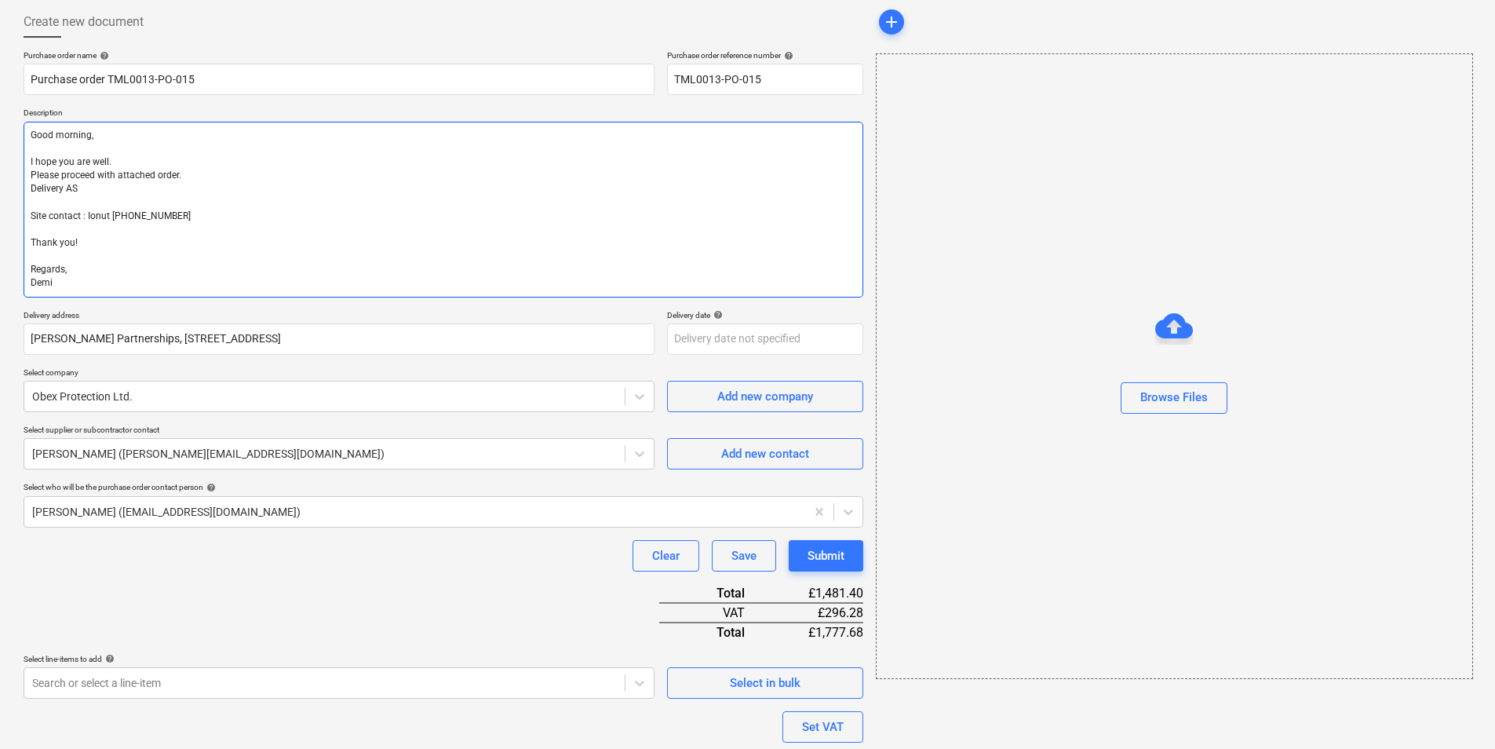
type textarea "Good morning, I hope you are well. Please proceed with attached order. Delivery…"
type textarea "x"
type textarea "Good morning, I hope you are well. Please proceed with attached order. Delivery…"
type textarea "x"
type textarea "Good morning, I hope you are well. Please proceed with attached order. Delivery…"
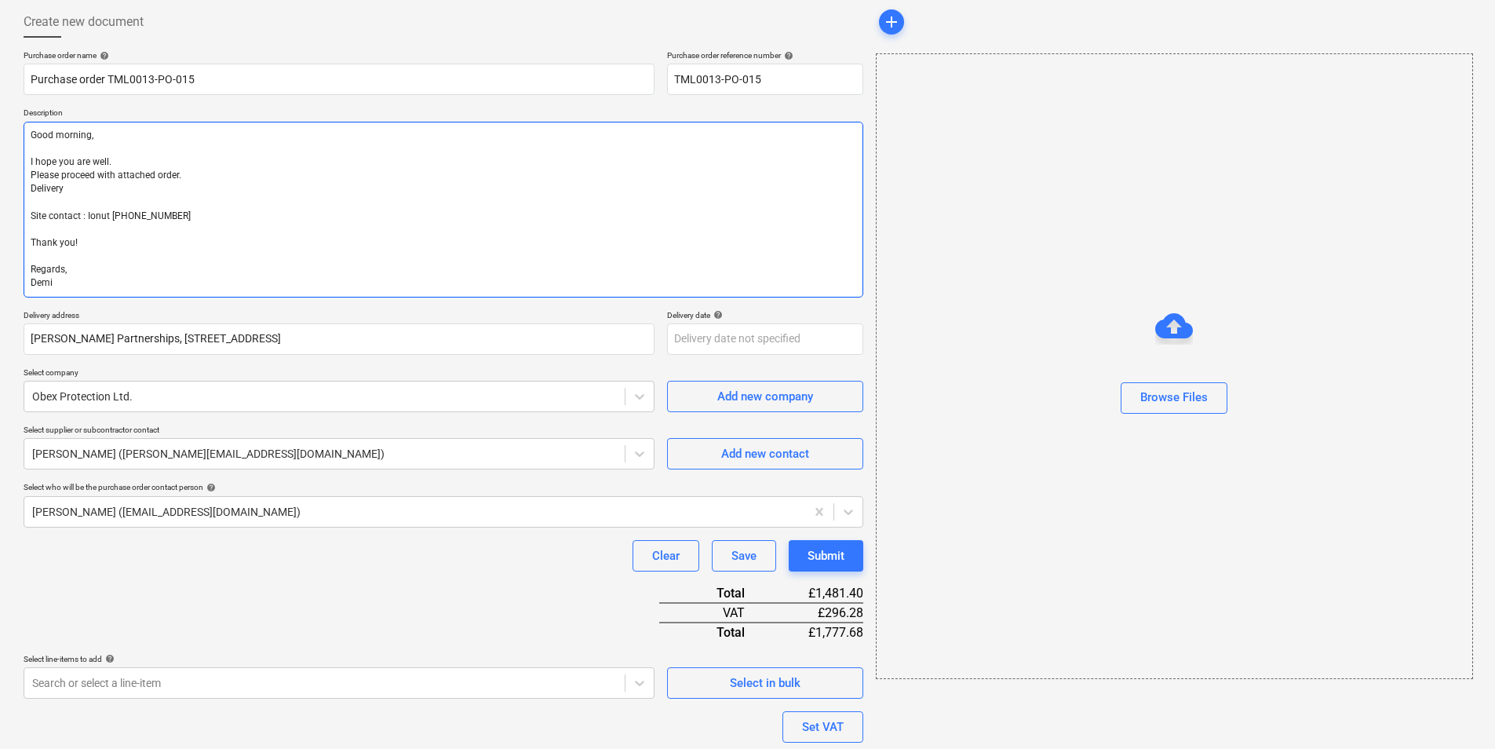
type textarea "x"
type textarea "Good morning, I hope you are well. Please proceed with attached order. Deliver …"
type textarea "x"
type textarea "Good morning, I hope you are well. Please proceed with attached order. Deliv Si…"
type textarea "x"
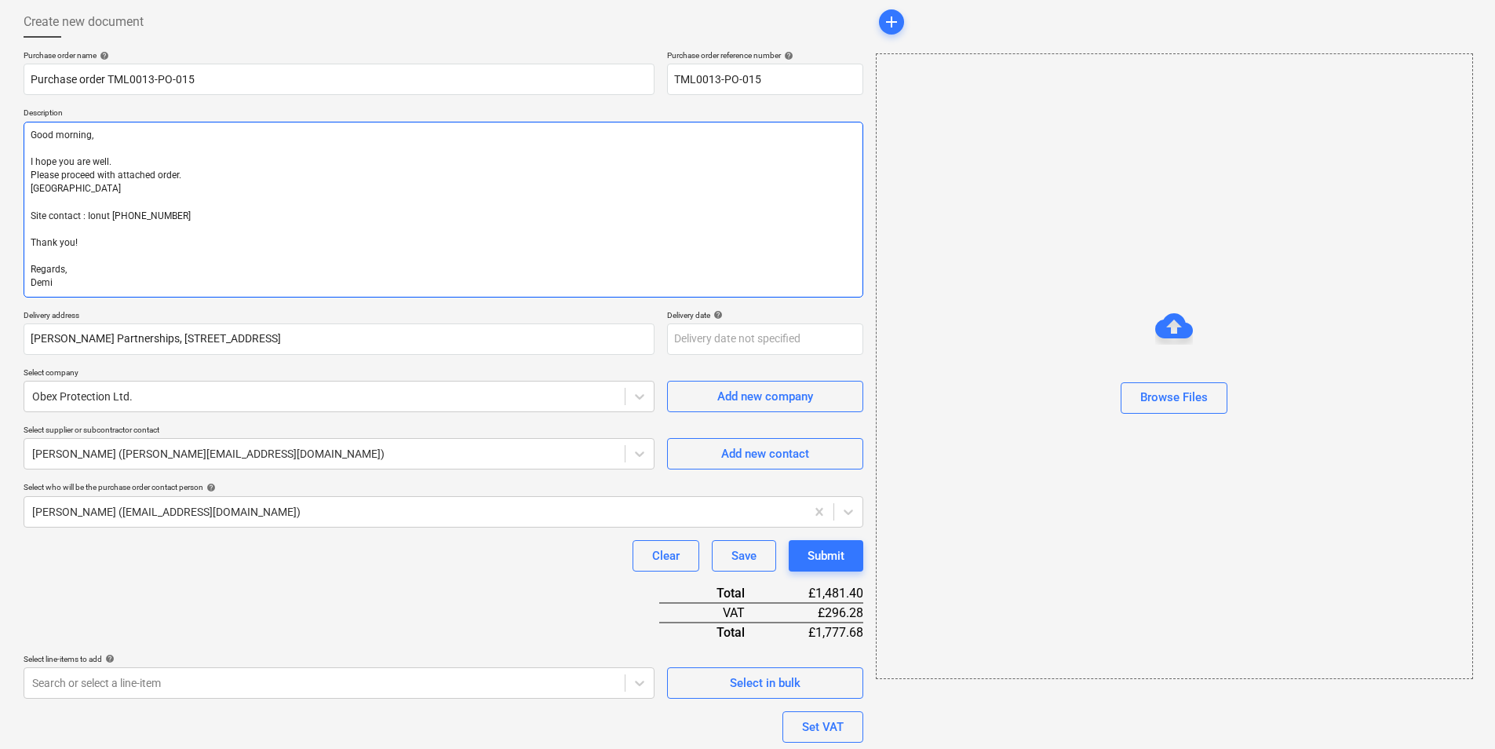
type textarea "Good morning, I hope you are well. Please proceed with attached order. Deli Sit…"
type textarea "x"
type textarea "Good morning, I hope you are well. Please proceed with attached order. Del Site…"
type textarea "x"
type textarea "Good morning, I hope you are well. Please proceed with attached order. De Site …"
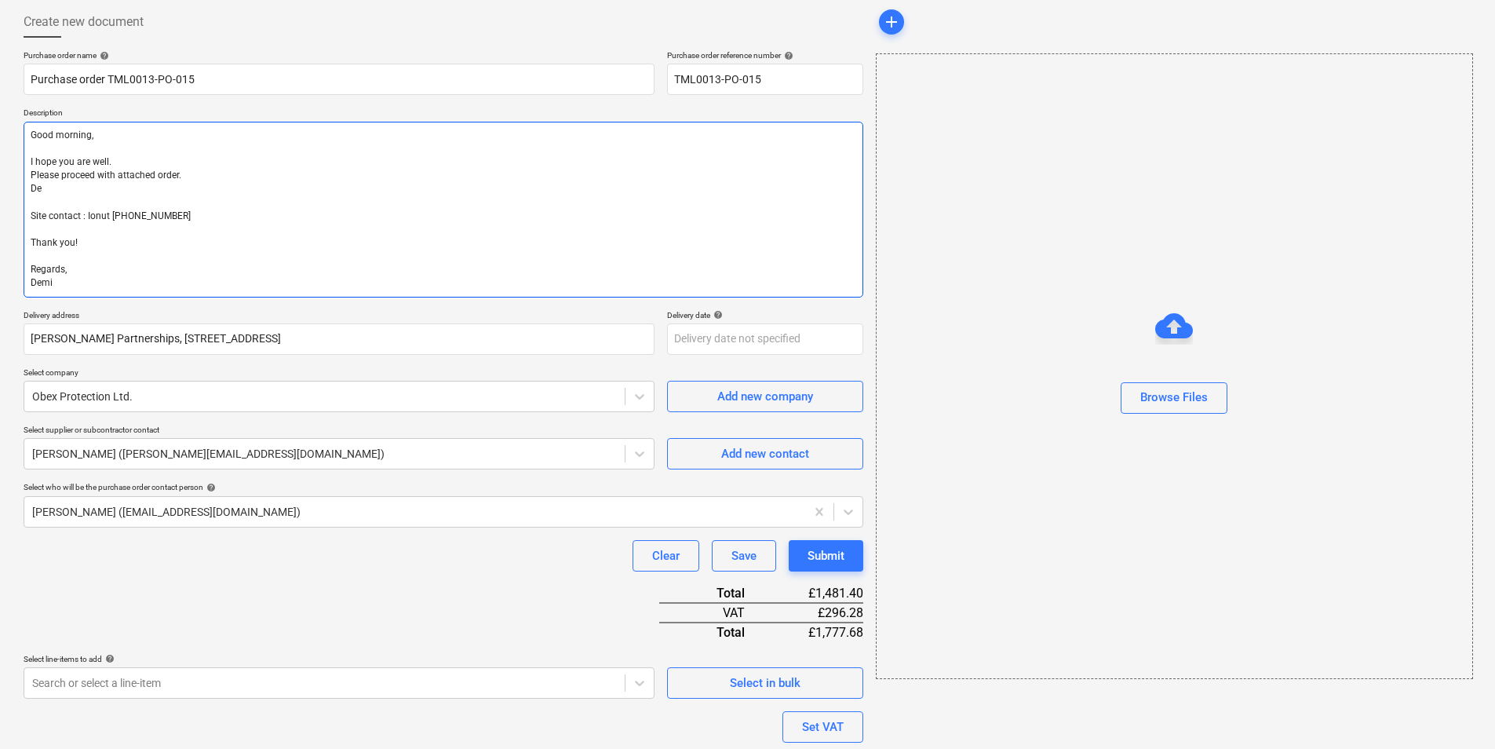
type textarea "x"
type textarea "Good morning, I hope you are well. Please proceed with attached order. D Site c…"
type textarea "x"
type textarea "Good morning, I hope you are well. Please proceed with attached order. Site con…"
type textarea "x"
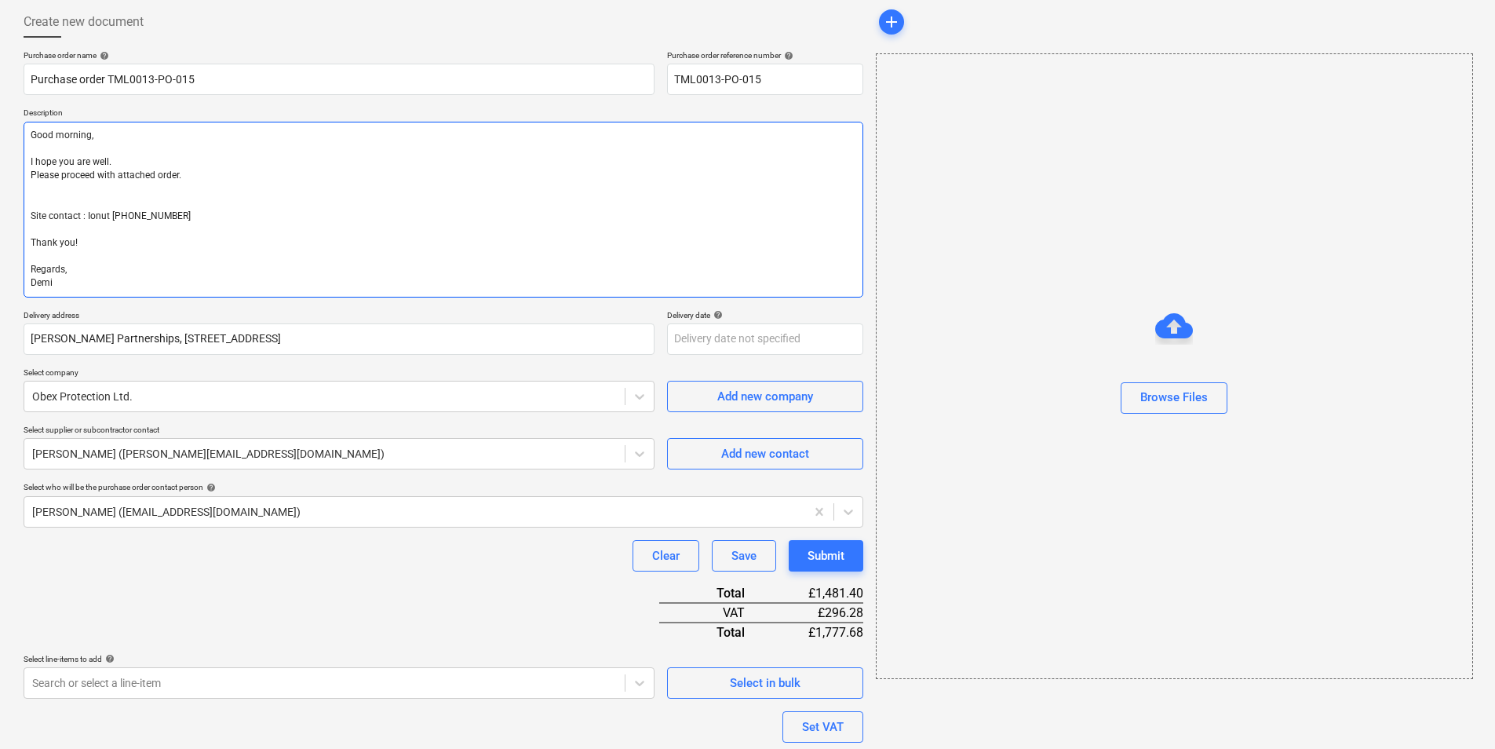
type textarea "Good morning, I hope you are well. Please proceed with attached order. Site con…"
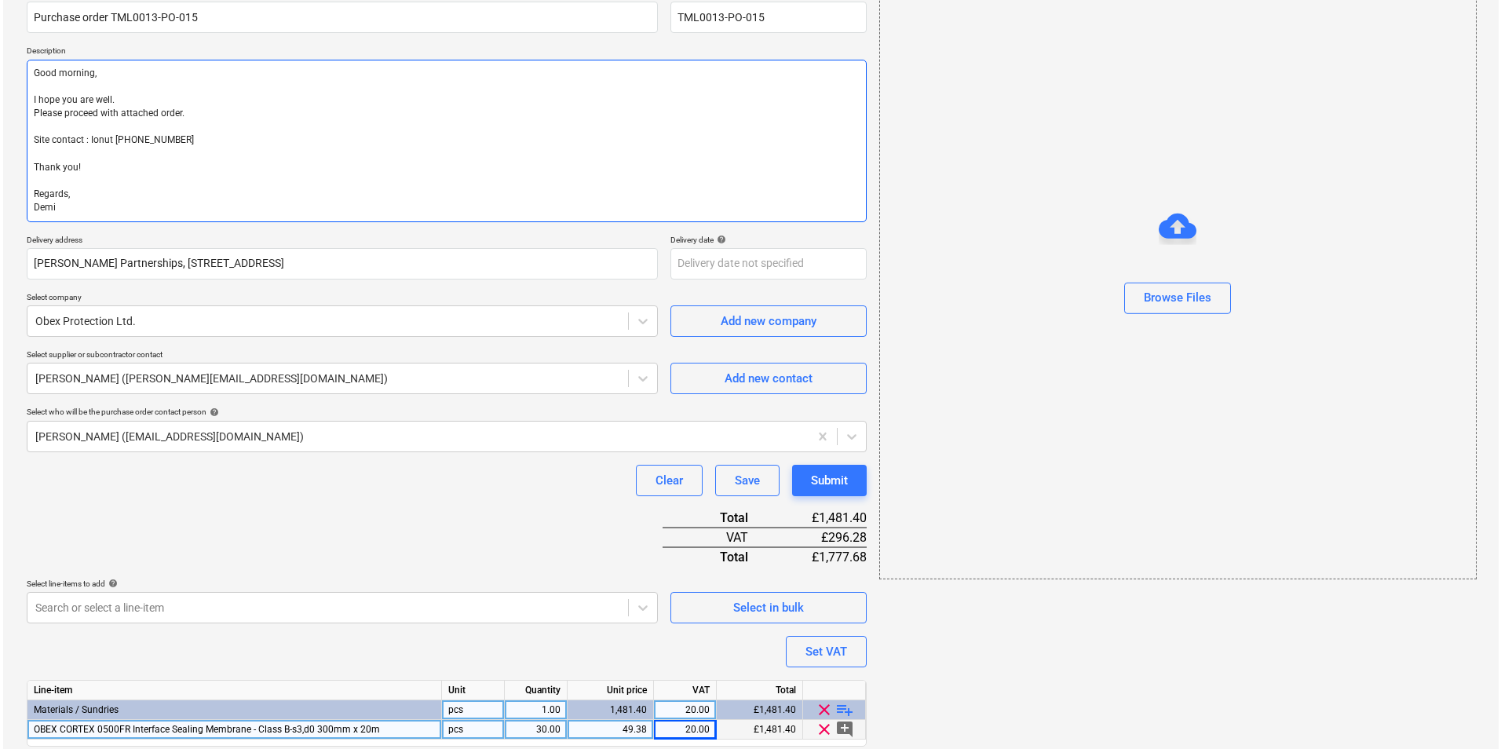
scroll to position [195, 0]
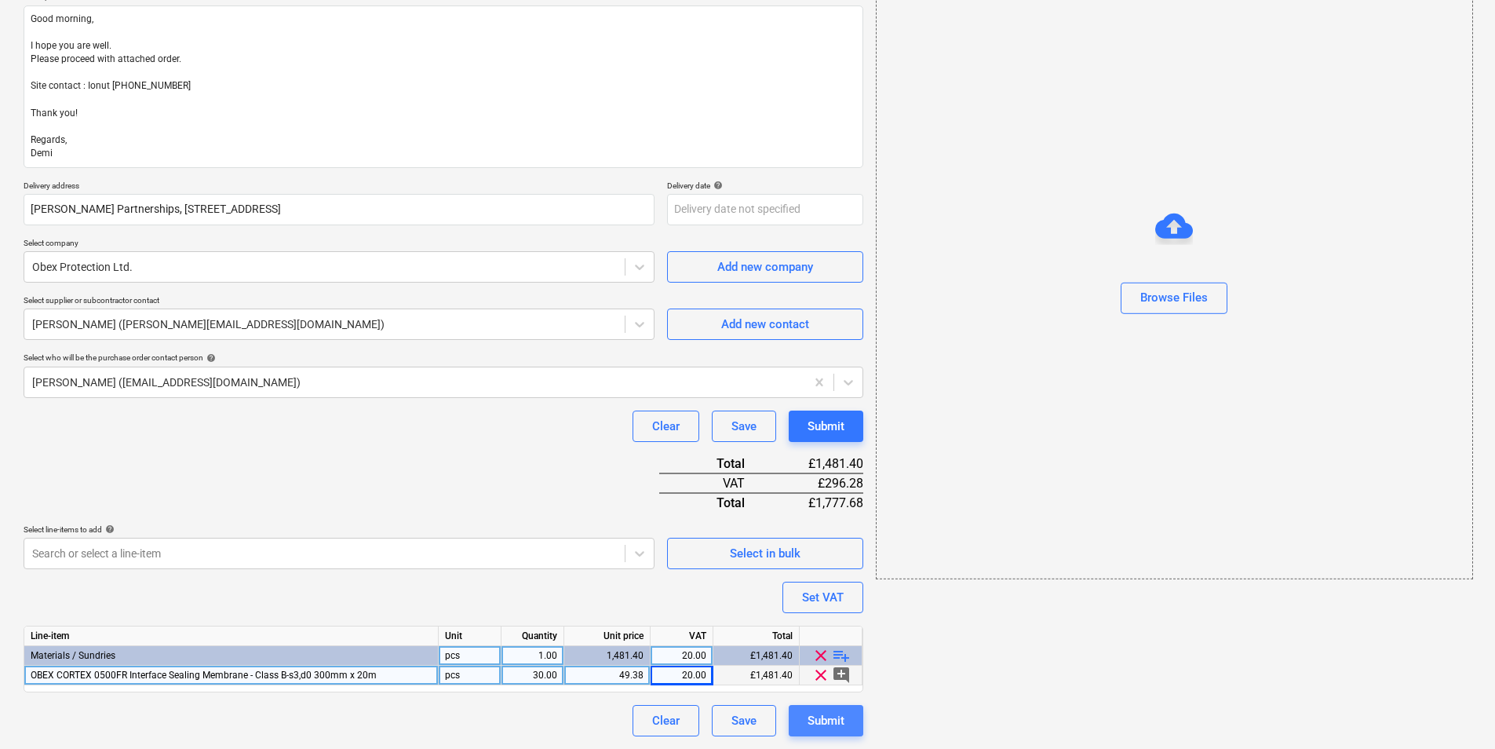
click at [828, 719] on div "Submit" at bounding box center [826, 720] width 37 height 20
type textarea "x"
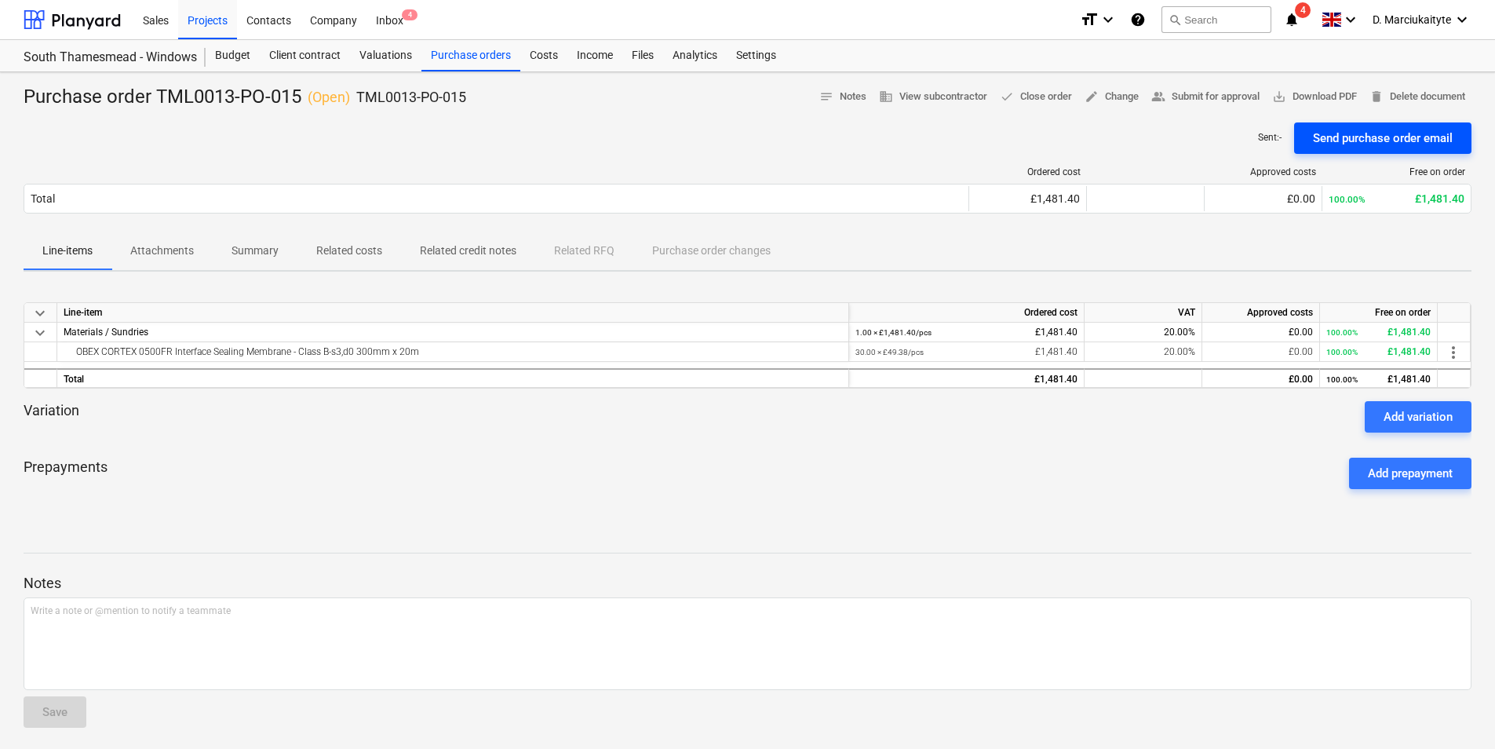
click at [1375, 138] on div "Send purchase order email" at bounding box center [1383, 138] width 140 height 20
click at [408, 341] on div "Materials / Sundries" at bounding box center [453, 333] width 792 height 20
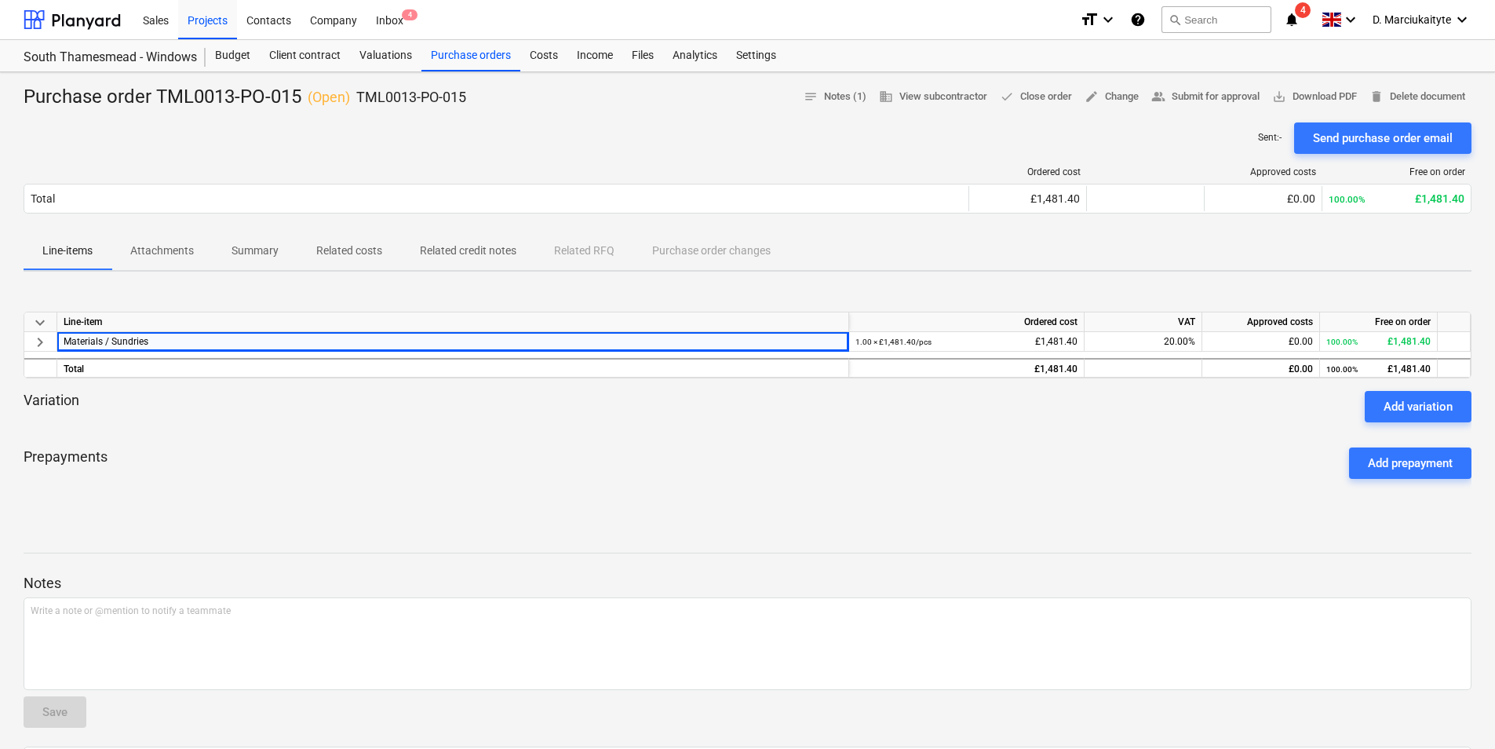
click at [364, 409] on div "Variation Add variation" at bounding box center [748, 406] width 1448 height 31
click at [42, 344] on span "keyboard_arrow_right" at bounding box center [40, 342] width 19 height 19
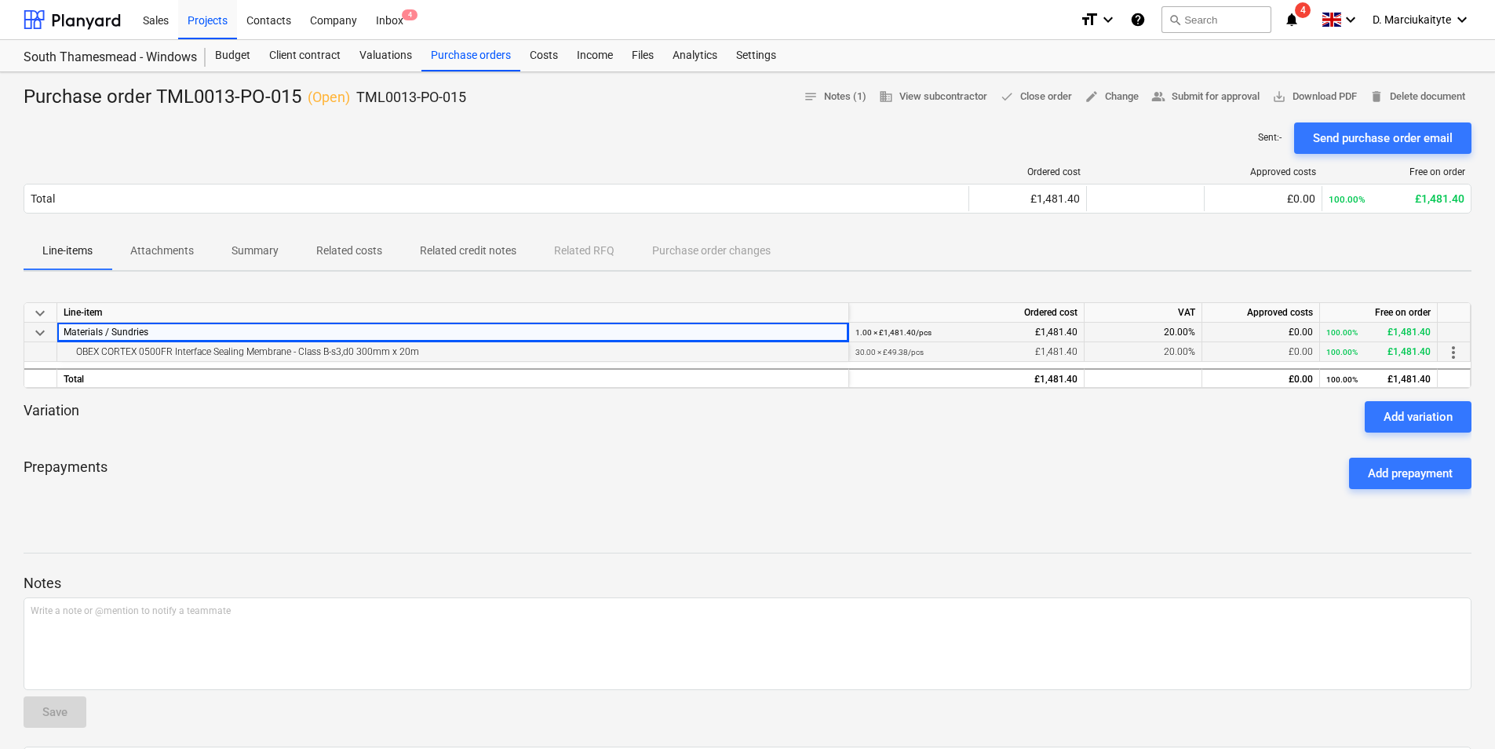
drag, startPoint x: 458, startPoint y: 356, endPoint x: 77, endPoint y: 352, distance: 381.5
click at [77, 352] on div "OBEX CORTEX 0500FR Interface Sealing Membrane - Class B-s3,d0 300mm x 20m" at bounding box center [453, 351] width 779 height 19
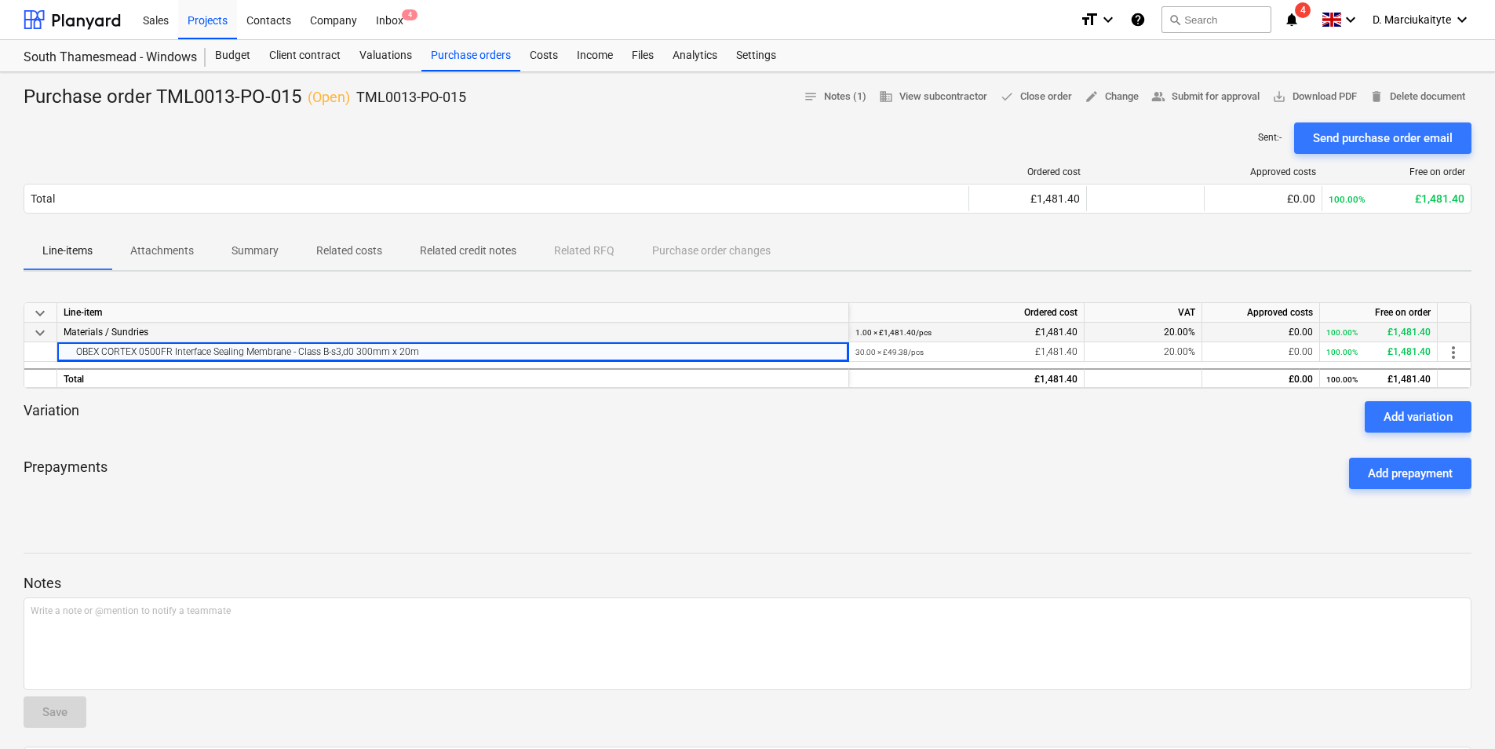
copy div "OBEX CORTEX 0500FR Interface Sealing Membrane - Class B-s3,d0 300mm x 20m"
drag, startPoint x: 495, startPoint y: 99, endPoint x: 357, endPoint y: 99, distance: 138.2
click at [357, 99] on div "Purchase order TML0013-PO-015 ( Open ) TML0013-PO-015 notes Notes (1) business …" at bounding box center [748, 97] width 1448 height 25
copy p "TML0013-PO-015"
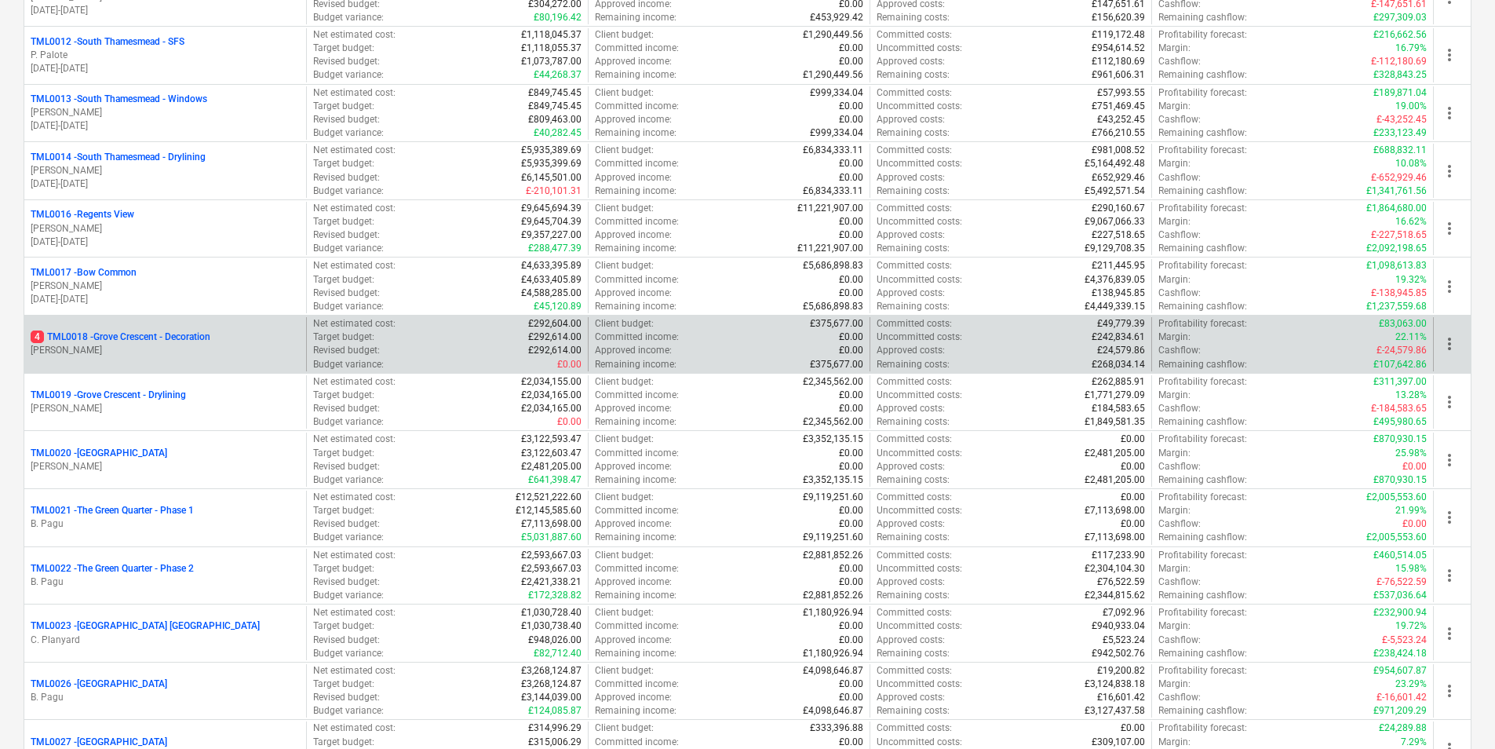
scroll to position [863, 0]
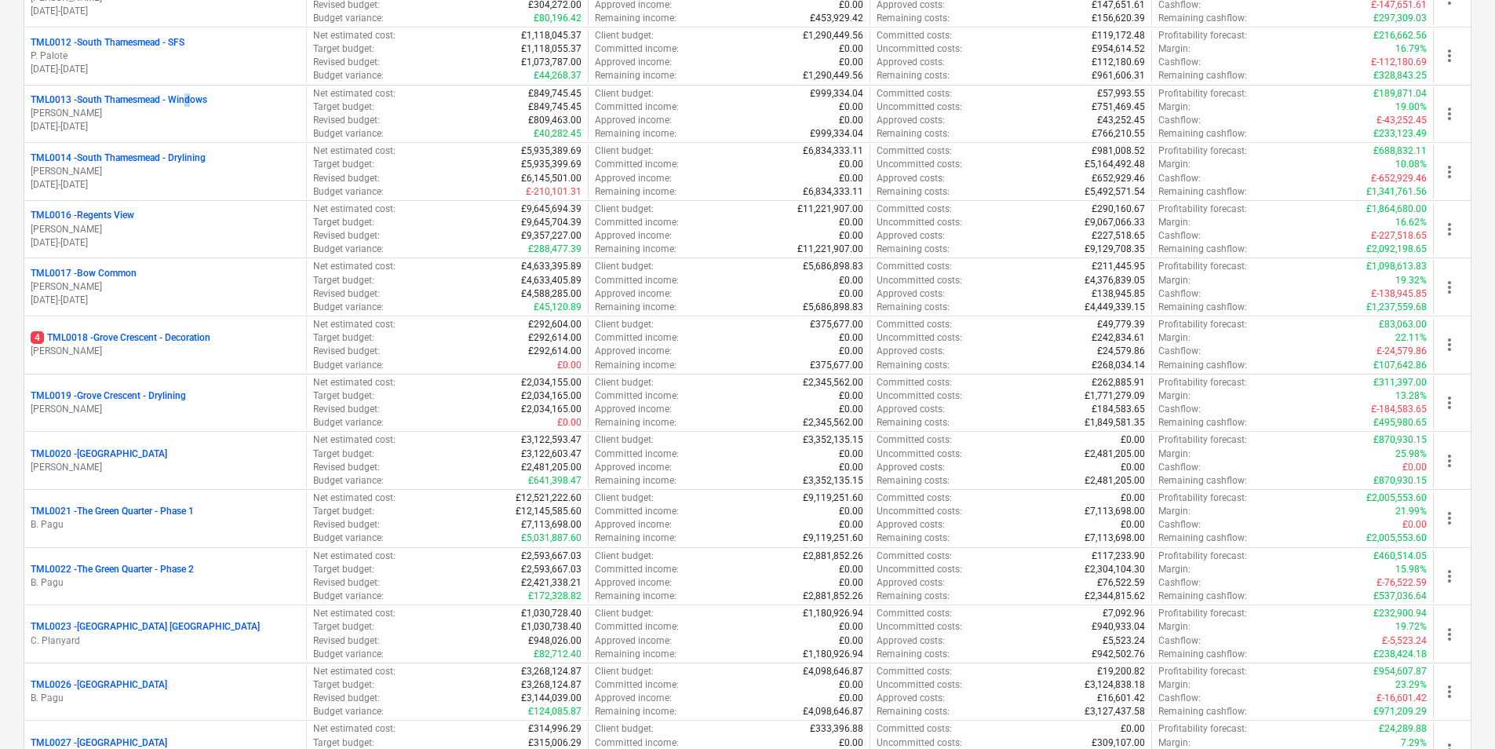
click at [192, 103] on p "TML0013 - [GEOGRAPHIC_DATA] - Windows" at bounding box center [119, 99] width 177 height 13
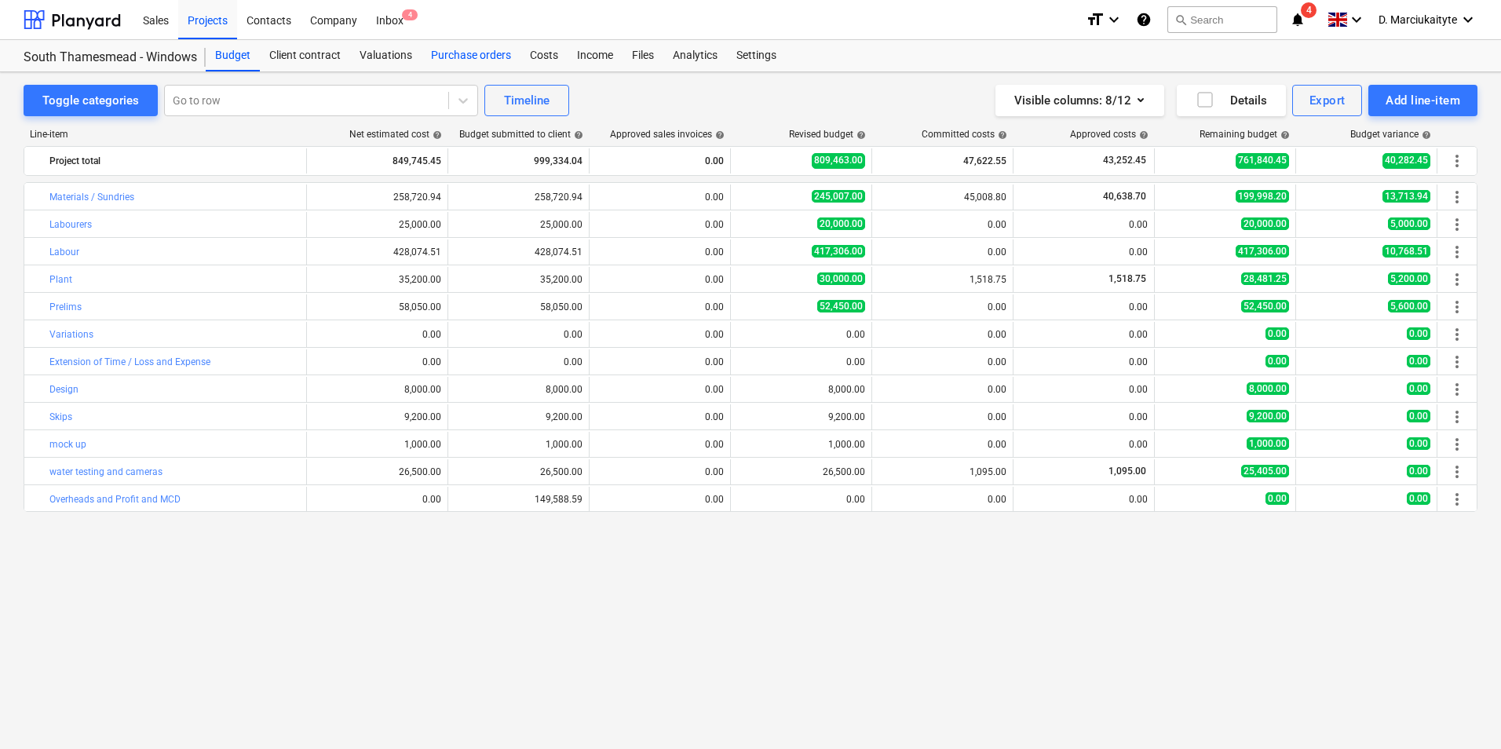
click at [458, 55] on div "Purchase orders" at bounding box center [471, 55] width 99 height 31
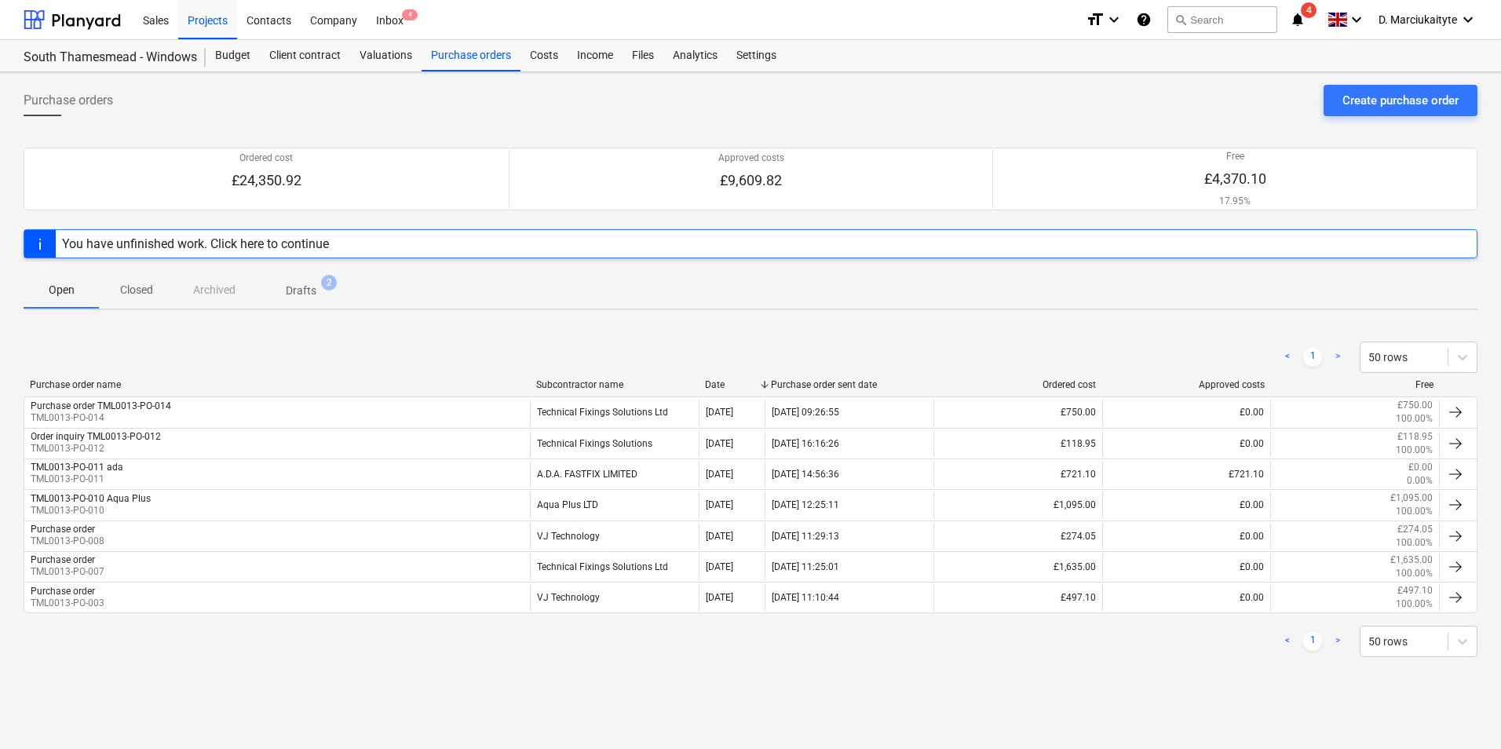
click at [134, 290] on p "Closed" at bounding box center [137, 290] width 38 height 16
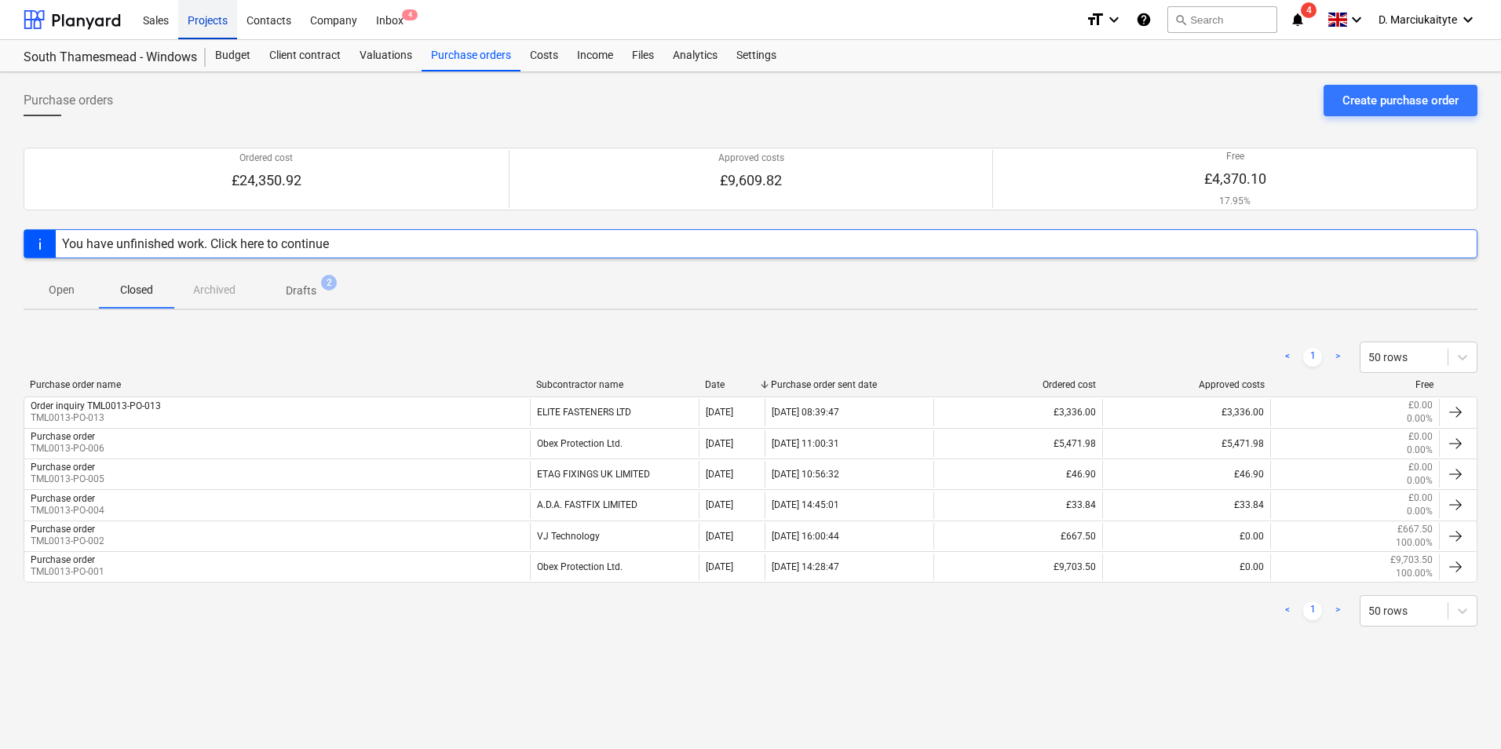
click at [229, 19] on div "Projects" at bounding box center [207, 19] width 59 height 40
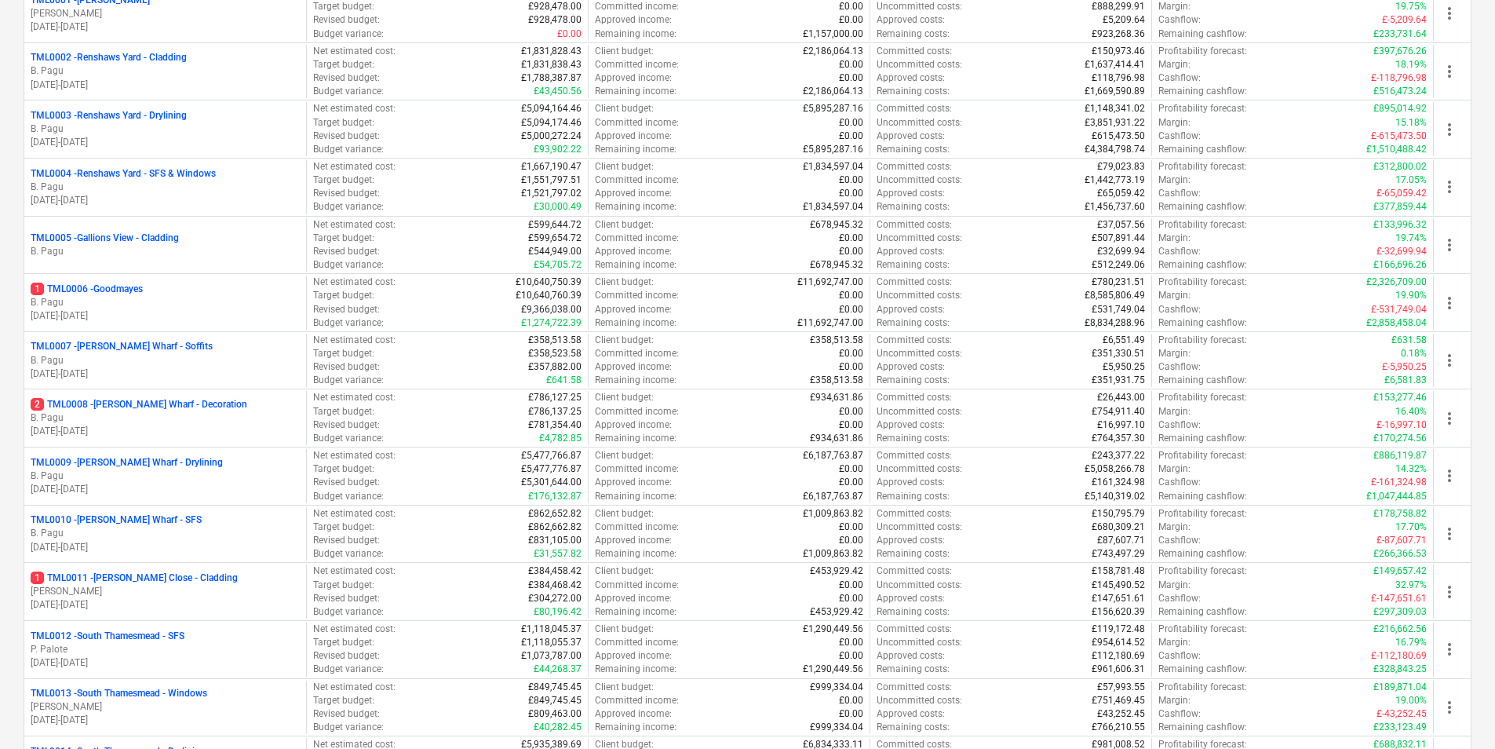
scroll to position [628, 0]
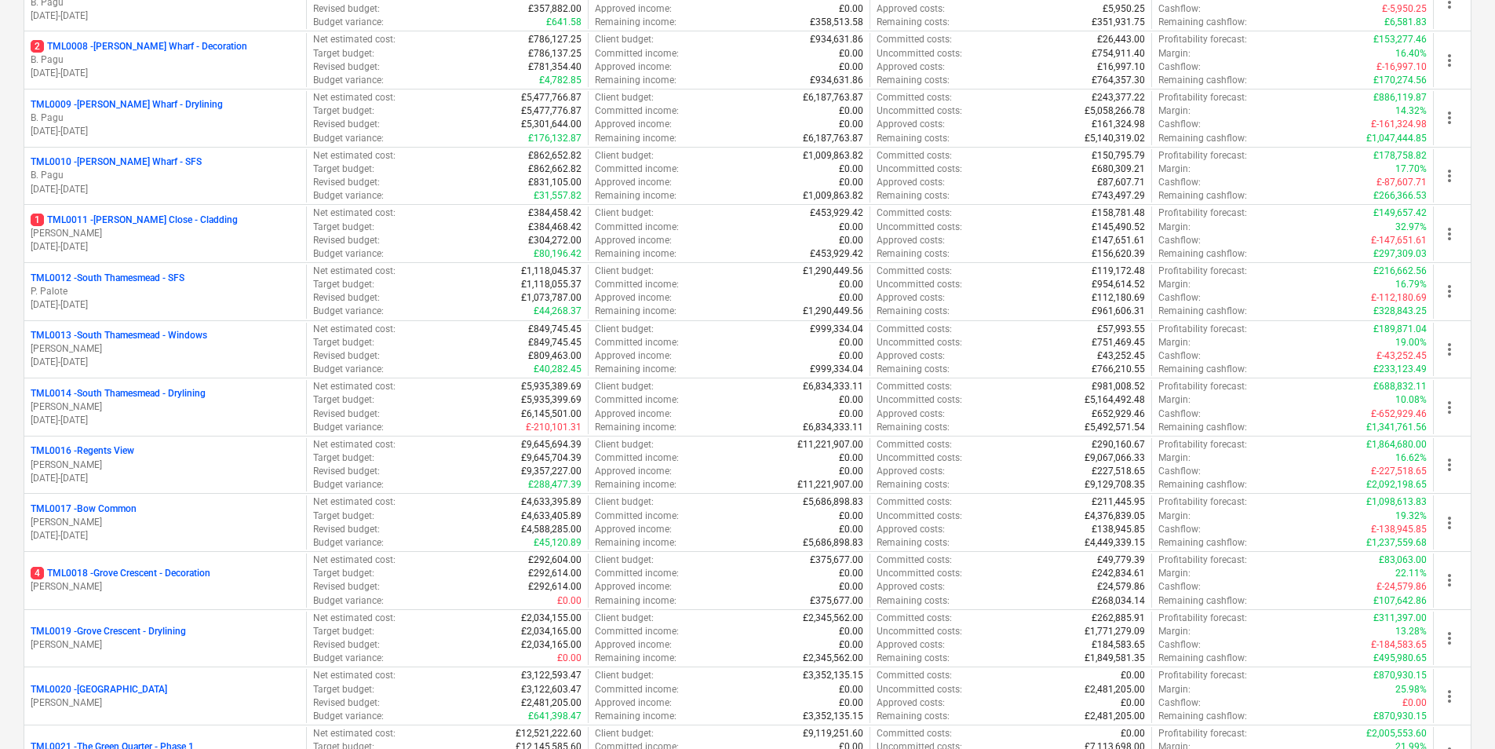
click at [149, 283] on p "TML0012 - South Thamesmead - SFS" at bounding box center [108, 278] width 154 height 13
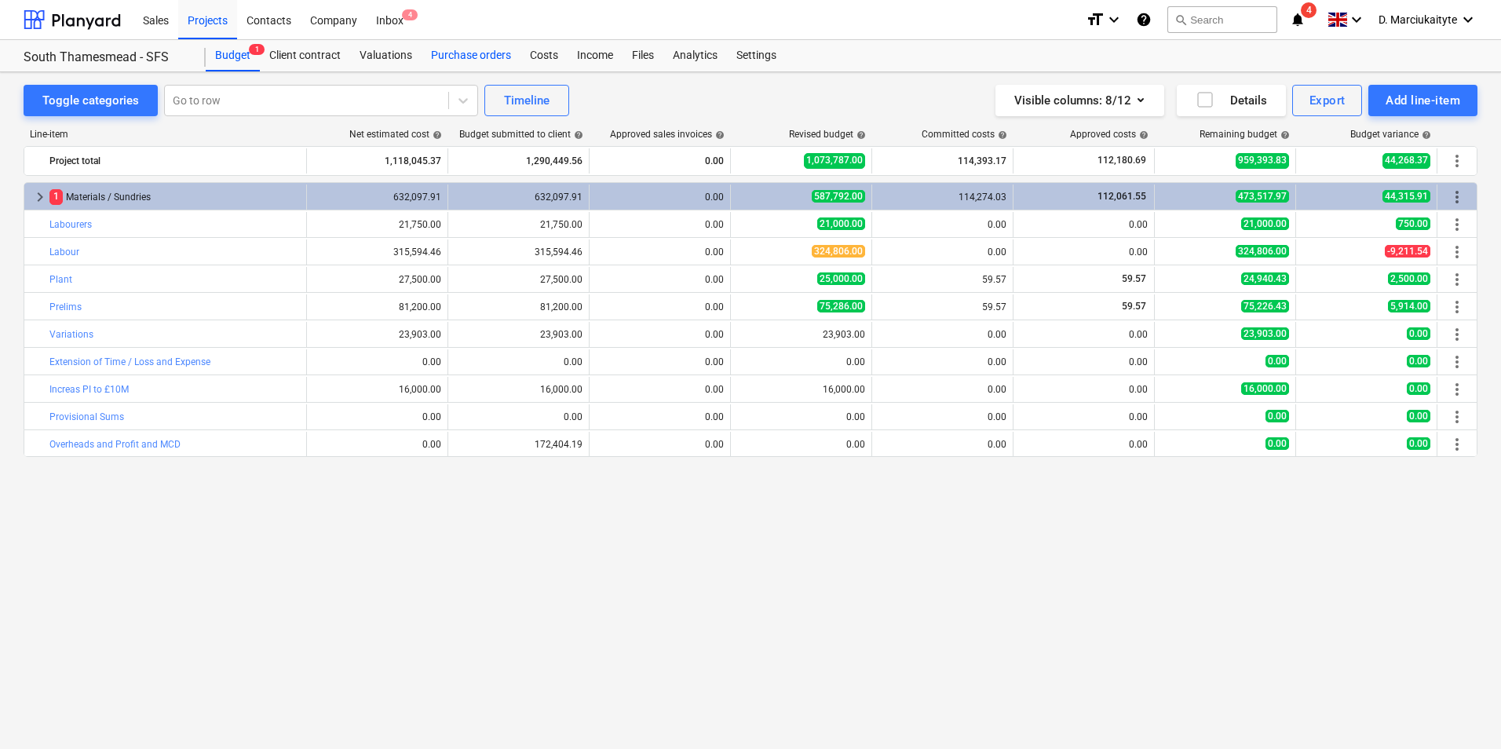
click at [444, 61] on div "Purchase orders" at bounding box center [471, 55] width 99 height 31
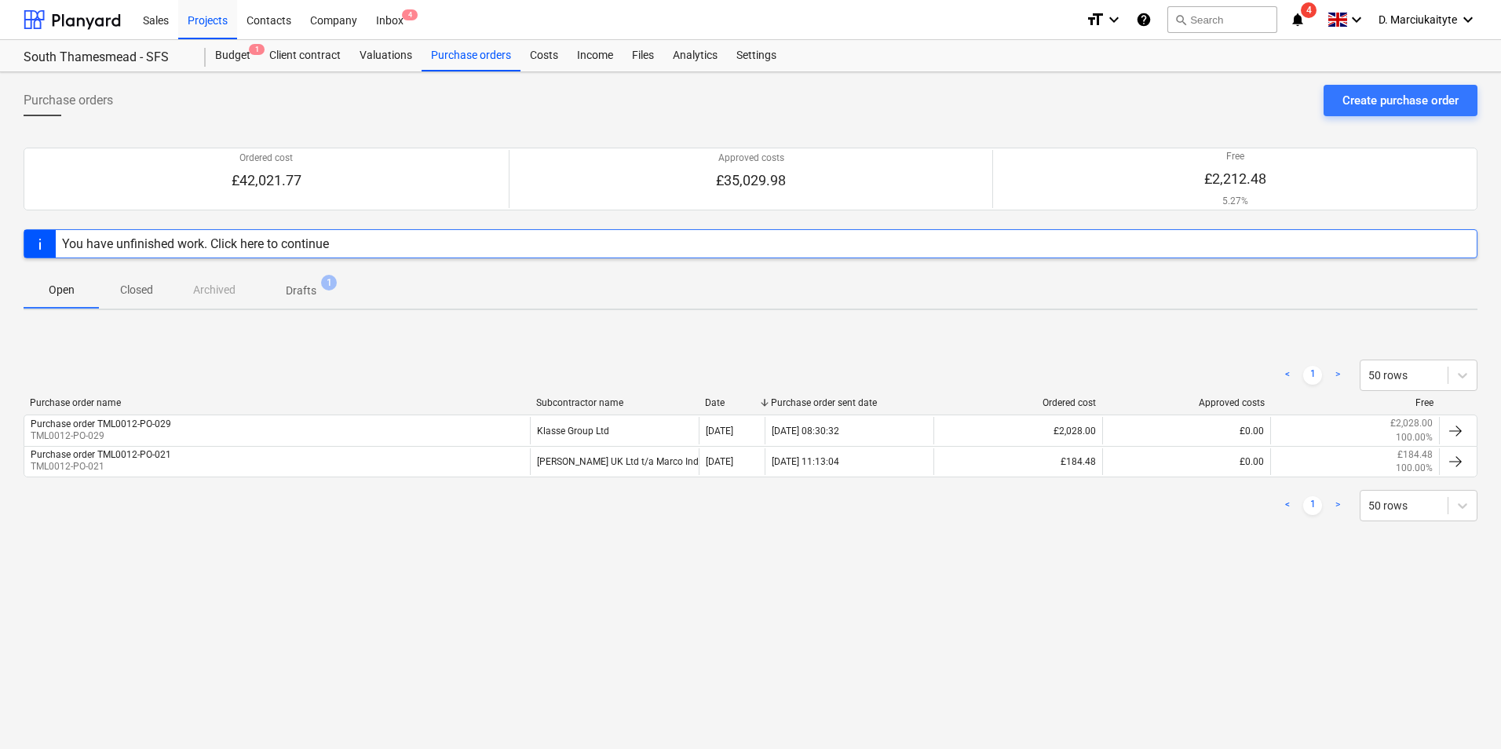
click at [131, 295] on p "Closed" at bounding box center [137, 290] width 38 height 16
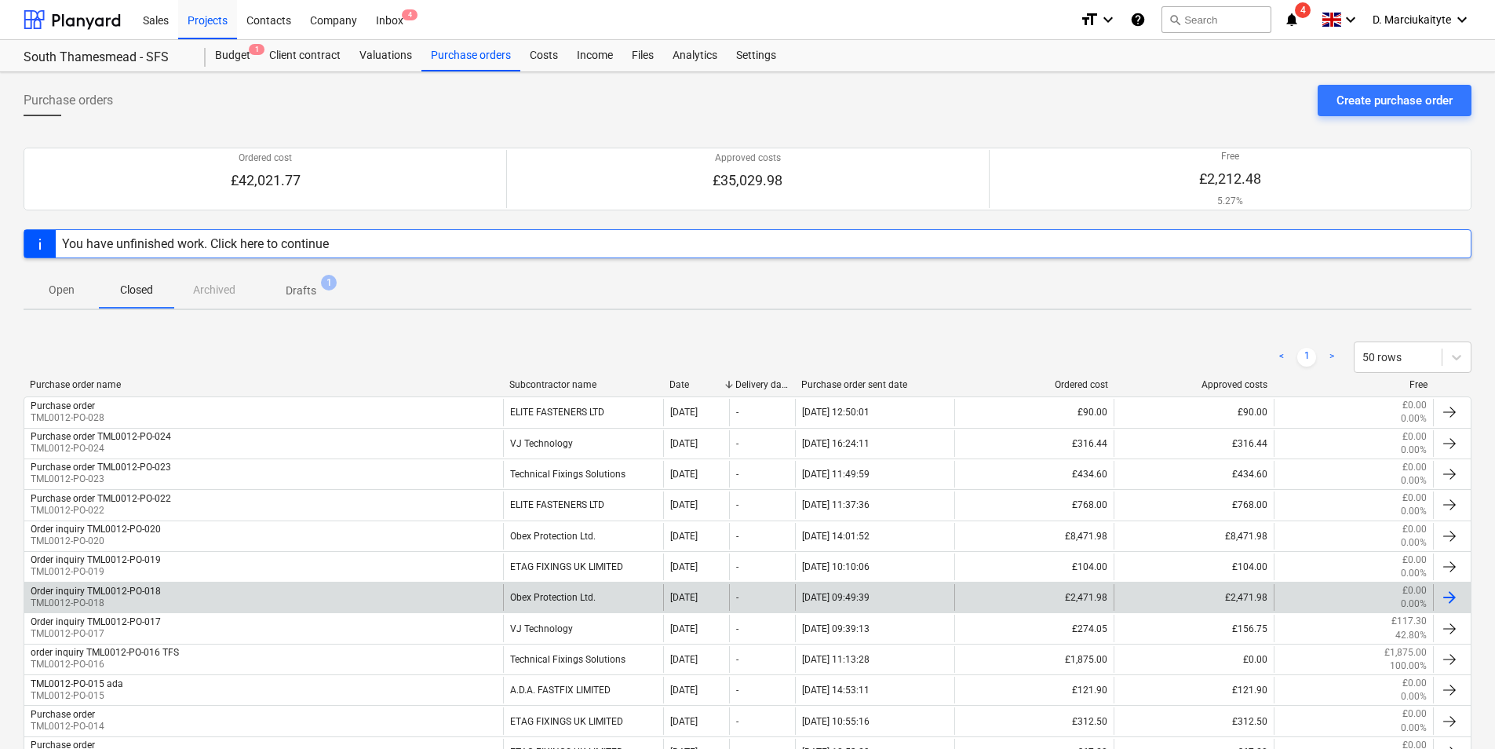
click at [215, 593] on div "Order inquiry TML0012-PO-018 TML0012-PO-018" at bounding box center [263, 597] width 479 height 27
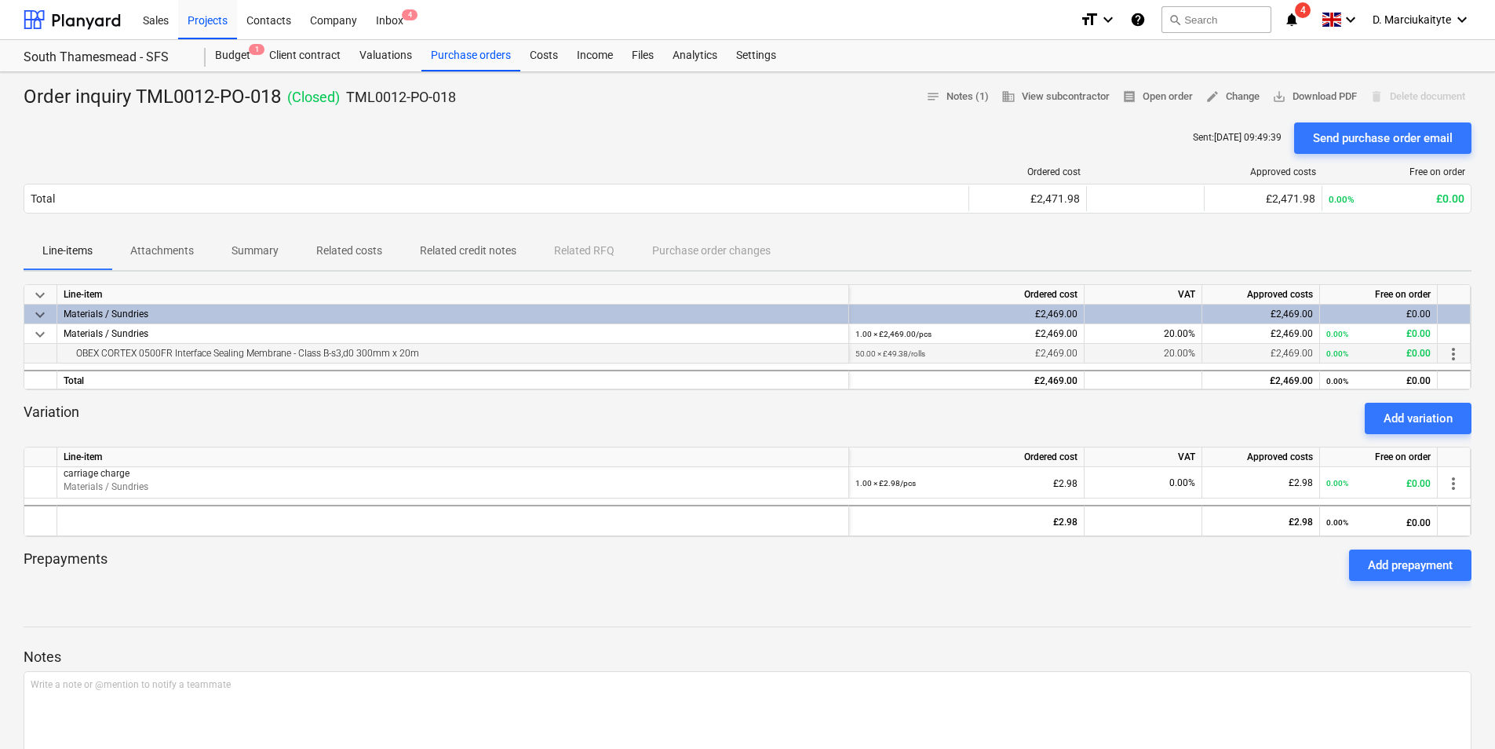
drag, startPoint x: 435, startPoint y: 353, endPoint x: 74, endPoint y: 360, distance: 361.1
click at [74, 360] on div "OBEX CORTEX 0500FR Interface Sealing Membrane - Class B-s3,d0 300mm x 20m" at bounding box center [453, 353] width 779 height 19
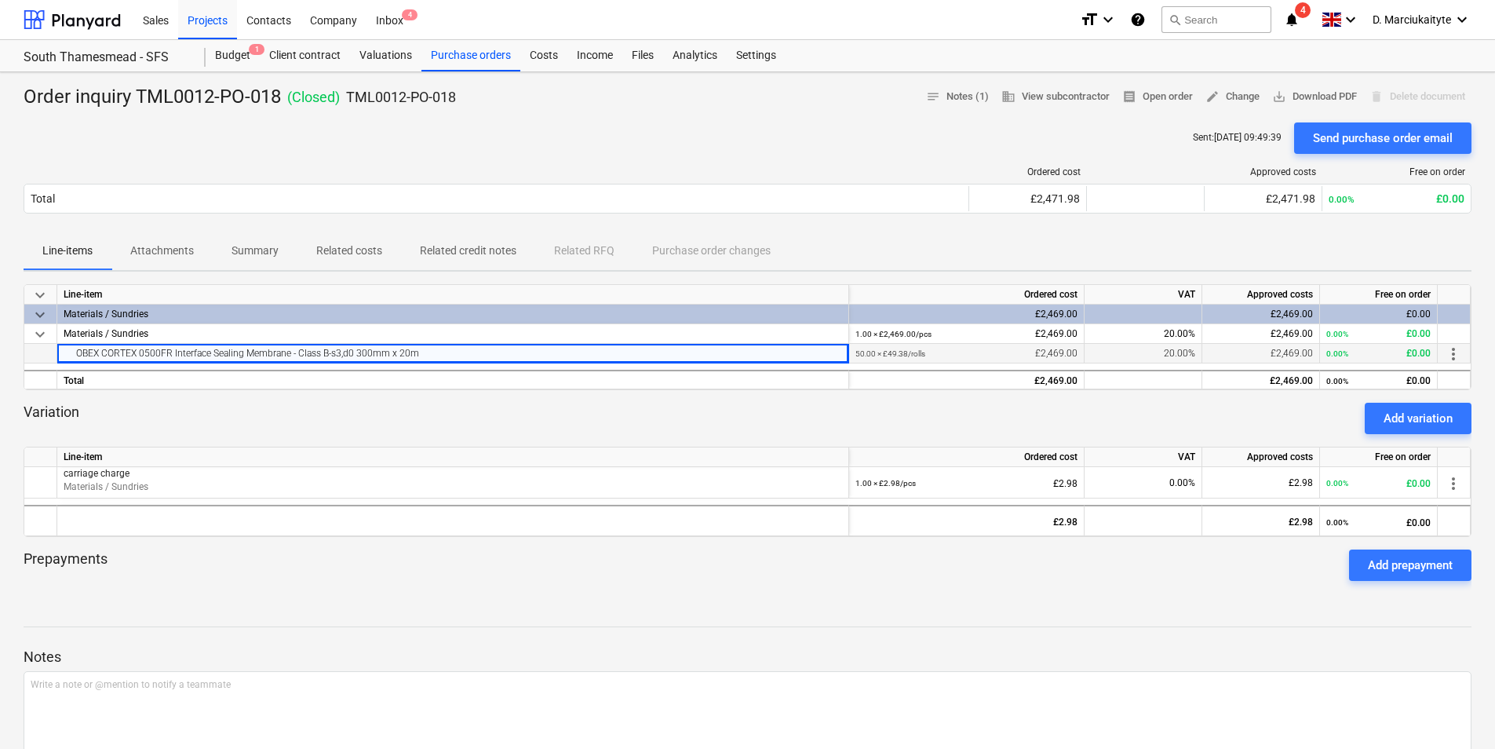
copy div "OBEX CORTEX 0500FR Interface Sealing Membrane - Class B-s3,d0 300mm x 20m"
click at [428, 352] on div "OBEX CORTEX 0500FR Interface Sealing Membrane - Class B-s3,d0 300mm x 20m" at bounding box center [453, 353] width 779 height 19
click at [447, 353] on div "OBEX CORTEX 0500FR Interface Sealing Membrane - Class B-s3,d0 300mm x 20m" at bounding box center [453, 353] width 779 height 19
drag, startPoint x: 421, startPoint y: 359, endPoint x: 75, endPoint y: 357, distance: 346.2
click at [75, 357] on div "OBEX CORTEX 0500FR Interface Sealing Membrane - Class B-s3,d0 300mm x 20m" at bounding box center [453, 353] width 779 height 19
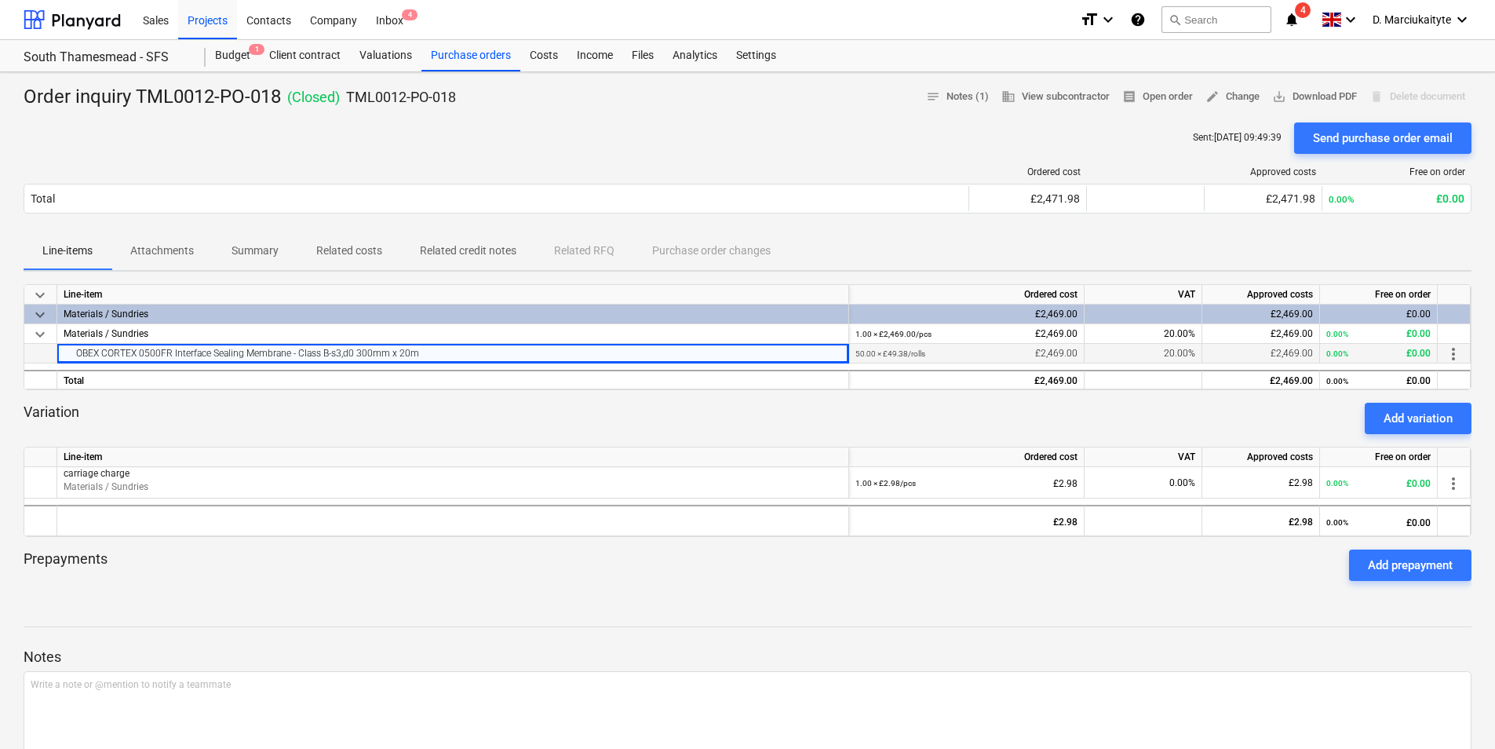
copy div "OBEX CORTEX 0500FR Interface Sealing Membrane - Class B-s3,d0 300mm x 20m"
click at [276, 254] on p "Summary" at bounding box center [255, 251] width 47 height 16
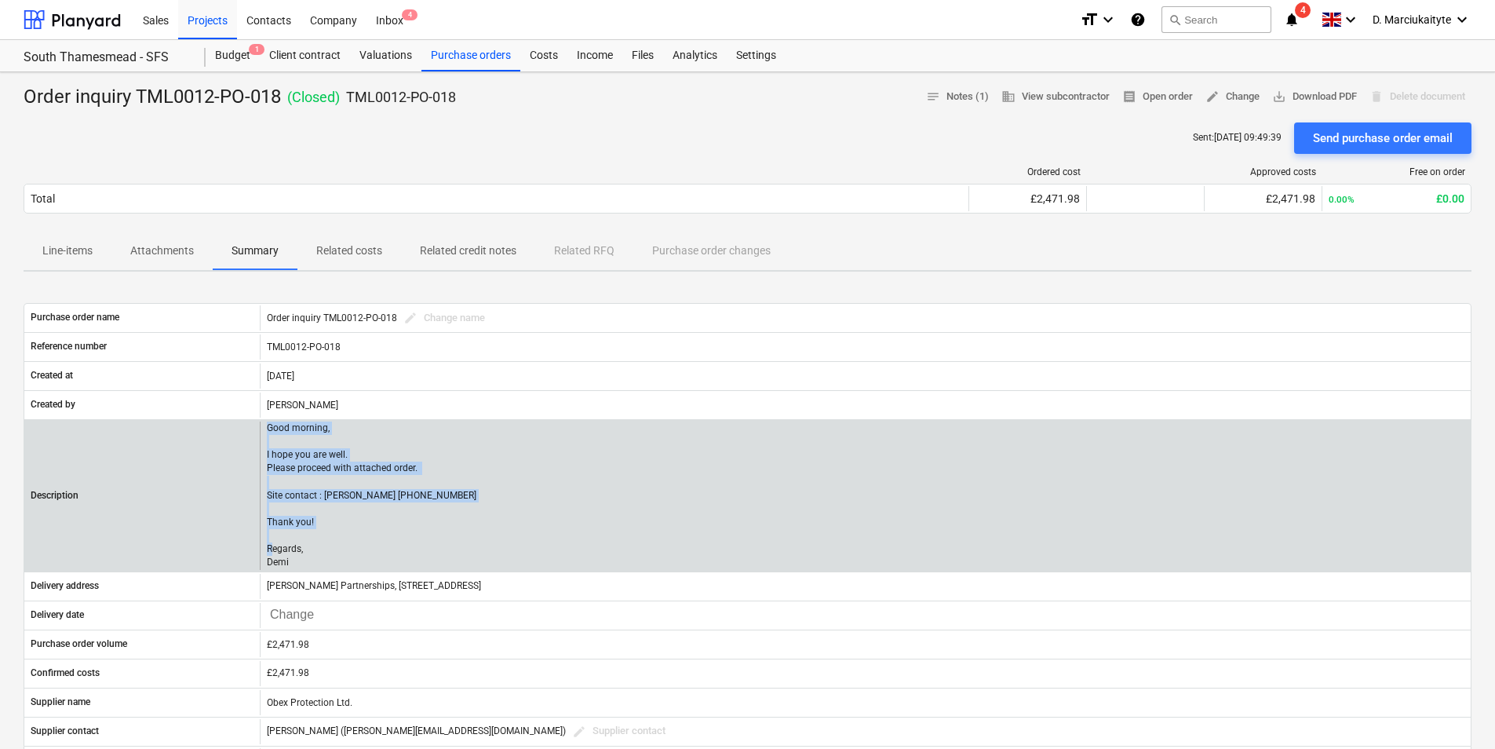
drag, startPoint x: 301, startPoint y: 564, endPoint x: 266, endPoint y: 431, distance: 137.8
click at [266, 431] on div "Good morning, I hope you are well. Please proceed with attached order. Site con…" at bounding box center [865, 496] width 1211 height 148
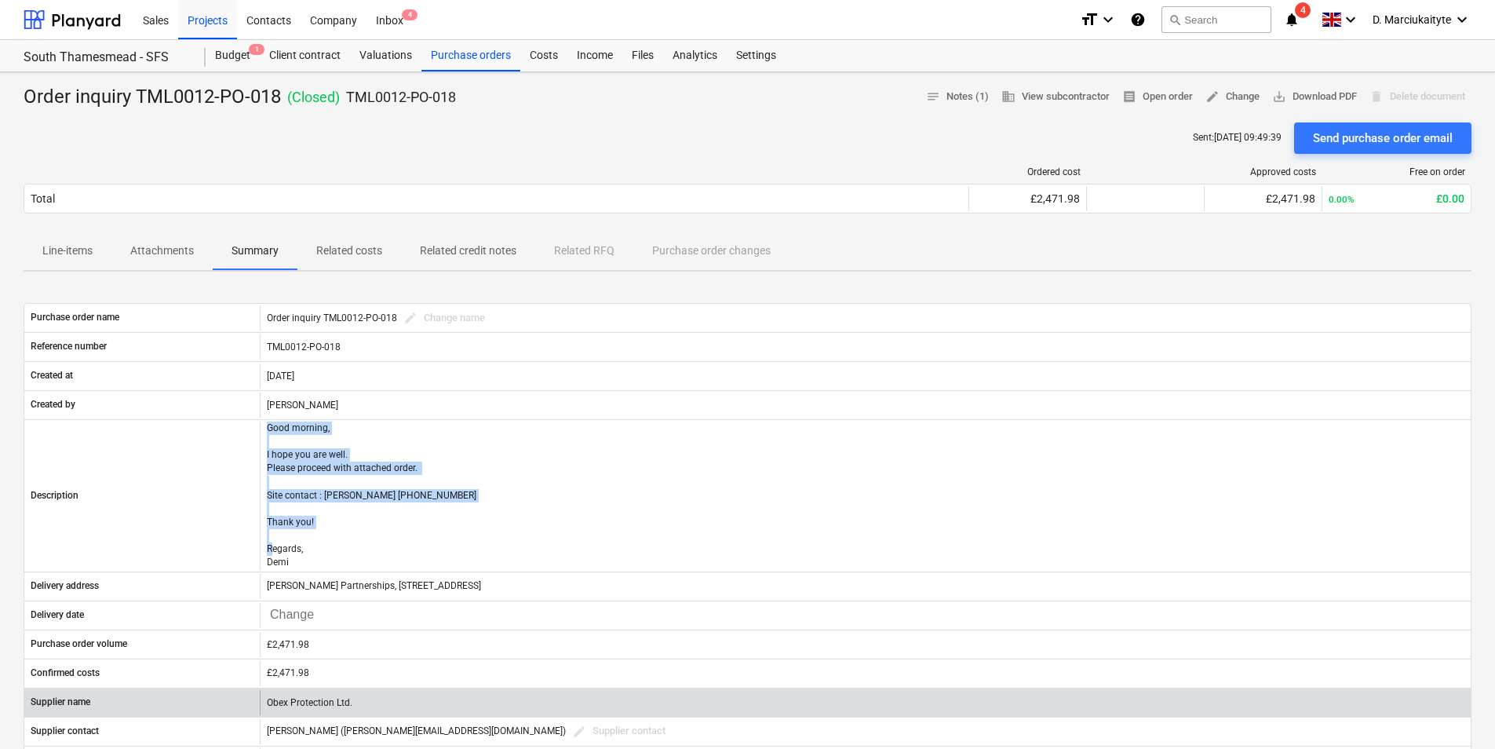
copy p "Good morning, I hope you are well. Please proceed with attached order. Site con…"
